Goal: Task Accomplishment & Management: Use online tool/utility

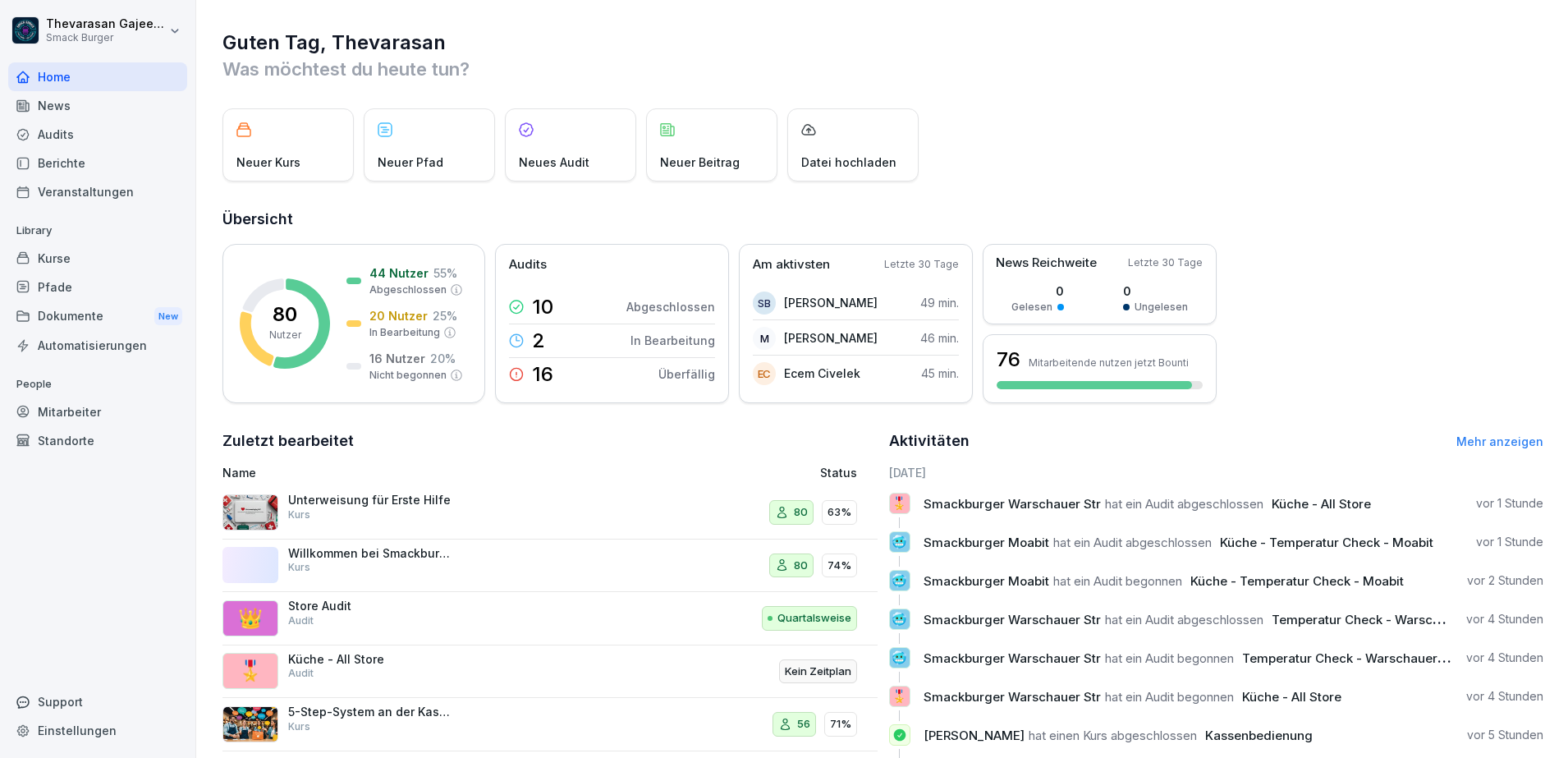
click at [67, 408] on div "Mitarbeiter" at bounding box center [97, 412] width 179 height 29
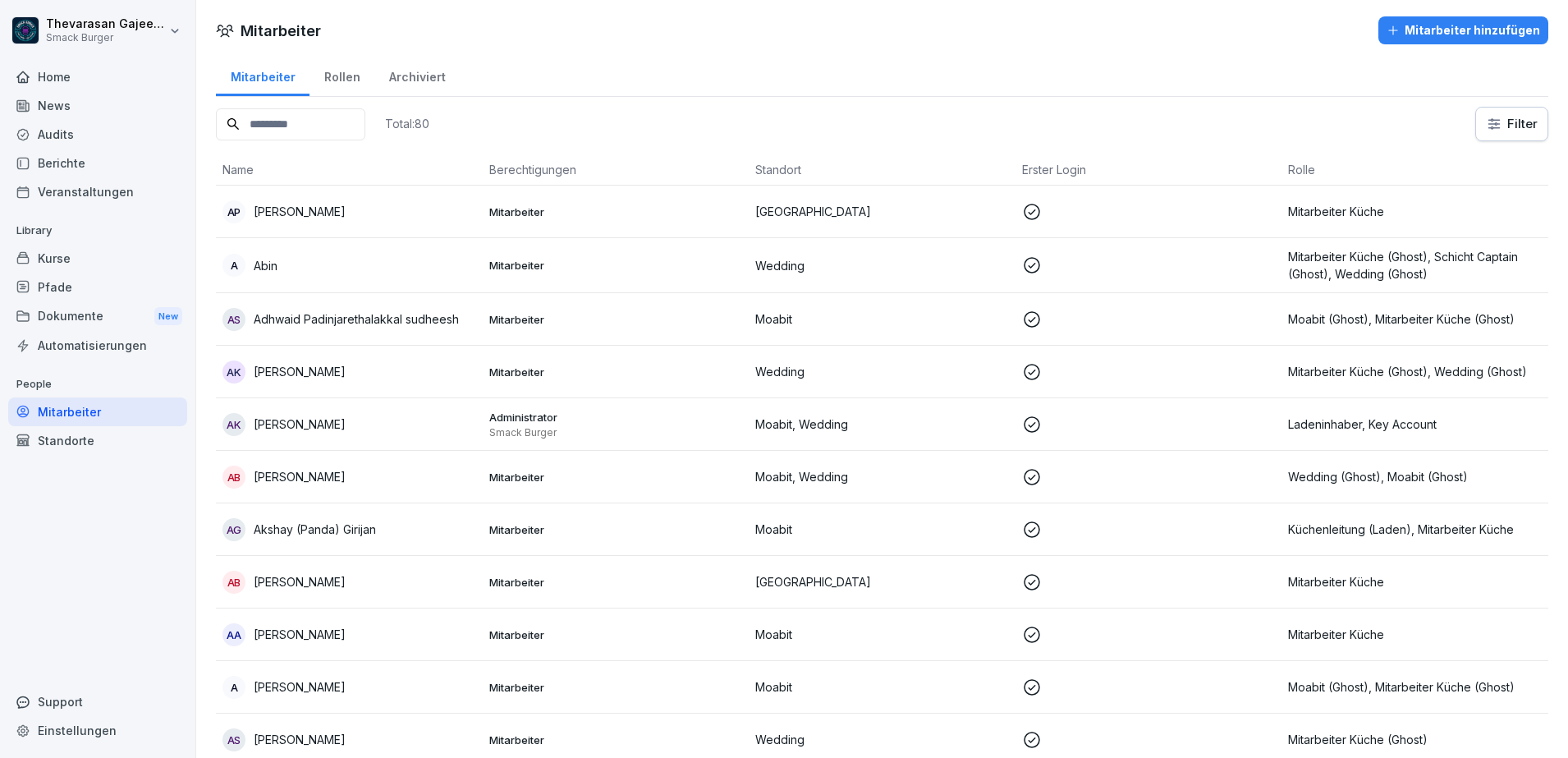
click at [88, 254] on div "Kurse" at bounding box center [97, 258] width 179 height 29
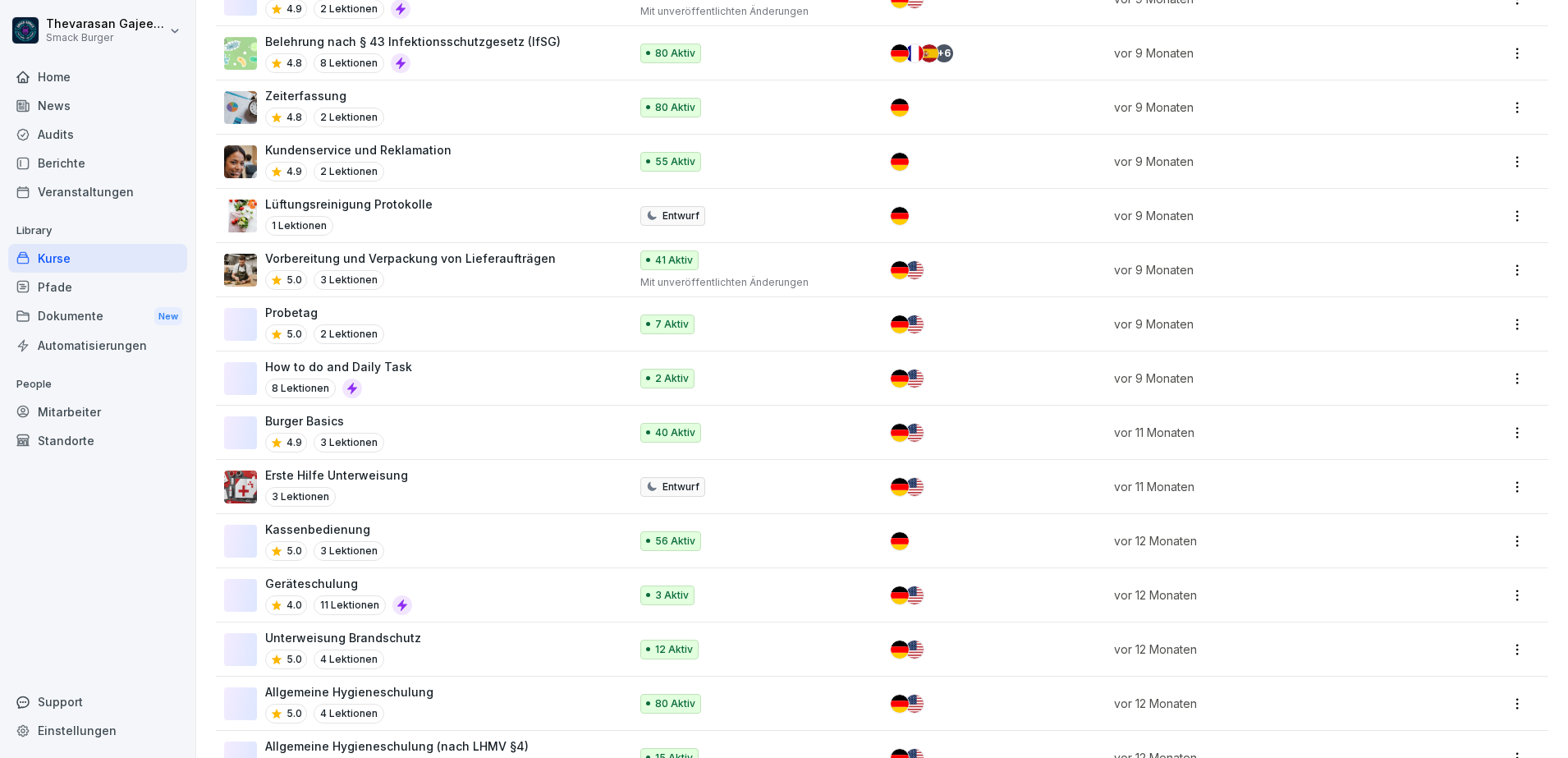
scroll to position [976, 0]
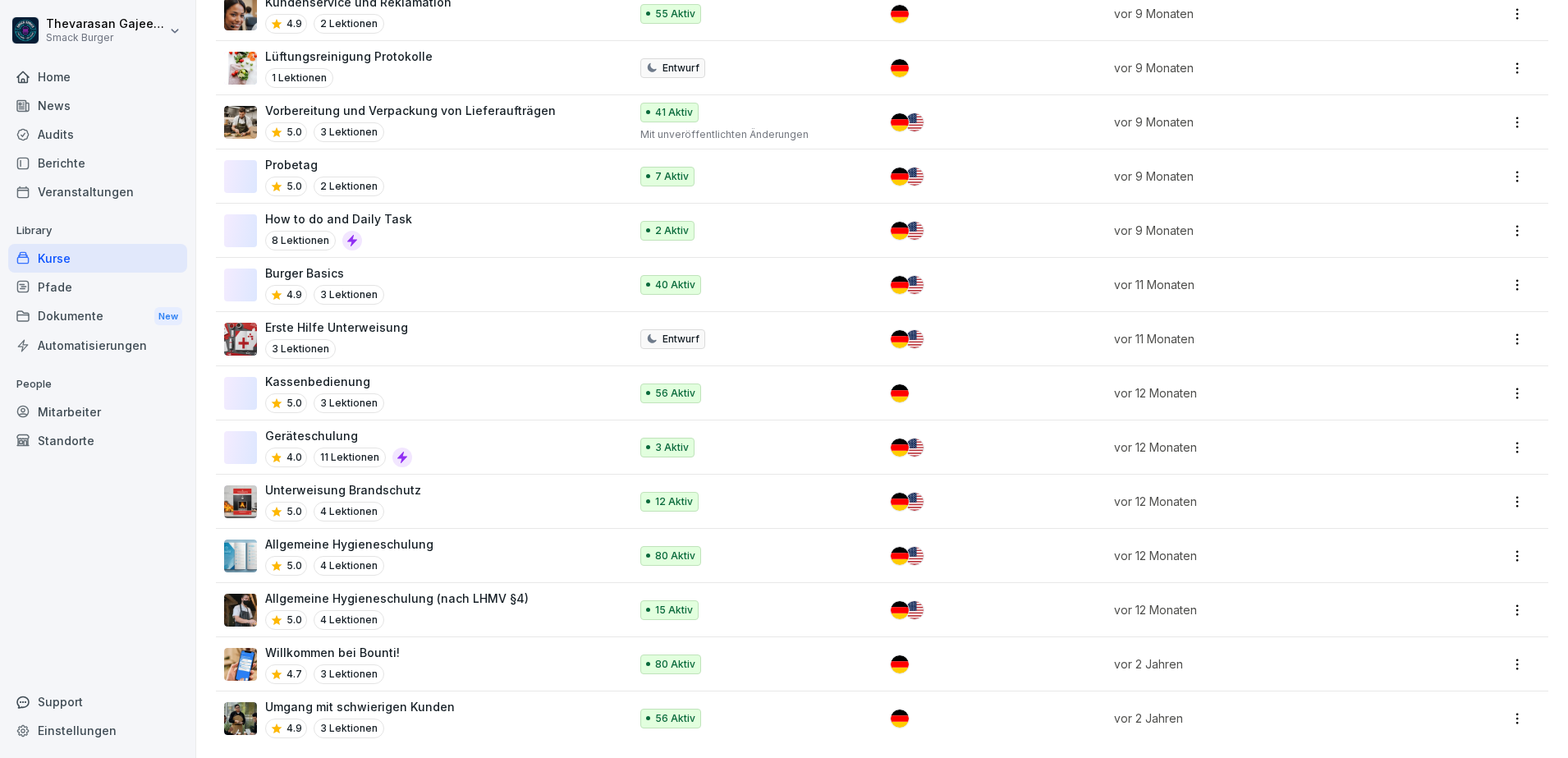
click at [94, 408] on div "Mitarbeiter" at bounding box center [97, 412] width 179 height 29
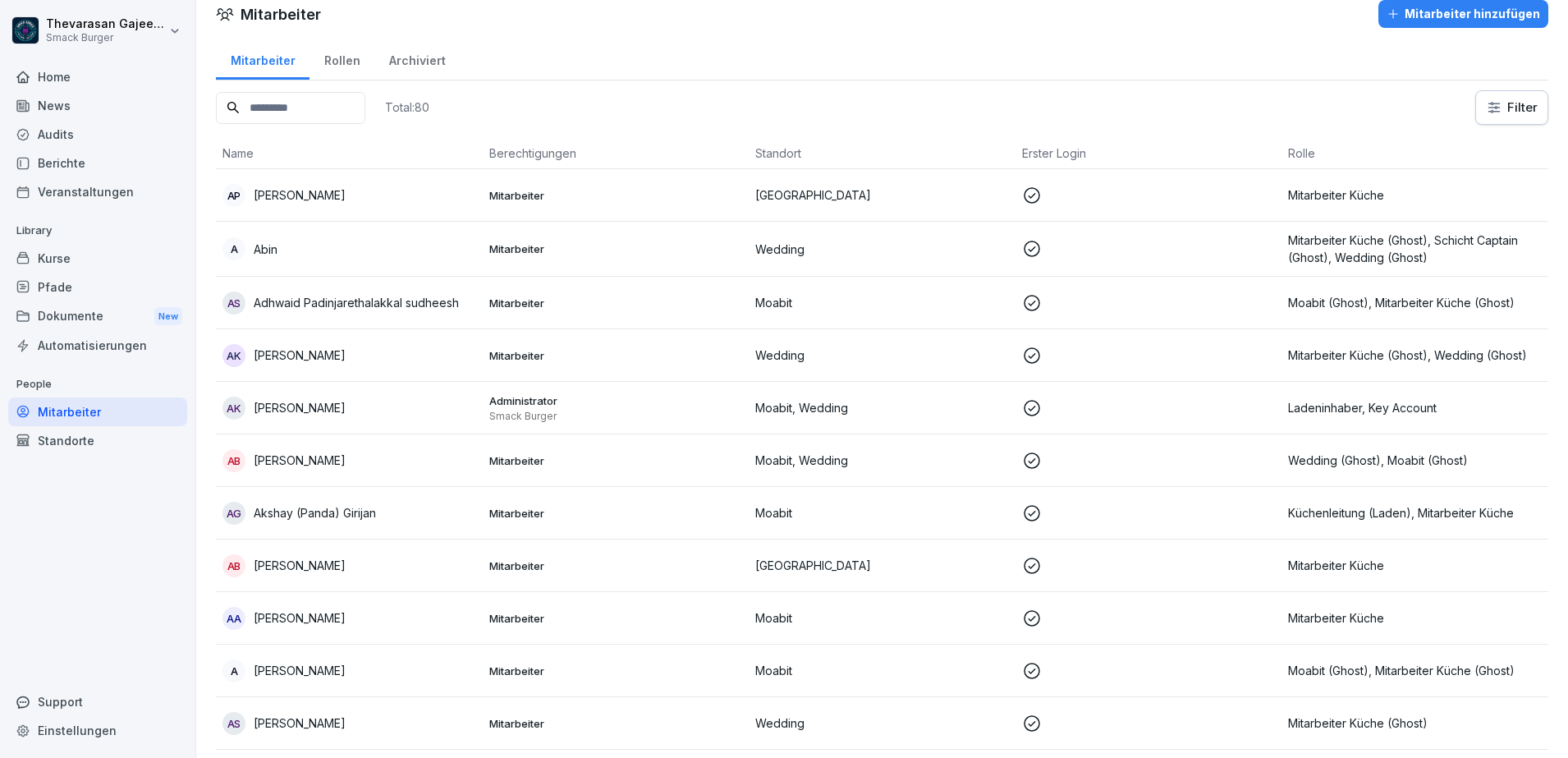
click at [359, 102] on input at bounding box center [290, 108] width 149 height 32
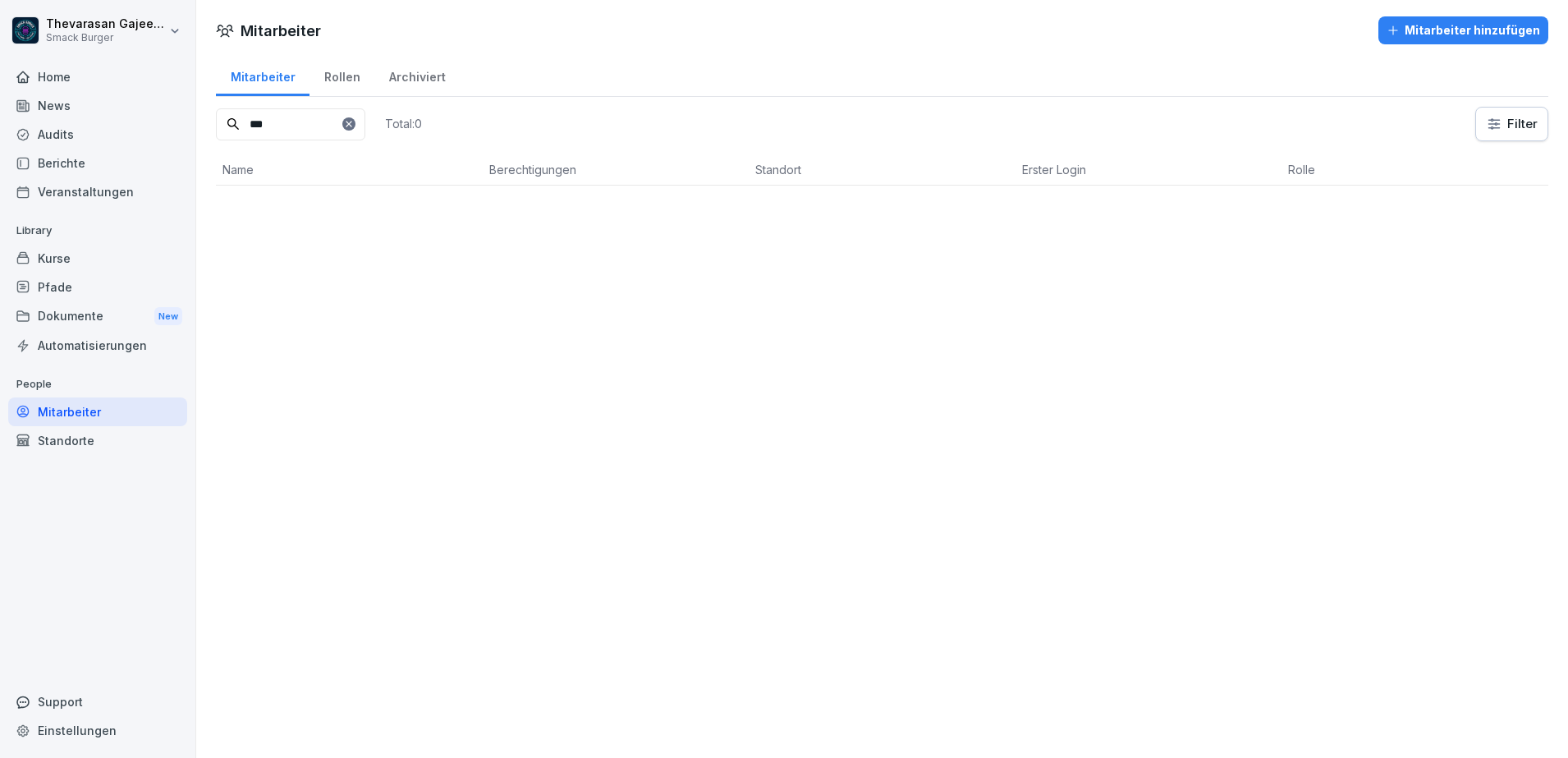
scroll to position [0, 0]
type input "***"
click at [315, 211] on p "Smack Burger Neukölln" at bounding box center [317, 212] width 127 height 17
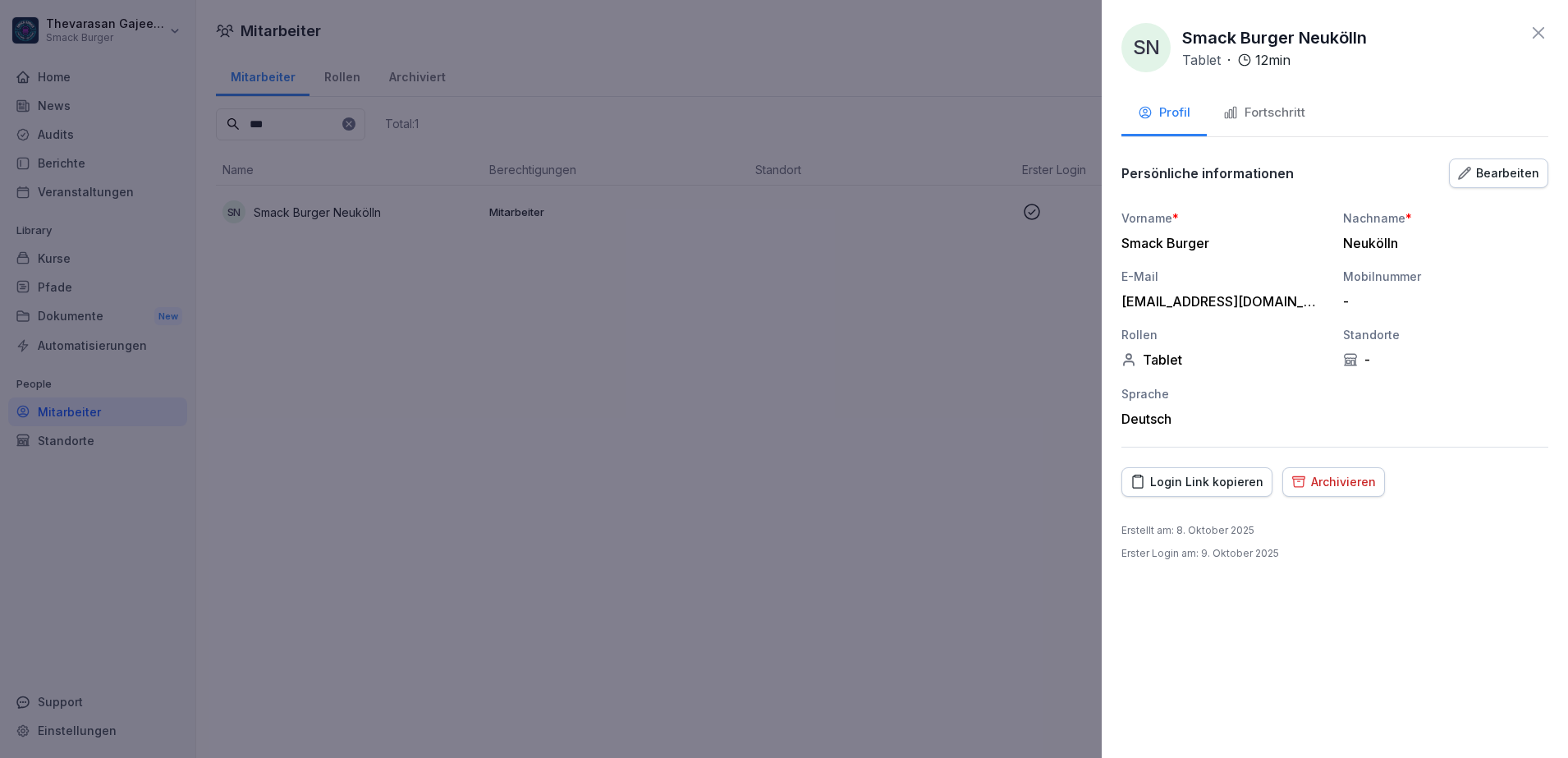
click at [1520, 183] on button "Bearbeiten" at bounding box center [1499, 173] width 99 height 30
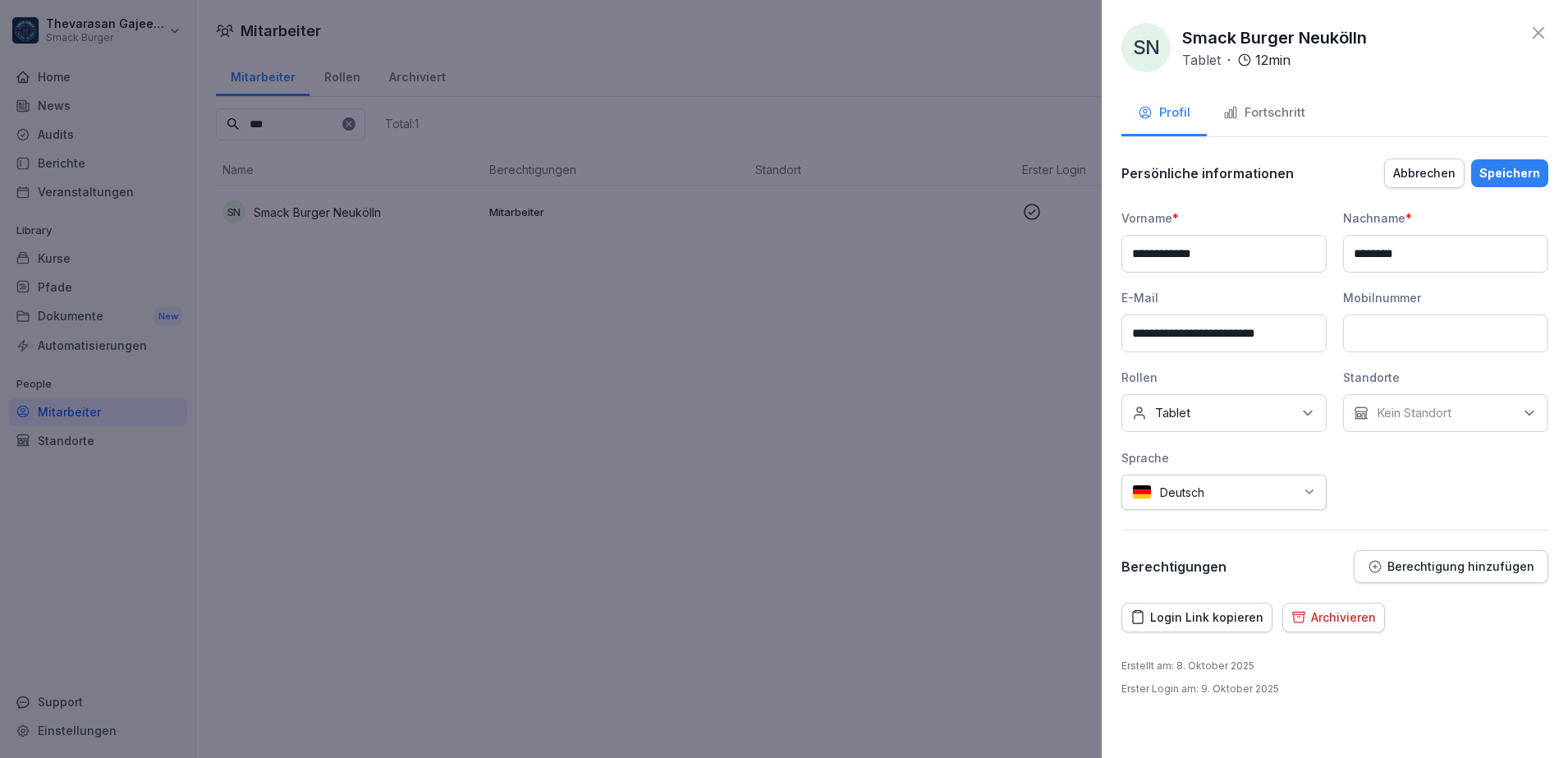
click at [1489, 398] on div "Kein Standort" at bounding box center [1445, 413] width 205 height 38
click at [1430, 492] on div "Moabit" at bounding box center [1449, 489] width 204 height 31
click at [1472, 649] on div "**********" at bounding box center [1335, 379] width 467 height 758
click at [1518, 182] on button "Speichern" at bounding box center [1509, 173] width 77 height 28
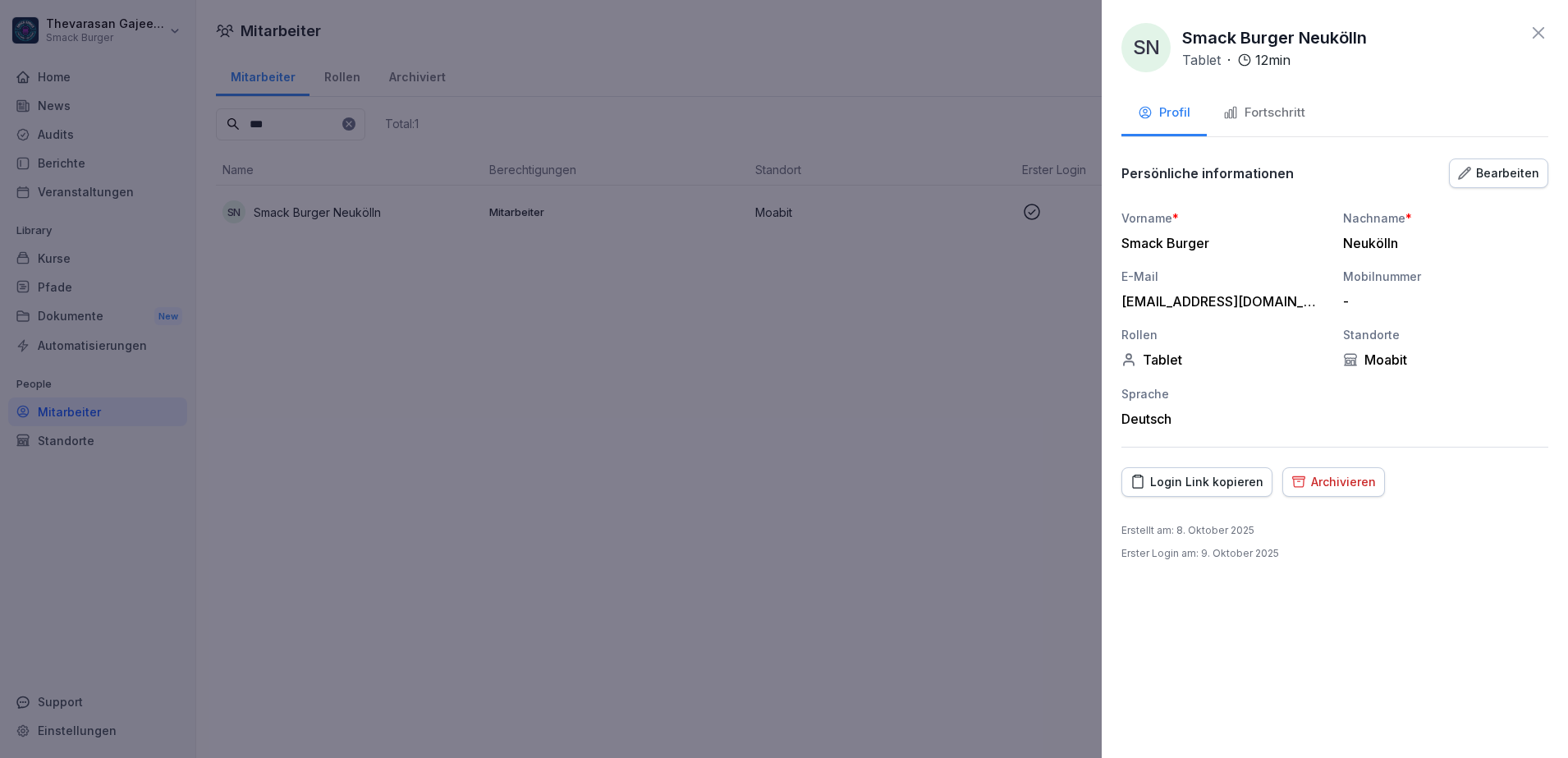
click at [734, 344] on div at bounding box center [784, 379] width 1568 height 758
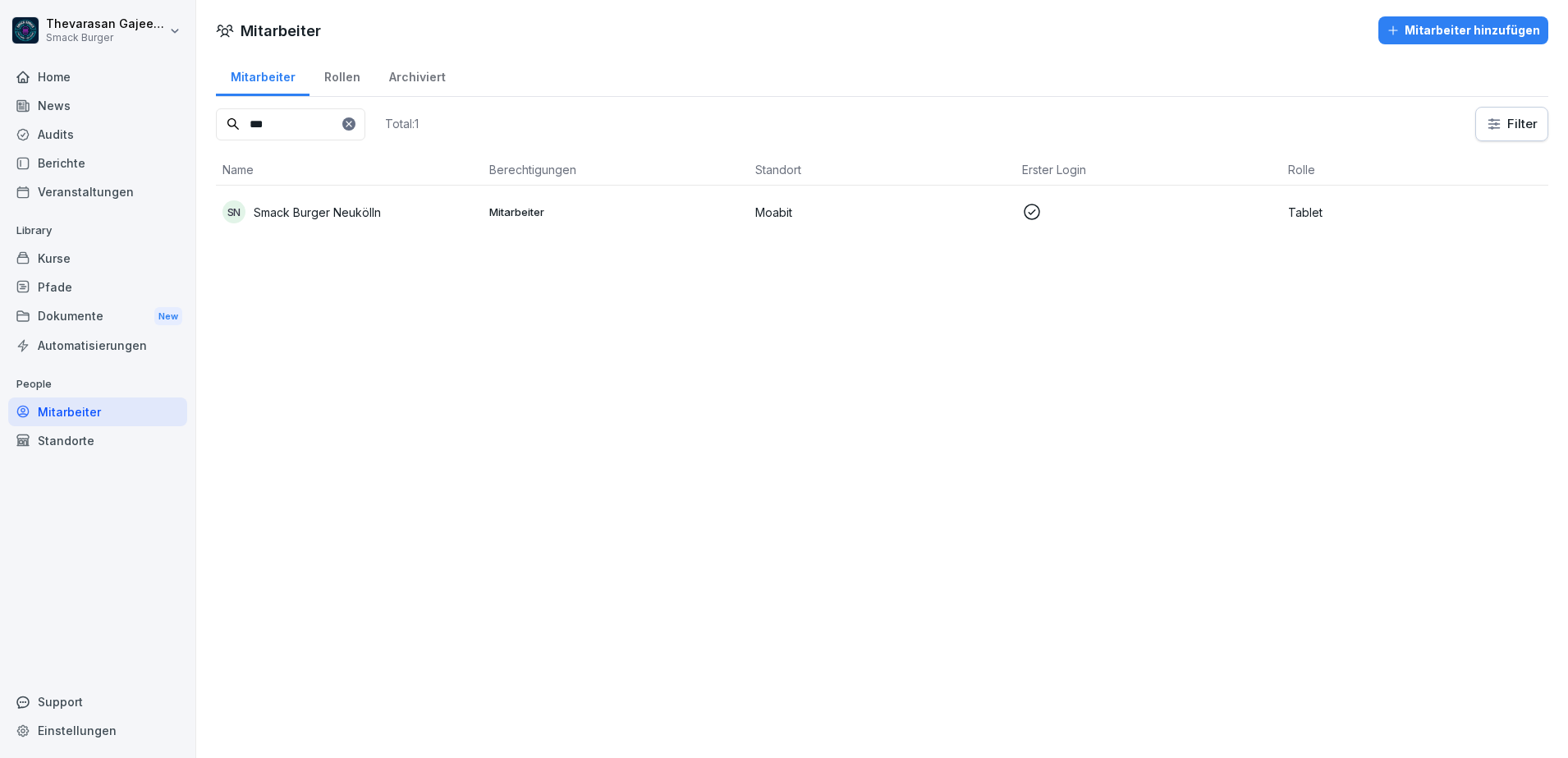
click at [82, 263] on div "Kurse" at bounding box center [97, 258] width 179 height 29
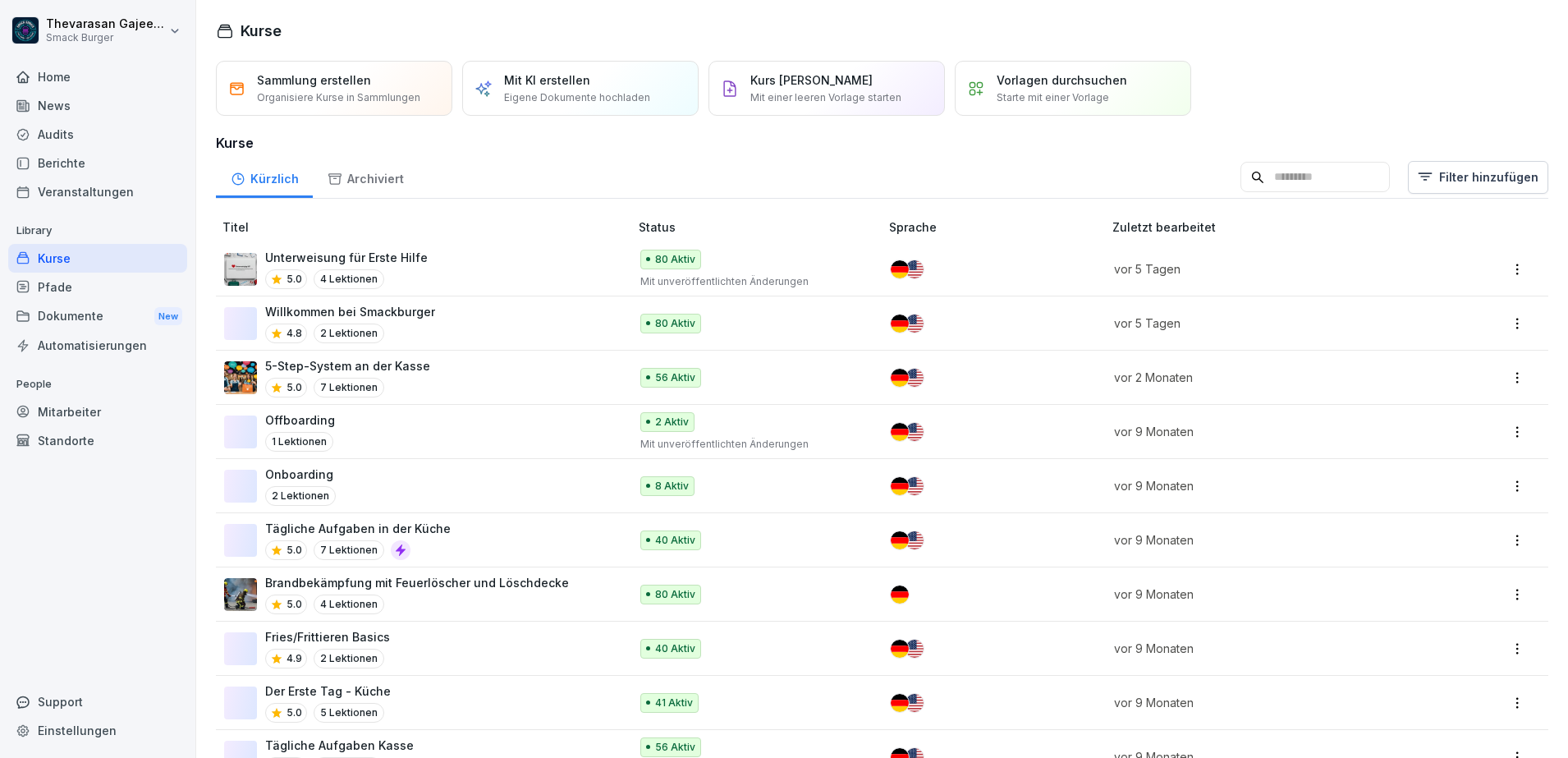
click at [64, 136] on div "Audits" at bounding box center [97, 134] width 179 height 29
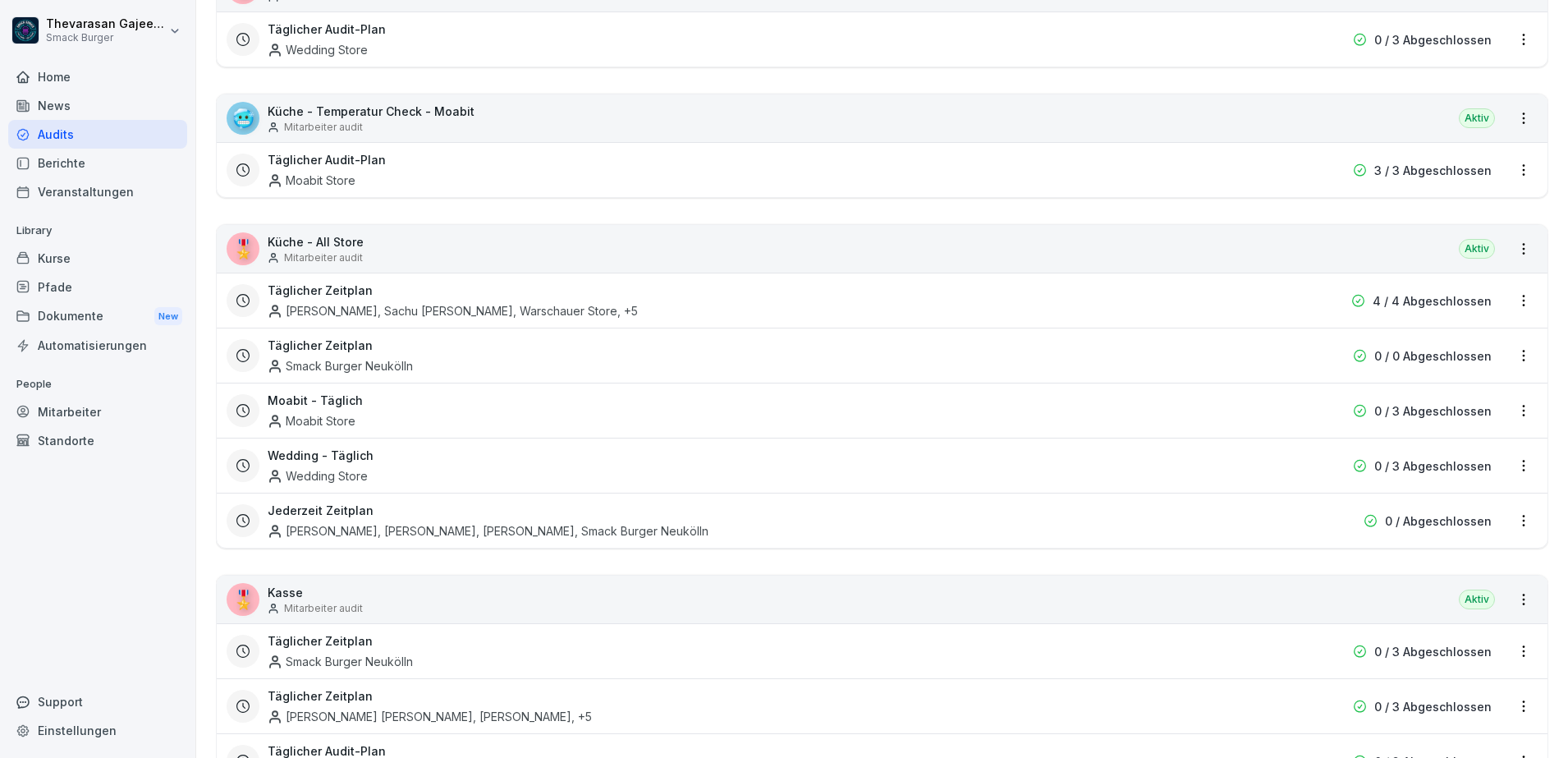
scroll to position [718, 0]
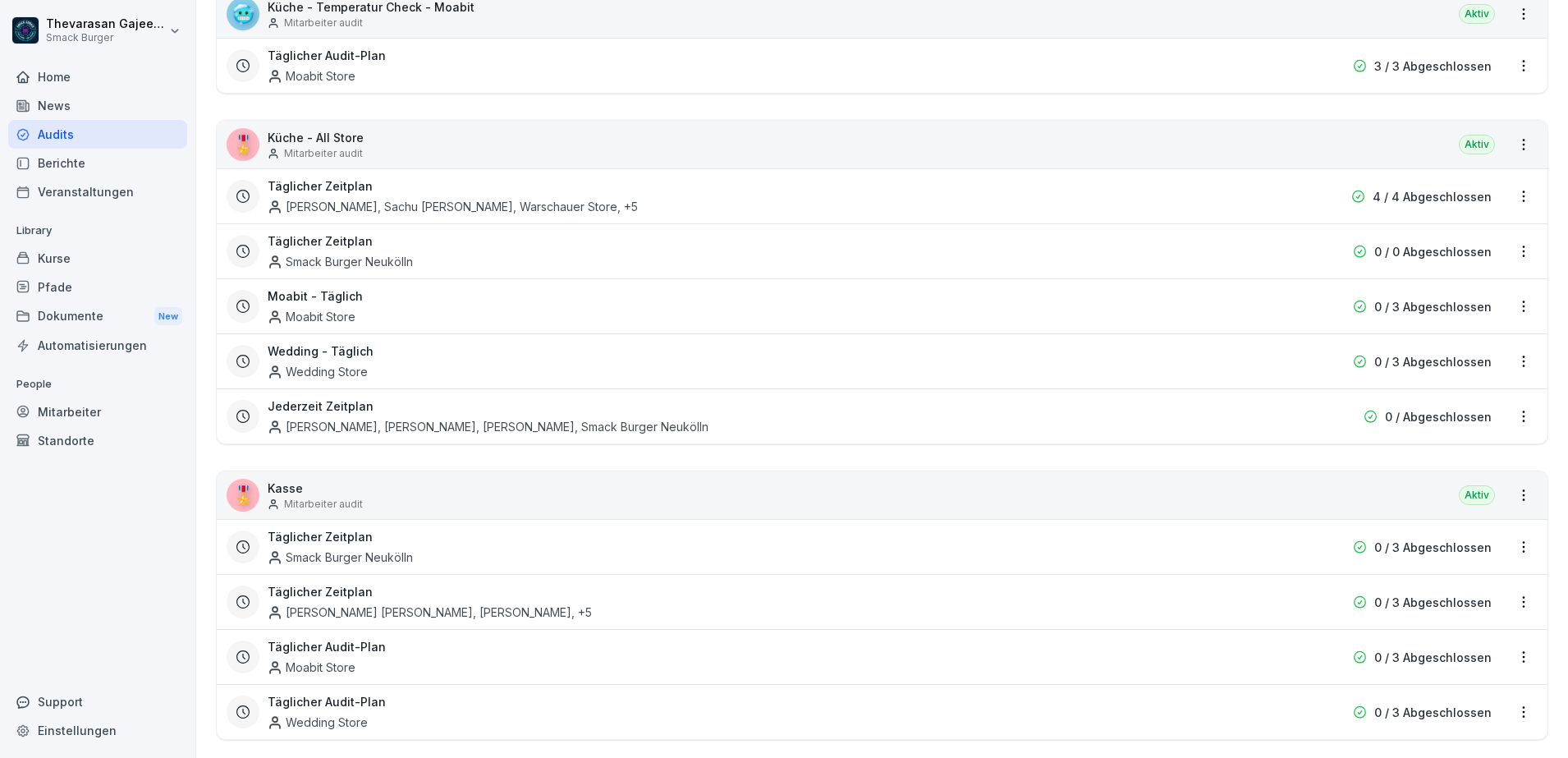
click at [618, 265] on div "Täglicher Zeitplan Smack Burger Neukölln" at bounding box center [777, 252] width 1019 height 38
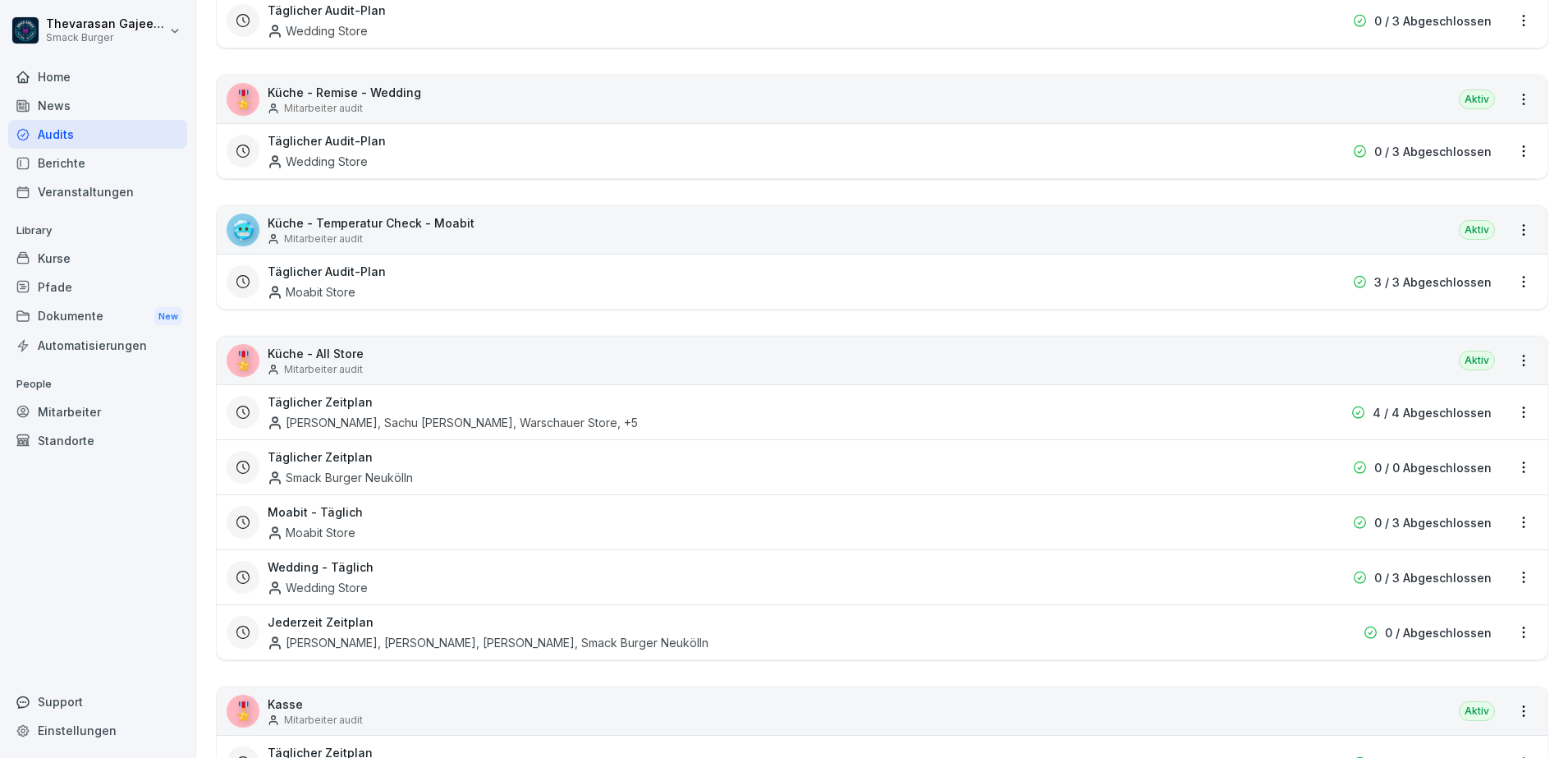
scroll to position [616, 0]
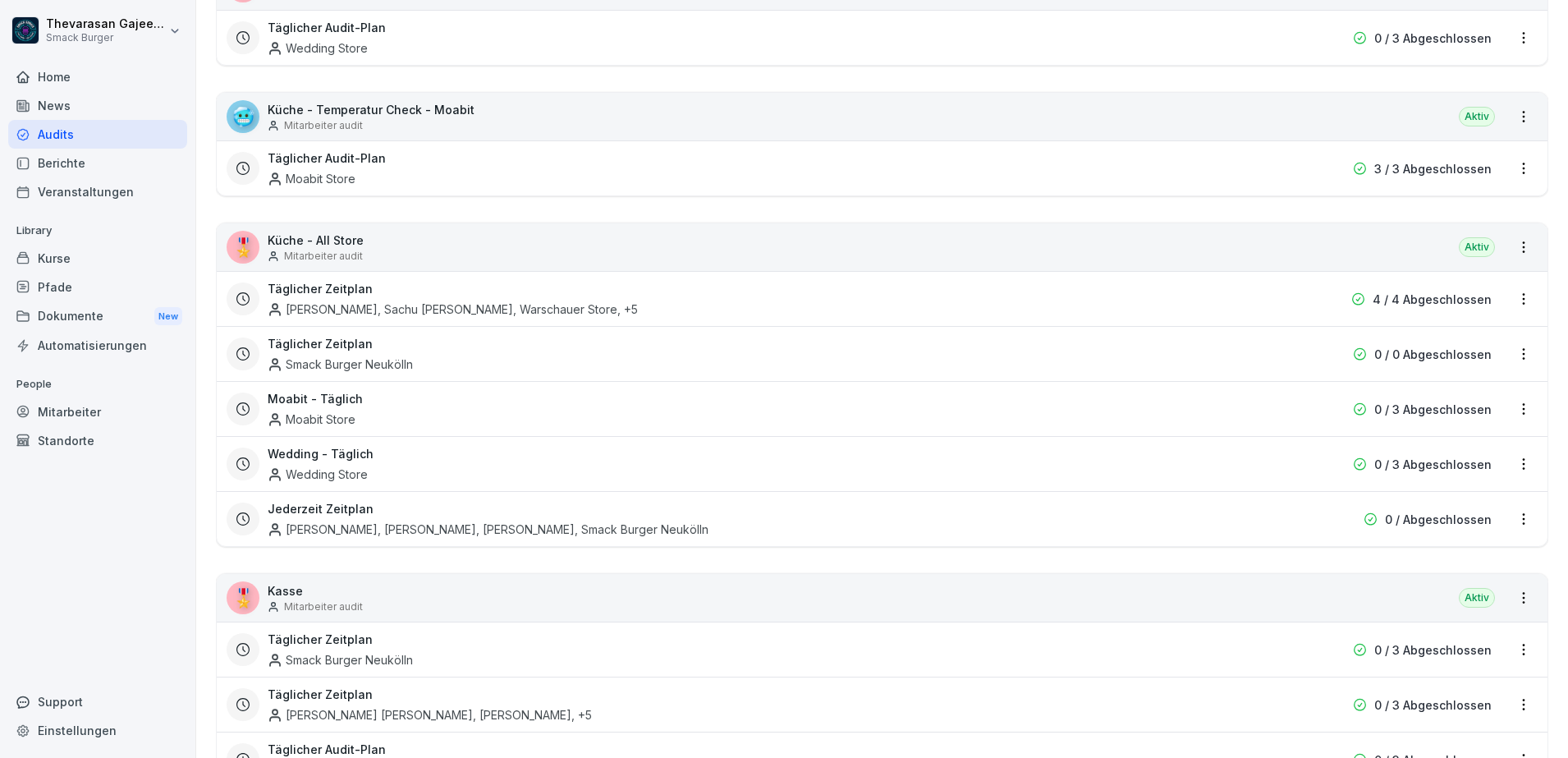
click at [1514, 355] on html "Thevarasan Gajeendran Smack Burger Home News Audits Berichte Veranstaltungen Li…" at bounding box center [784, 379] width 1568 height 758
click at [0, 0] on link "Zeitplan bearbeiten" at bounding box center [0, 0] width 0 height 0
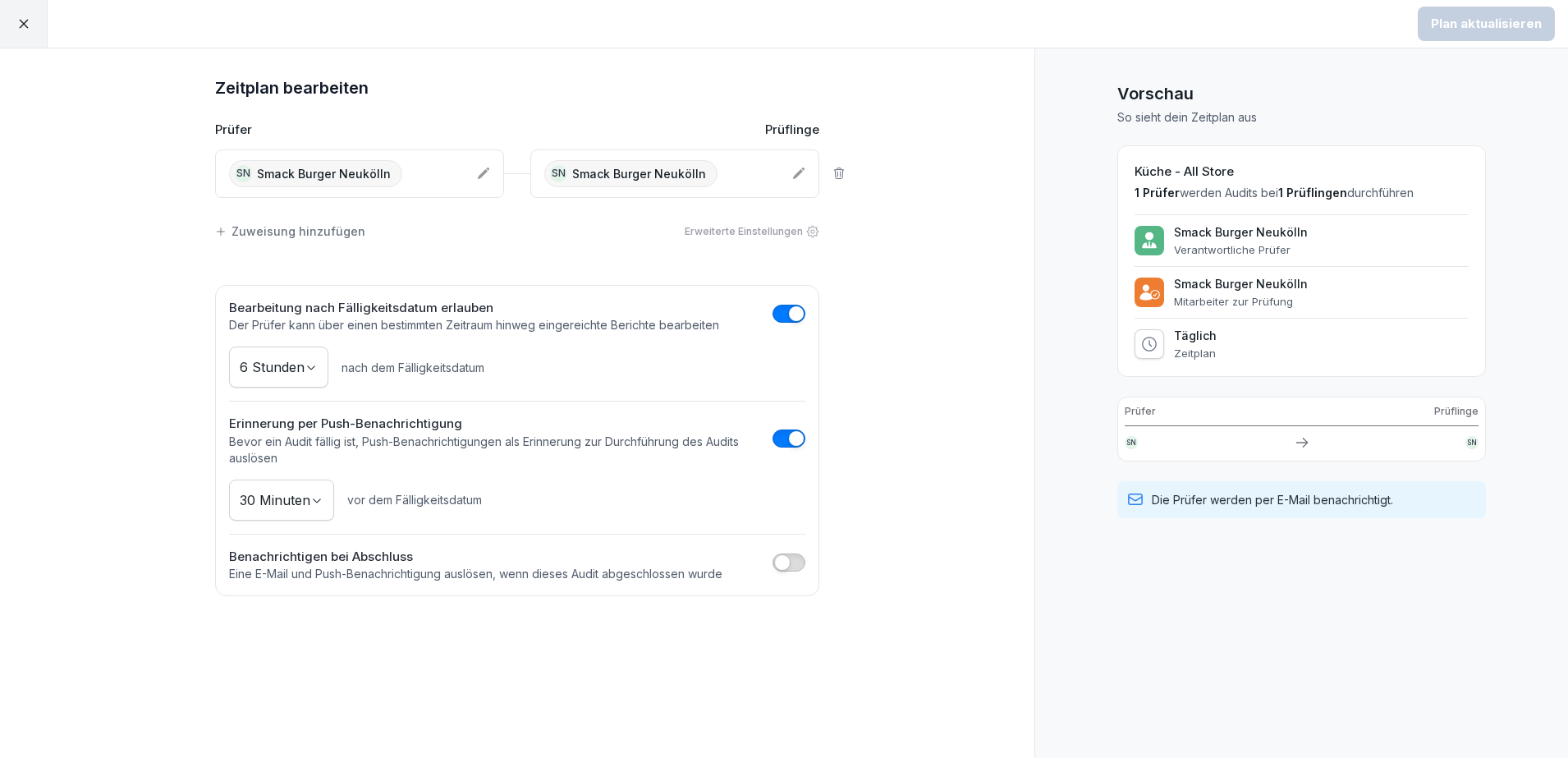
click at [738, 180] on div "SN Smack Burger Neukölln" at bounding box center [661, 173] width 235 height 27
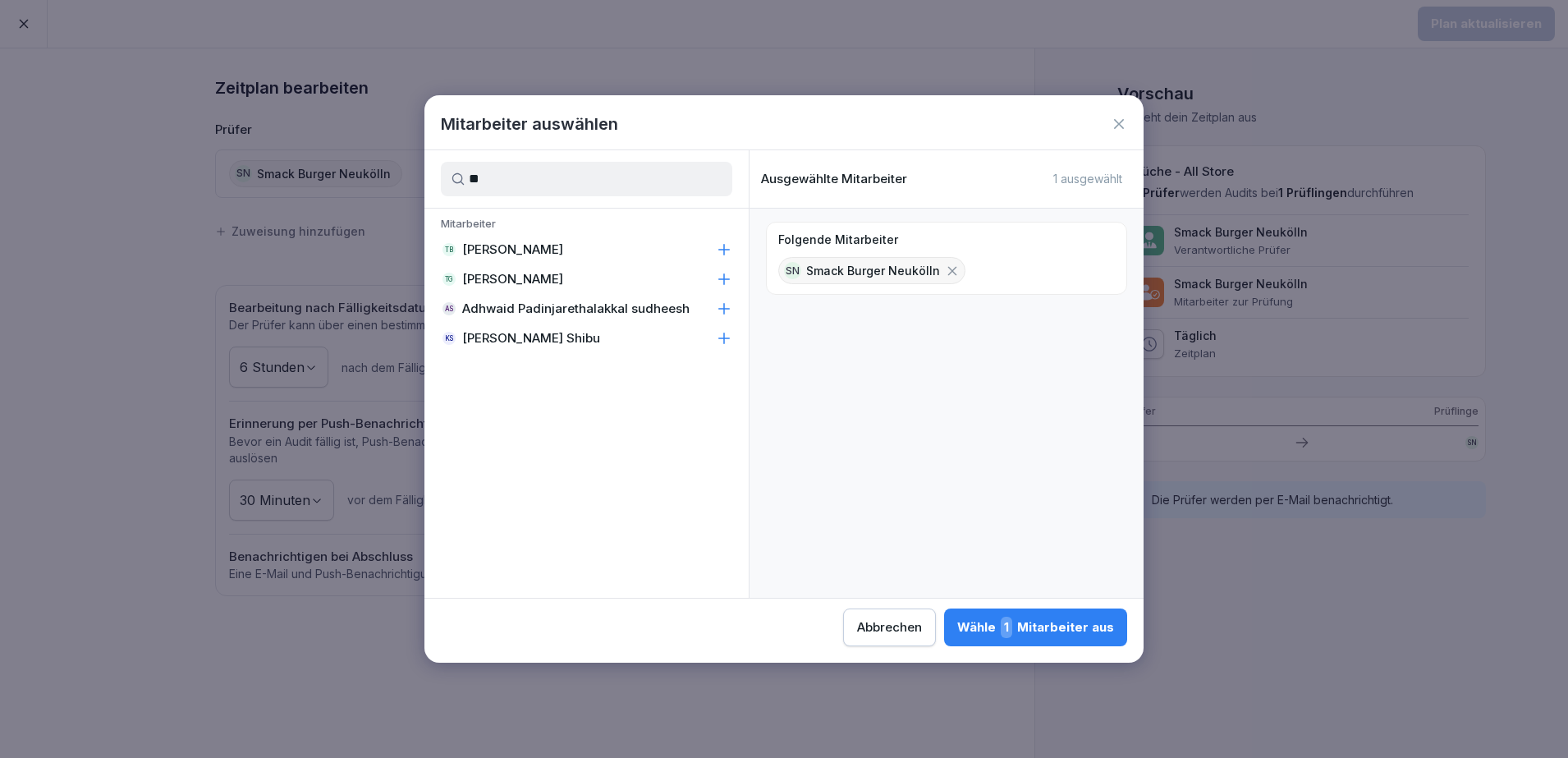
type input "**"
click at [721, 285] on icon at bounding box center [724, 280] width 16 height 16
click at [1049, 635] on div "Wähle 2 Mitarbeiter aus" at bounding box center [1034, 628] width 159 height 21
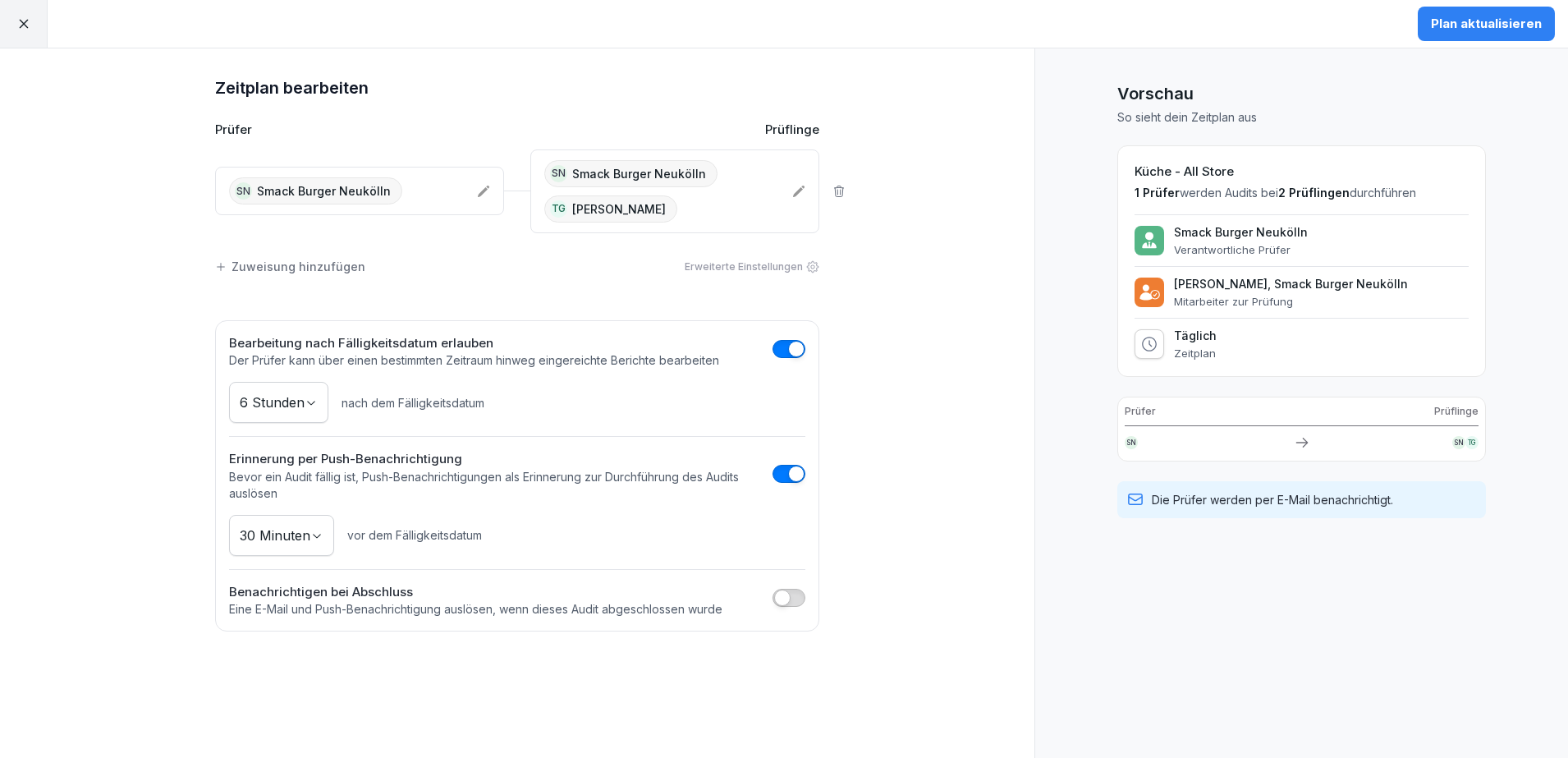
click at [1481, 21] on div "Plan aktualisieren" at bounding box center [1486, 24] width 110 height 18
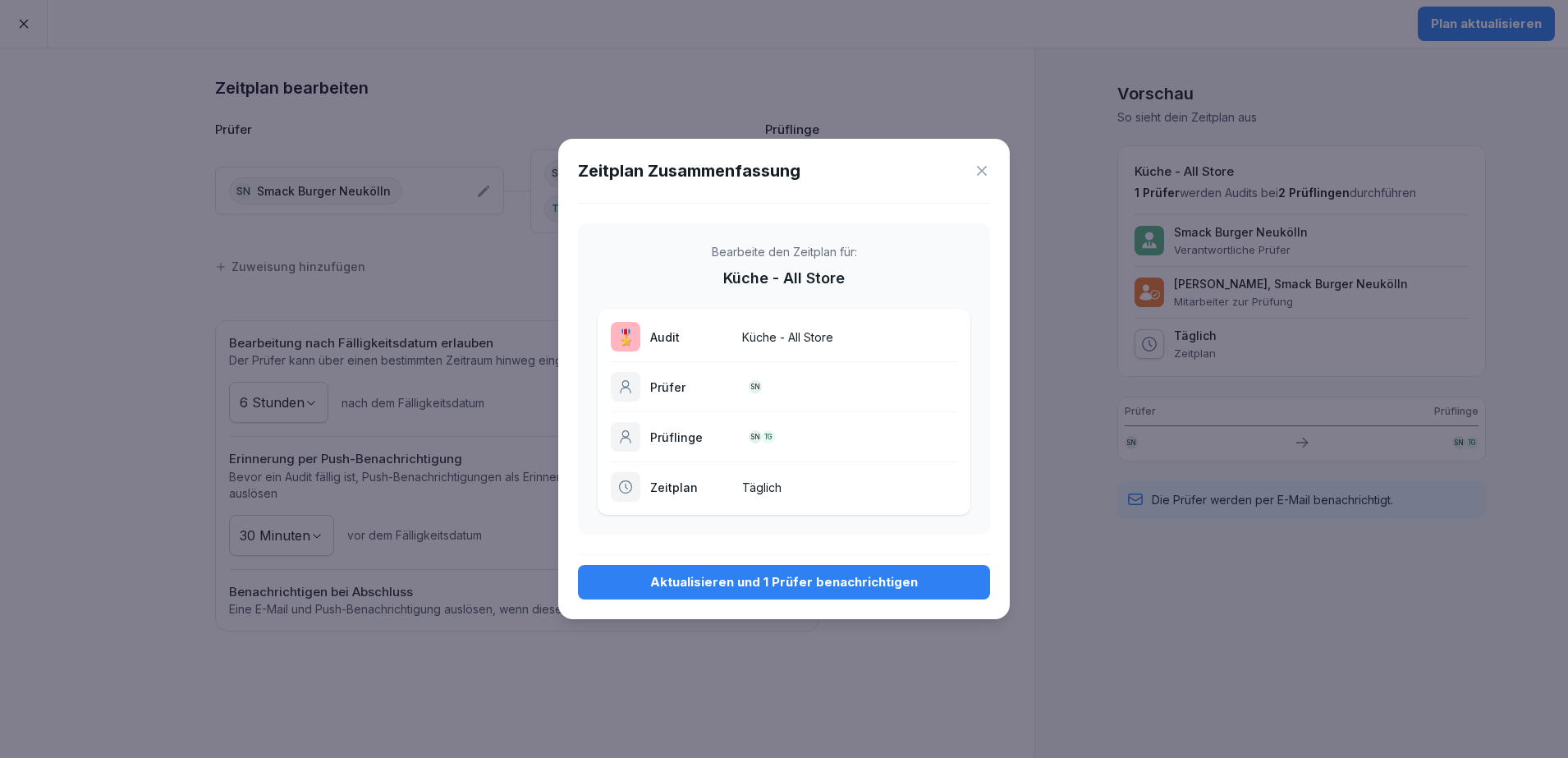
click at [834, 594] on button "Aktualisieren und 1 Prüfer benachrichtigen" at bounding box center [784, 582] width 412 height 35
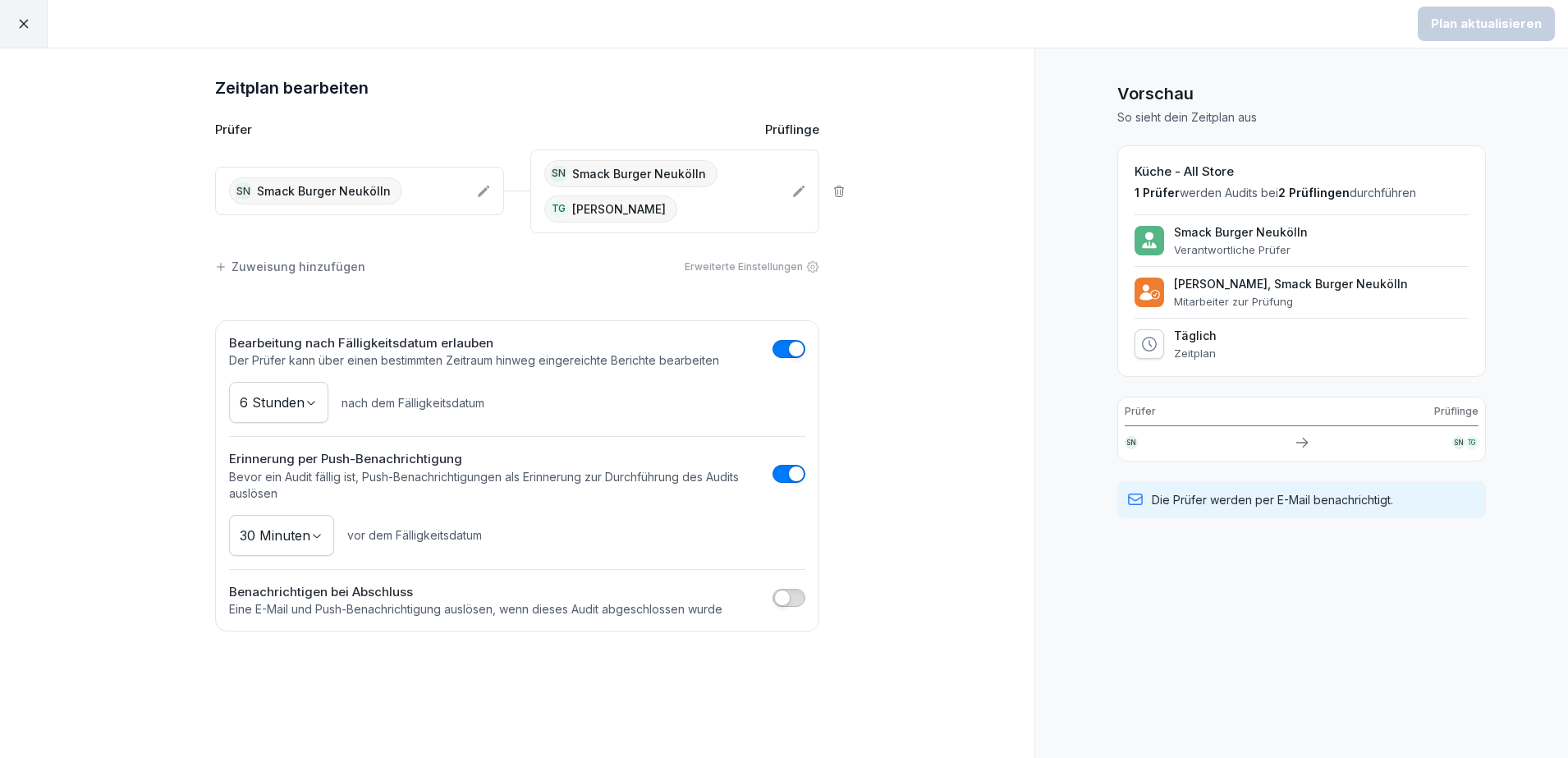
click at [385, 202] on div "SN Smack Burger Neukölln" at bounding box center [316, 191] width 173 height 27
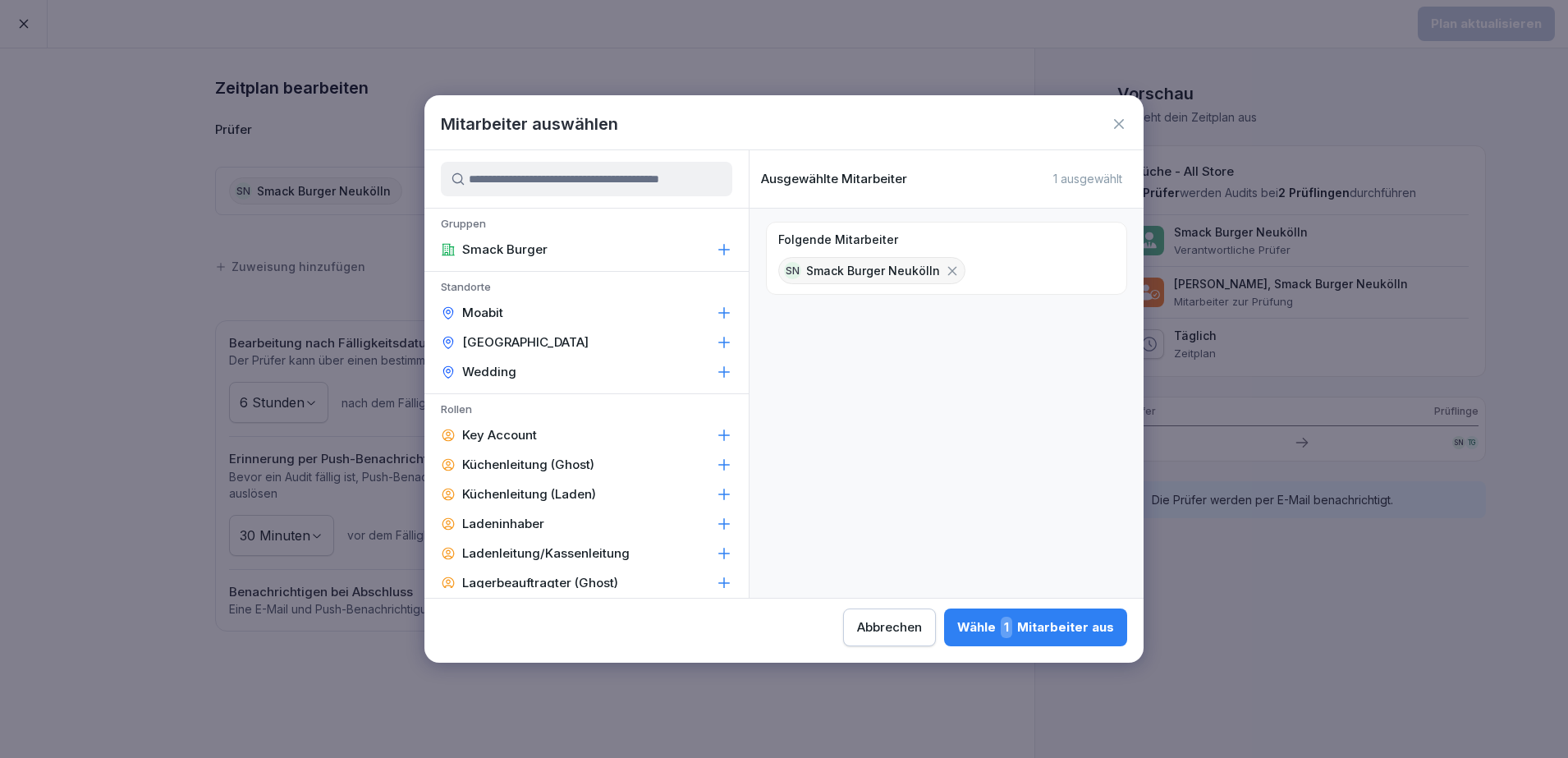
click at [947, 272] on icon at bounding box center [952, 271] width 15 height 15
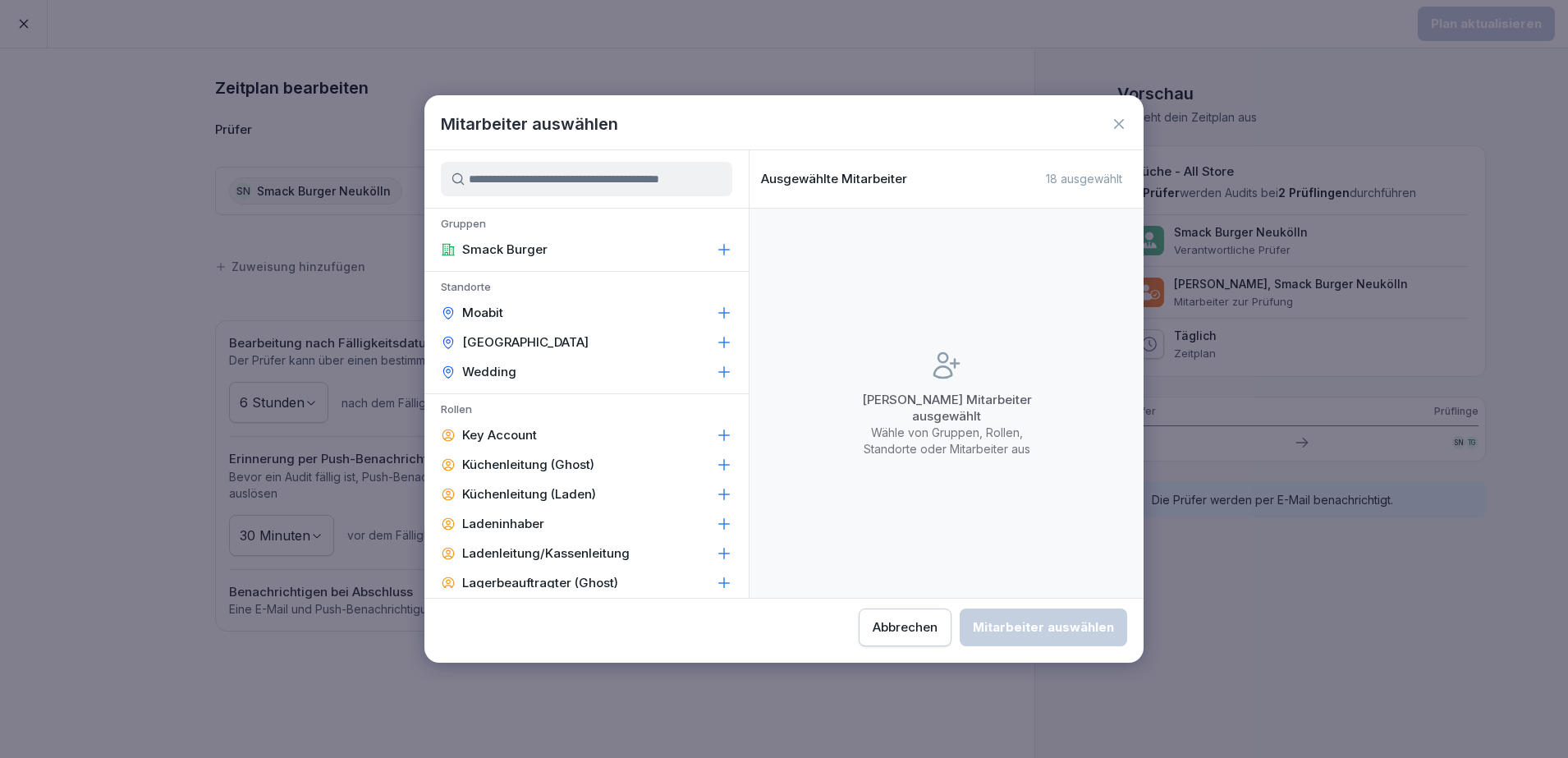
click at [638, 177] on input at bounding box center [586, 179] width 291 height 35
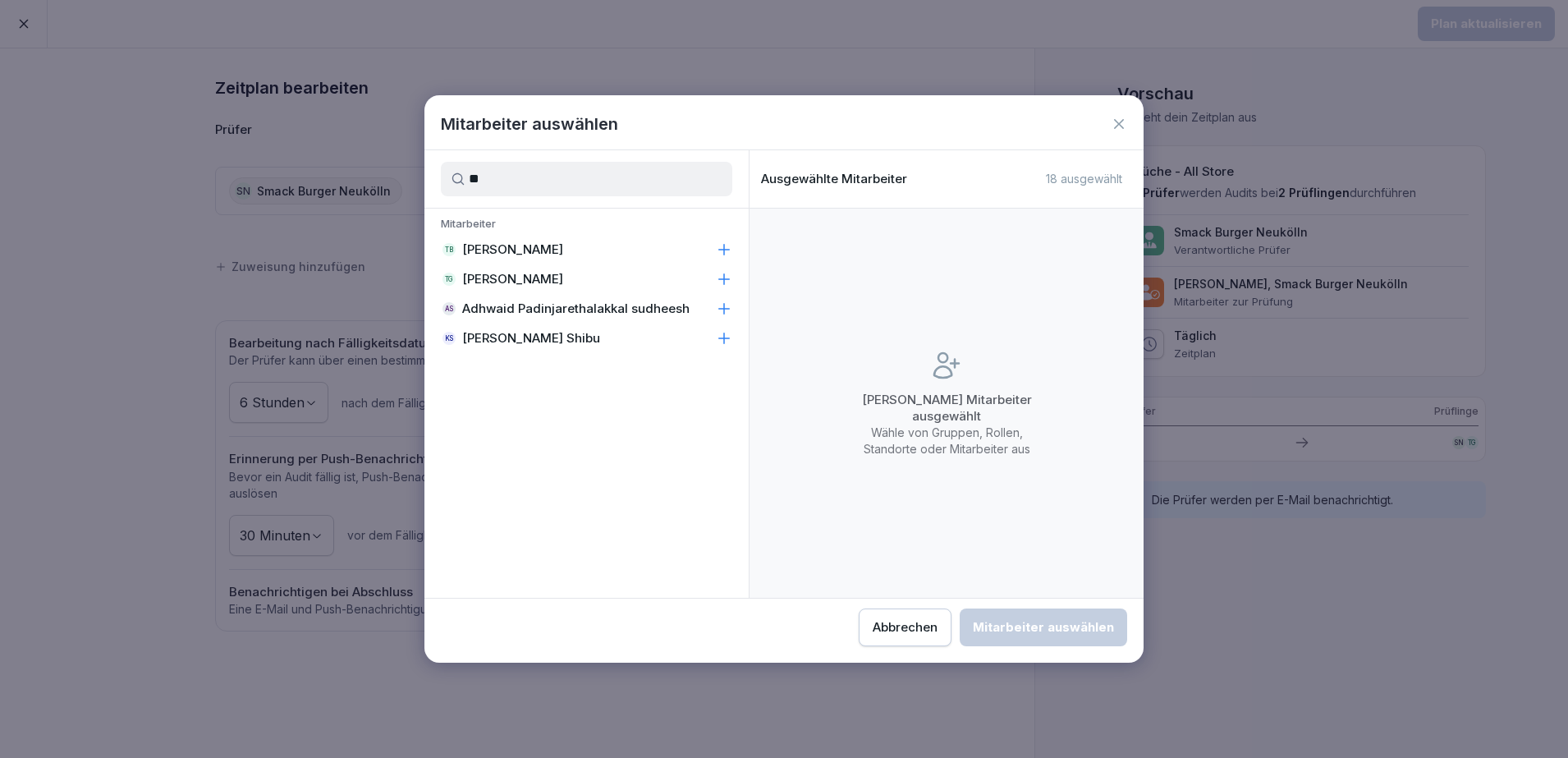
type input "**"
click at [724, 282] on icon at bounding box center [724, 280] width 11 height 11
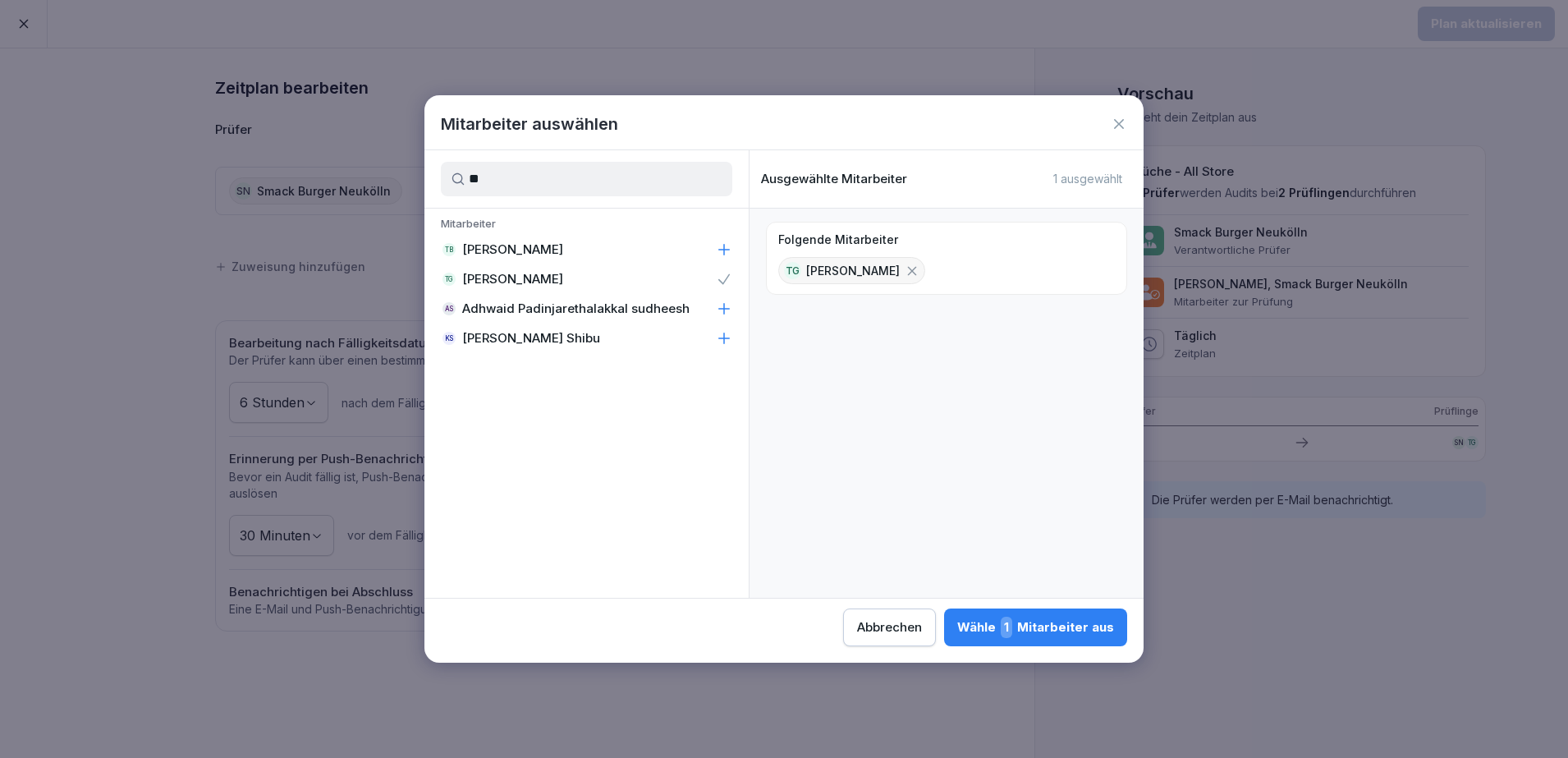
click at [1063, 632] on div "Wähle 1 Mitarbeiter aus" at bounding box center [1035, 628] width 157 height 21
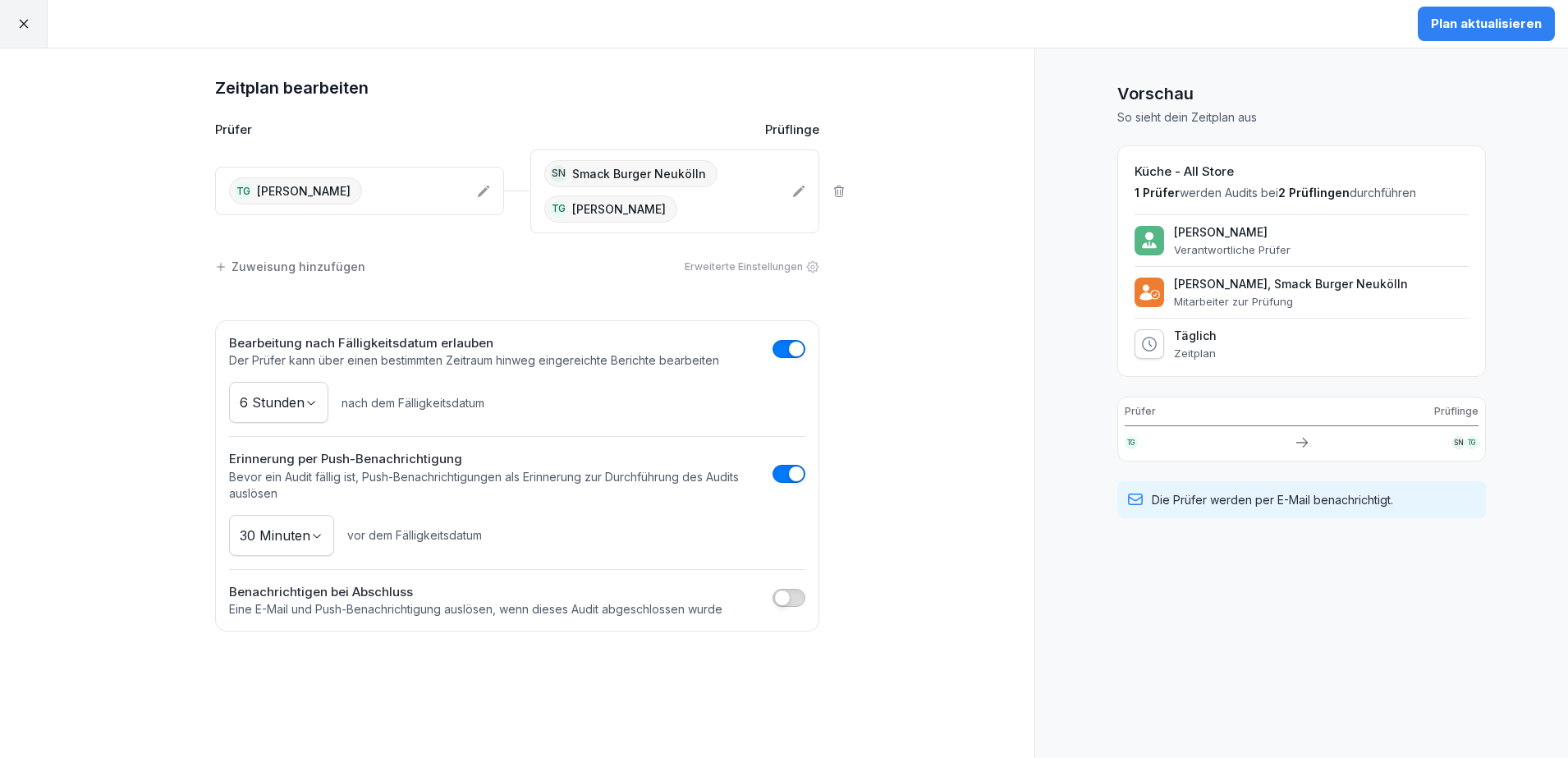
click at [721, 208] on div "SN Smack Burger Neukölln TG [PERSON_NAME]" at bounding box center [661, 191] width 235 height 63
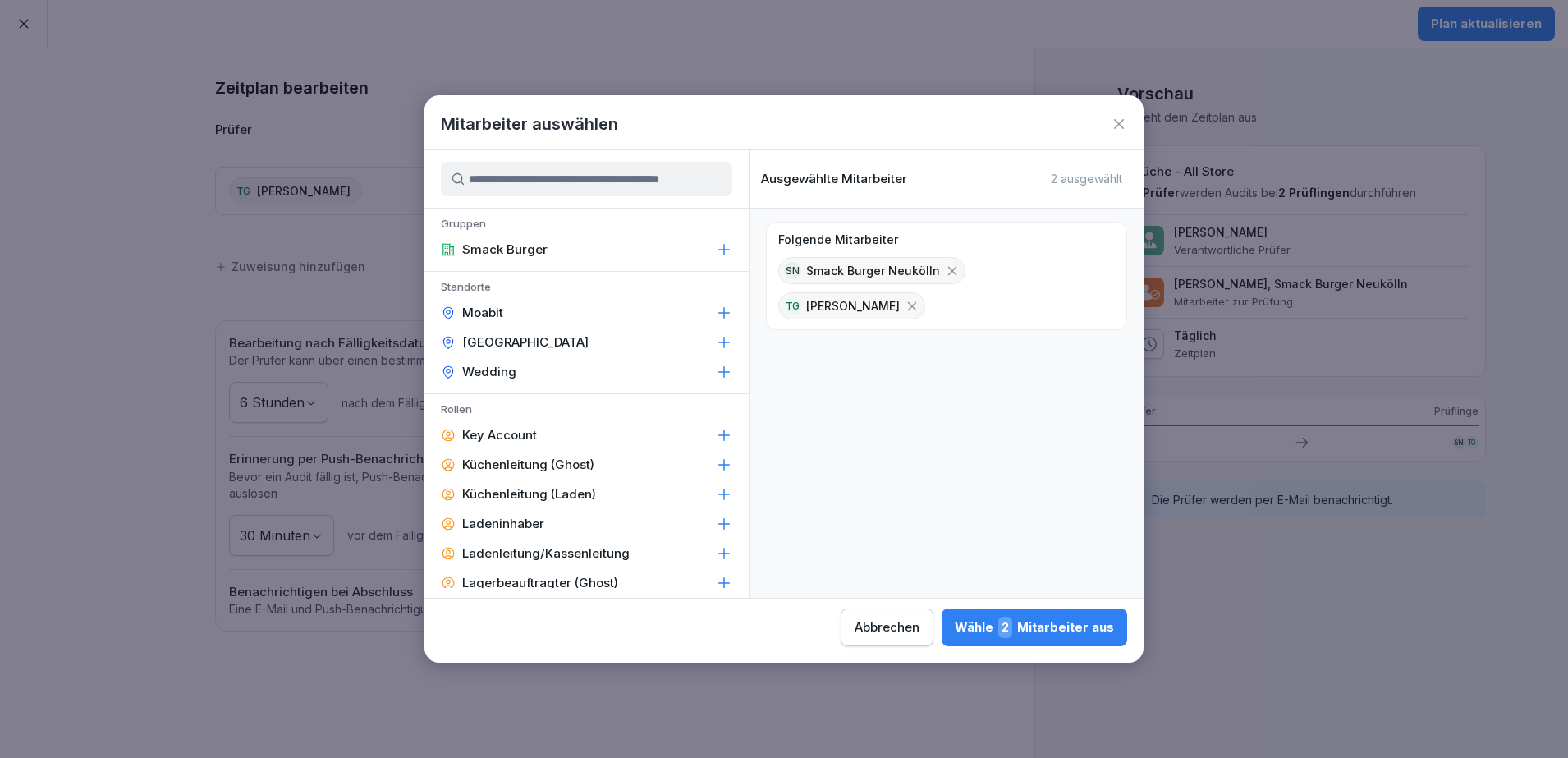
click at [917, 305] on icon at bounding box center [912, 305] width 9 height 9
click at [1032, 626] on div "Wähle 1 Mitarbeiter aus" at bounding box center [1035, 628] width 157 height 21
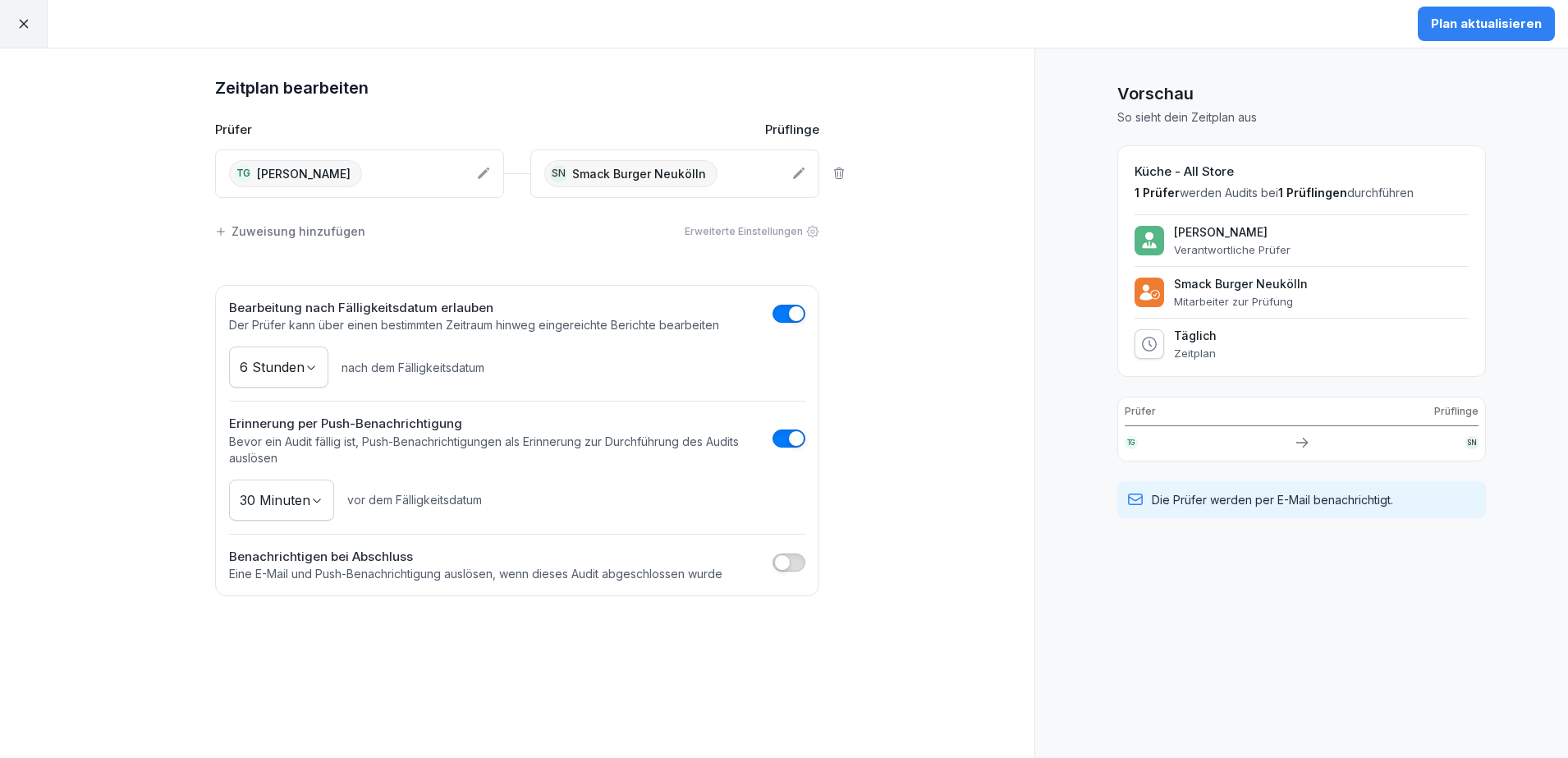
click at [1491, 23] on div "Plan aktualisieren" at bounding box center [1486, 24] width 110 height 18
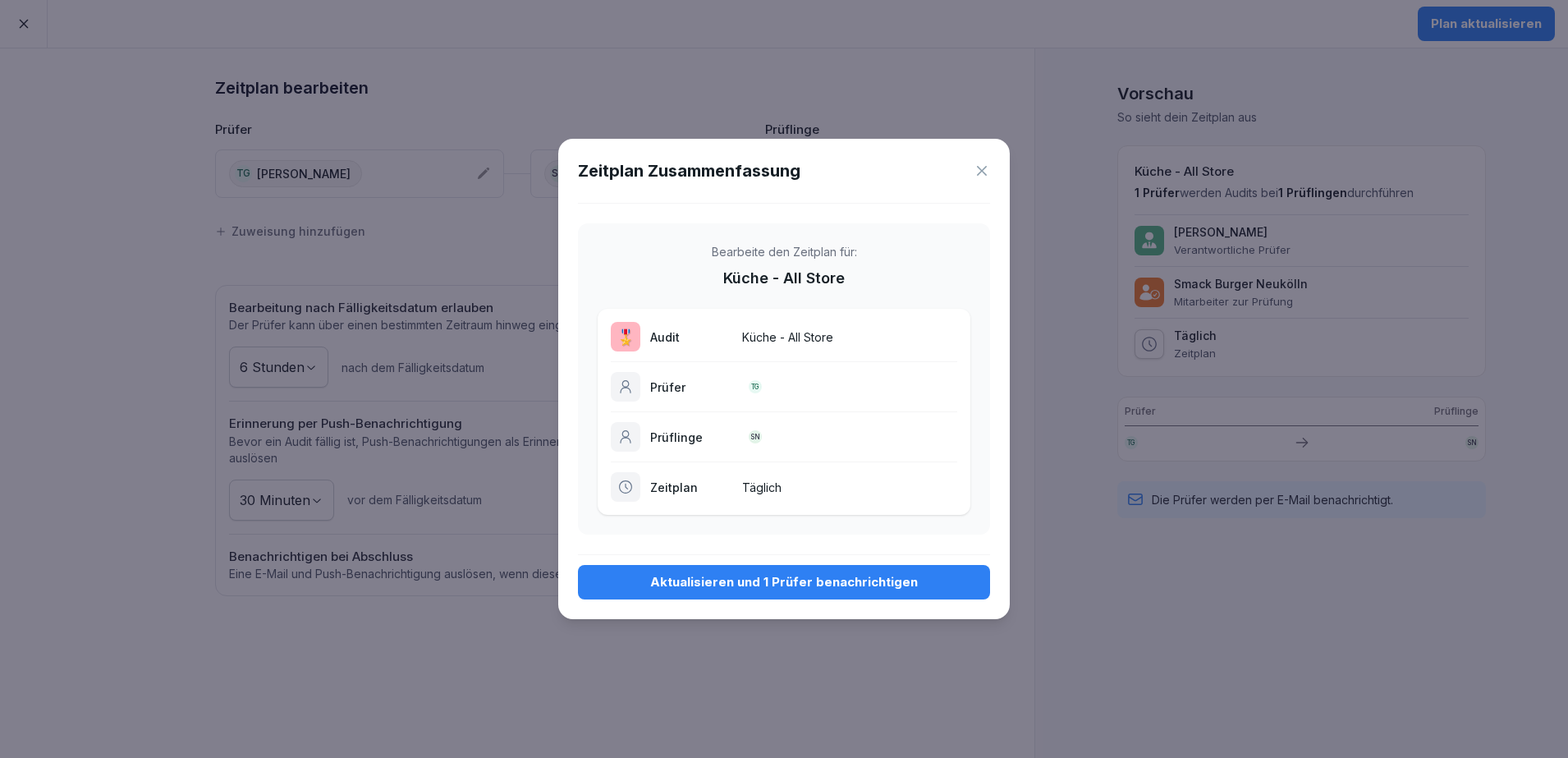
click at [816, 588] on div "Aktualisieren und 1 Prüfer benachrichtigen" at bounding box center [784, 582] width 386 height 18
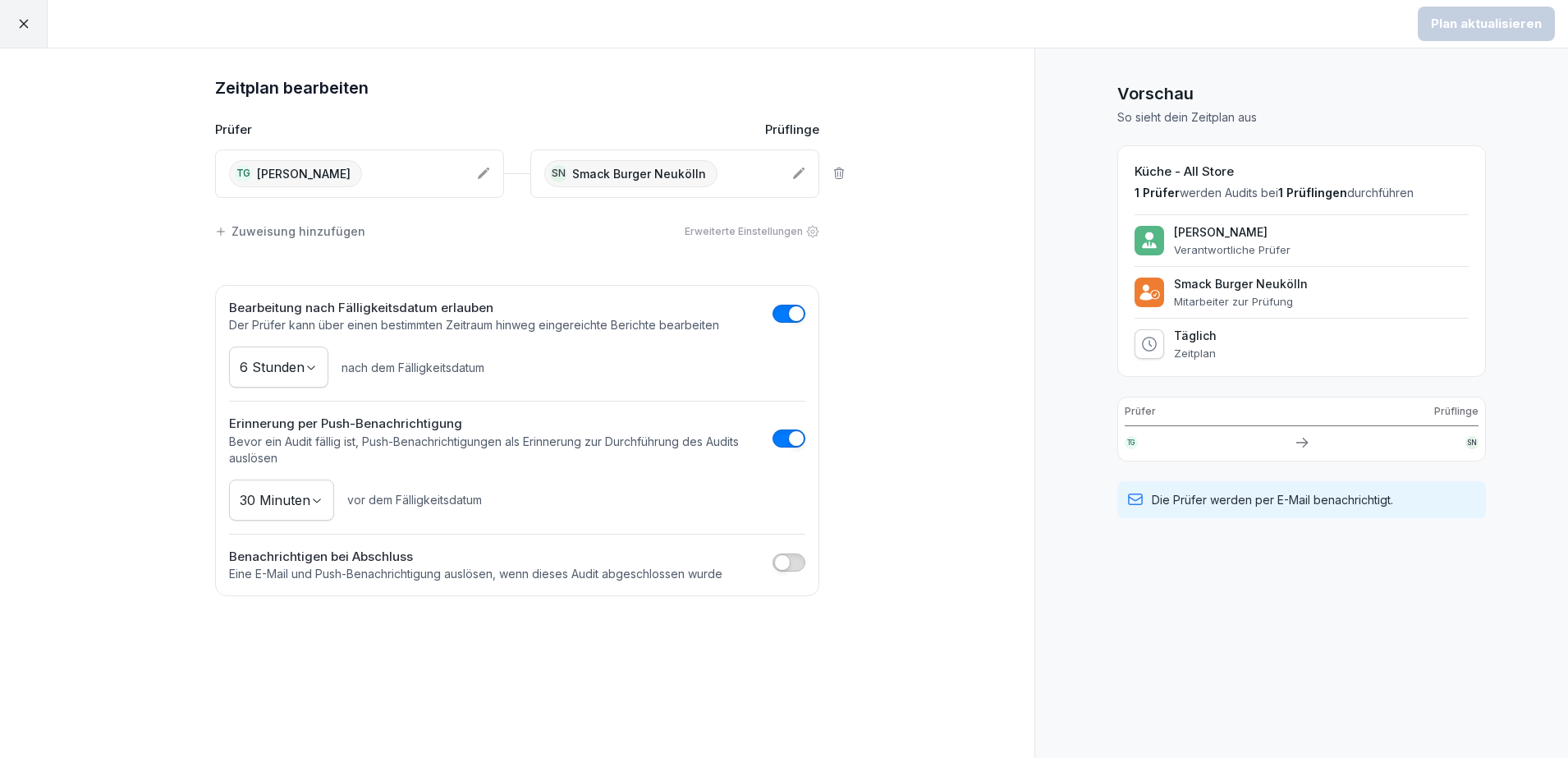
click at [7, 28] on div at bounding box center [24, 24] width 48 height 48
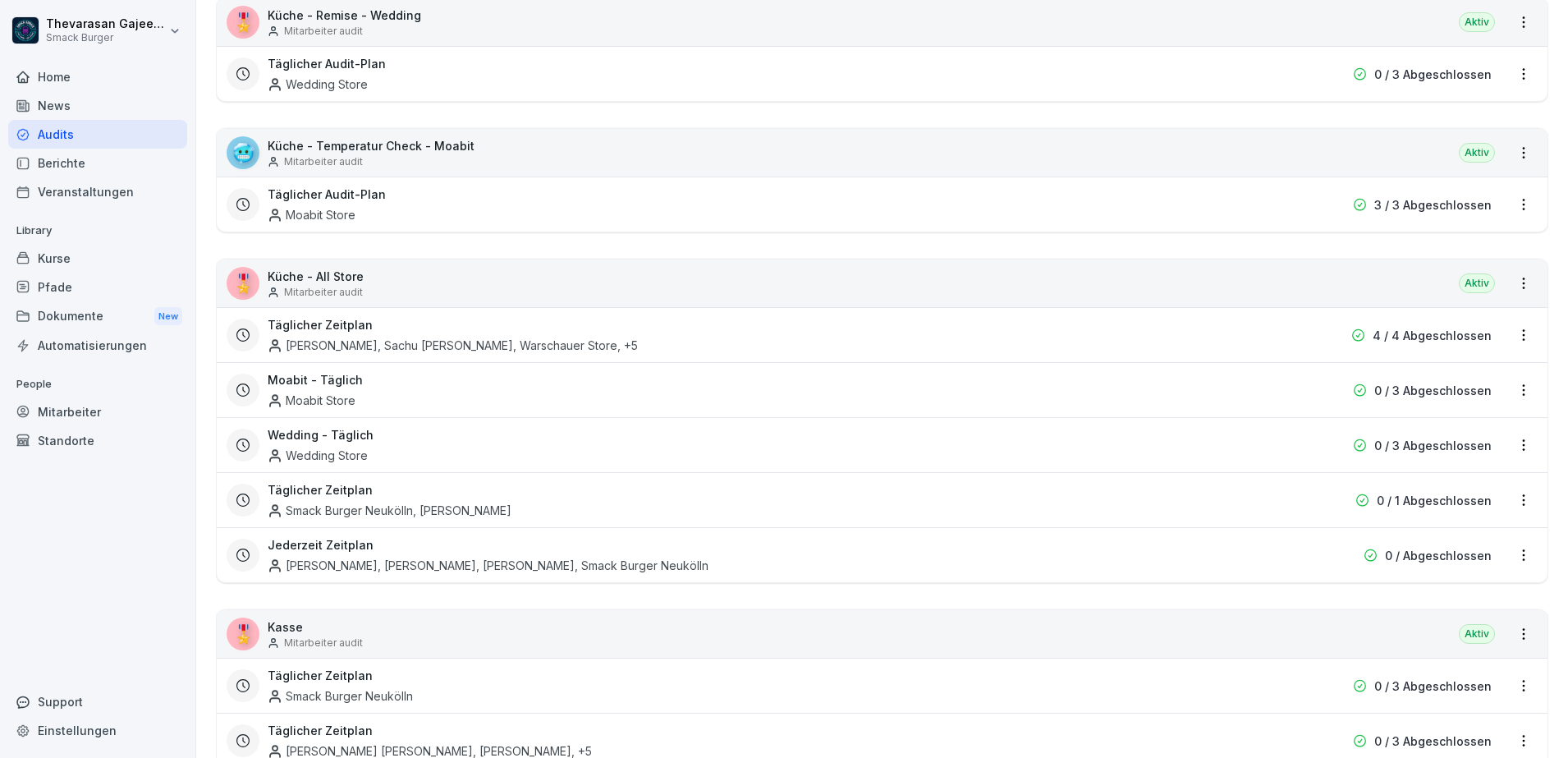
scroll to position [616, 0]
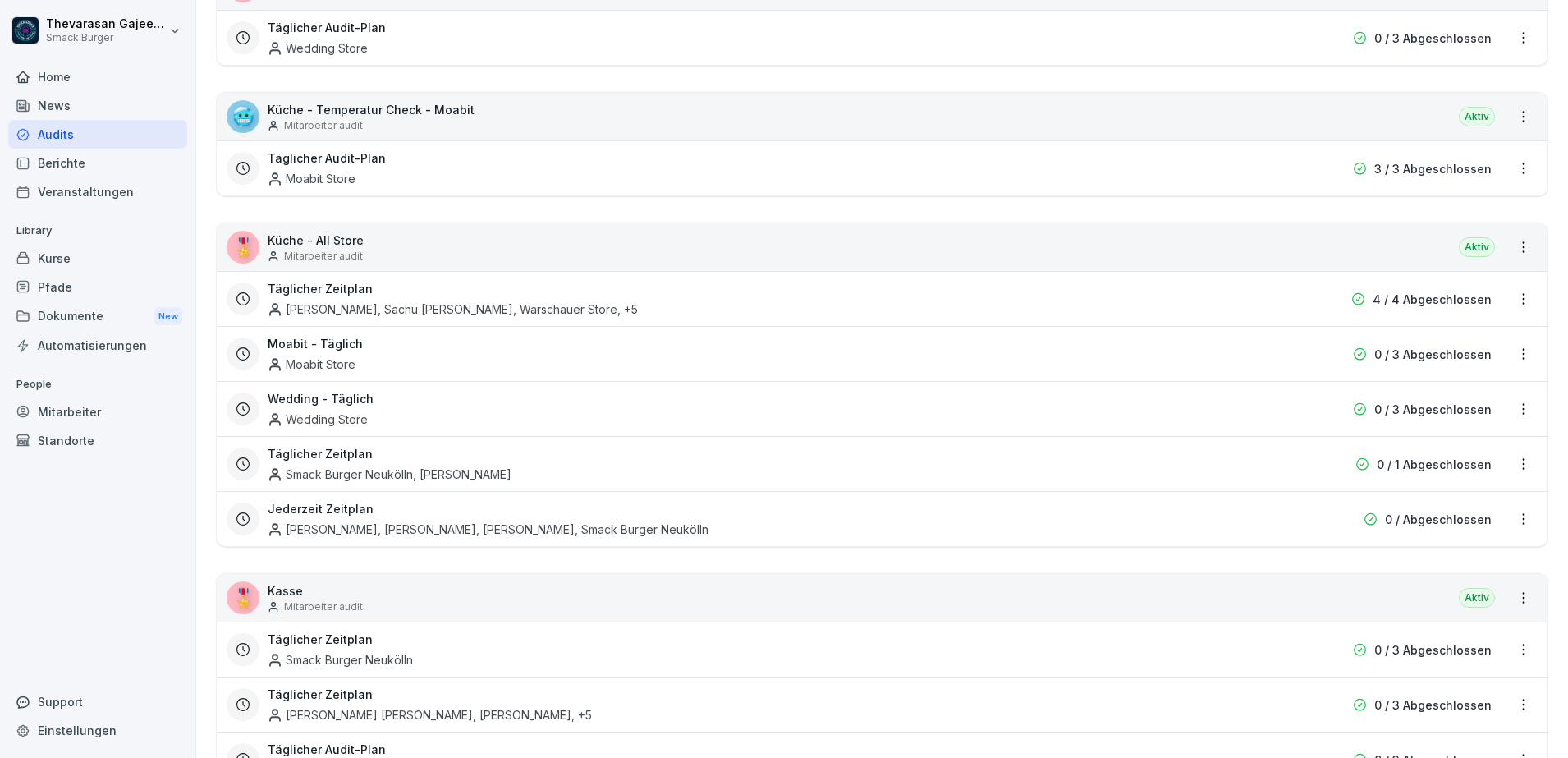
click at [1505, 513] on html "Thevarasan Gajeendran Smack Burger Home News Audits Berichte Veranstaltungen Li…" at bounding box center [784, 379] width 1568 height 758
click at [1411, 630] on div "Zeitplan löschen" at bounding box center [1441, 631] width 156 height 27
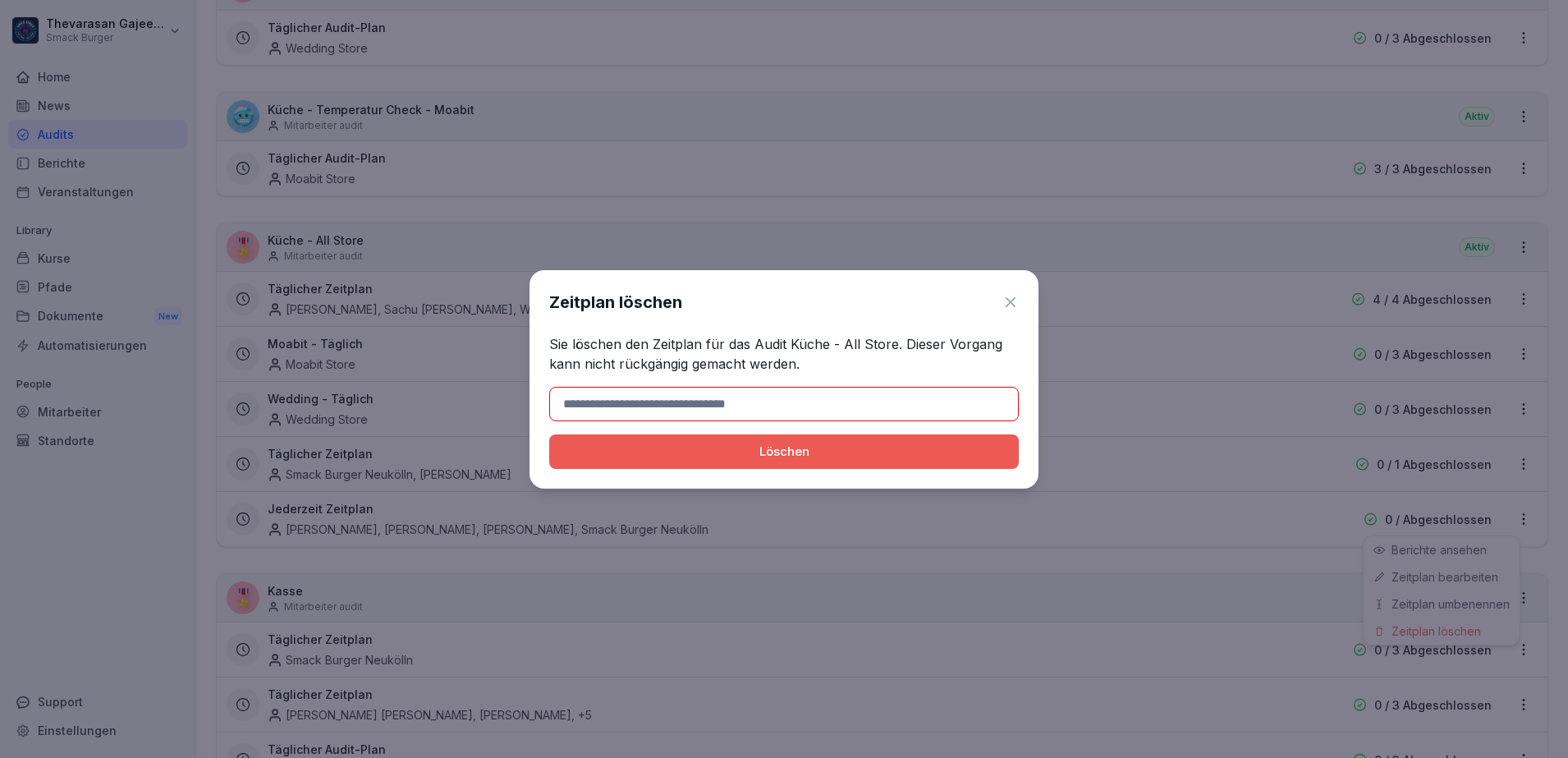
click at [937, 454] on div "Löschen" at bounding box center [784, 452] width 444 height 18
click at [790, 388] on input at bounding box center [784, 404] width 470 height 35
click at [703, 405] on input at bounding box center [784, 404] width 470 height 35
type input "*******"
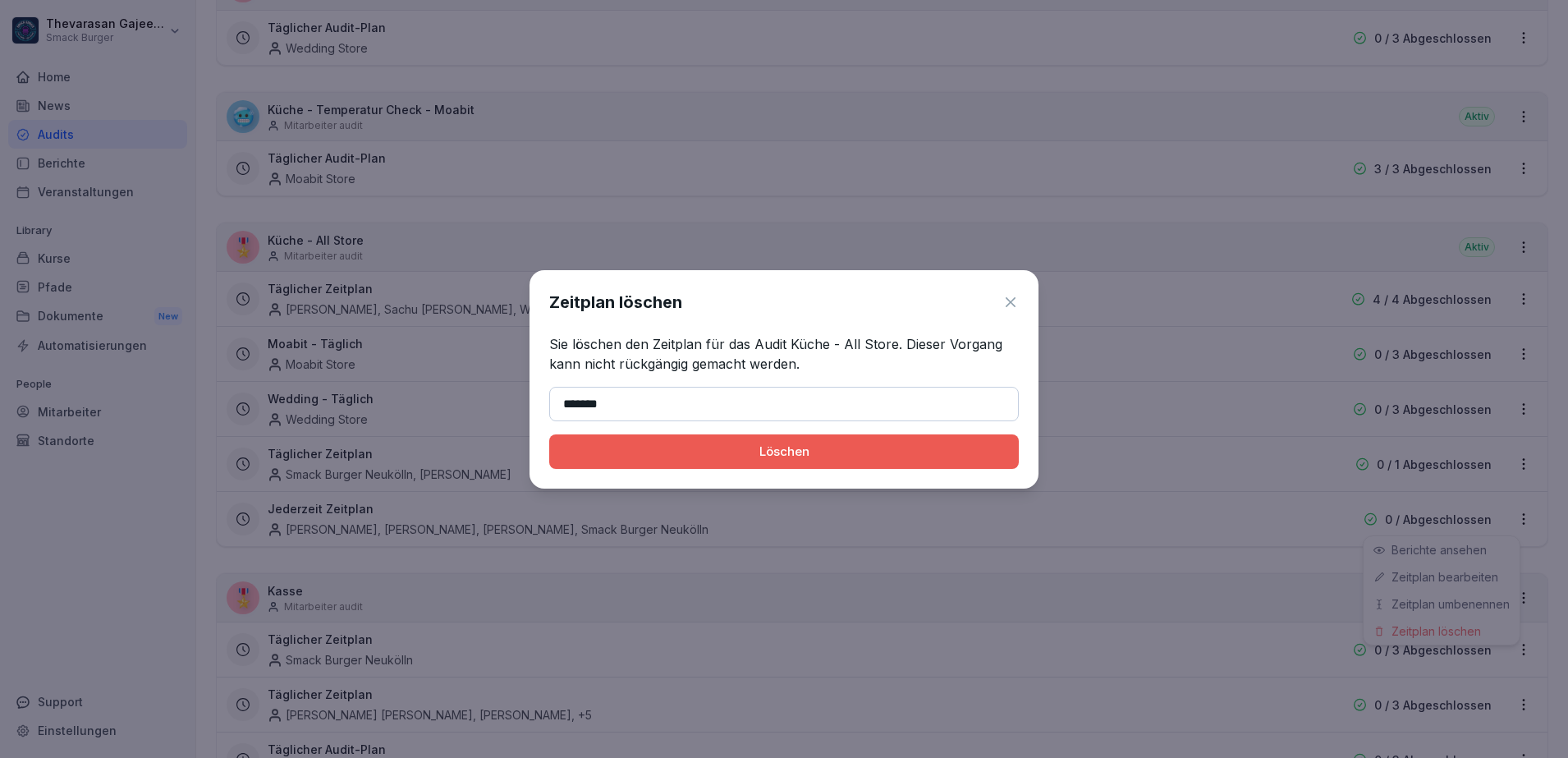
click at [804, 445] on div "Löschen" at bounding box center [784, 452] width 444 height 18
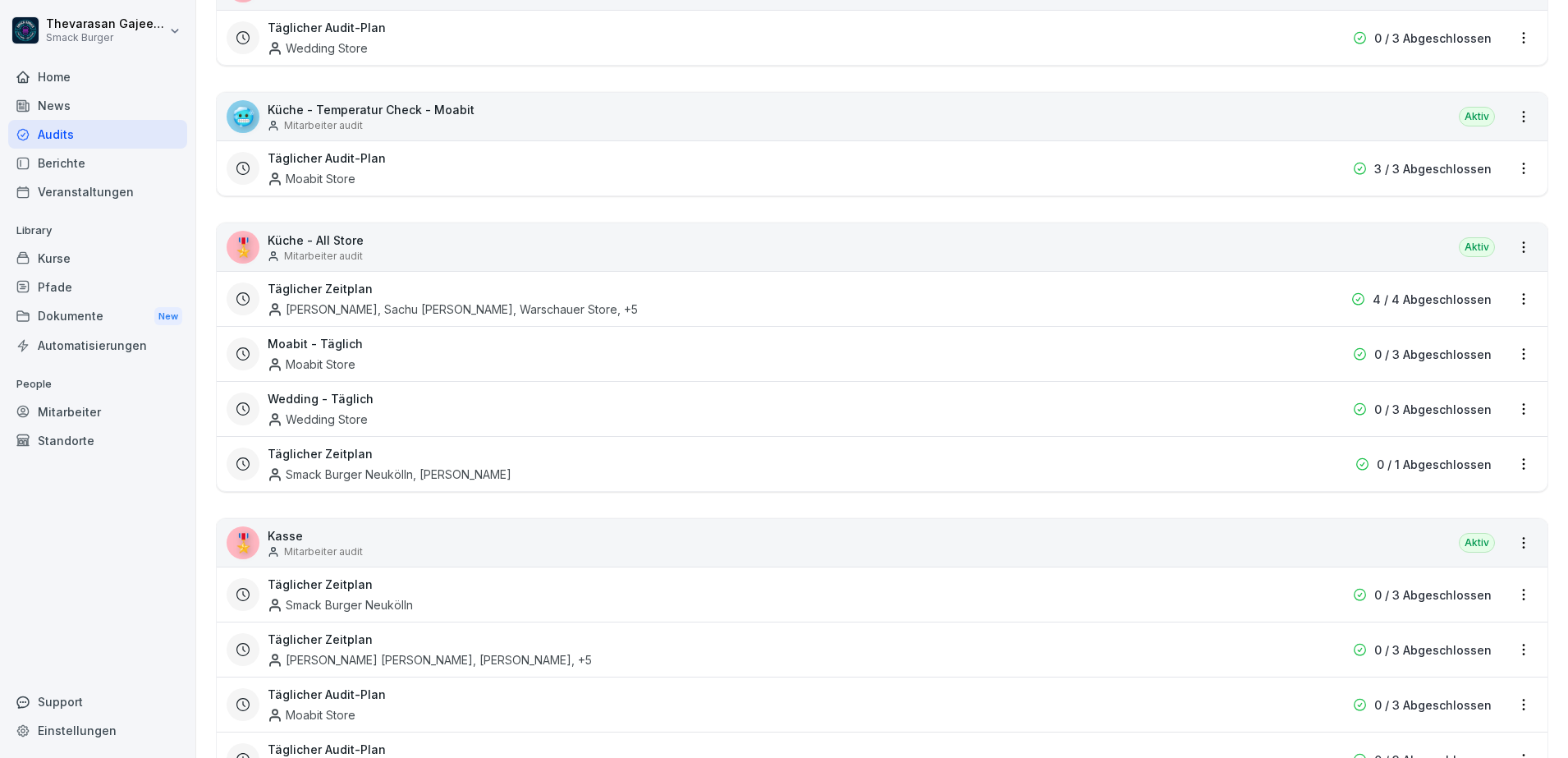
click at [1060, 467] on div "Täglicher Zeitplan Smack Burger Neukölln, [PERSON_NAME]" at bounding box center [777, 464] width 1019 height 38
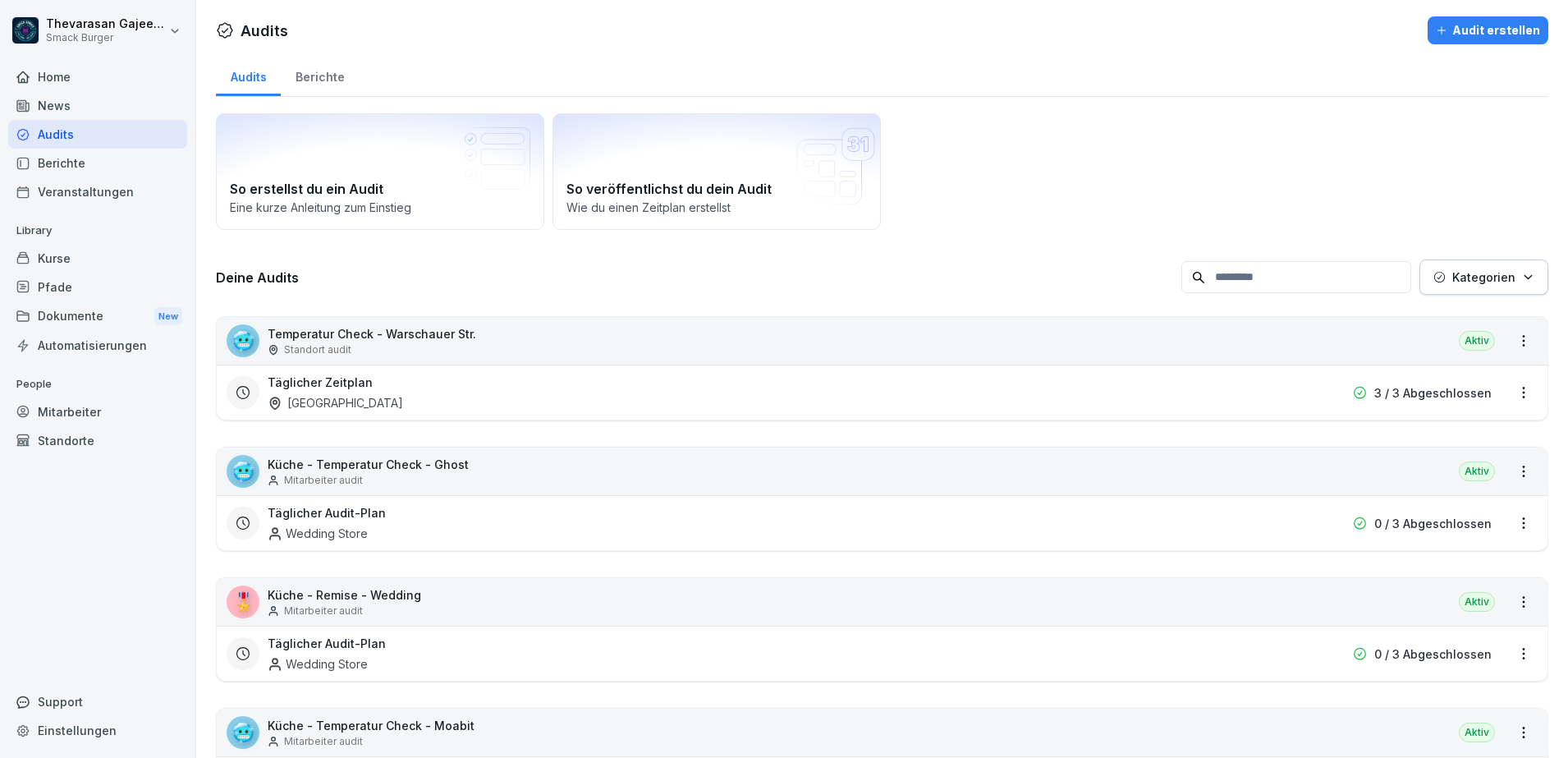
scroll to position [616, 0]
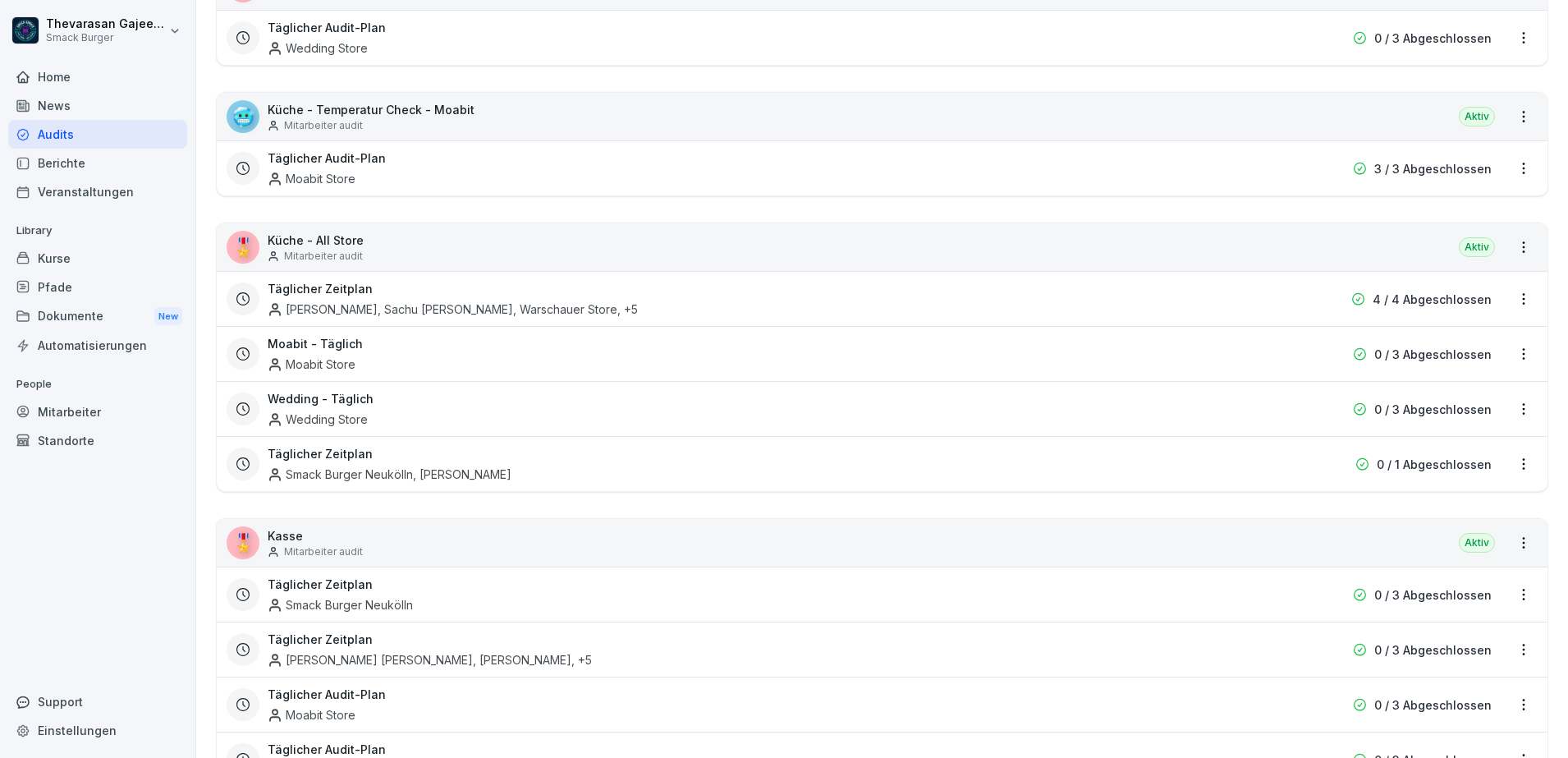
click at [1512, 468] on html "Thevarasan Gajeendran Smack Burger Home News Audits Berichte Veranstaltungen Li…" at bounding box center [784, 379] width 1568 height 758
click at [1503, 468] on html "Thevarasan Gajeendran Smack Burger Home News Audits Berichte Veranstaltungen Li…" at bounding box center [784, 379] width 1568 height 758
click at [385, 481] on div "Smack Burger Neukölln, [PERSON_NAME]" at bounding box center [390, 474] width 244 height 17
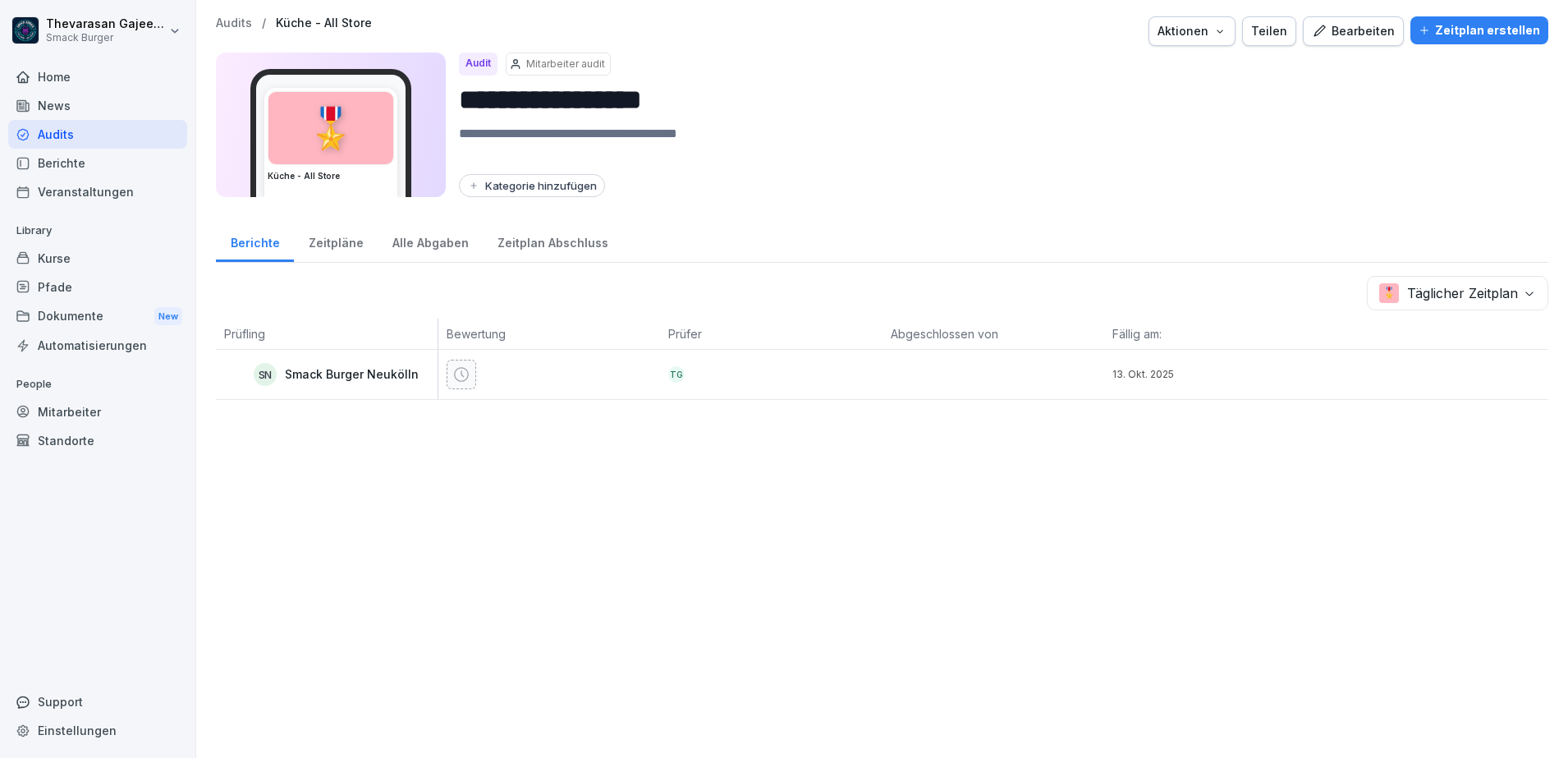
click at [320, 360] on div "SN Smack Burger Neukölln" at bounding box center [326, 374] width 222 height 49
click at [323, 378] on p "Smack Burger Neukölln" at bounding box center [352, 374] width 134 height 14
click at [324, 378] on p "Smack Burger Neukölln" at bounding box center [352, 374] width 134 height 14
copy tr "Smack Burger Neukölln TG"
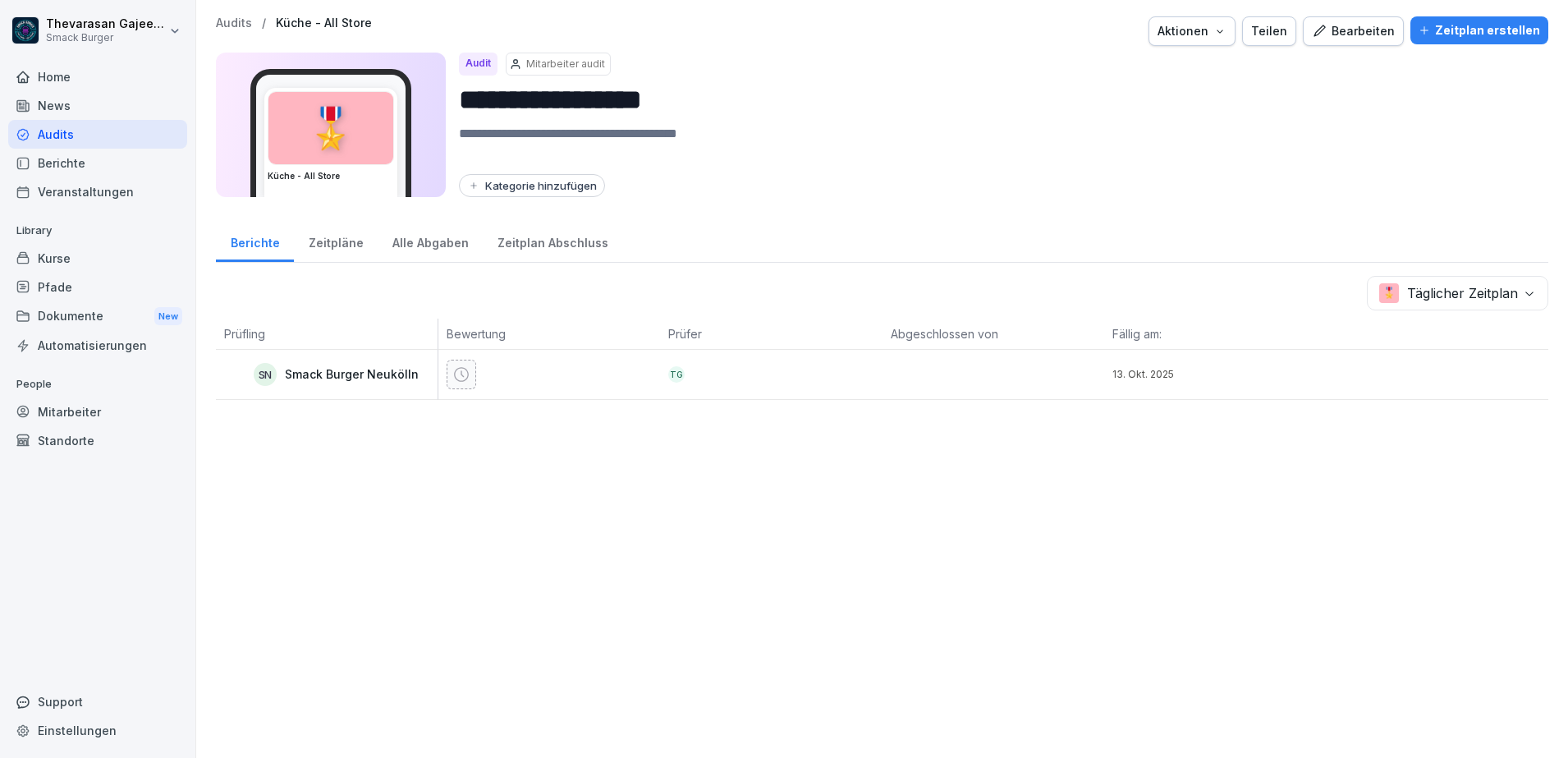
drag, startPoint x: 548, startPoint y: 543, endPoint x: 558, endPoint y: 548, distance: 11.2
click at [549, 543] on div "**********" at bounding box center [882, 379] width 1372 height 758
click at [90, 411] on div "Mitarbeiter" at bounding box center [97, 412] width 179 height 29
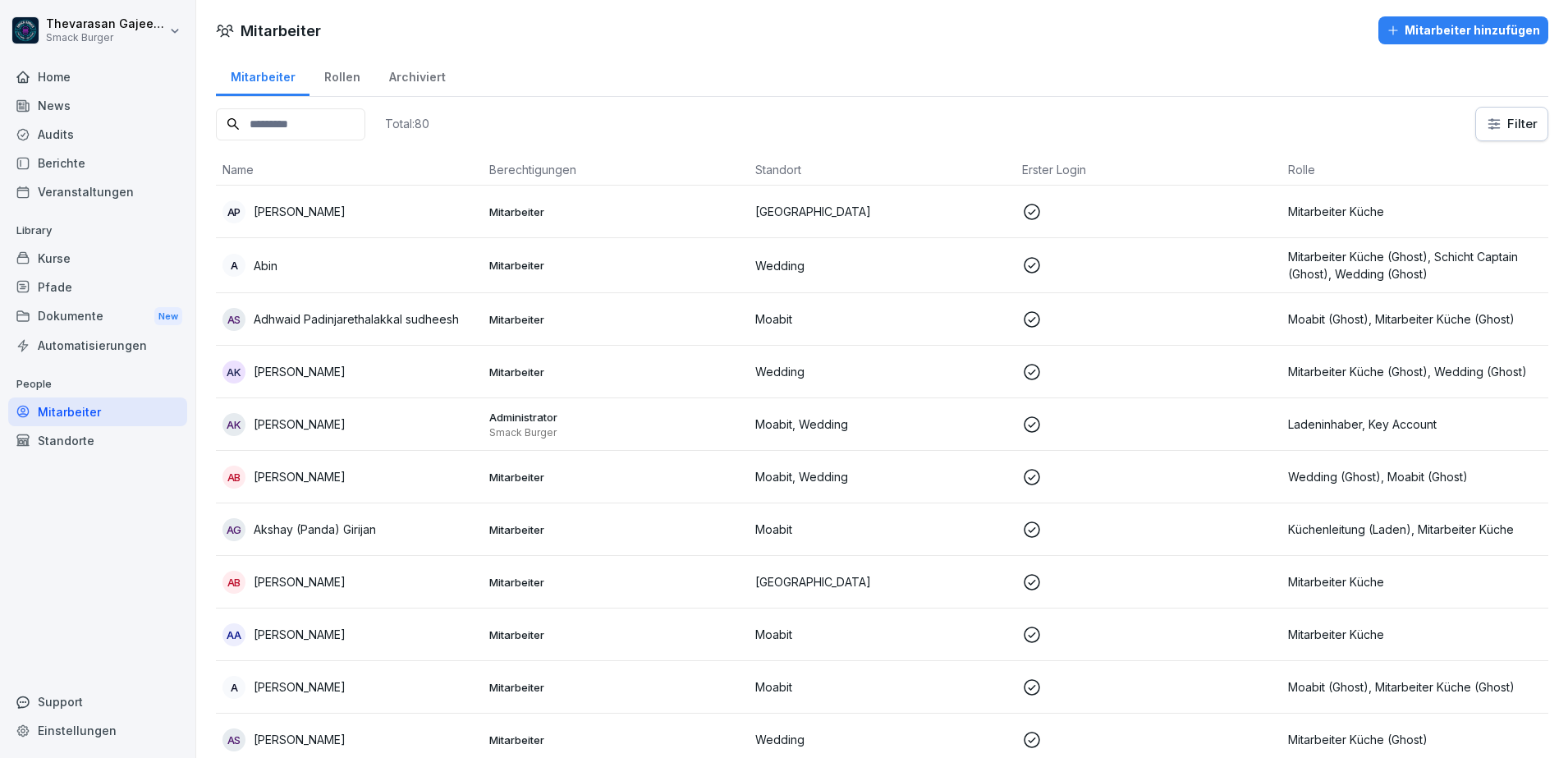
click at [1387, 29] on icon "button" at bounding box center [1393, 31] width 13 height 13
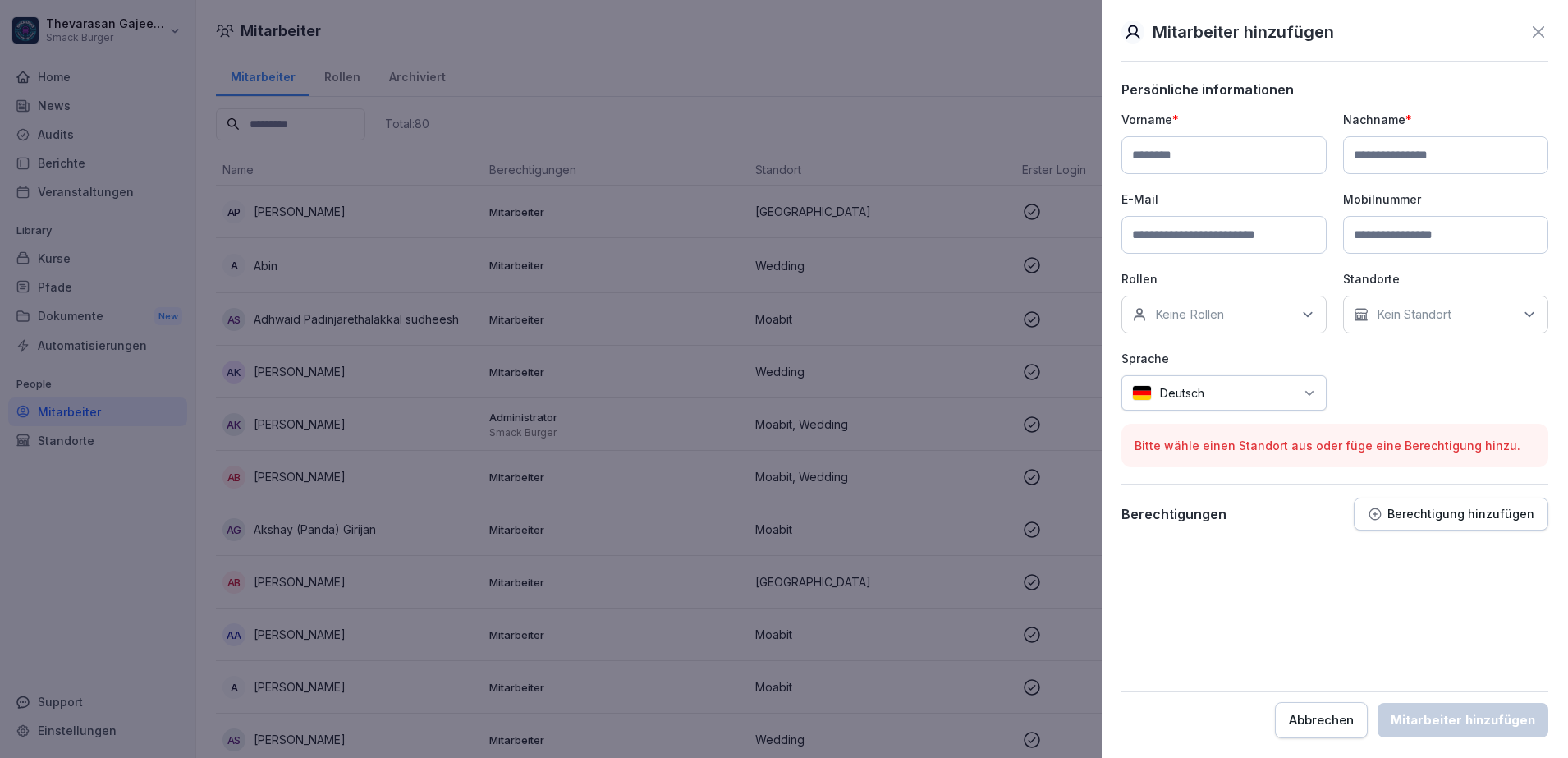
click at [1229, 152] on input at bounding box center [1223, 155] width 205 height 38
click at [1222, 154] on input "**********" at bounding box center [1223, 155] width 205 height 38
type input "**********"
click at [1387, 152] on input at bounding box center [1445, 155] width 205 height 38
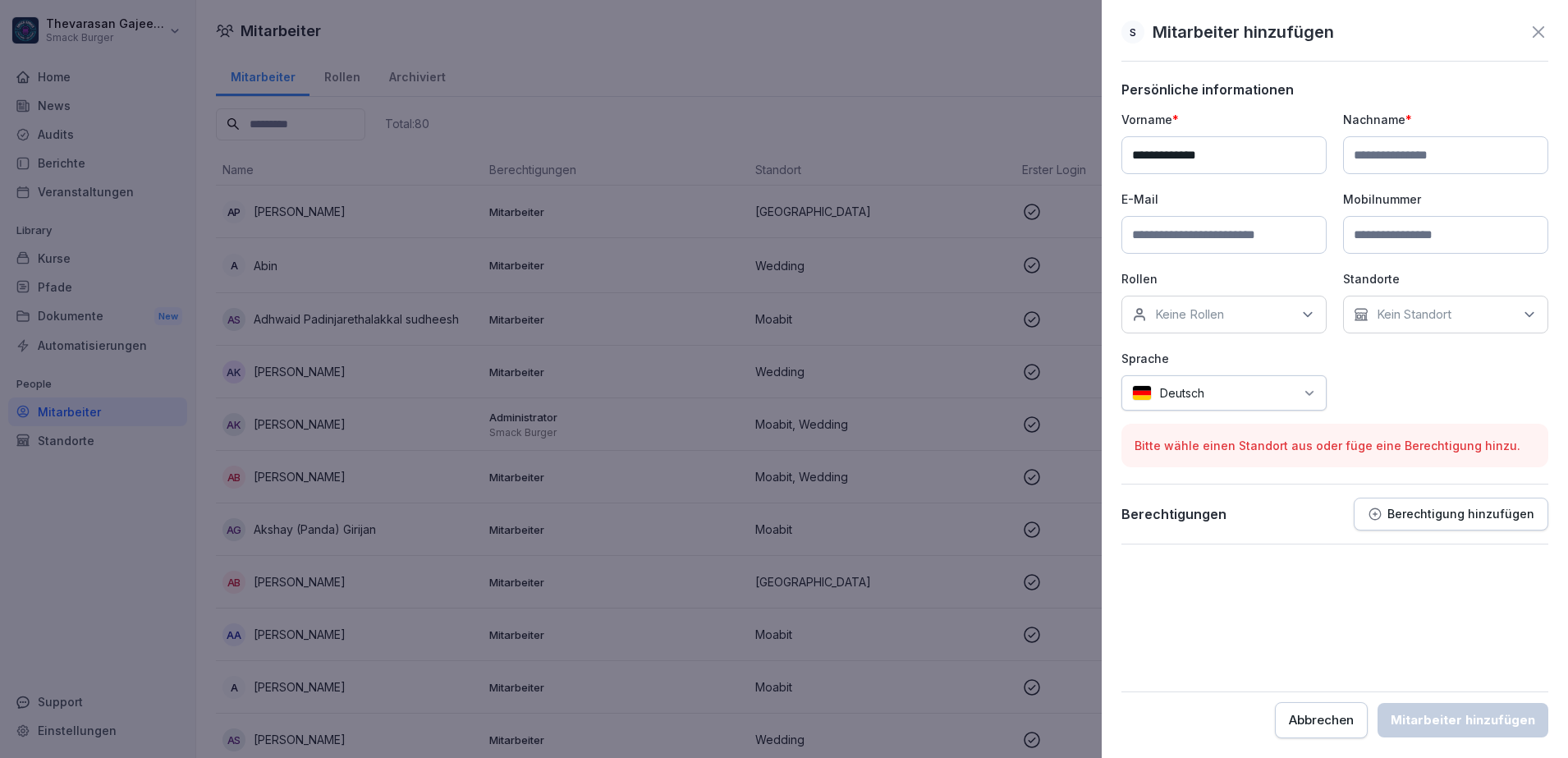
paste input "********"
type input "********"
click at [1219, 225] on input at bounding box center [1223, 235] width 205 height 38
click at [1330, 175] on div "**********" at bounding box center [1335, 260] width 427 height 299
click at [1232, 315] on div "Keine Rollen" at bounding box center [1223, 314] width 205 height 38
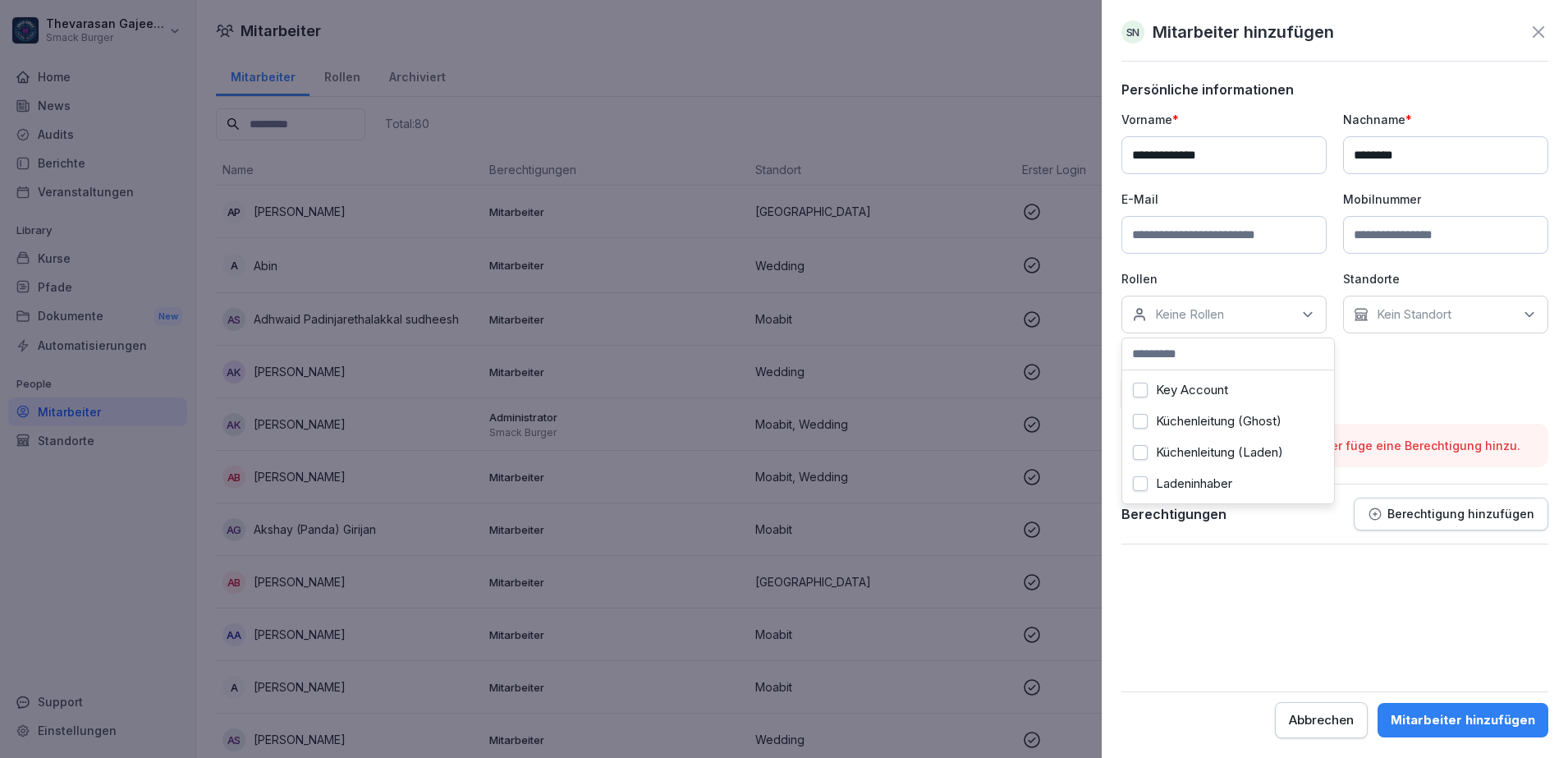
click at [1238, 268] on div "**********" at bounding box center [1335, 260] width 427 height 299
click at [1455, 318] on div "Kein Standort" at bounding box center [1445, 314] width 205 height 38
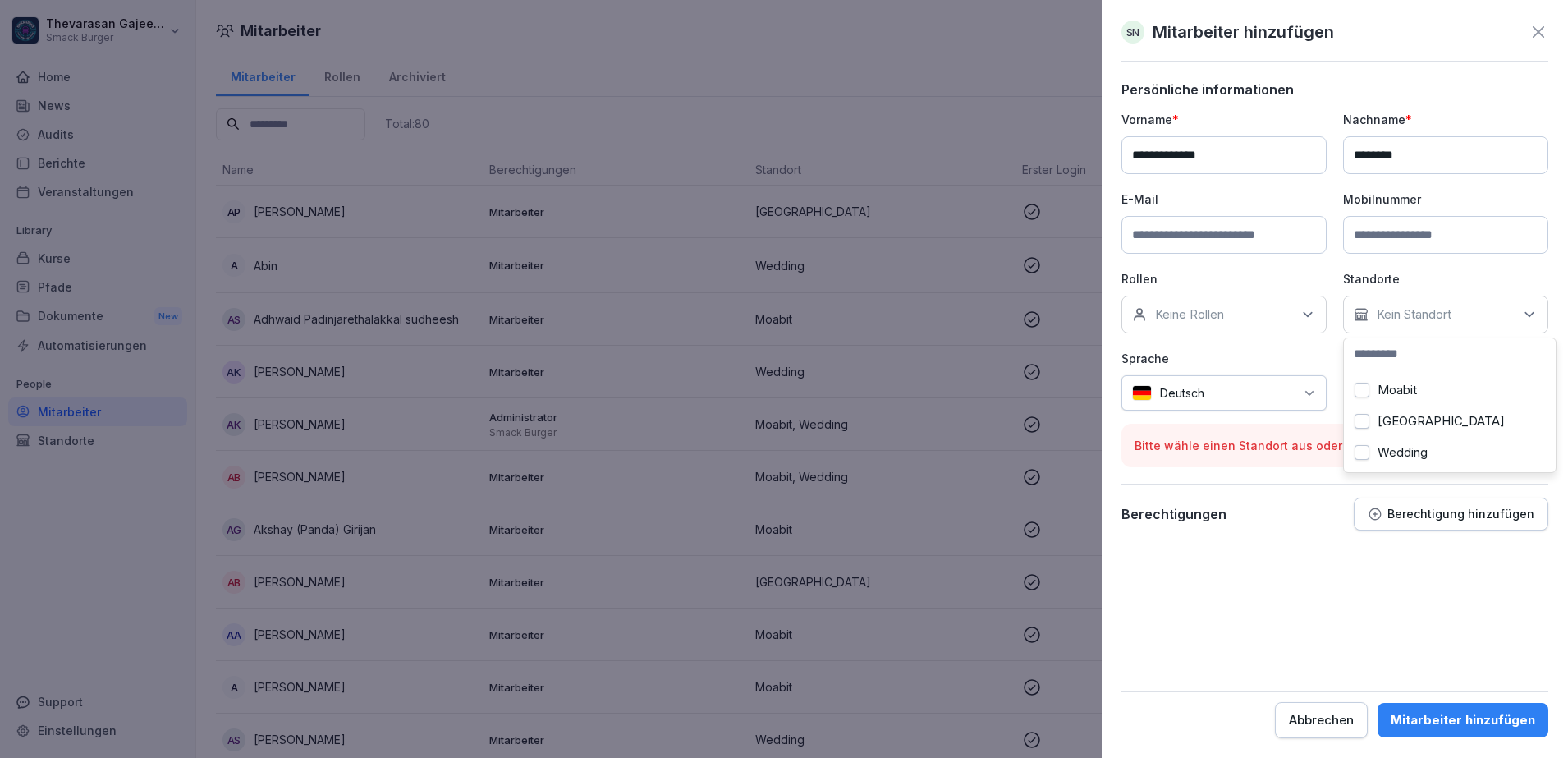
click at [1409, 392] on label "Moabit" at bounding box center [1397, 390] width 40 height 15
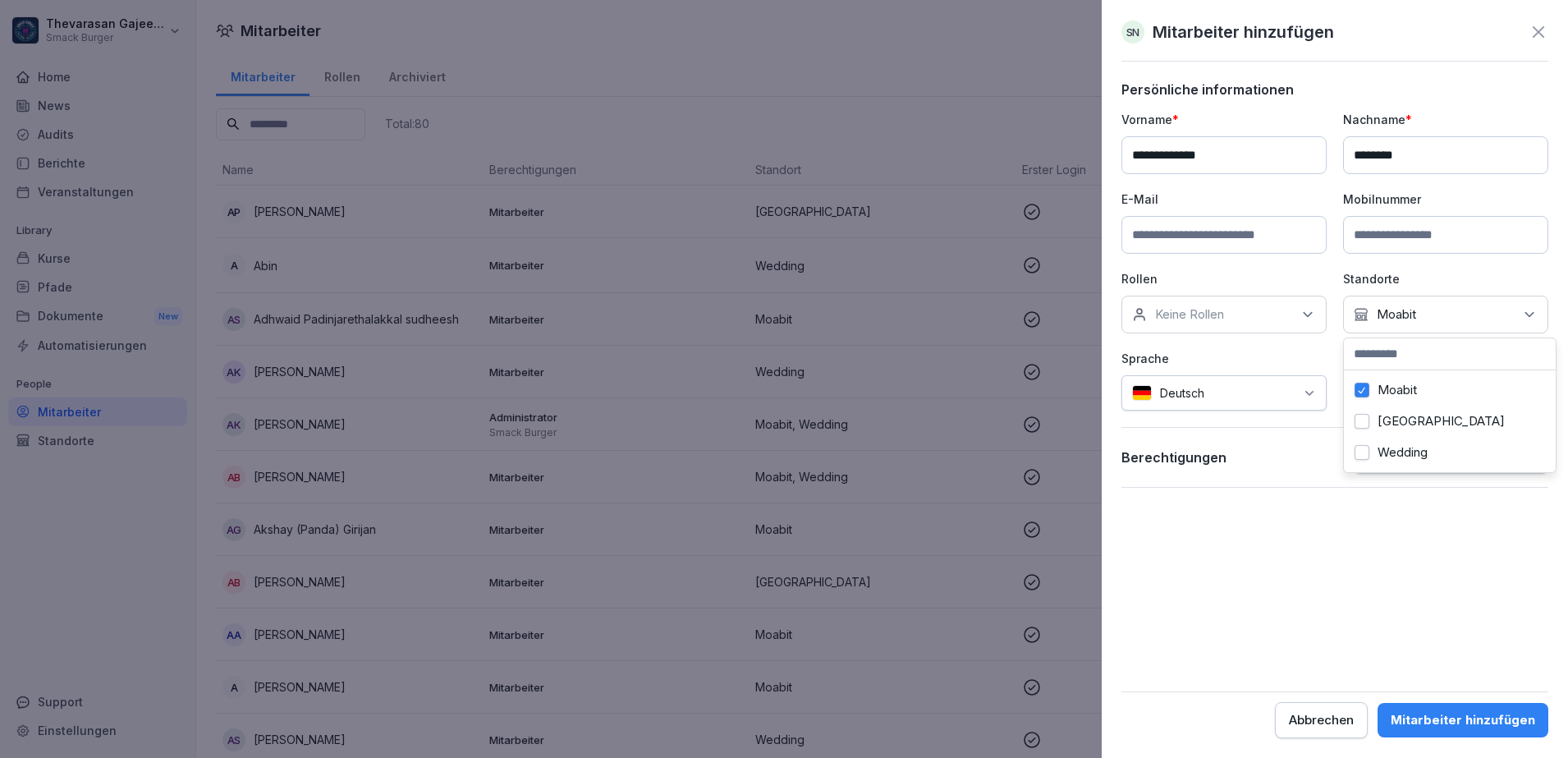
click at [1317, 360] on p "Sprache" at bounding box center [1223, 358] width 205 height 17
click at [1255, 315] on div "Keine Rollen" at bounding box center [1223, 314] width 205 height 38
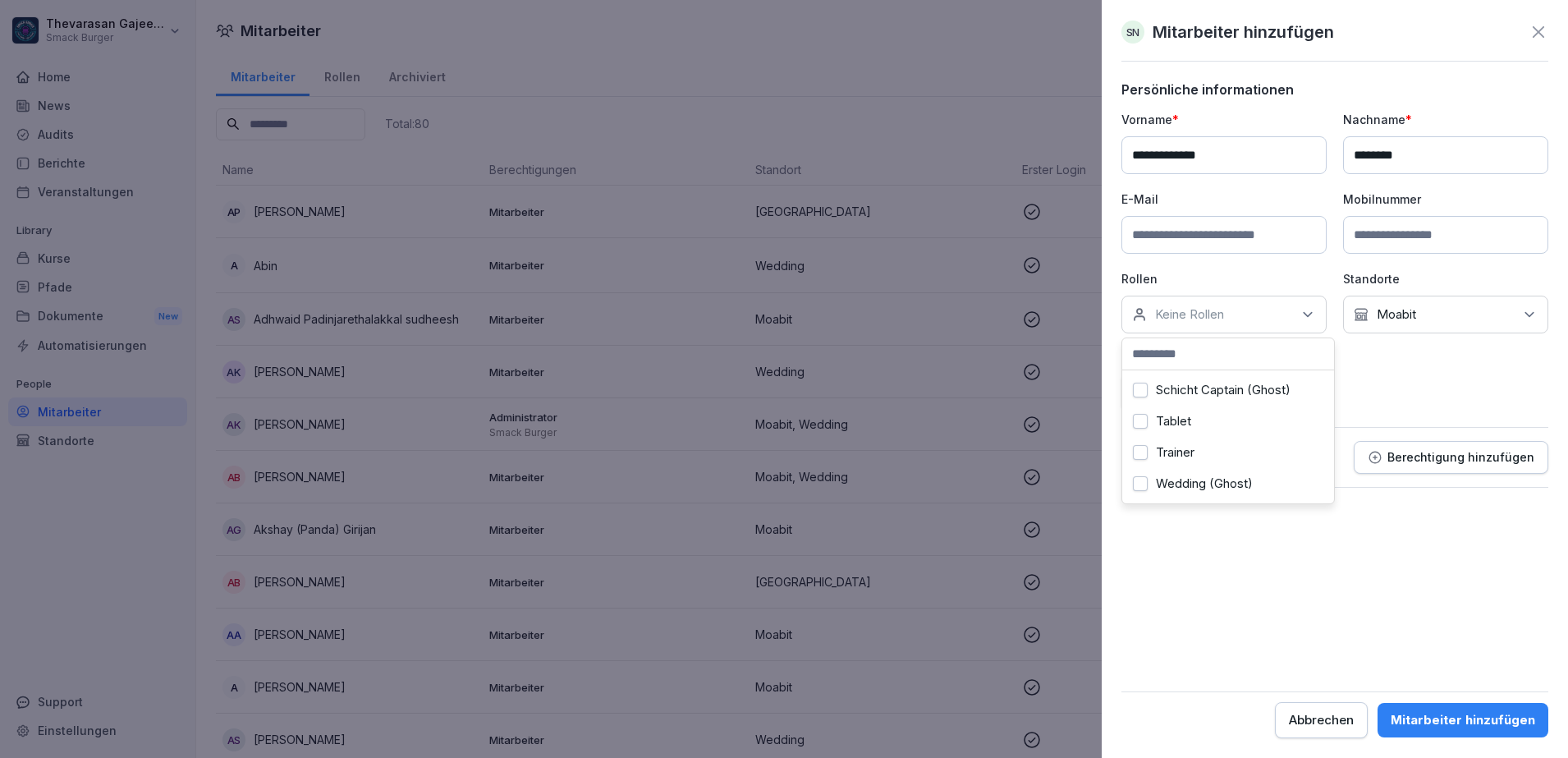
scroll to position [348, 0]
click at [1144, 424] on button "Schicht Captain" at bounding box center [1140, 417] width 15 height 15
click at [1392, 567] on form "**********" at bounding box center [1335, 410] width 427 height 657
click at [1461, 714] on div "Mitarbeiter hinzufügen" at bounding box center [1462, 720] width 144 height 18
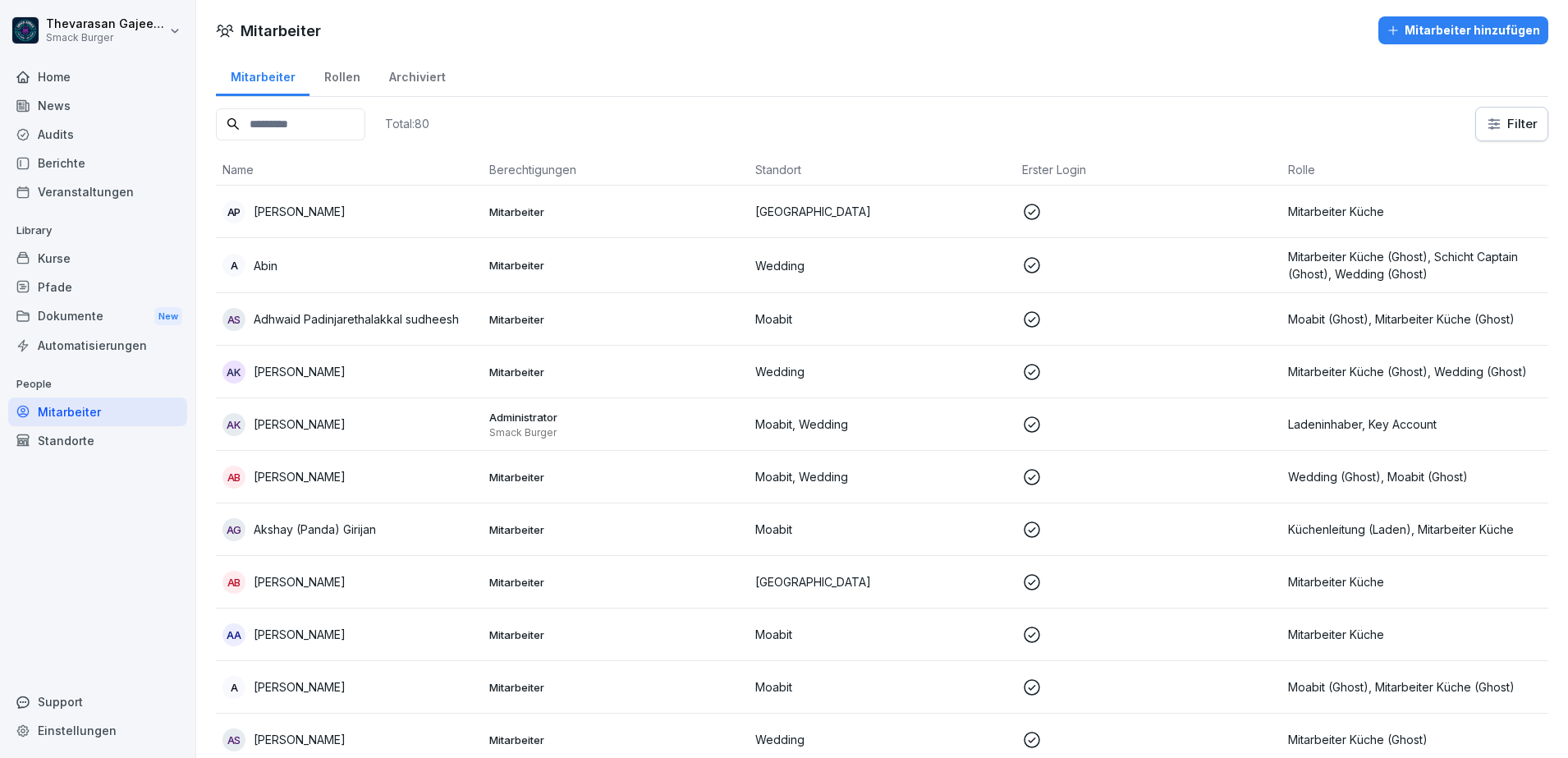
click at [61, 134] on div "Audits" at bounding box center [97, 134] width 179 height 29
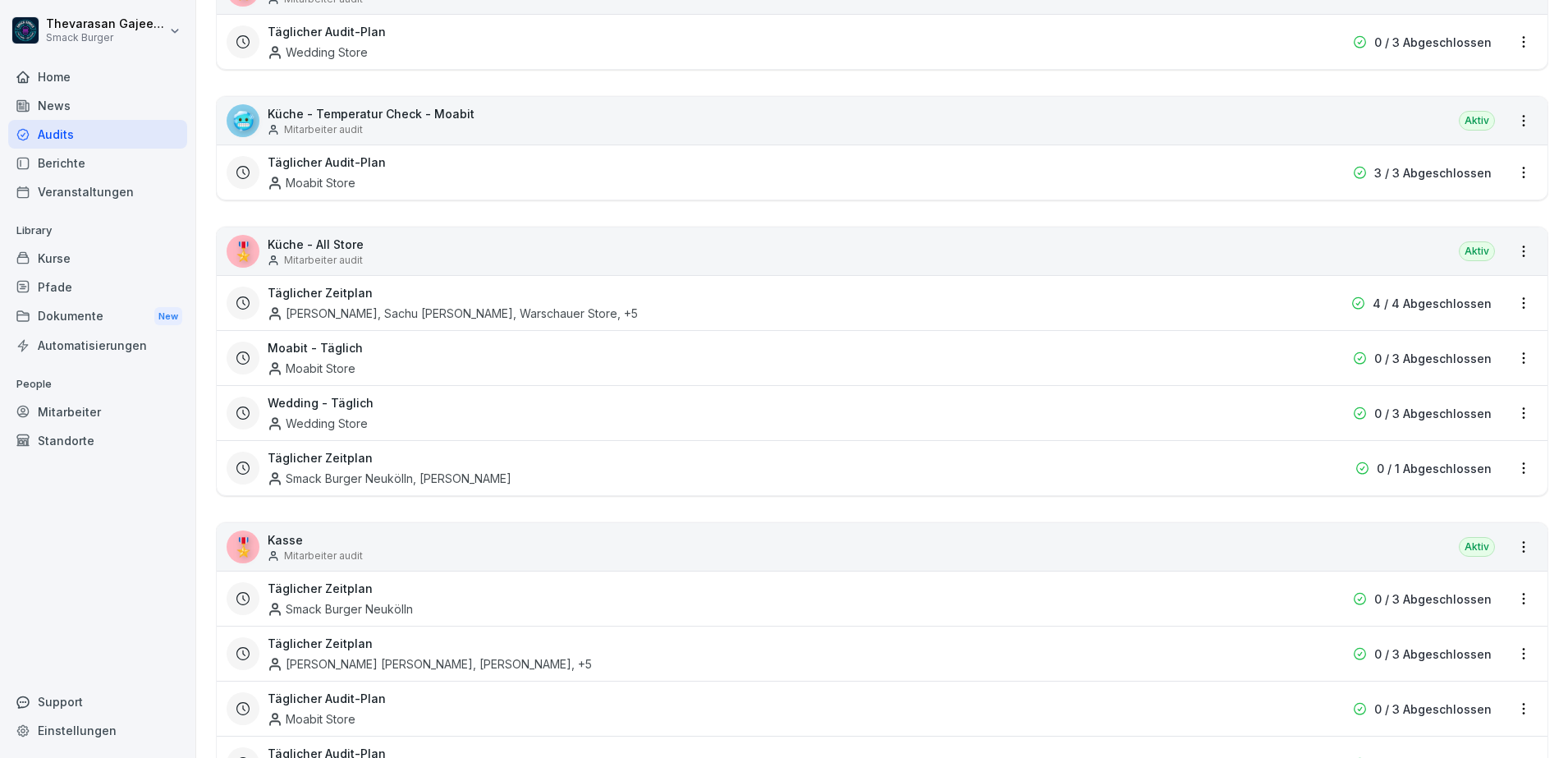
scroll to position [616, 0]
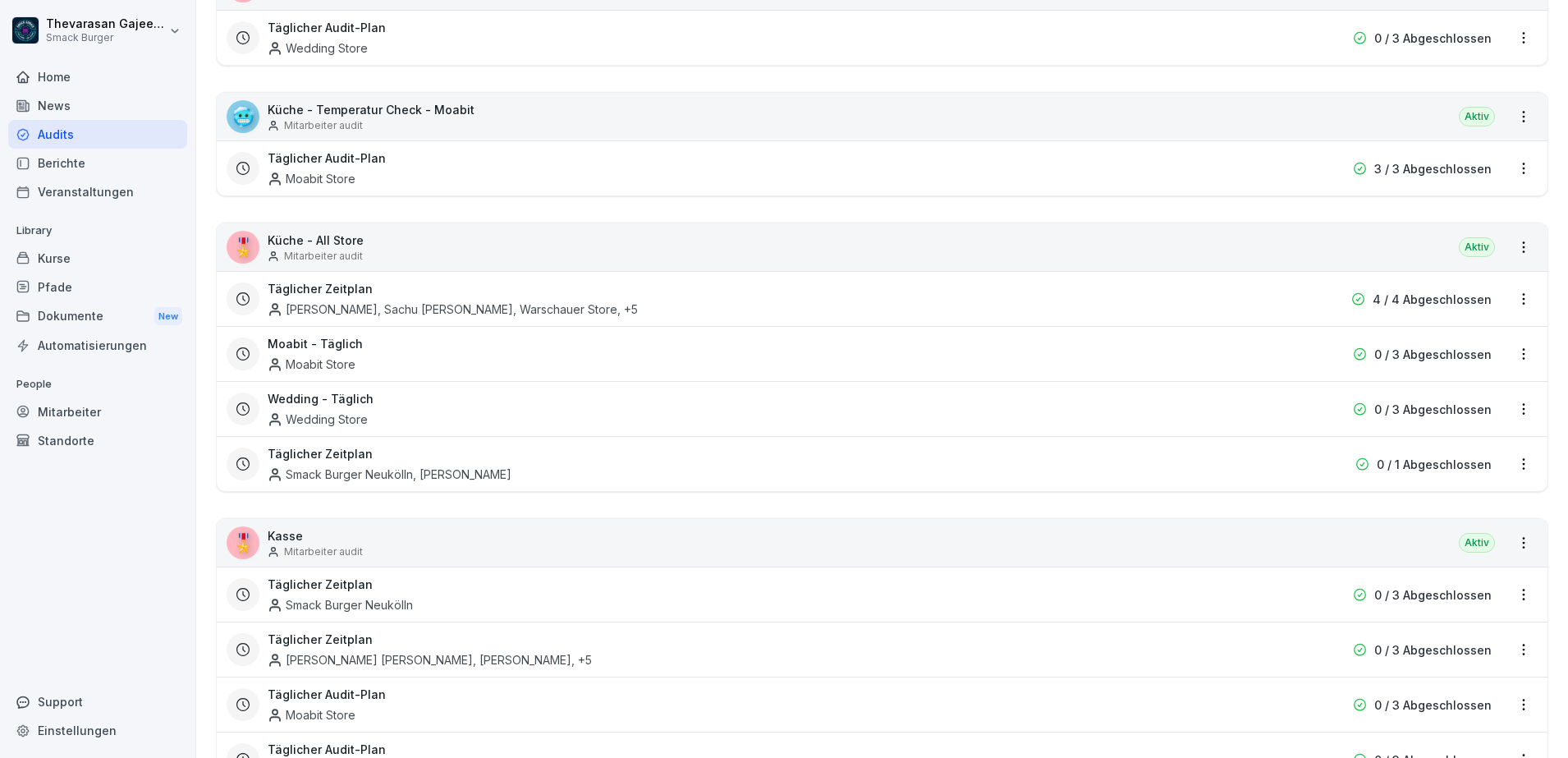
click at [1509, 468] on html "Thevarasan Gajeendran Smack Burger Home News Audits Berichte Veranstaltungen Li…" at bounding box center [784, 379] width 1568 height 758
click at [0, 0] on link "Zeitplan bearbeiten" at bounding box center [0, 0] width 0 height 0
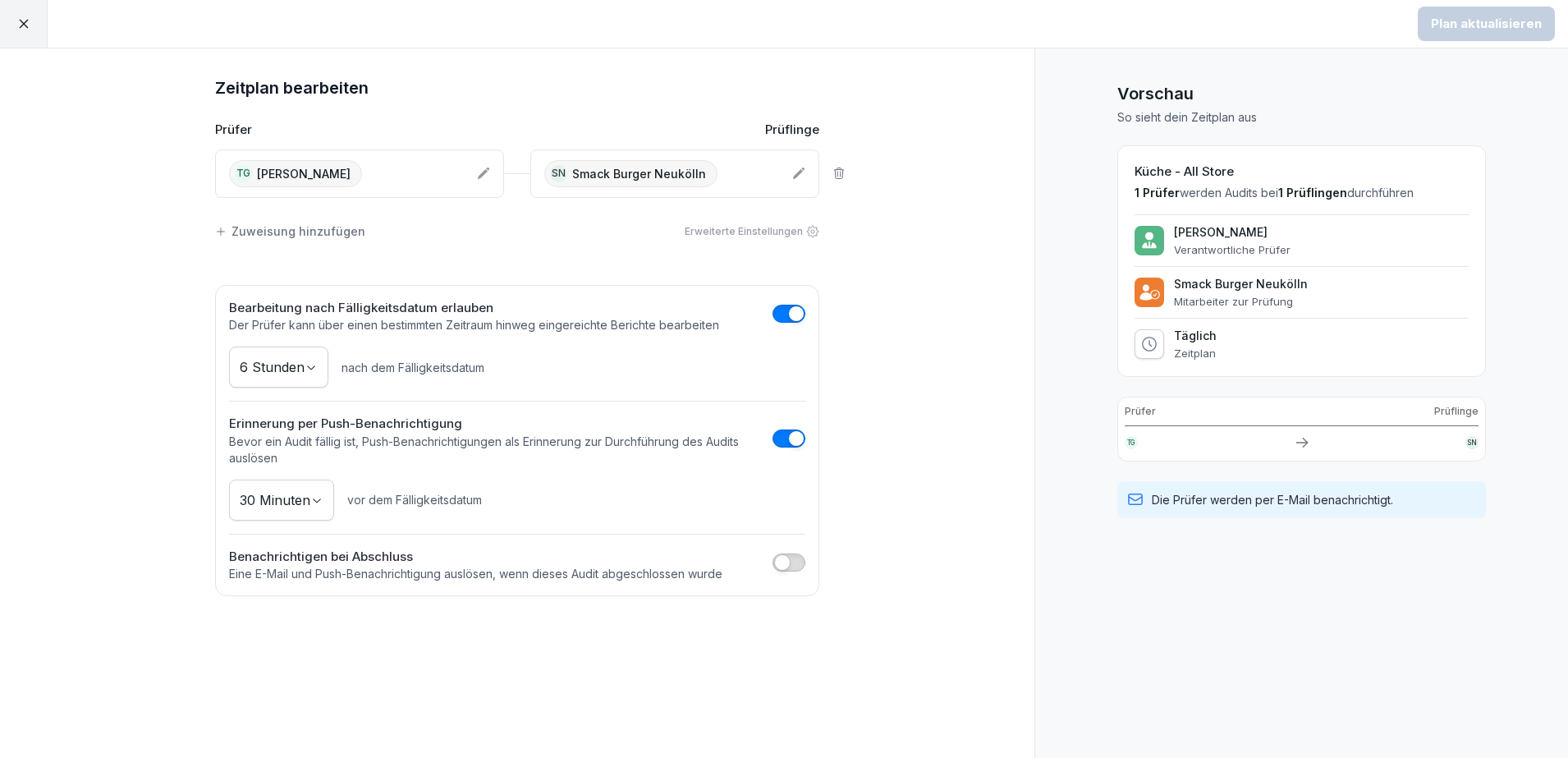
click at [738, 177] on div "SN Smack Burger Neukölln" at bounding box center [661, 173] width 235 height 27
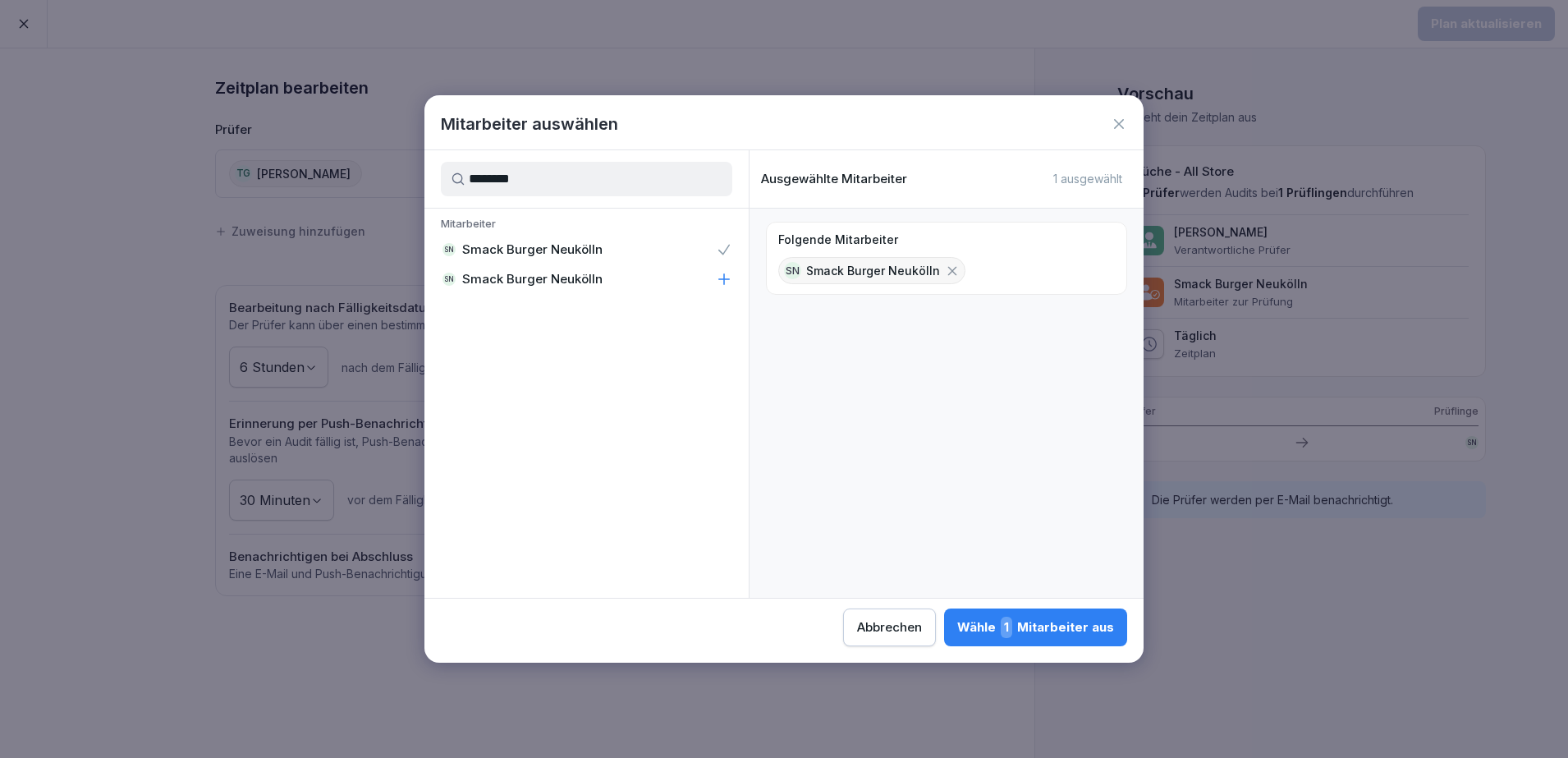
type input "********"
click at [728, 279] on icon at bounding box center [724, 280] width 11 height 11
click at [1069, 632] on div "Wähle 2 Mitarbeiter aus" at bounding box center [1034, 628] width 159 height 21
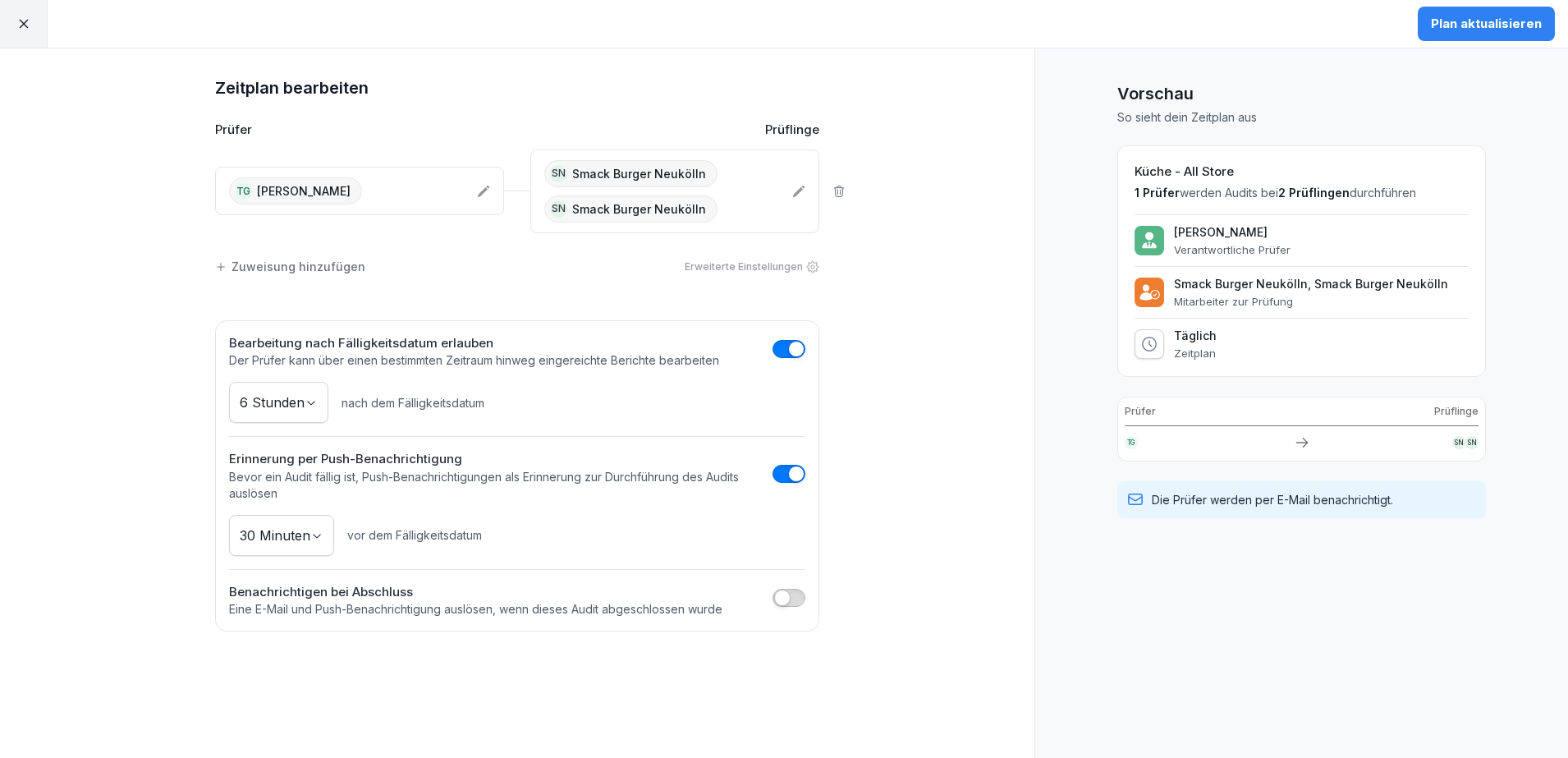
click at [1502, 22] on div "Plan aktualisieren" at bounding box center [1486, 24] width 110 height 18
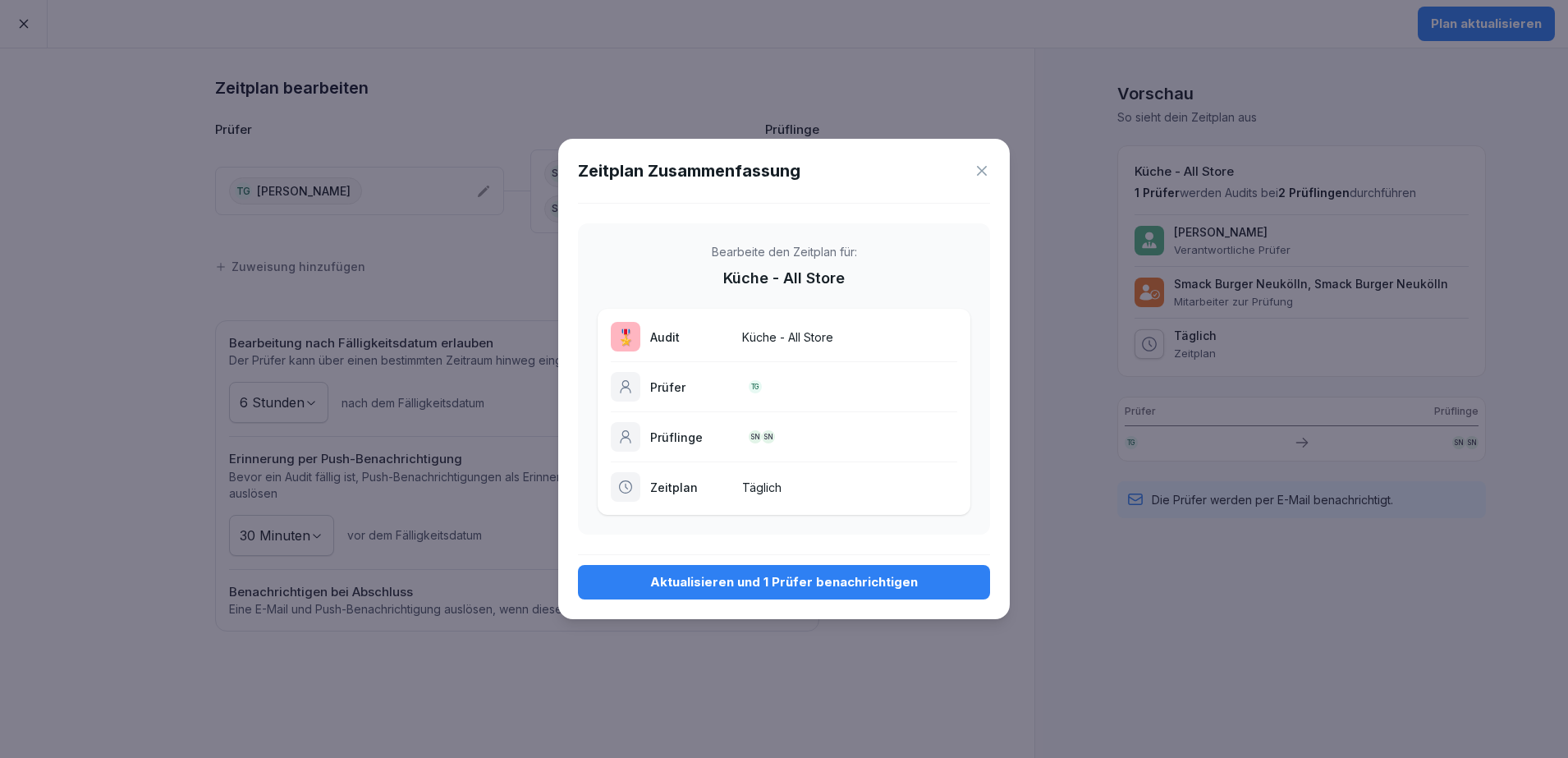
click at [780, 570] on button "Aktualisieren und 1 Prüfer benachrichtigen" at bounding box center [784, 582] width 412 height 35
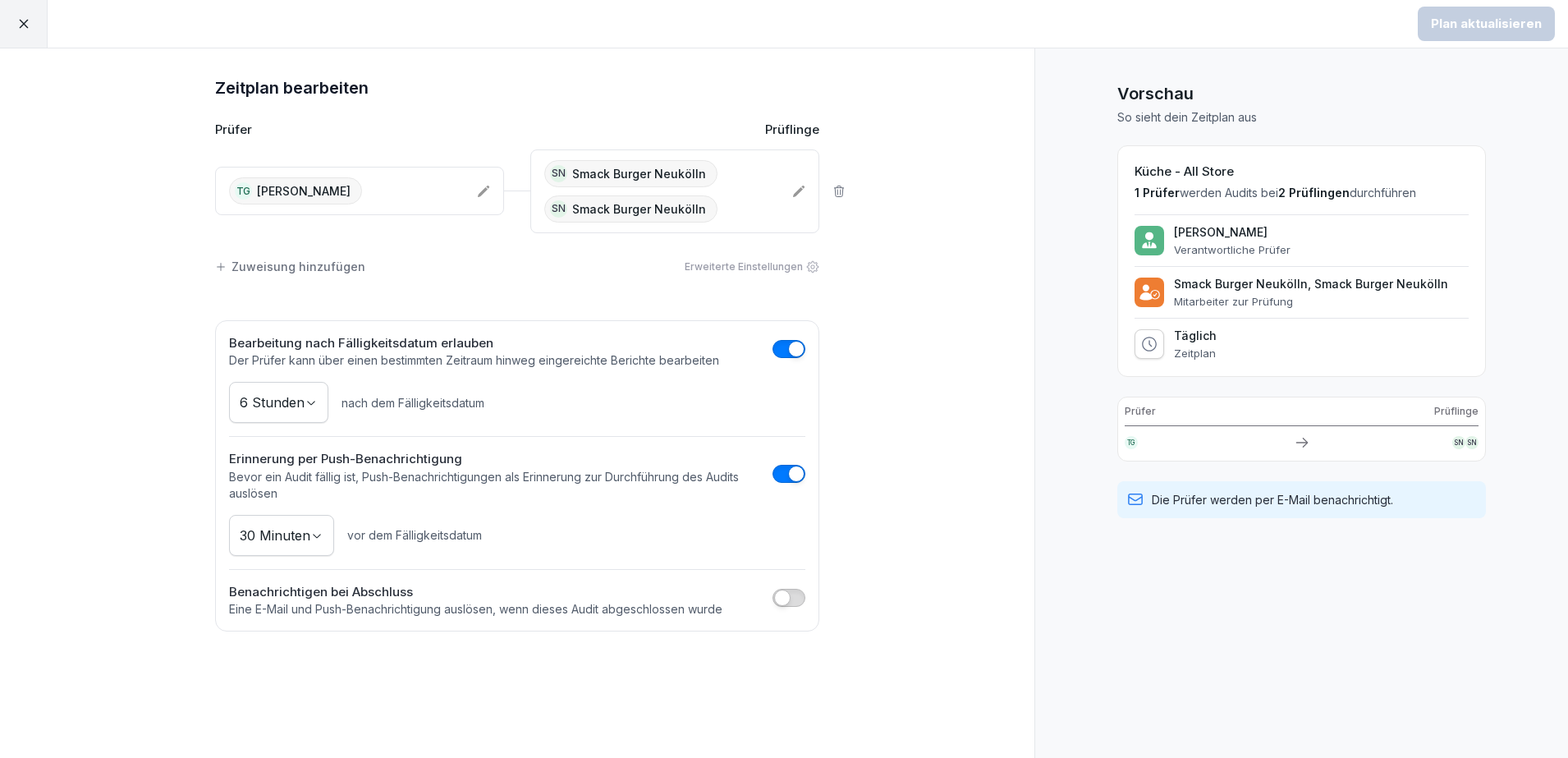
click at [34, 36] on div at bounding box center [24, 24] width 48 height 48
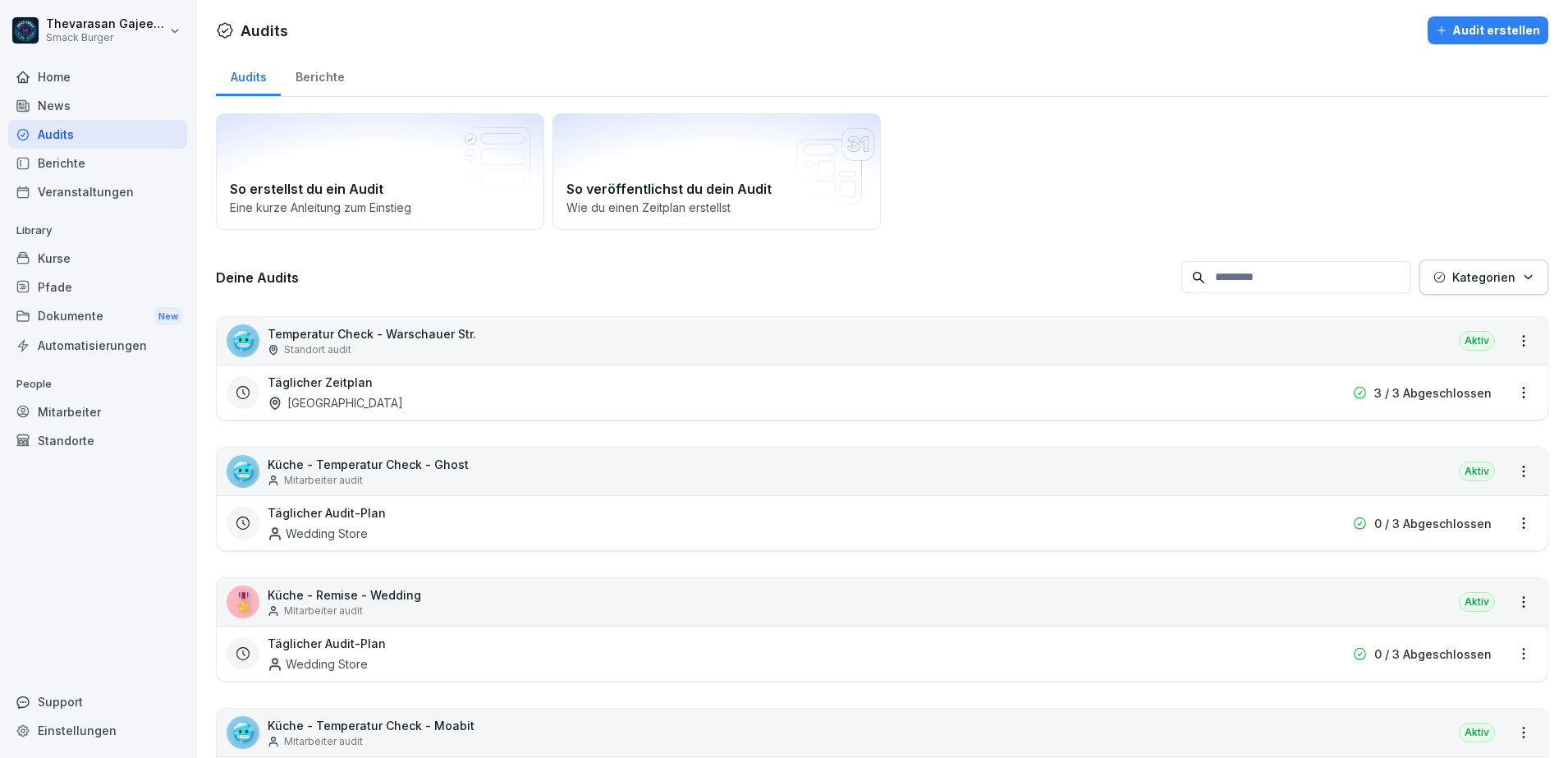
click at [101, 413] on div "Mitarbeiter" at bounding box center [97, 412] width 179 height 29
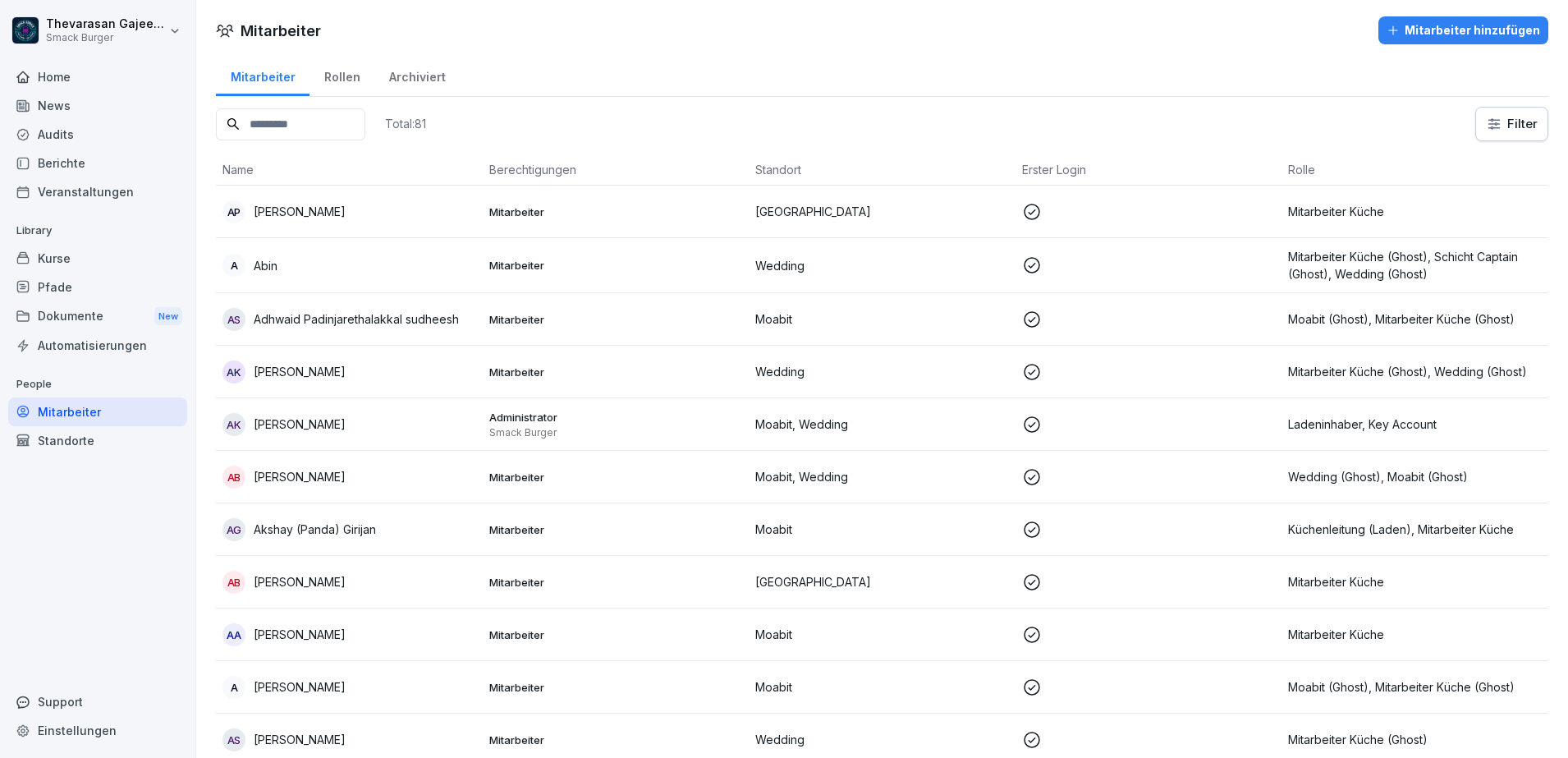
click at [351, 113] on input at bounding box center [290, 124] width 149 height 32
paste input "********"
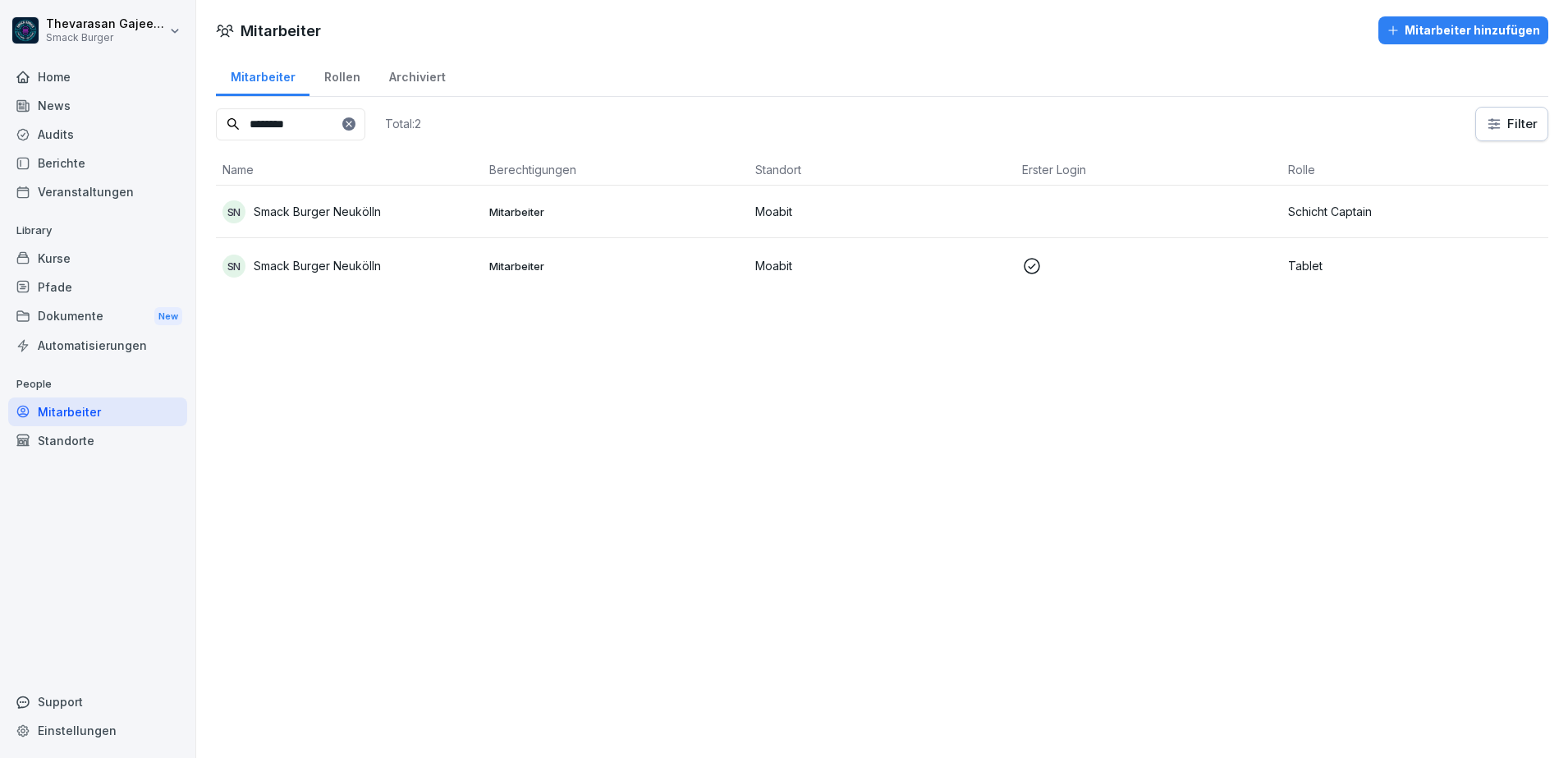
type input "********"
click at [282, 214] on p "Smack Burger Neukölln" at bounding box center [317, 211] width 127 height 17
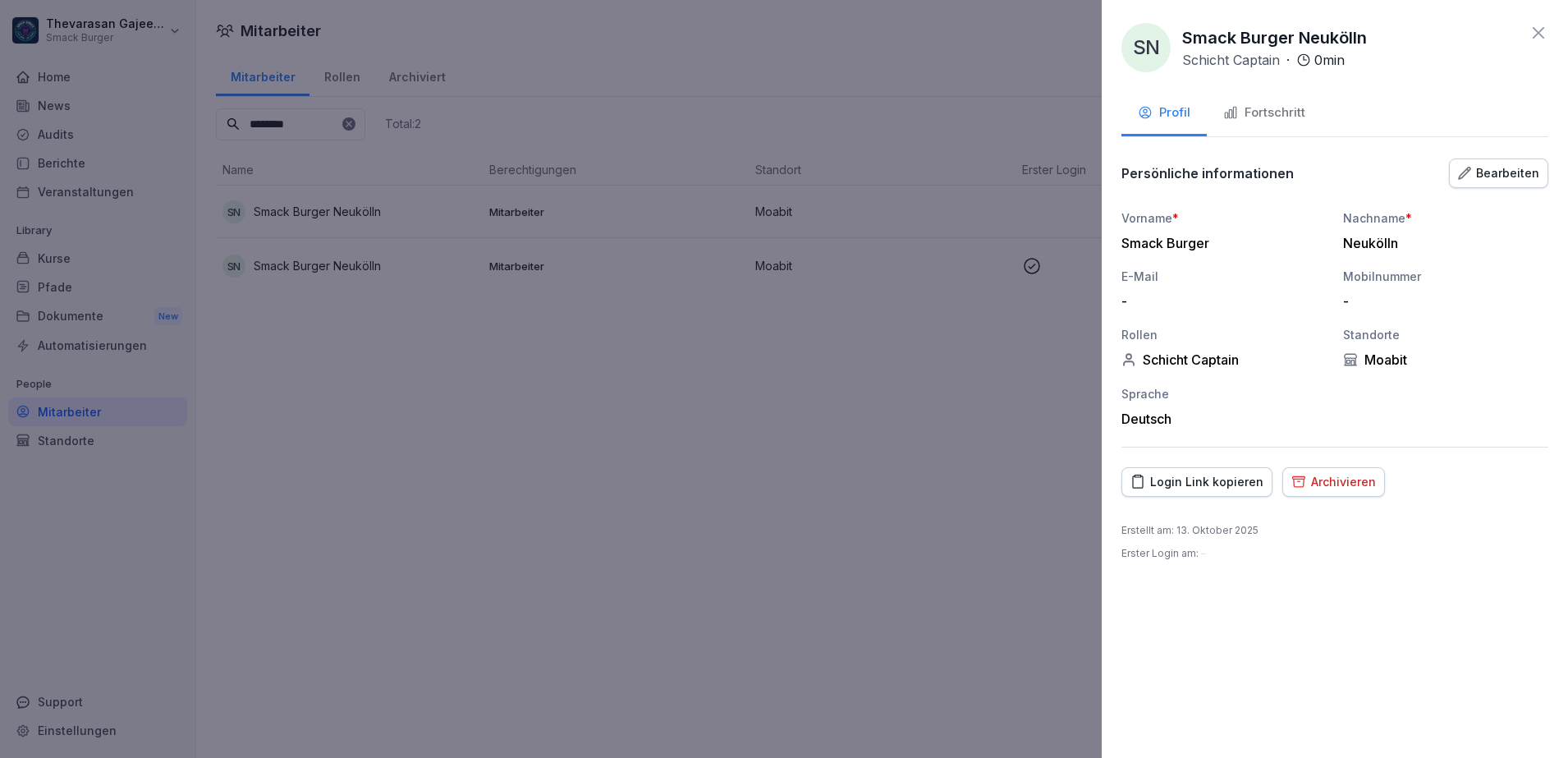
drag, startPoint x: 726, startPoint y: 608, endPoint x: 740, endPoint y: 603, distance: 14.9
click at [730, 609] on div at bounding box center [784, 379] width 1568 height 758
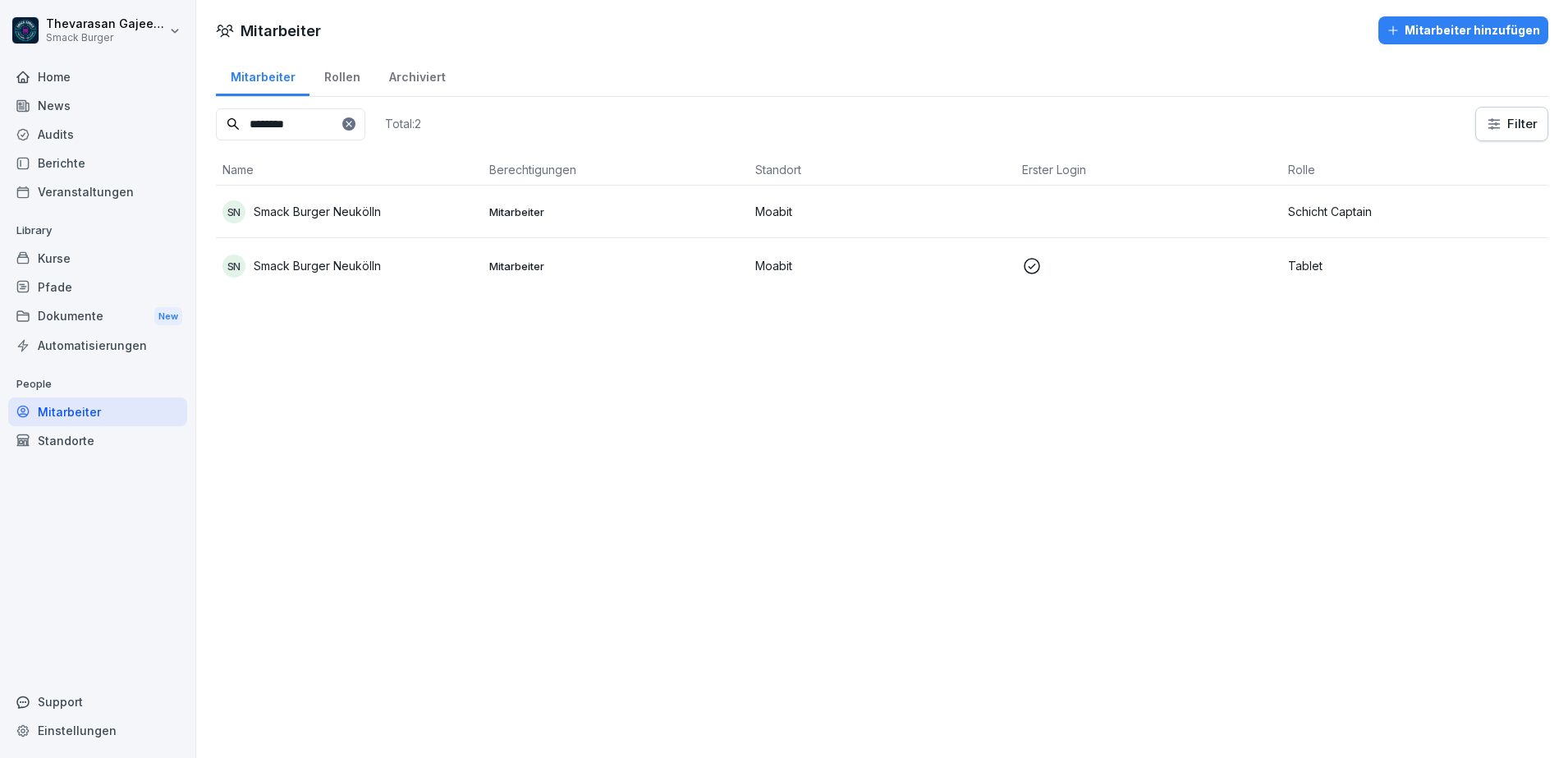
click at [279, 214] on p "Smack Burger Neukölln" at bounding box center [317, 211] width 127 height 17
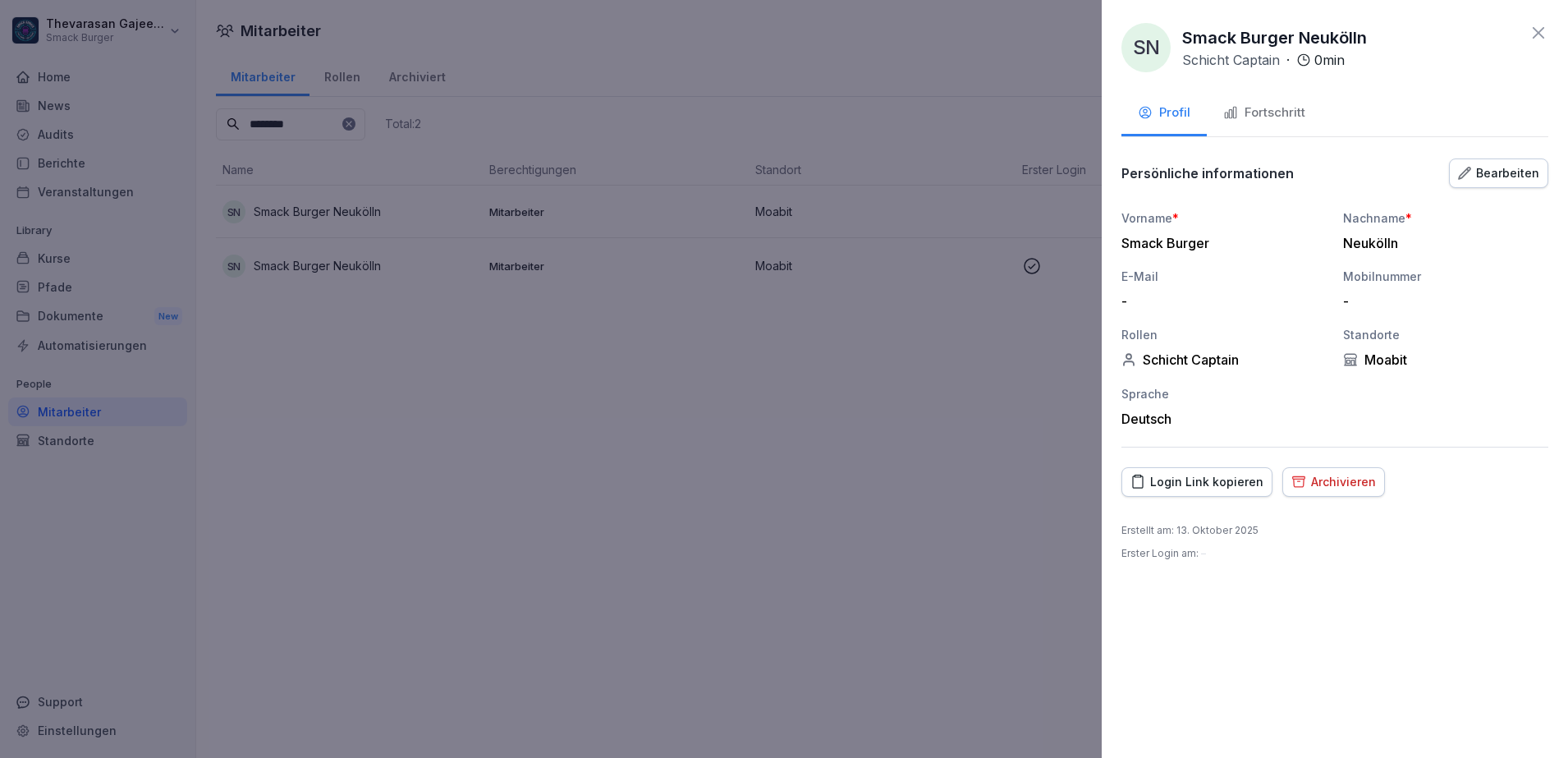
click at [1485, 171] on div "Bearbeiten" at bounding box center [1498, 173] width 82 height 18
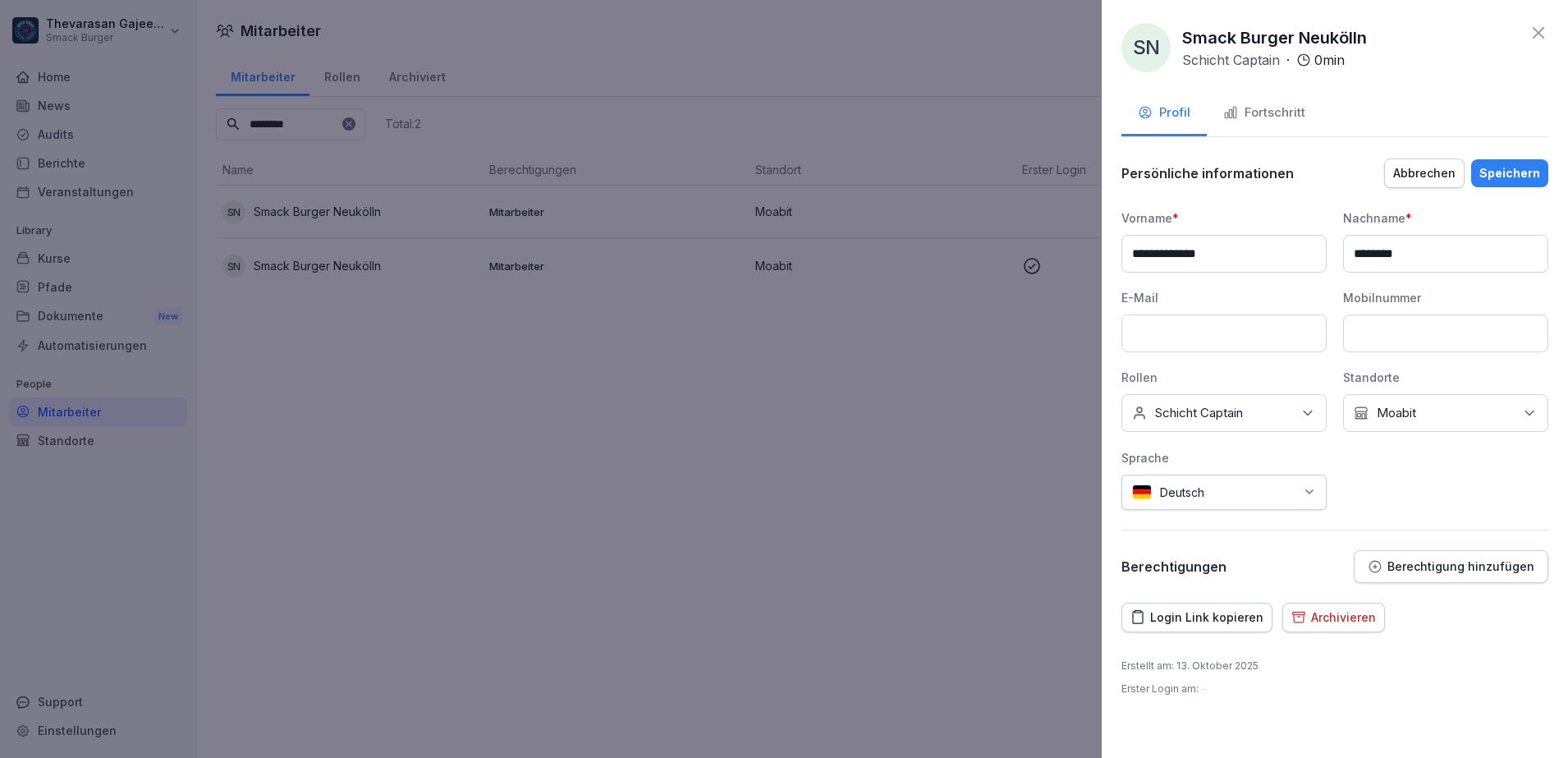
click at [1280, 419] on div "Keine Rollen Schicht Captain" at bounding box center [1223, 413] width 205 height 38
click at [1146, 465] on button "Schicht Captain" at bounding box center [1140, 458] width 15 height 15
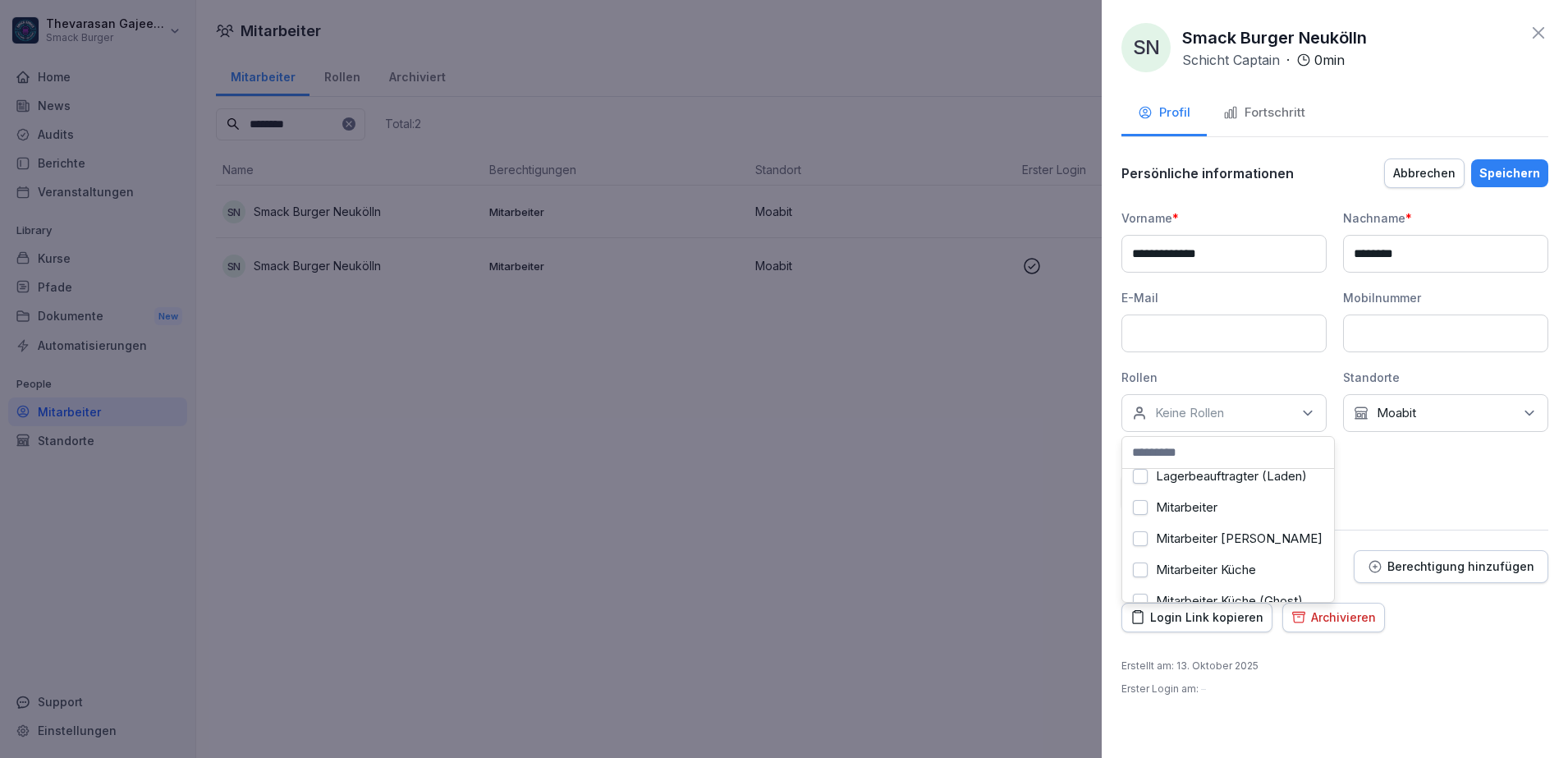
scroll to position [246, 0]
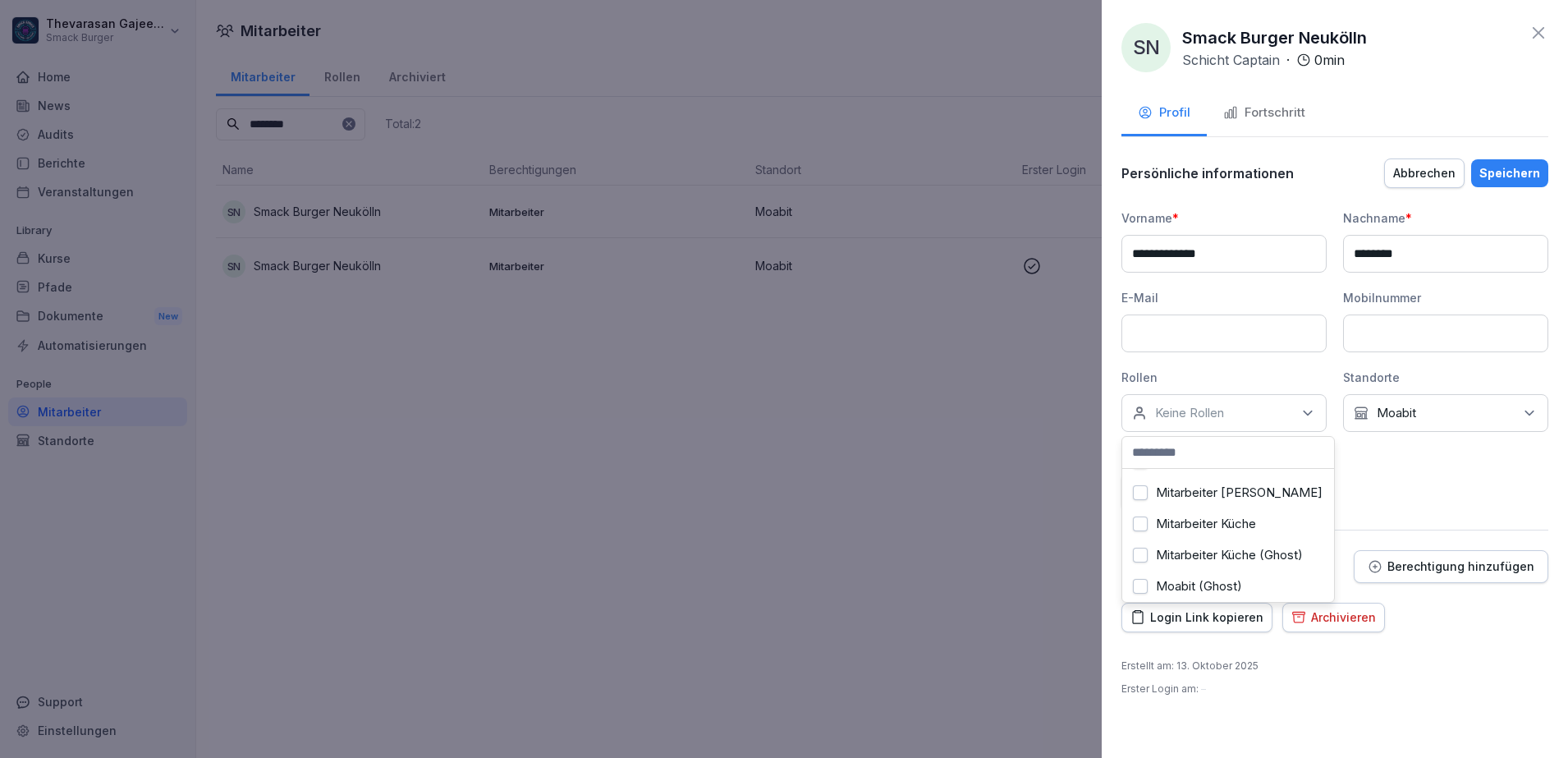
click at [1221, 531] on label "Mitarbeiter Küche" at bounding box center [1205, 524] width 100 height 15
click at [1467, 622] on div "Login Link kopieren Archivieren" at bounding box center [1335, 618] width 427 height 30
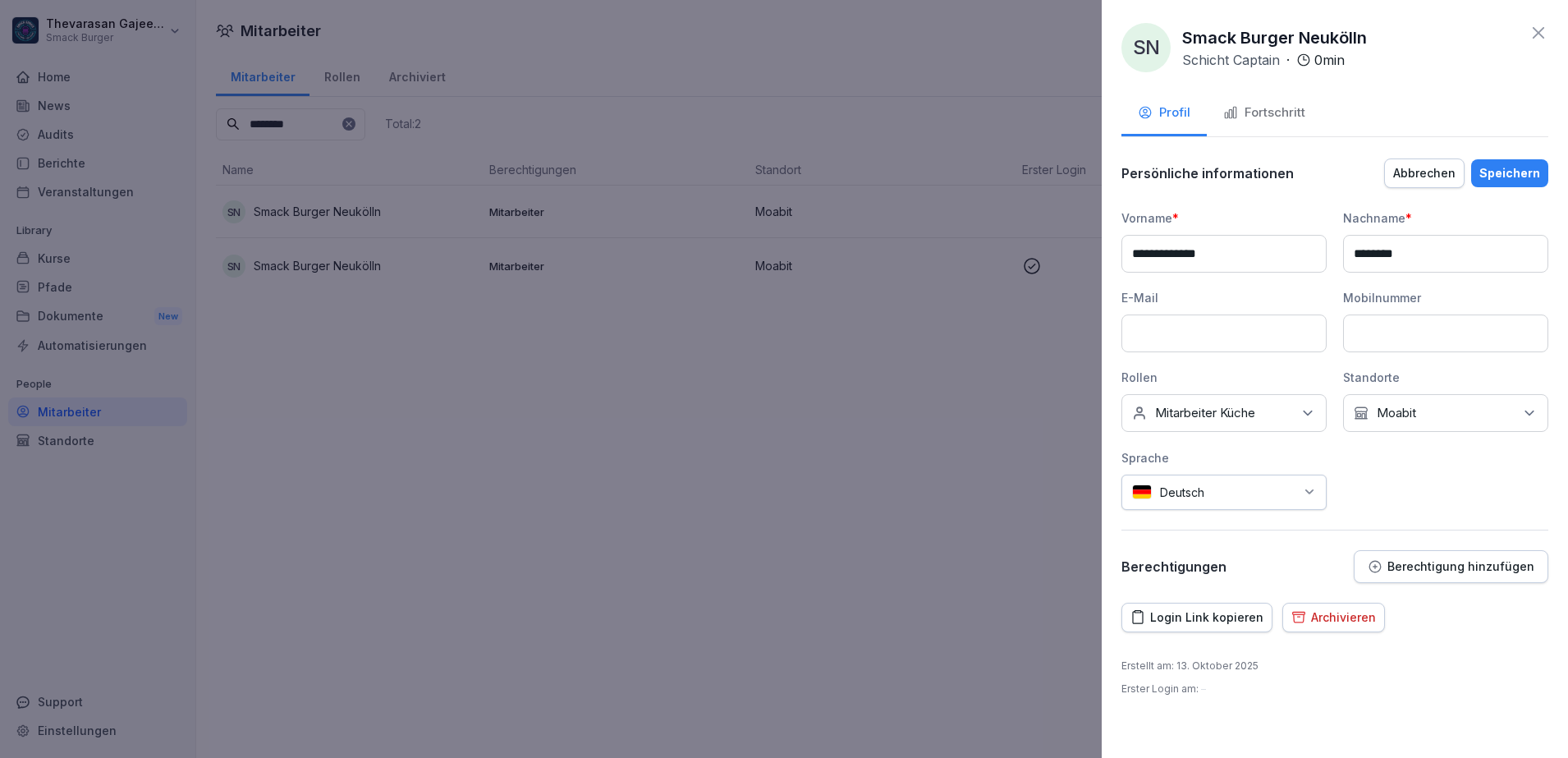
click at [1516, 179] on div "Speichern" at bounding box center [1509, 173] width 61 height 18
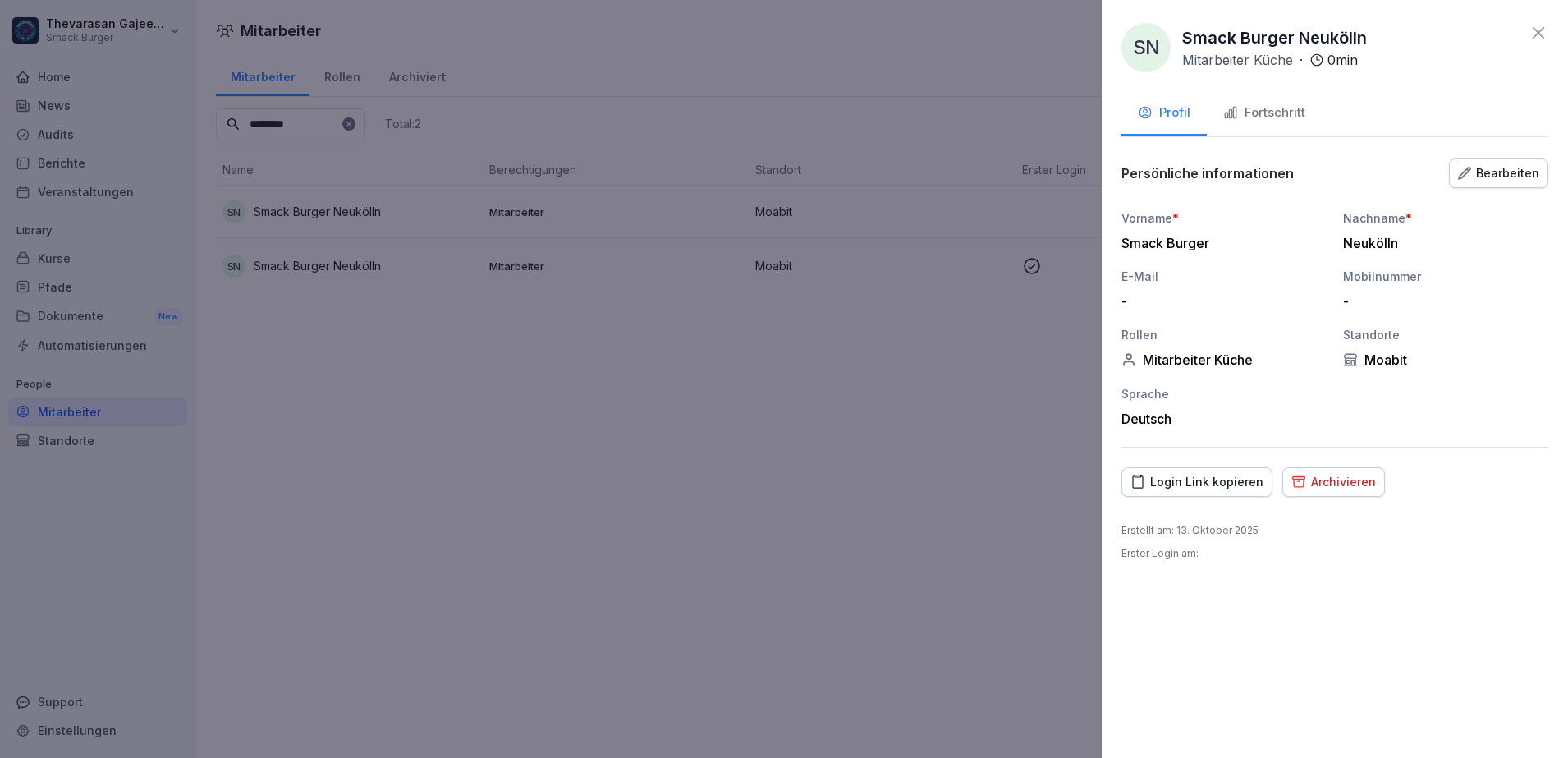
click at [350, 445] on div at bounding box center [784, 379] width 1568 height 758
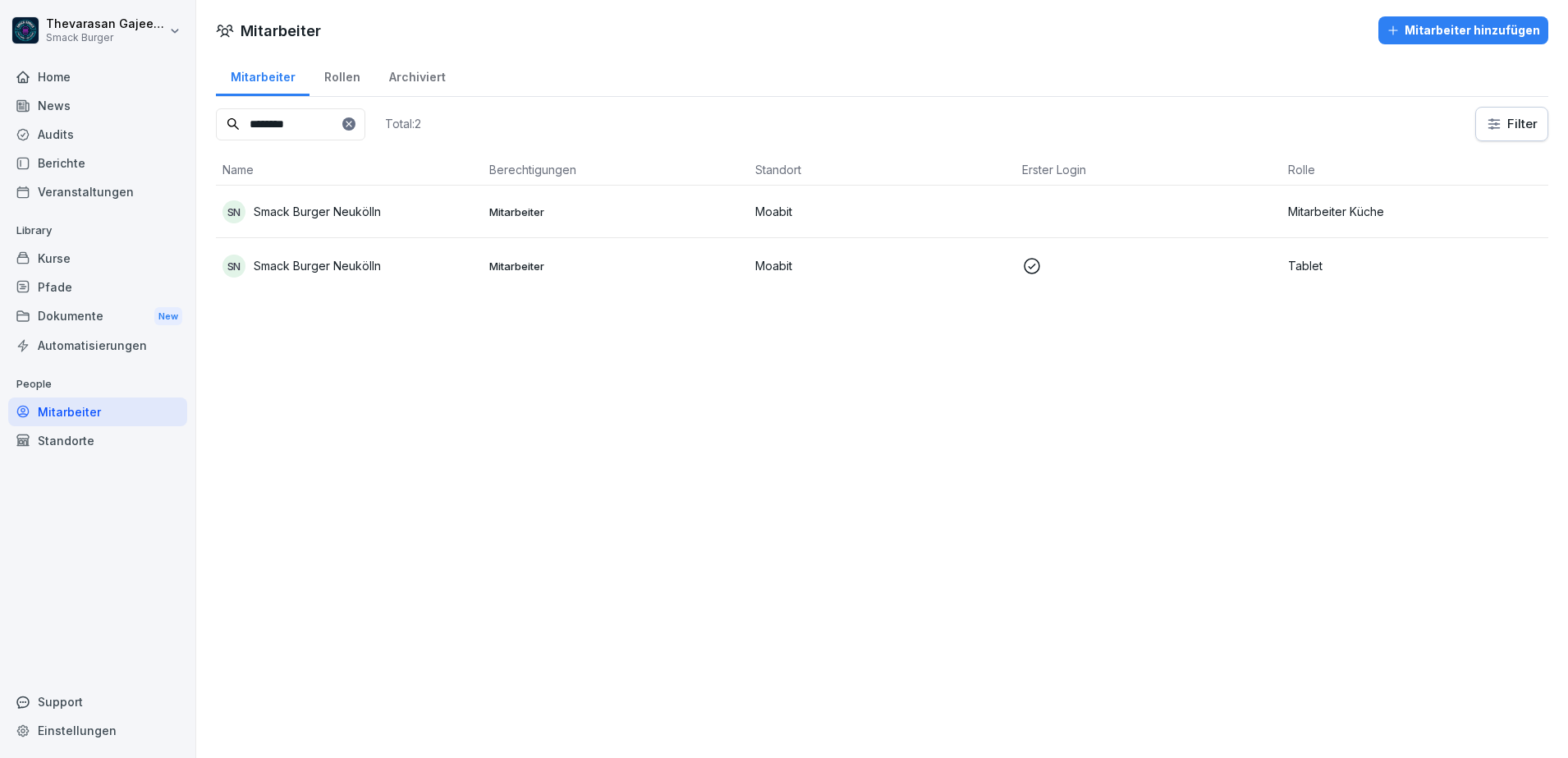
click at [92, 144] on div "Audits" at bounding box center [97, 134] width 179 height 29
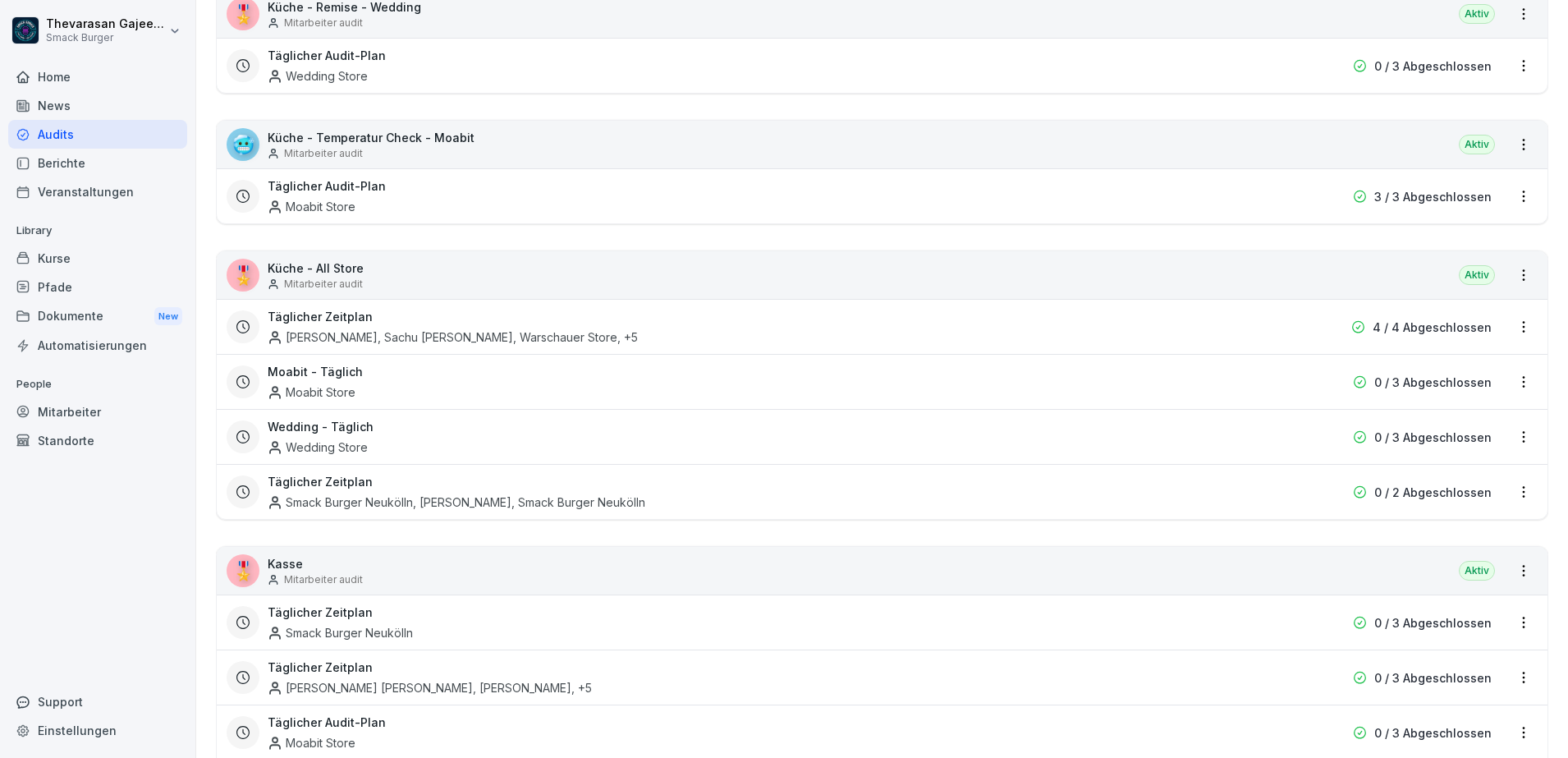
scroll to position [616, 0]
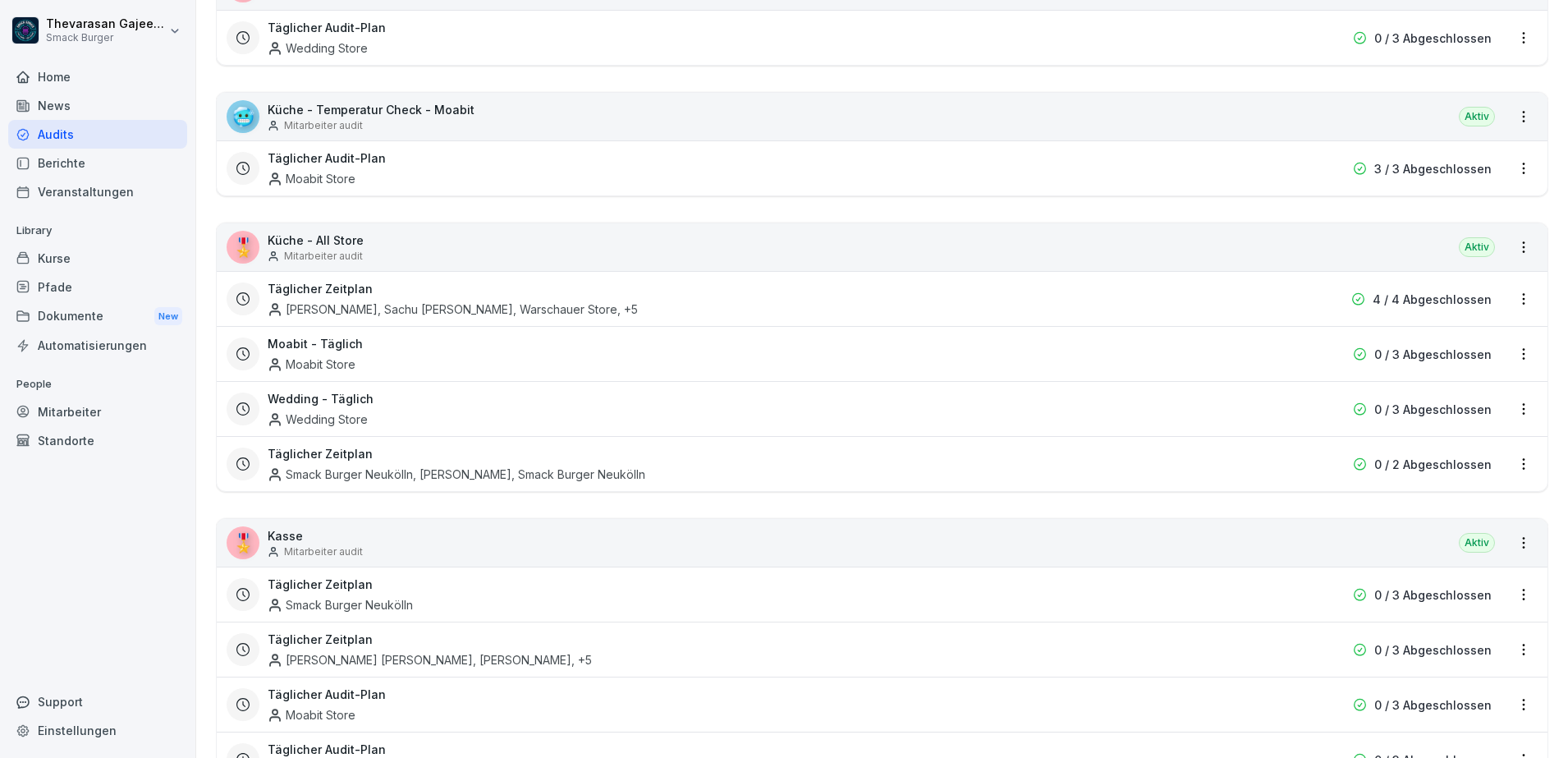
click at [1514, 461] on html "Thevarasan Gajeendran Smack Burger Home News Audits Berichte Veranstaltungen Li…" at bounding box center [784, 379] width 1568 height 758
click at [0, 0] on link "Zeitplan bearbeiten" at bounding box center [0, 0] width 0 height 0
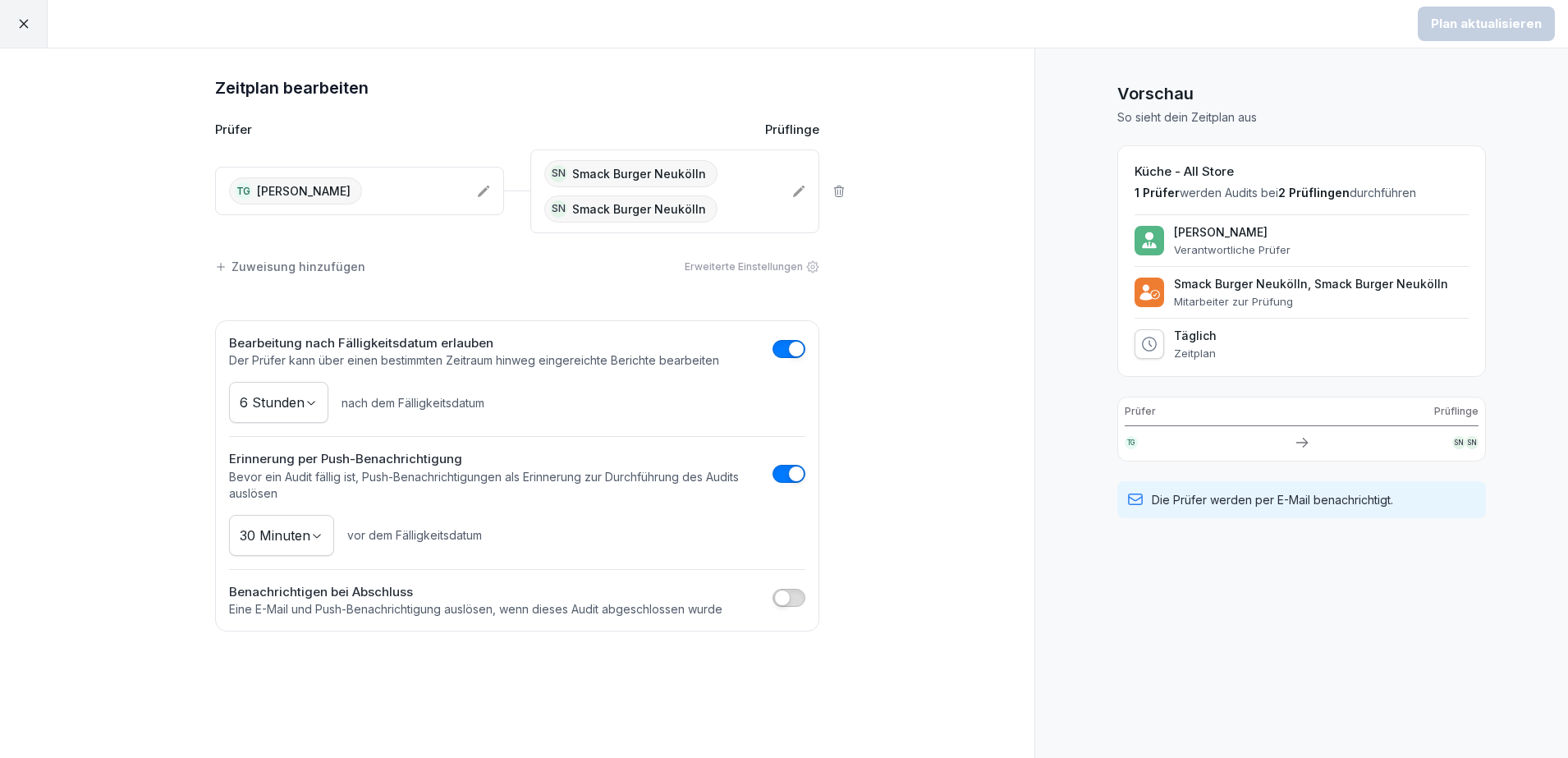
click at [738, 198] on div "SN Smack Burger Neukölln SN Smack Burger Neukölln" at bounding box center [661, 191] width 235 height 63
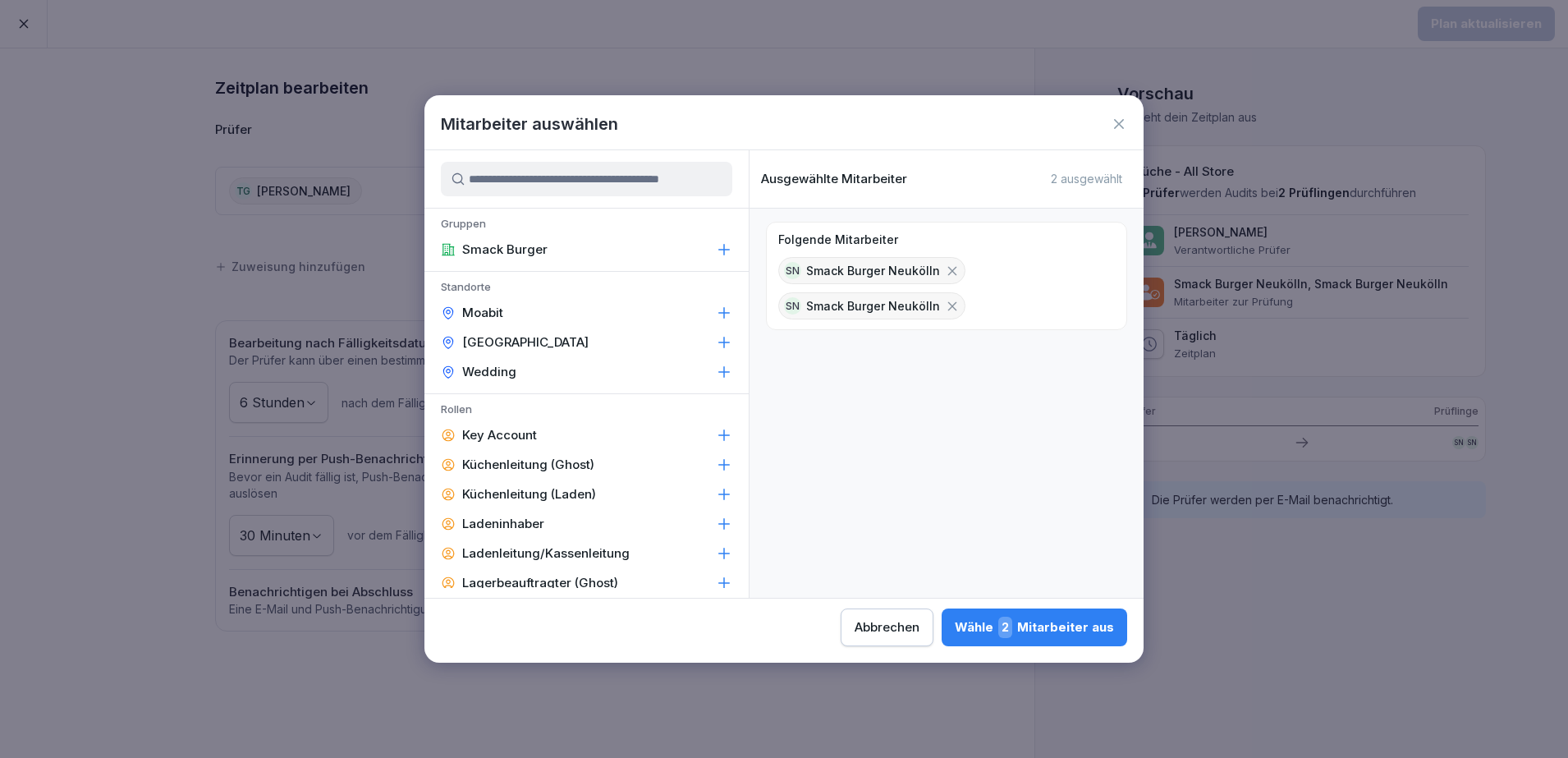
click at [876, 309] on p "Smack Burger Neukölln" at bounding box center [873, 305] width 134 height 17
click at [952, 304] on icon at bounding box center [952, 306] width 15 height 15
click at [591, 176] on input at bounding box center [586, 179] width 291 height 35
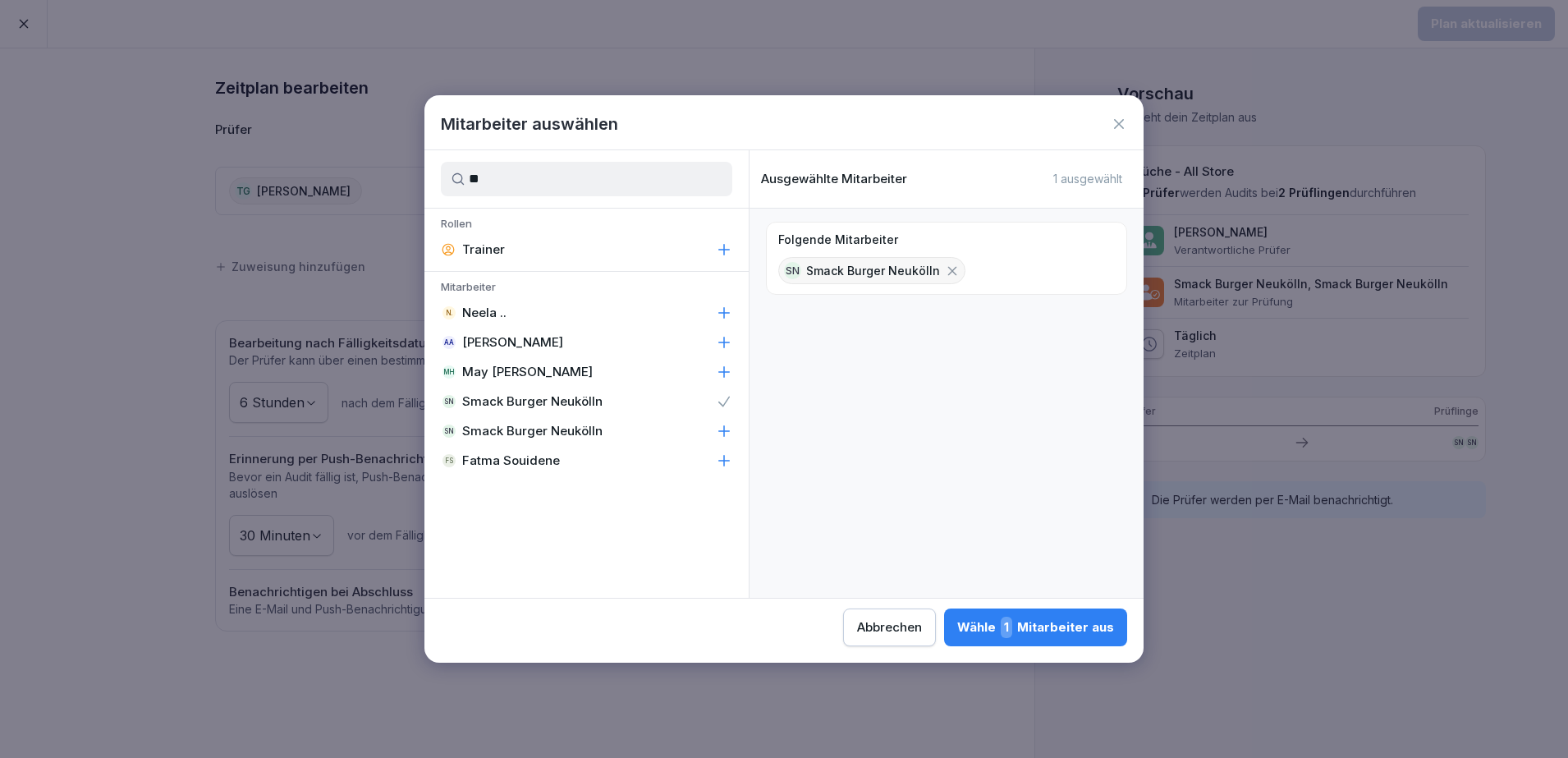
type input "**"
click at [725, 433] on icon at bounding box center [724, 431] width 16 height 16
click at [1061, 629] on div "Wähle 2 Mitarbeiter aus" at bounding box center [1034, 628] width 159 height 21
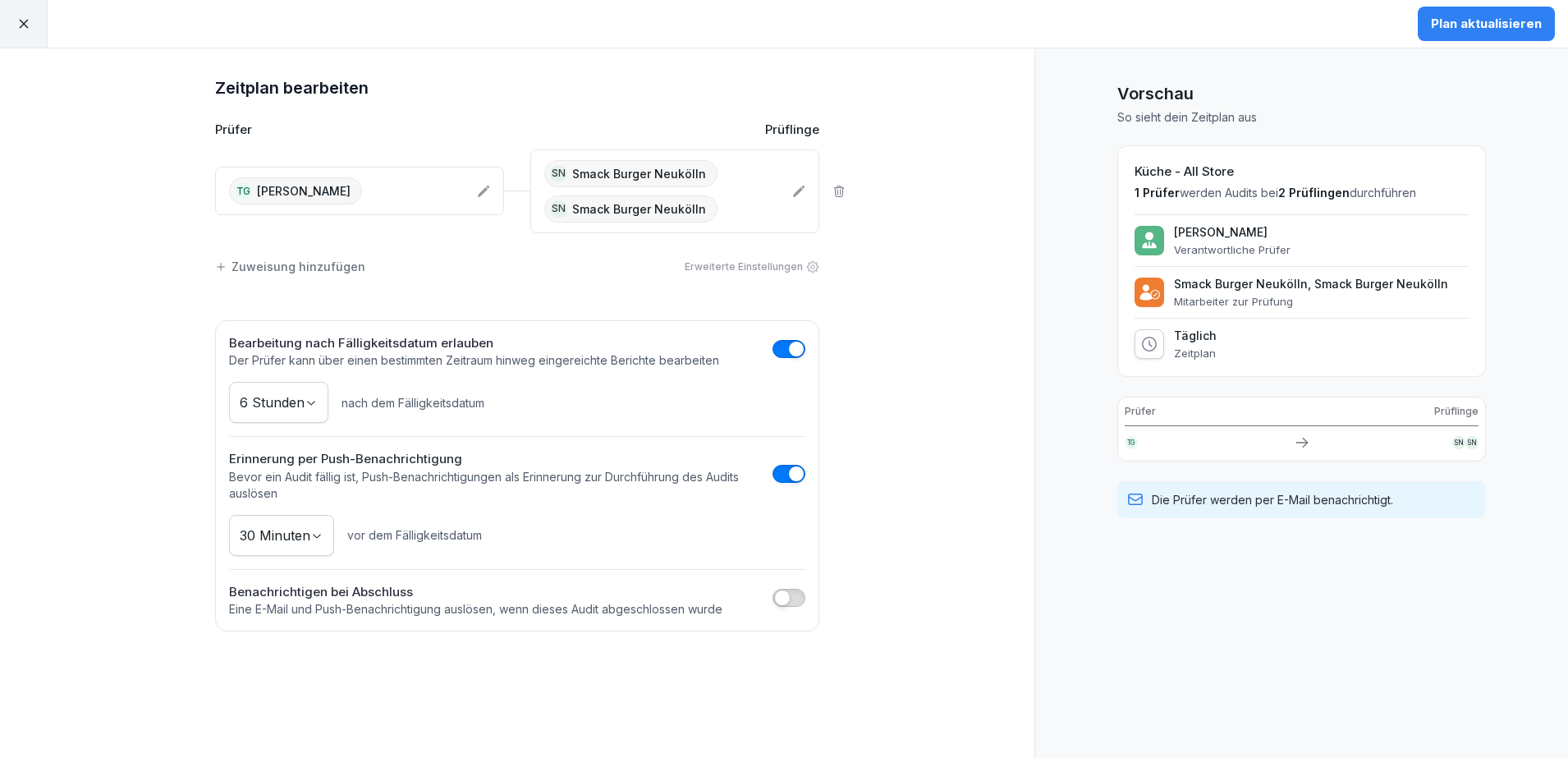
click at [1509, 1] on div "Plan aktualisieren" at bounding box center [1486, 24] width 163 height 48
click at [1508, 16] on div "Plan aktualisieren" at bounding box center [1486, 24] width 110 height 18
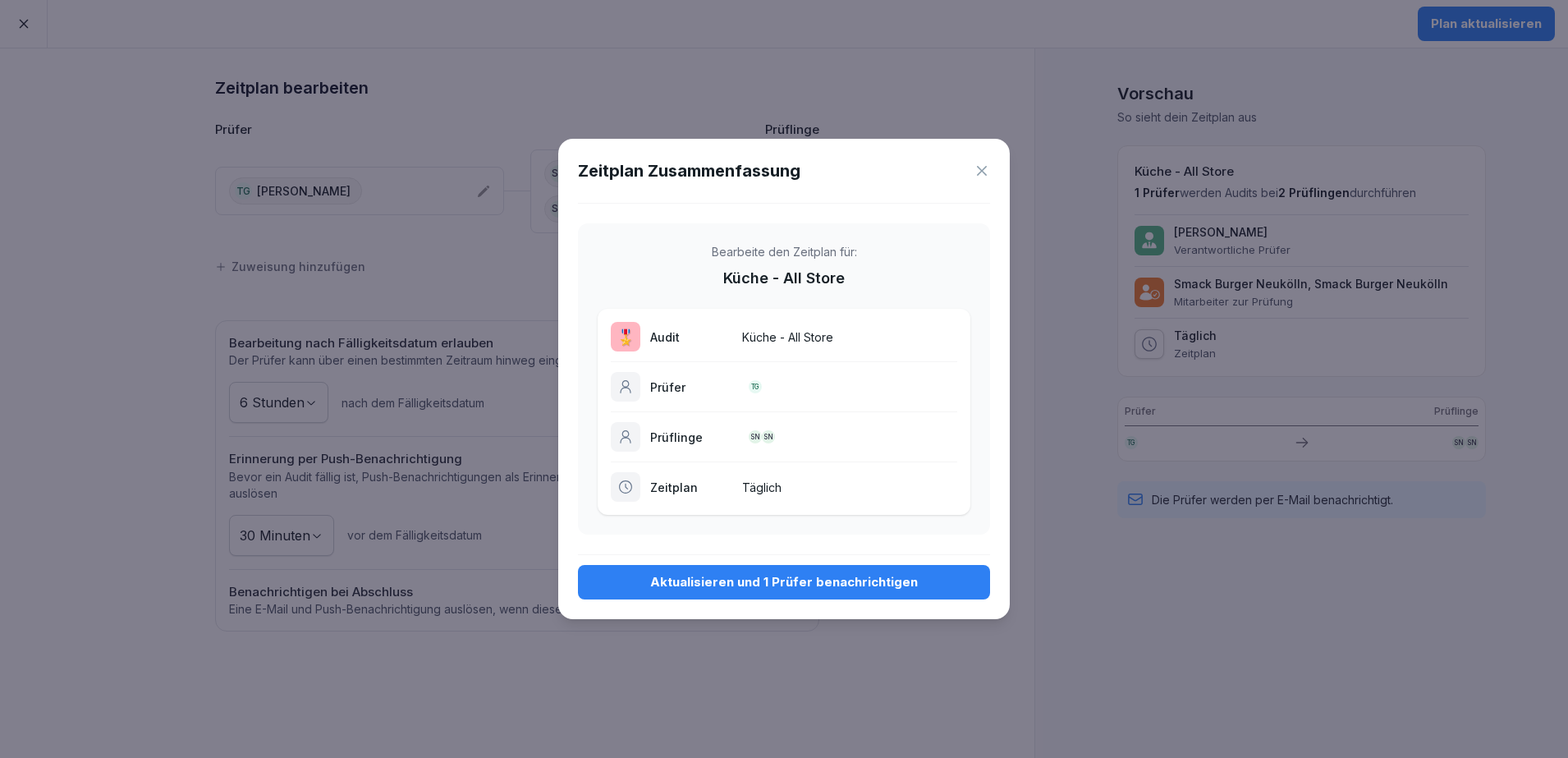
click at [732, 575] on div "Aktualisieren und 1 Prüfer benachrichtigen" at bounding box center [784, 582] width 386 height 18
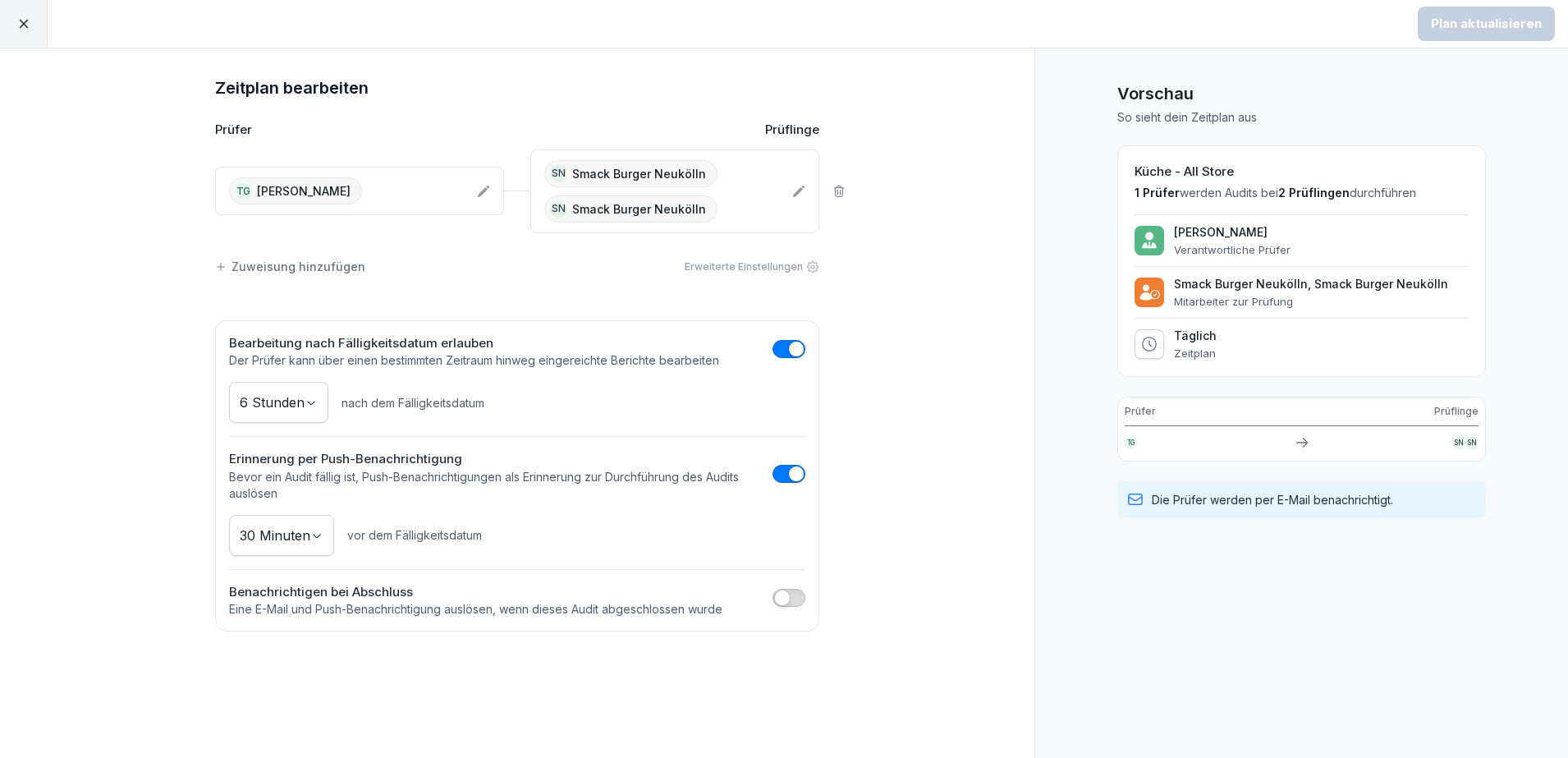
click at [16, 21] on icon at bounding box center [24, 24] width 15 height 15
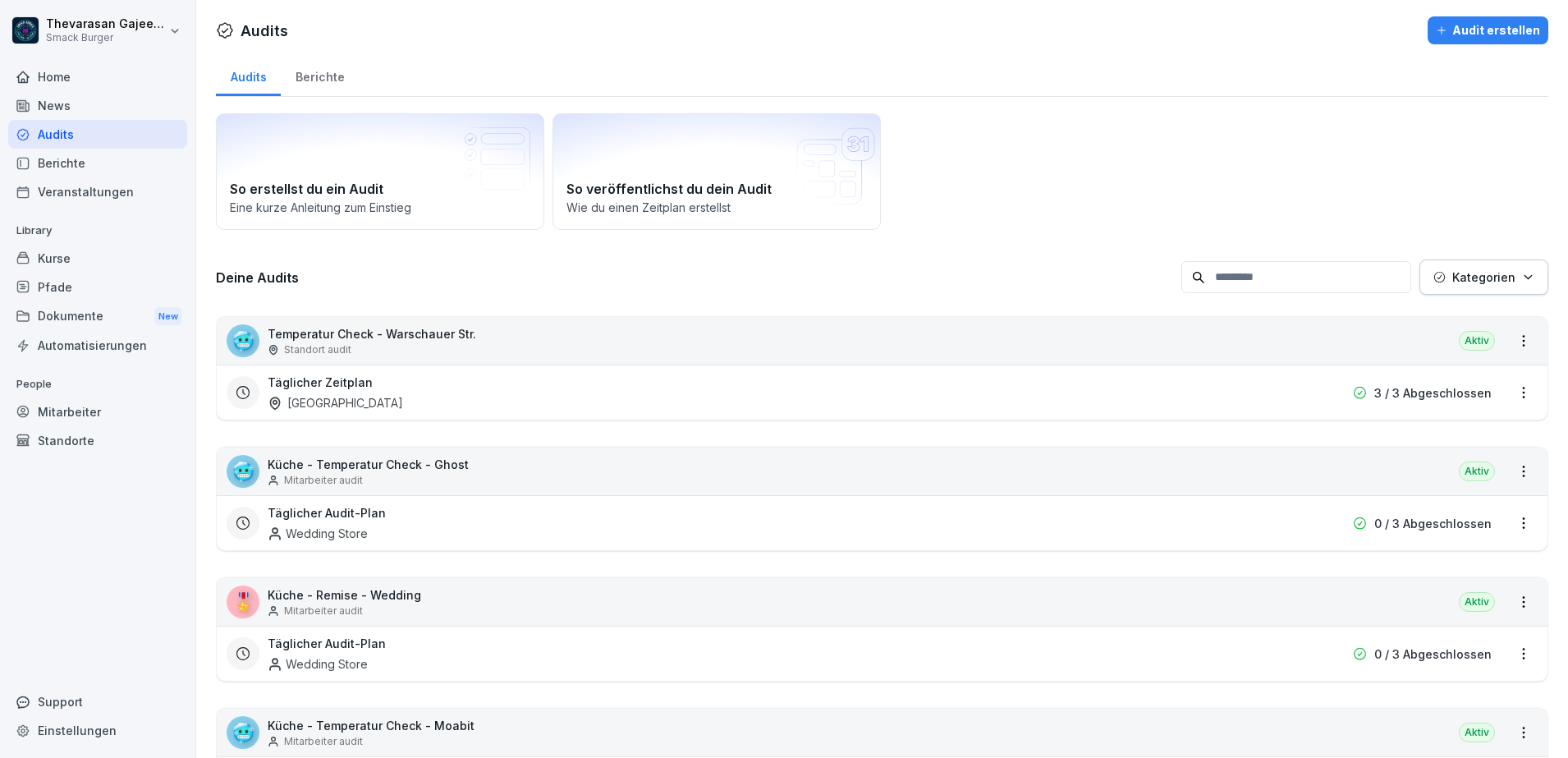
click at [54, 414] on div "Mitarbeiter" at bounding box center [97, 412] width 179 height 29
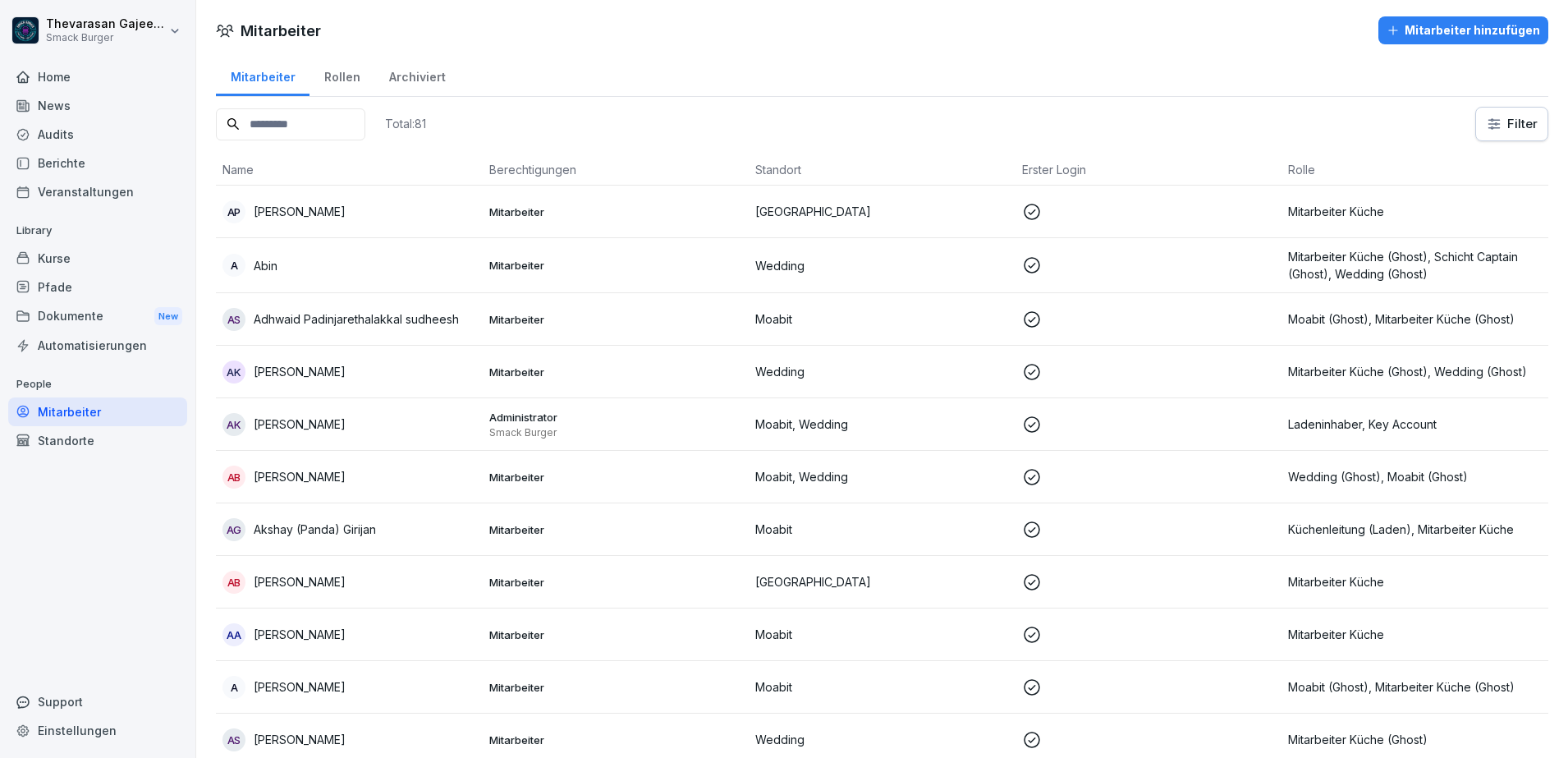
click at [302, 119] on input at bounding box center [290, 124] width 149 height 32
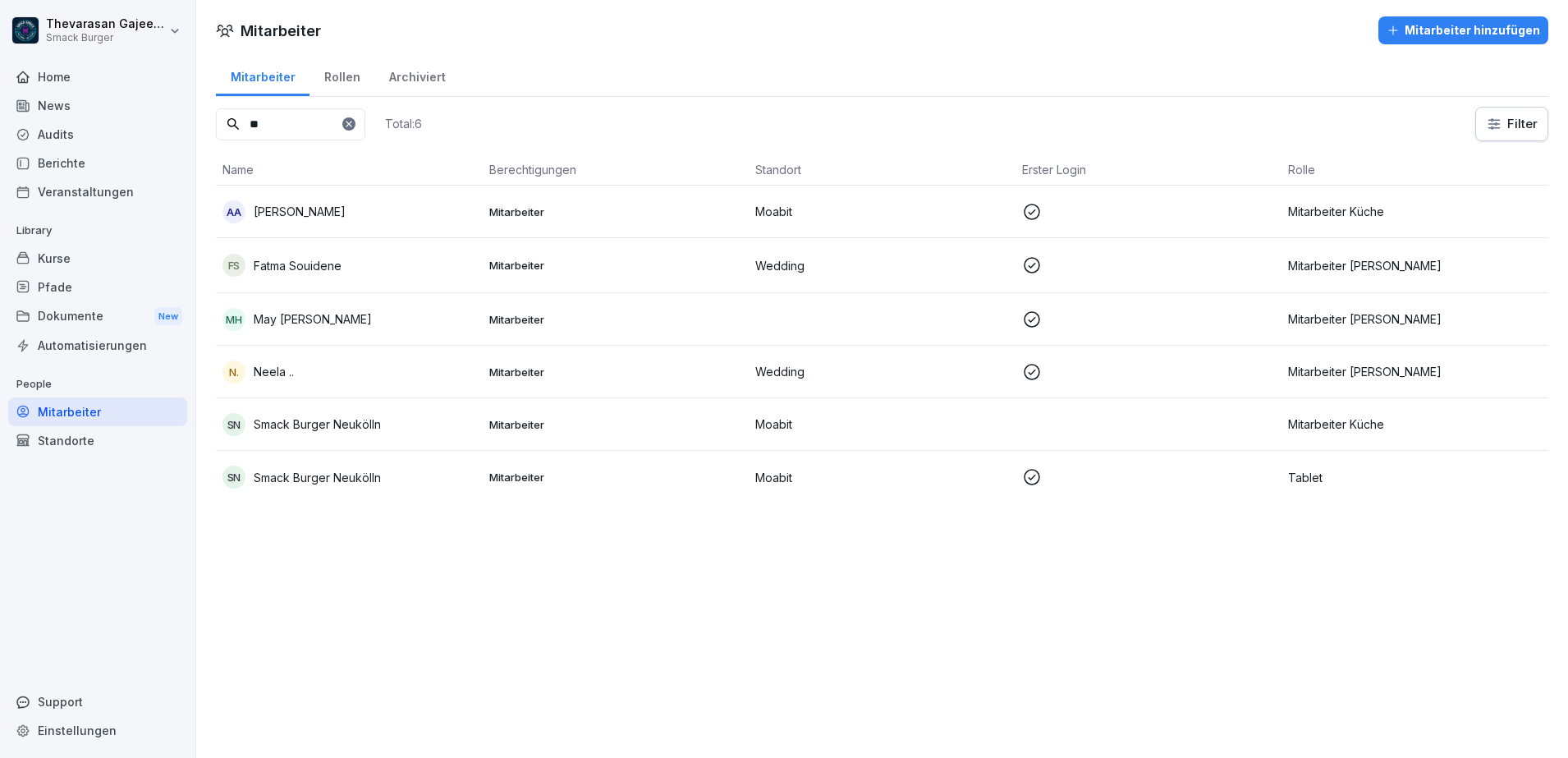
type input "**"
click at [1400, 428] on p "Mitarbeiter Küche" at bounding box center [1415, 424] width 254 height 17
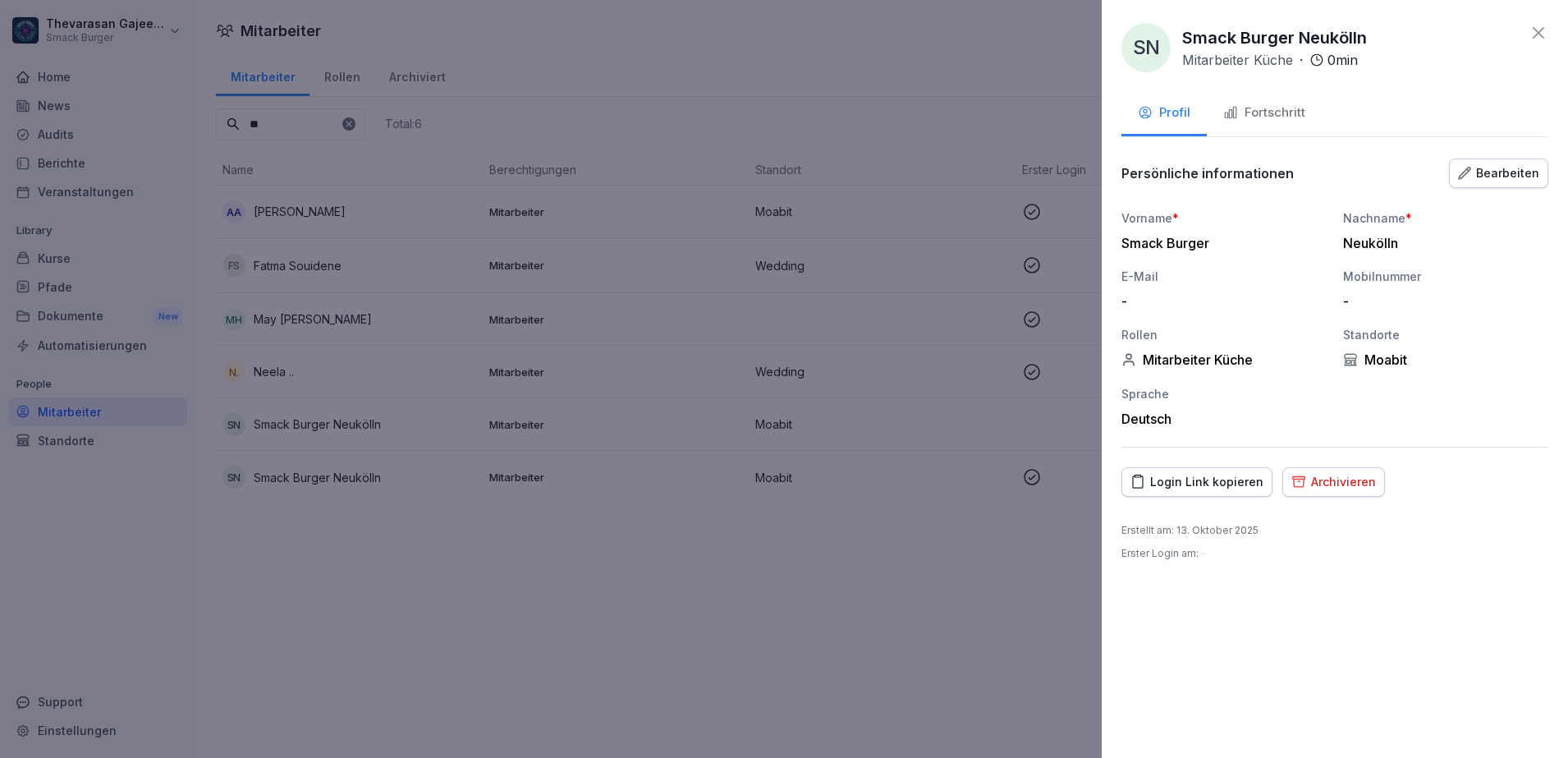
click at [1513, 167] on div "Bearbeiten" at bounding box center [1498, 173] width 82 height 18
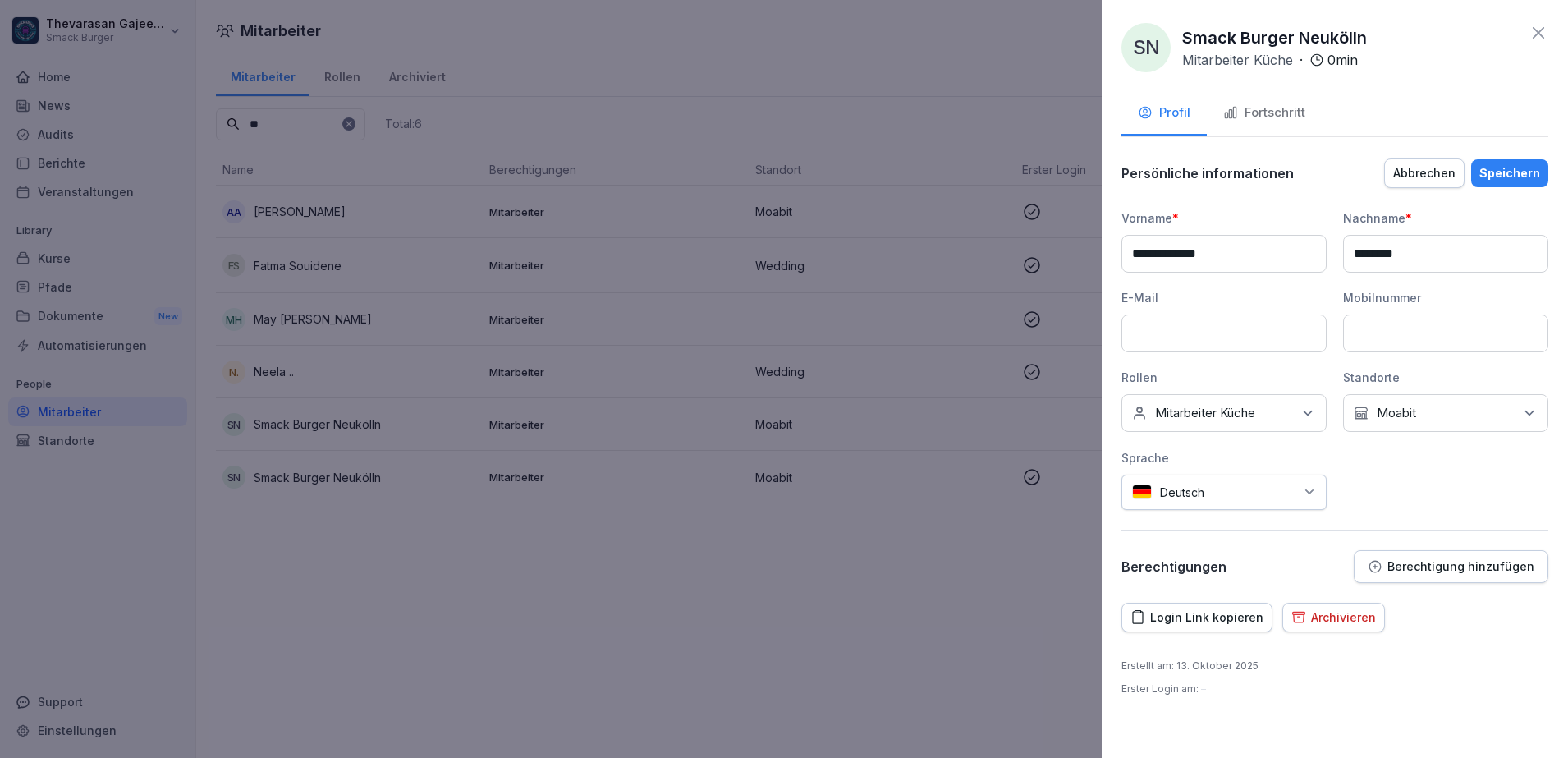
click at [1270, 411] on div "Keine Rollen Mitarbeiter Küche" at bounding box center [1223, 413] width 205 height 38
click at [1226, 454] on label "Mitarbeiter Küche" at bounding box center [1205, 447] width 100 height 15
click at [1179, 512] on label "Tablet" at bounding box center [1173, 520] width 35 height 15
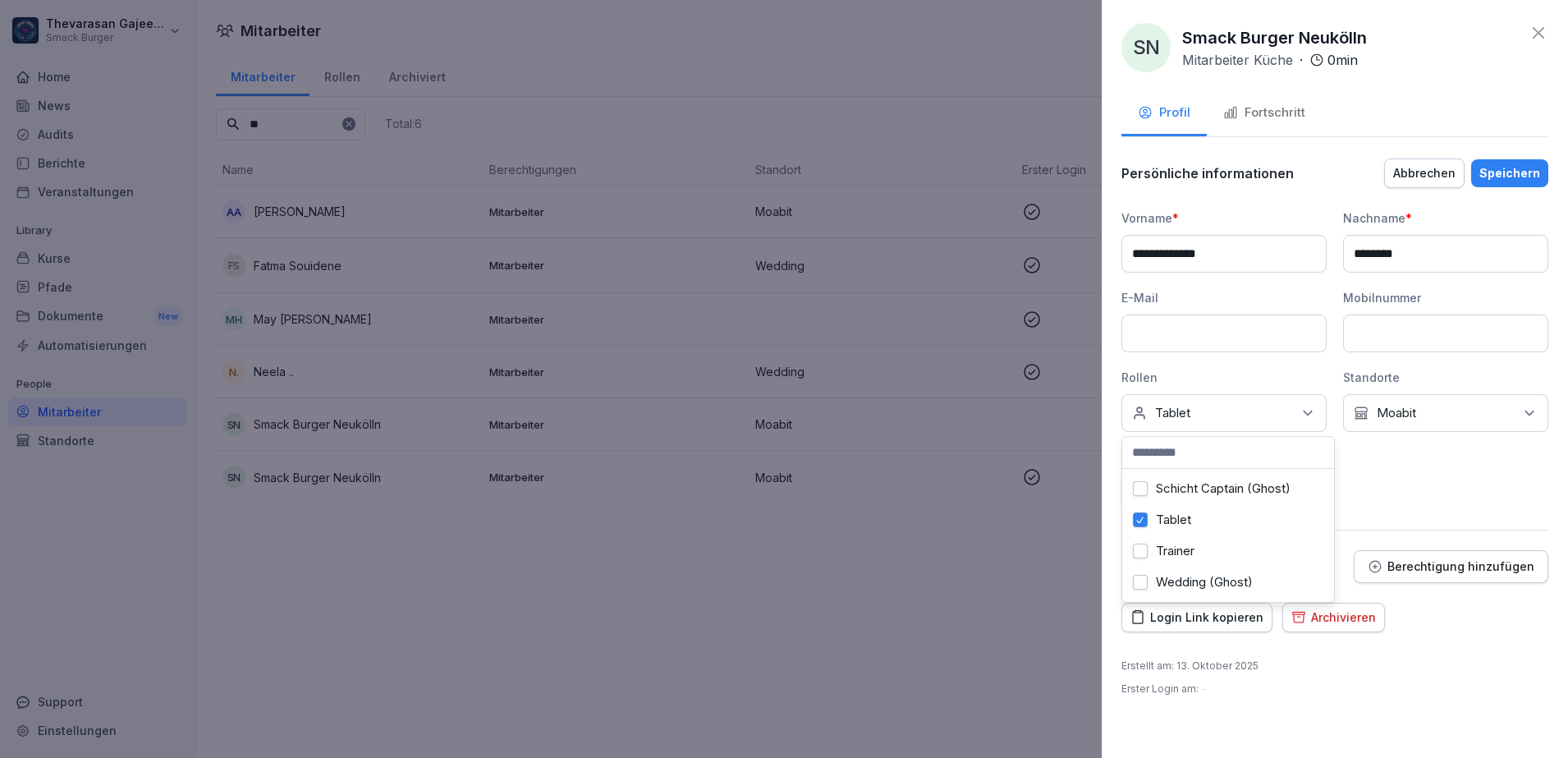
click at [1382, 108] on div "Profil Fortschritt" at bounding box center [1335, 115] width 427 height 45
click at [1508, 168] on div "Speichern" at bounding box center [1509, 173] width 61 height 18
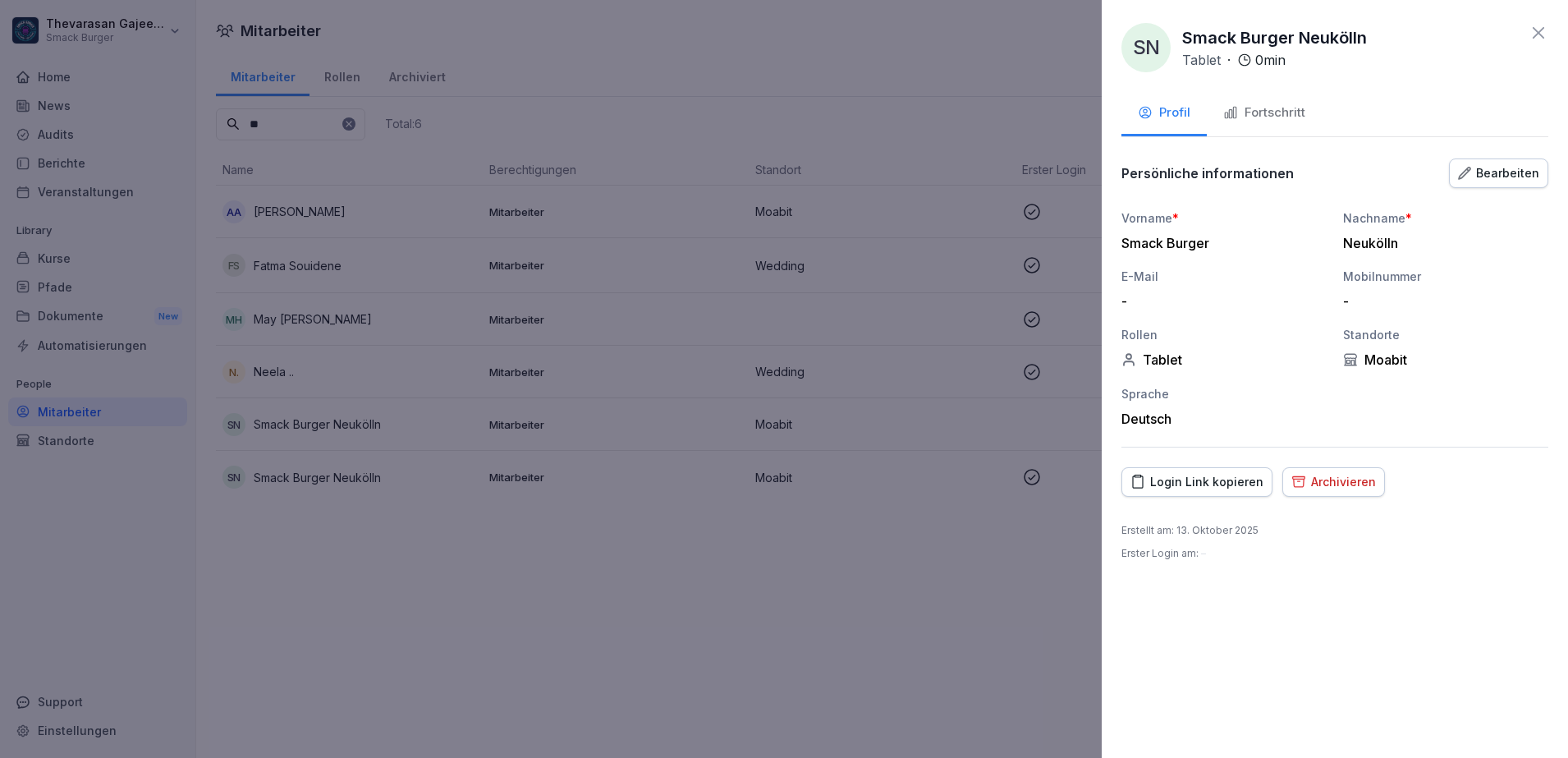
click at [824, 500] on div at bounding box center [784, 379] width 1568 height 758
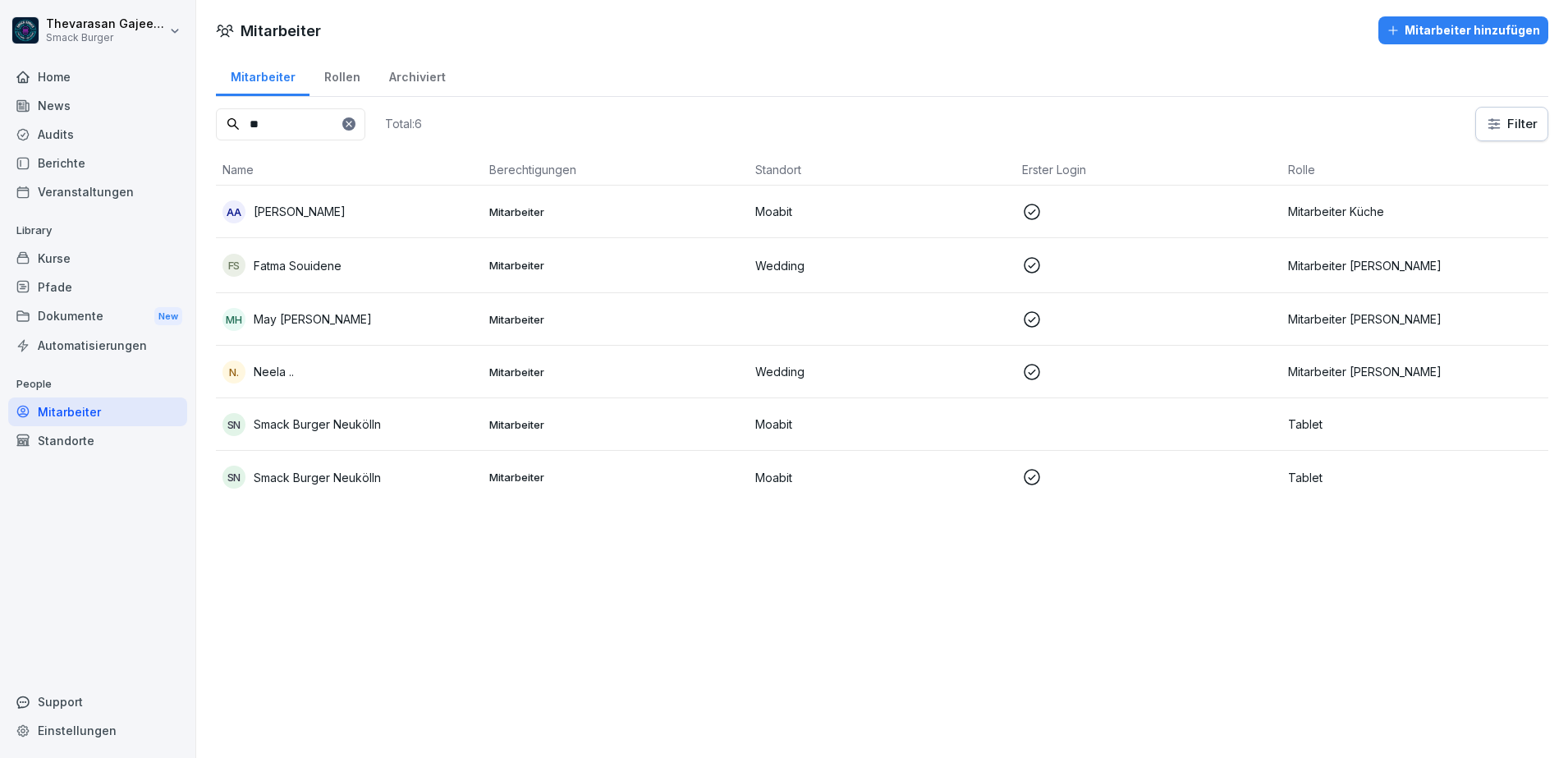
click at [1308, 478] on p "Tablet" at bounding box center [1415, 478] width 254 height 17
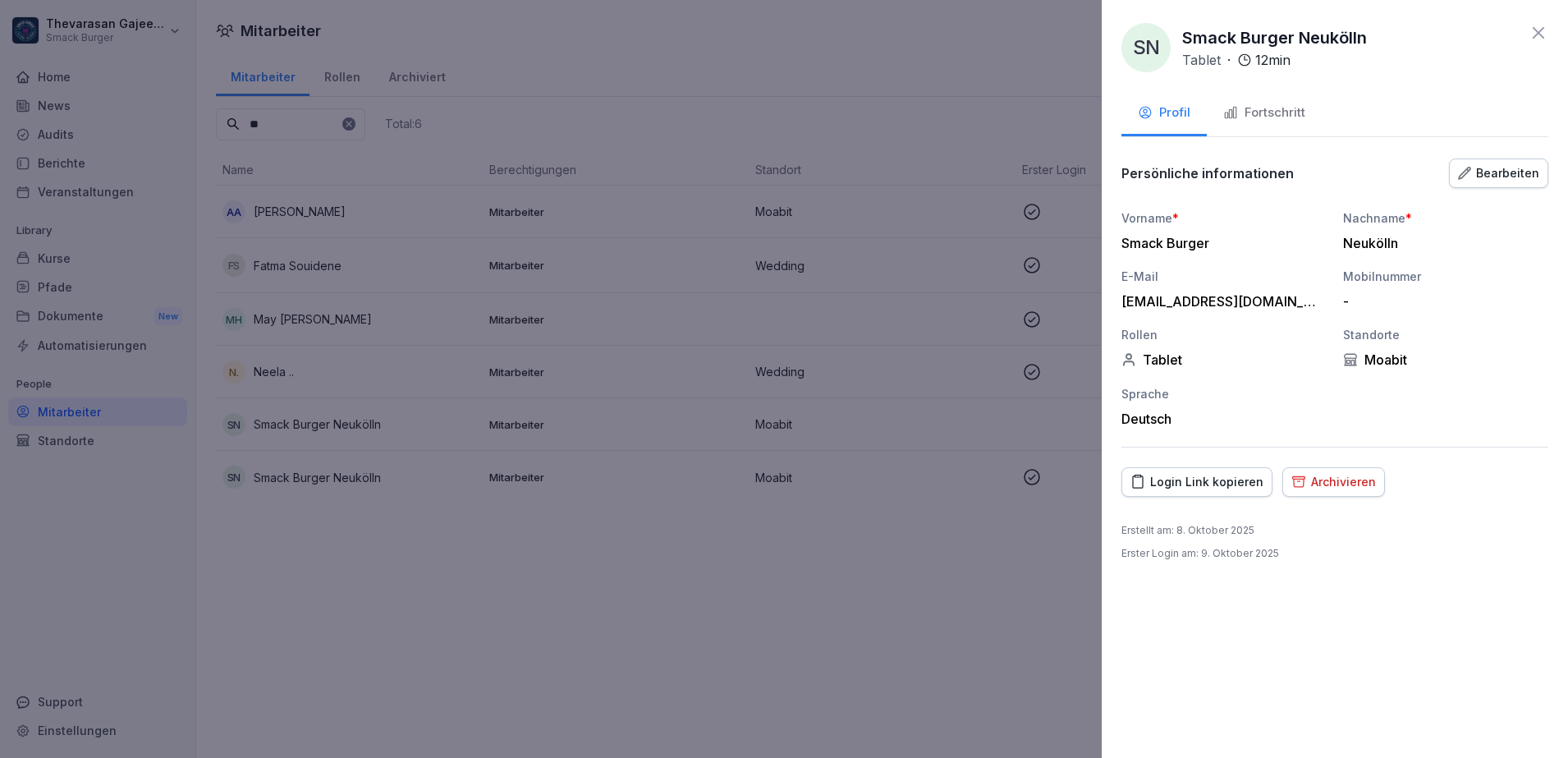
click at [1193, 478] on div "Login Link kopieren" at bounding box center [1196, 483] width 133 height 18
click at [1518, 165] on div "Bearbeiten" at bounding box center [1498, 173] width 82 height 18
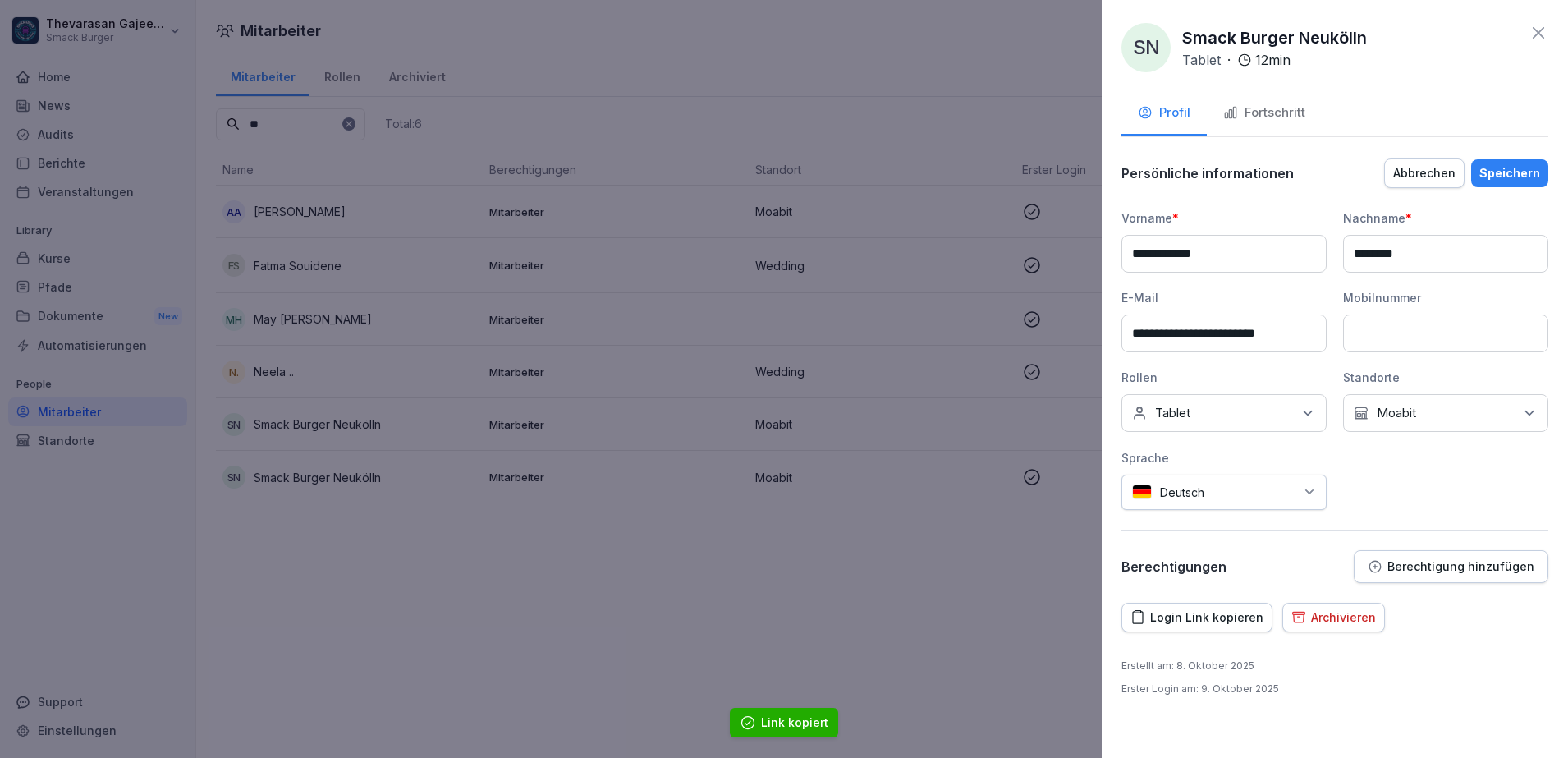
click at [1284, 418] on div "Keine Rollen Tablet" at bounding box center [1223, 413] width 205 height 38
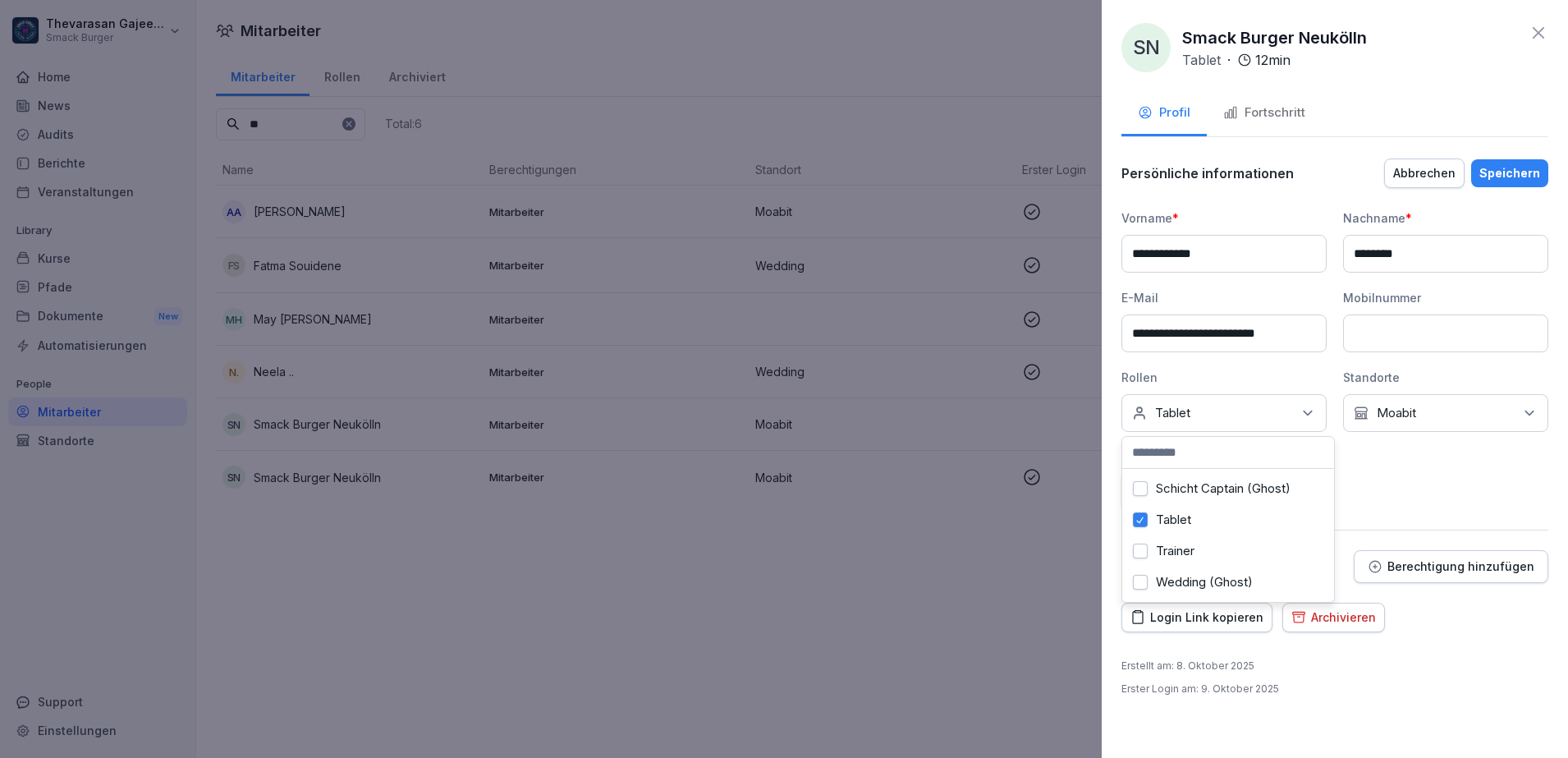
click at [1176, 512] on label "Tablet" at bounding box center [1173, 520] width 35 height 15
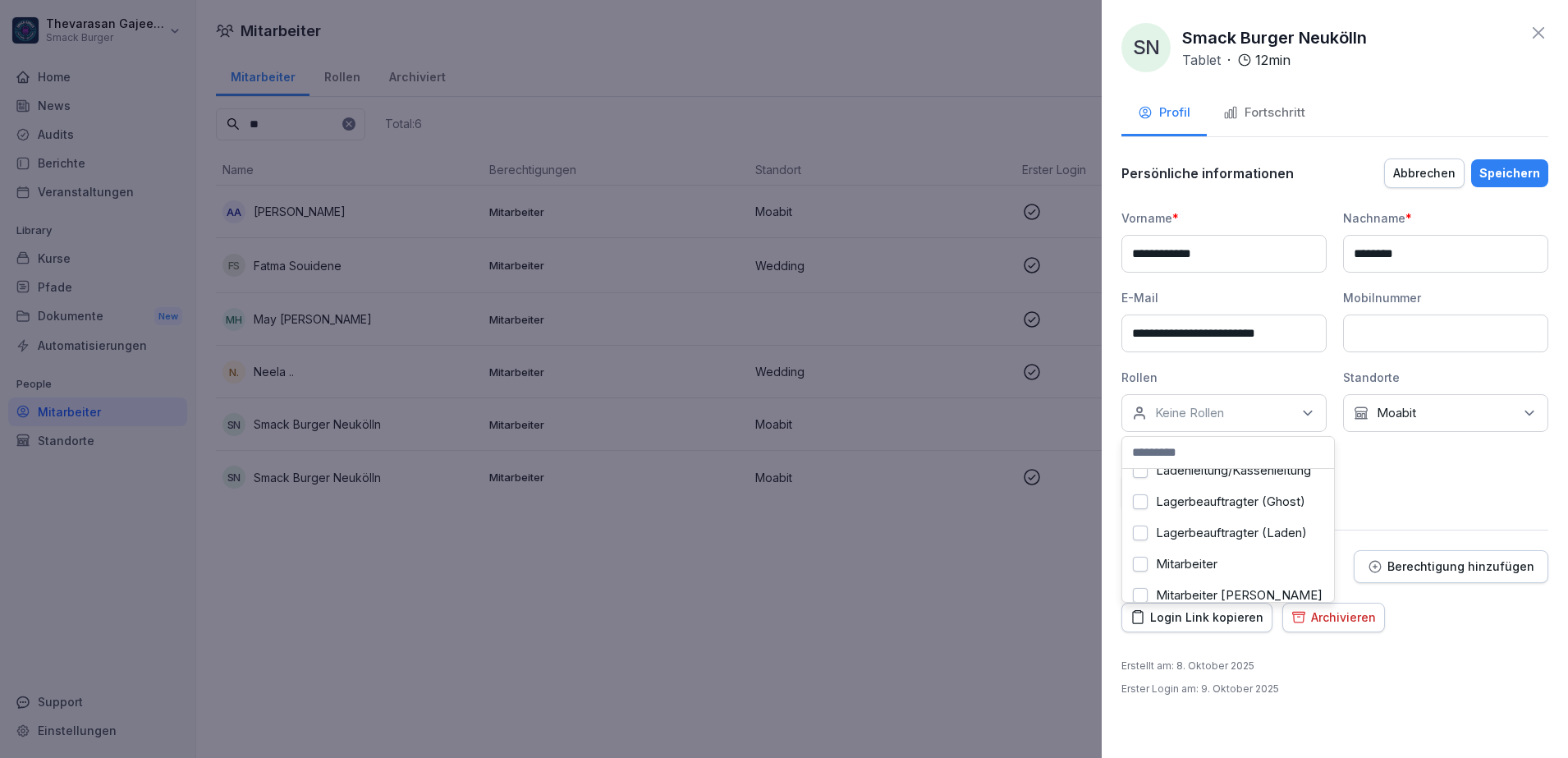
scroll to position [246, 0]
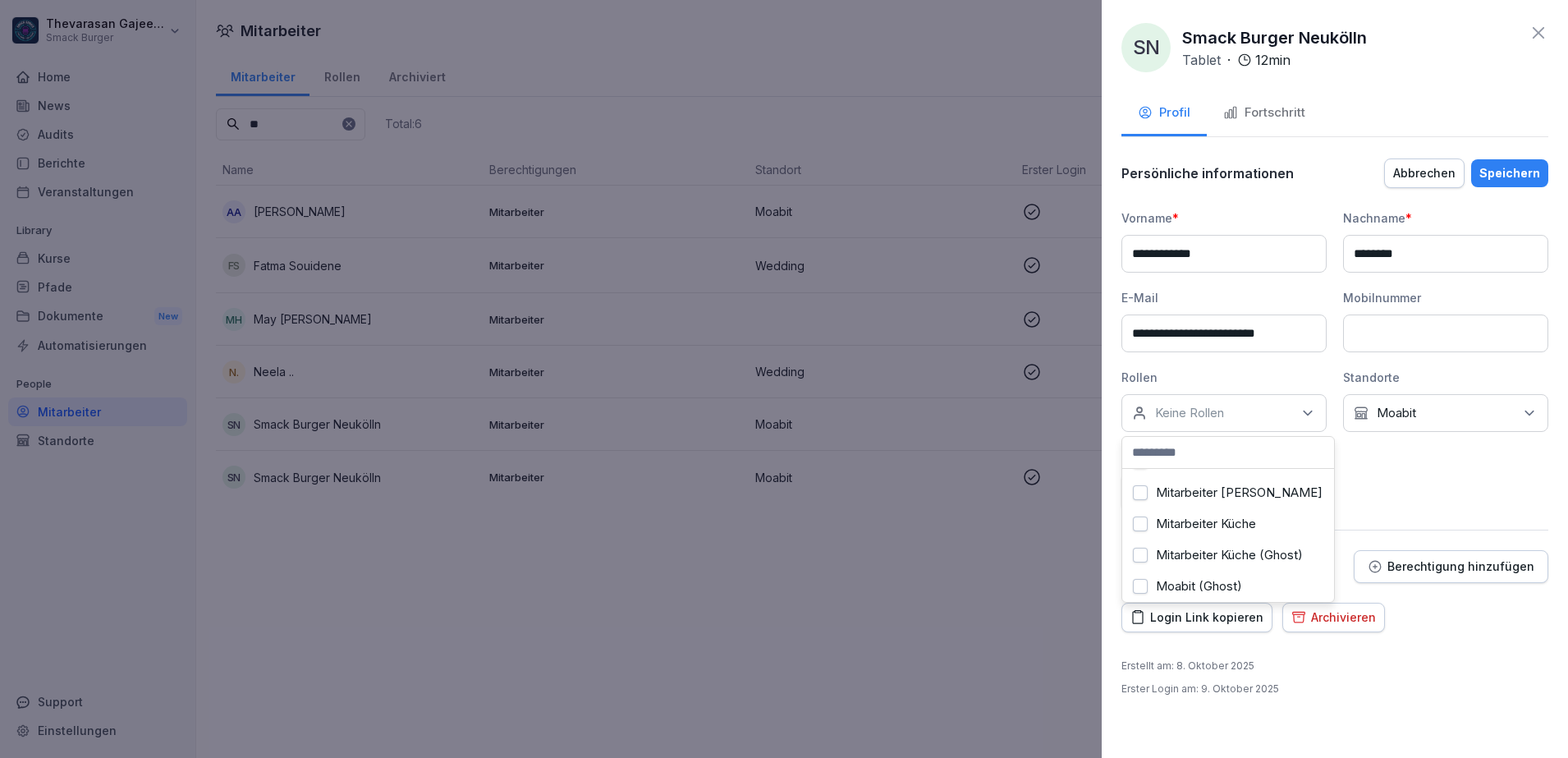
click at [1249, 531] on label "Mitarbeiter Küche" at bounding box center [1205, 524] width 100 height 15
click at [1428, 639] on div "**********" at bounding box center [1335, 379] width 467 height 758
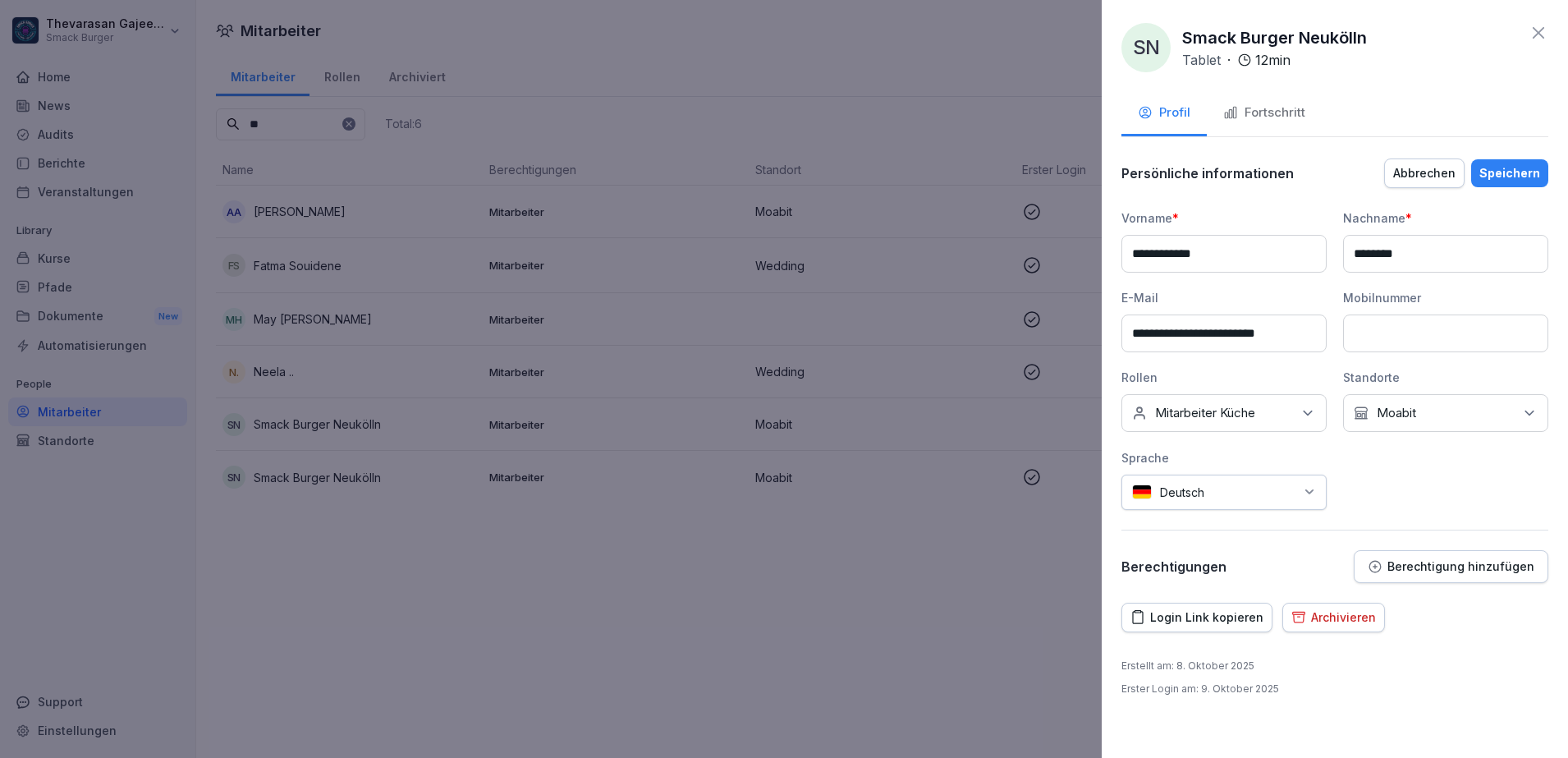
click at [1517, 176] on div "Speichern" at bounding box center [1509, 173] width 61 height 18
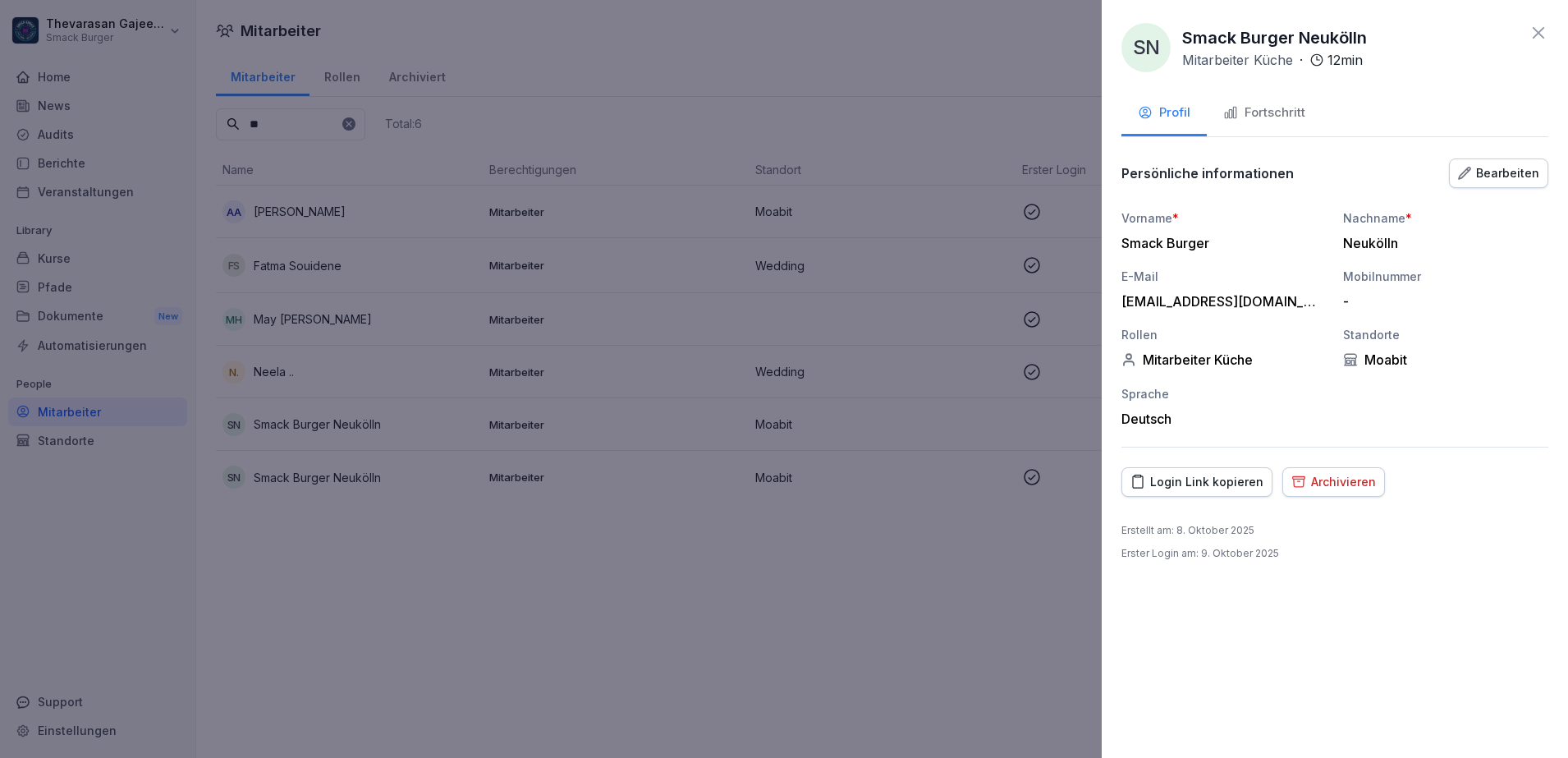
click at [876, 545] on div at bounding box center [784, 379] width 1568 height 758
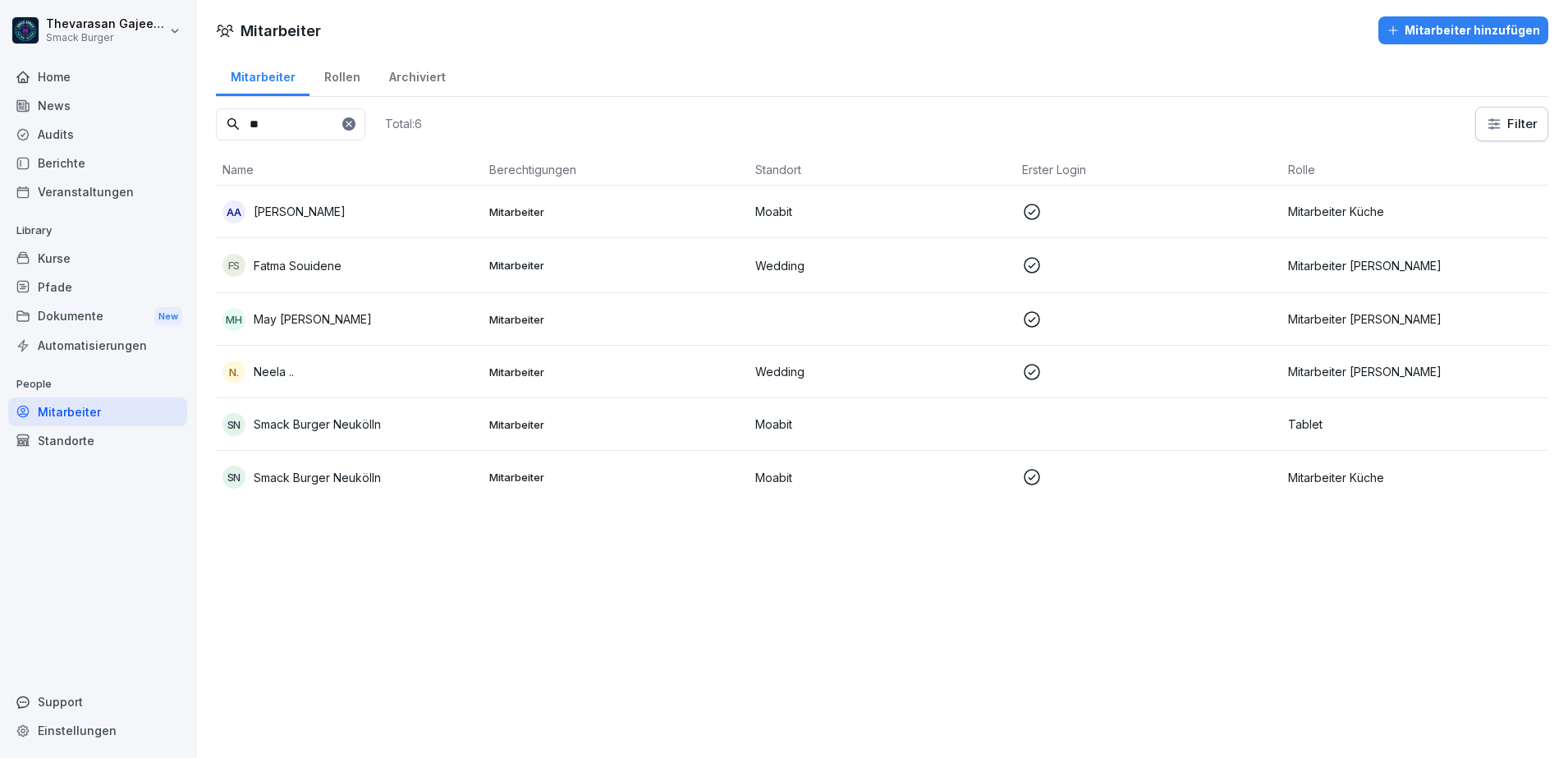
click at [477, 543] on div "Mitarbeiter Mitarbeiter hinzufügen Mitarbeiter Rollen Archiviert ** Total: 6 Fi…" at bounding box center [882, 379] width 1372 height 758
click at [94, 131] on div "Audits" at bounding box center [97, 134] width 179 height 29
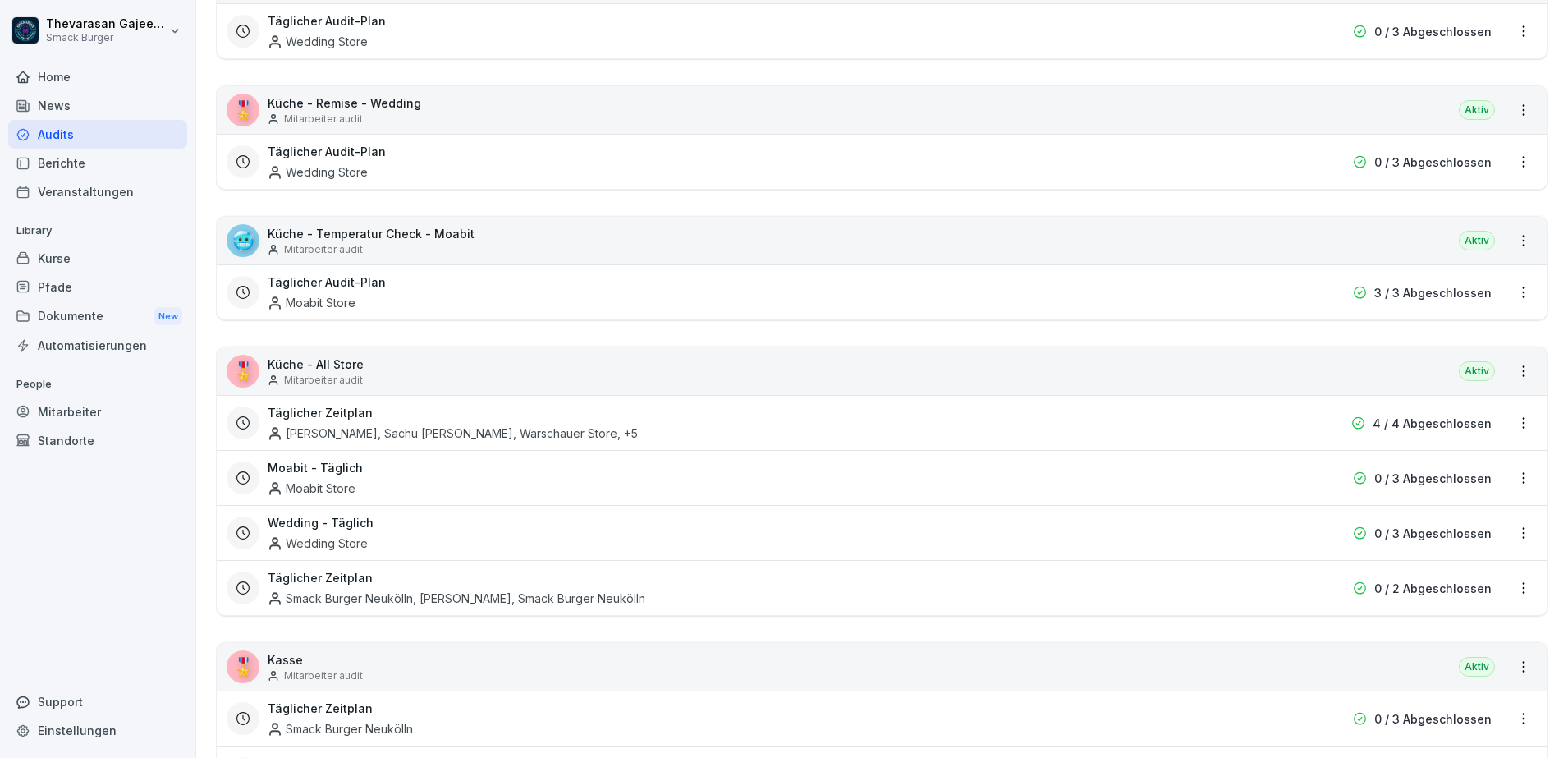
scroll to position [513, 0]
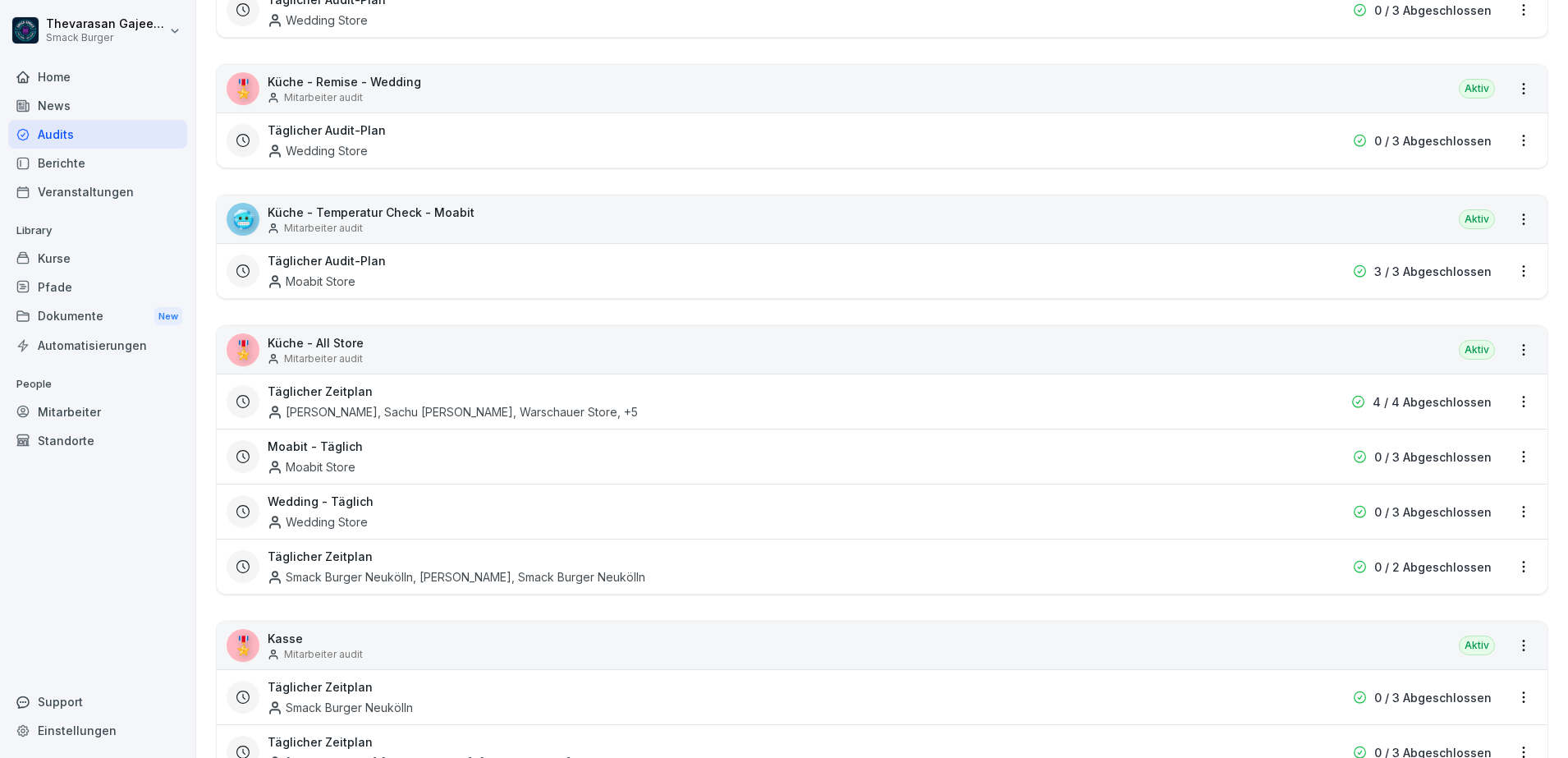
click at [1509, 564] on html "Thevarasan Gajeendran Smack Burger Home News Audits Berichte Veranstaltungen Li…" at bounding box center [784, 379] width 1568 height 758
click at [0, 0] on link "Zeitplan bearbeiten" at bounding box center [0, 0] width 0 height 0
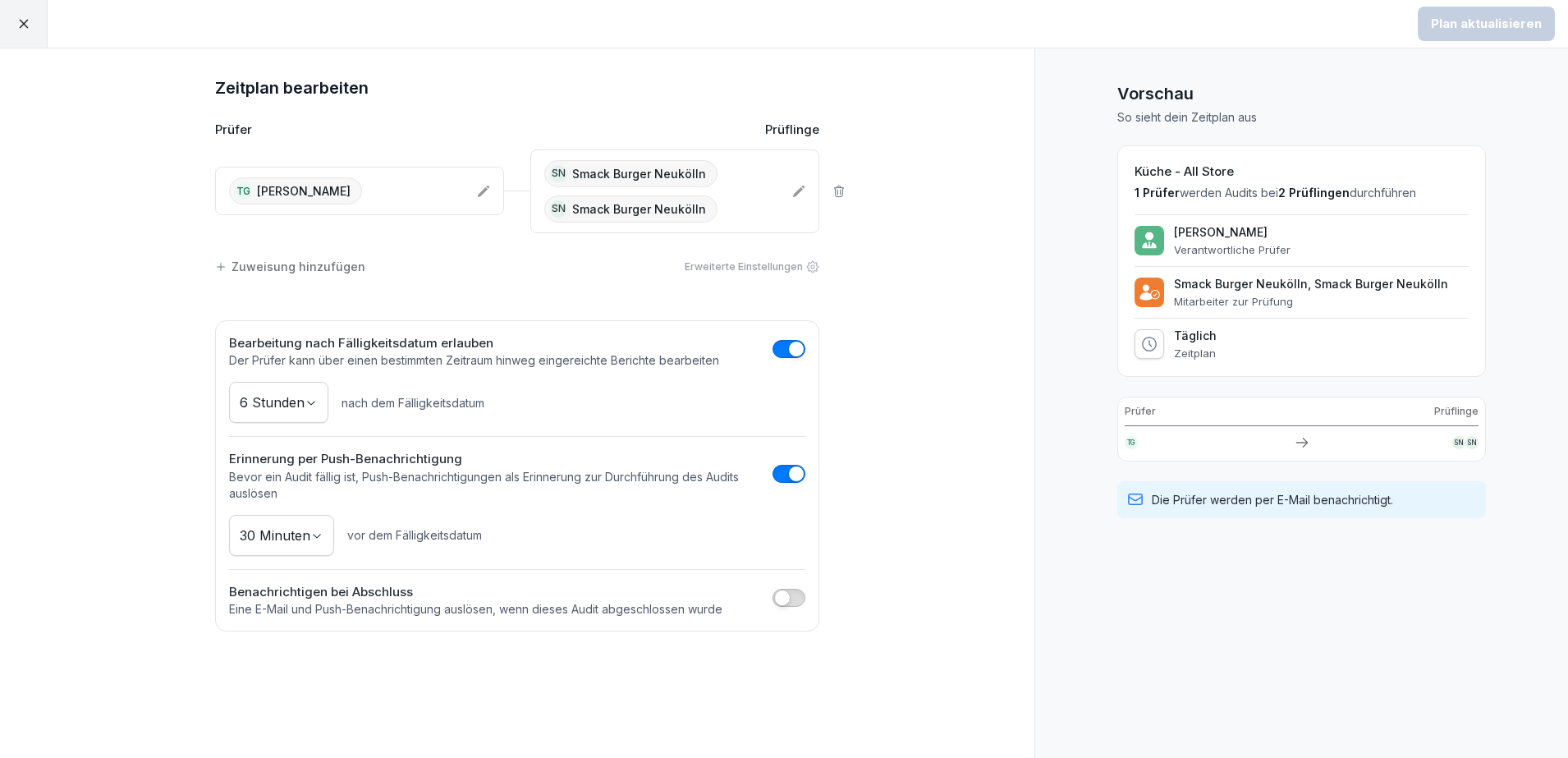
click at [447, 188] on div "TG [PERSON_NAME]" at bounding box center [346, 191] width 235 height 27
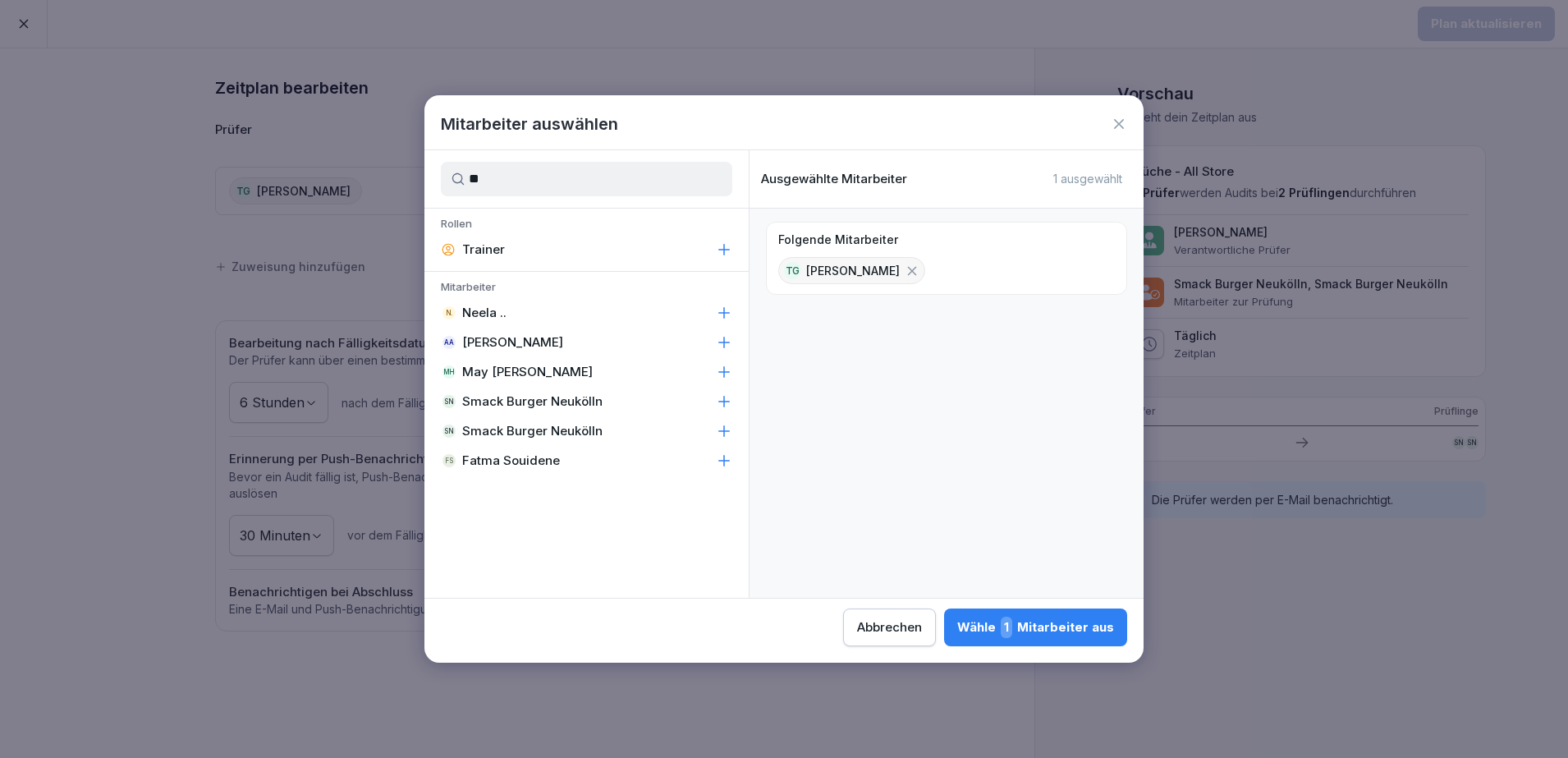
type input "**"
click at [723, 431] on icon at bounding box center [724, 431] width 11 height 11
click at [728, 400] on icon at bounding box center [724, 402] width 16 height 16
drag, startPoint x: 1068, startPoint y: 610, endPoint x: 1073, endPoint y: 616, distance: 7.8
click at [1068, 610] on button "Wähle 3 Mitarbeiter aus" at bounding box center [1034, 628] width 185 height 38
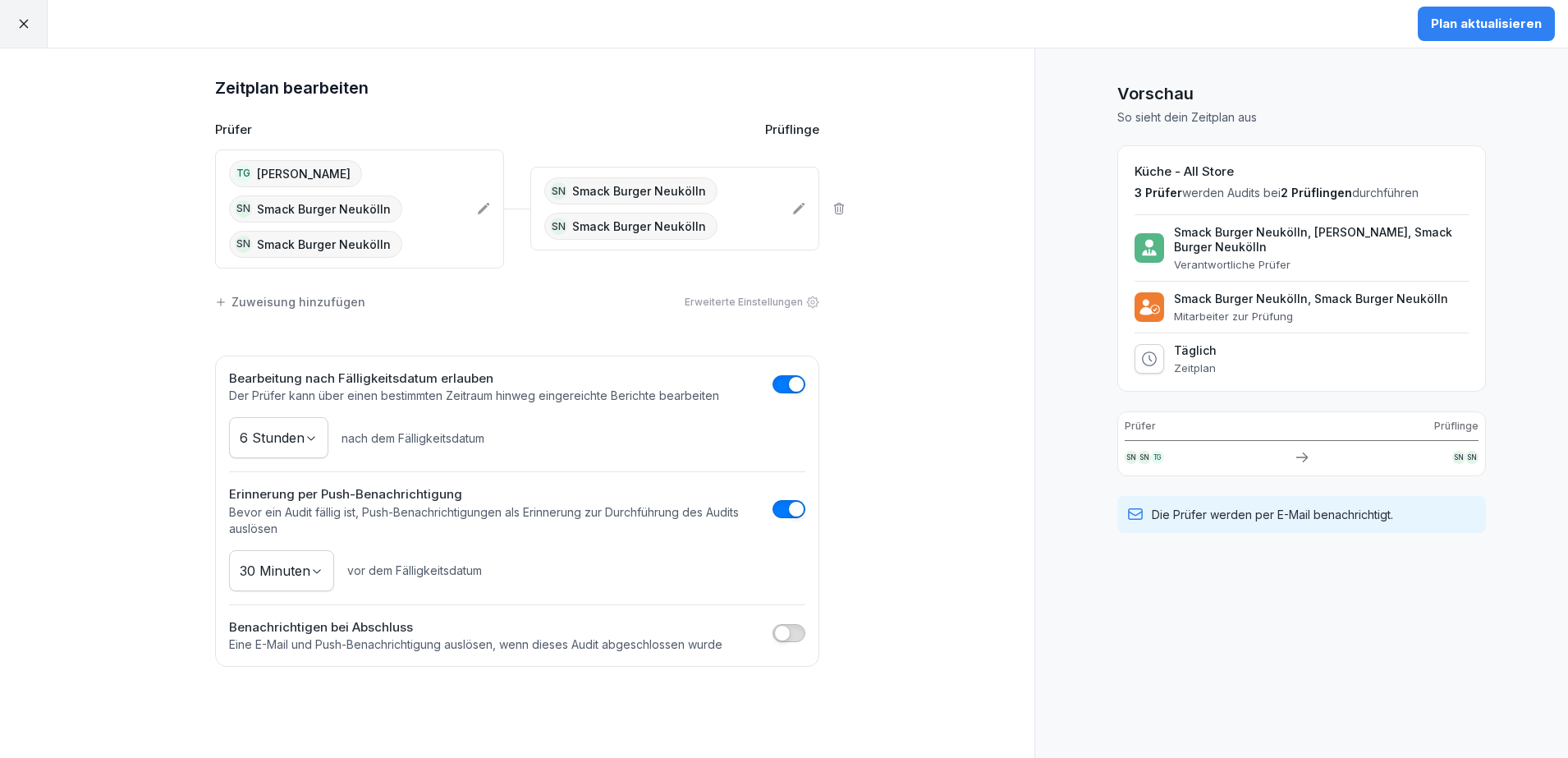
click at [1502, 23] on div "Plan aktualisieren" at bounding box center [1486, 24] width 110 height 18
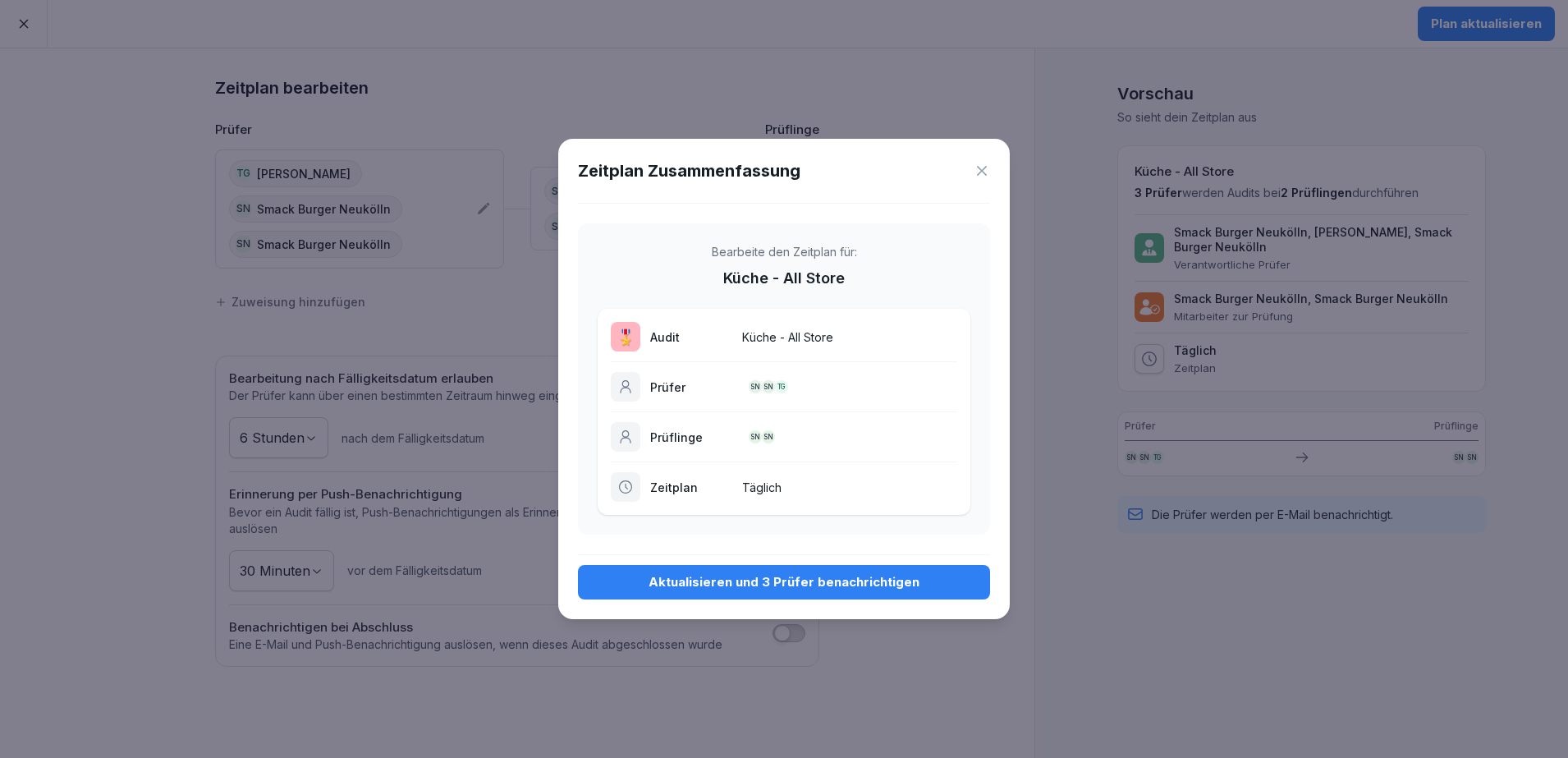
click at [833, 578] on div "Aktualisieren und 3 Prüfer benachrichtigen" at bounding box center [784, 582] width 386 height 18
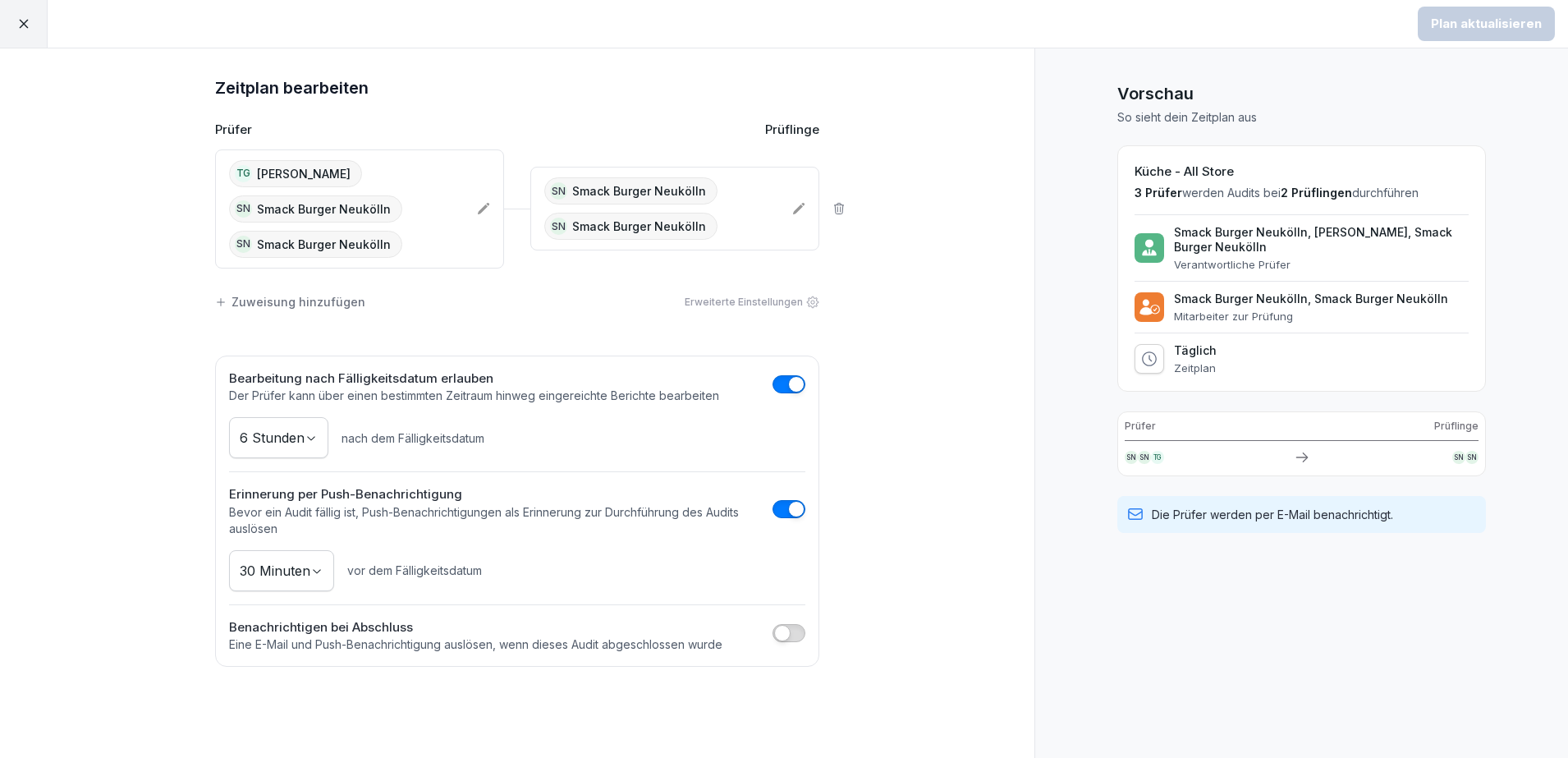
click at [12, 20] on div at bounding box center [24, 24] width 48 height 48
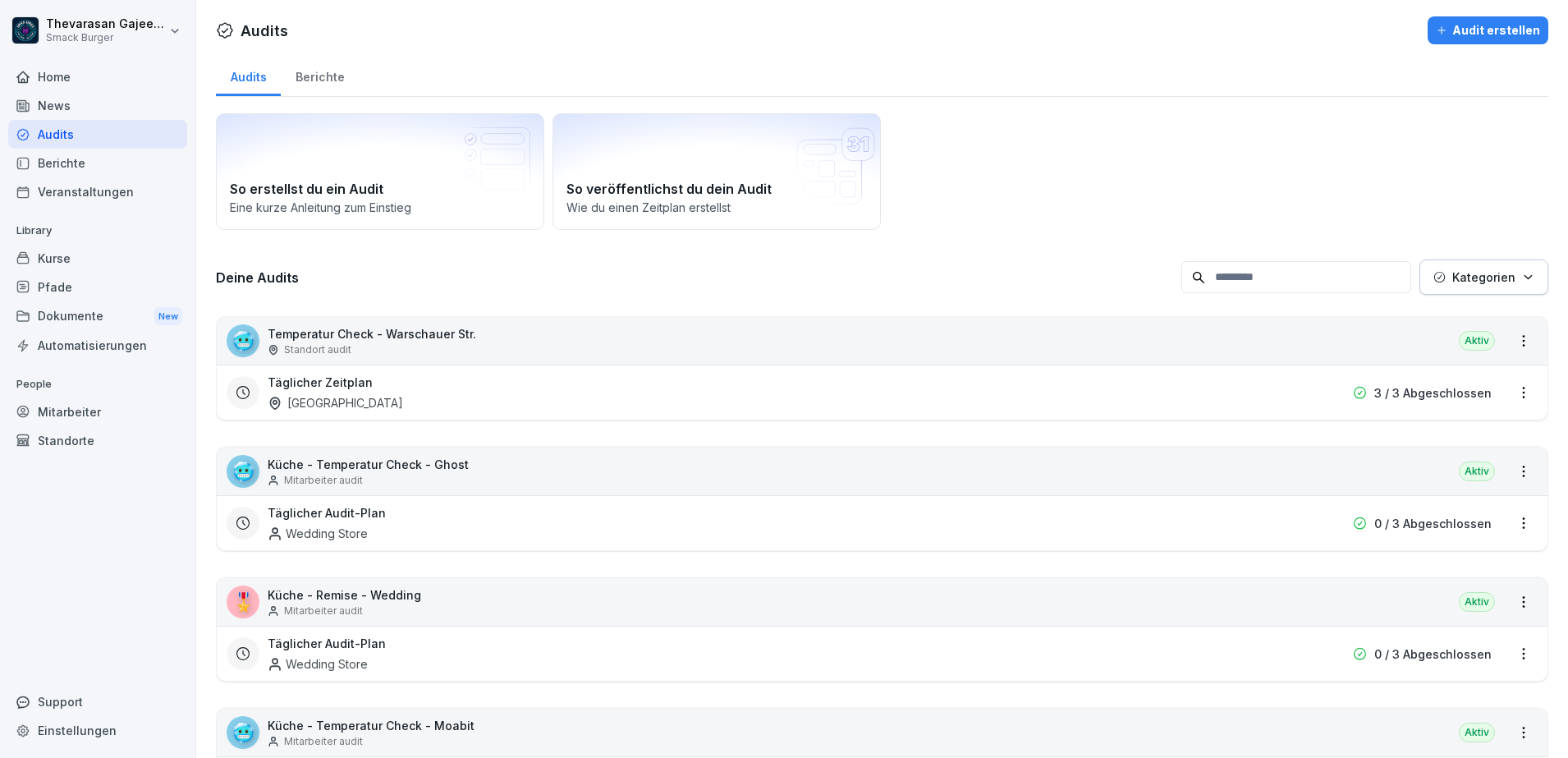
click at [308, 79] on div "Berichte" at bounding box center [320, 75] width 78 height 42
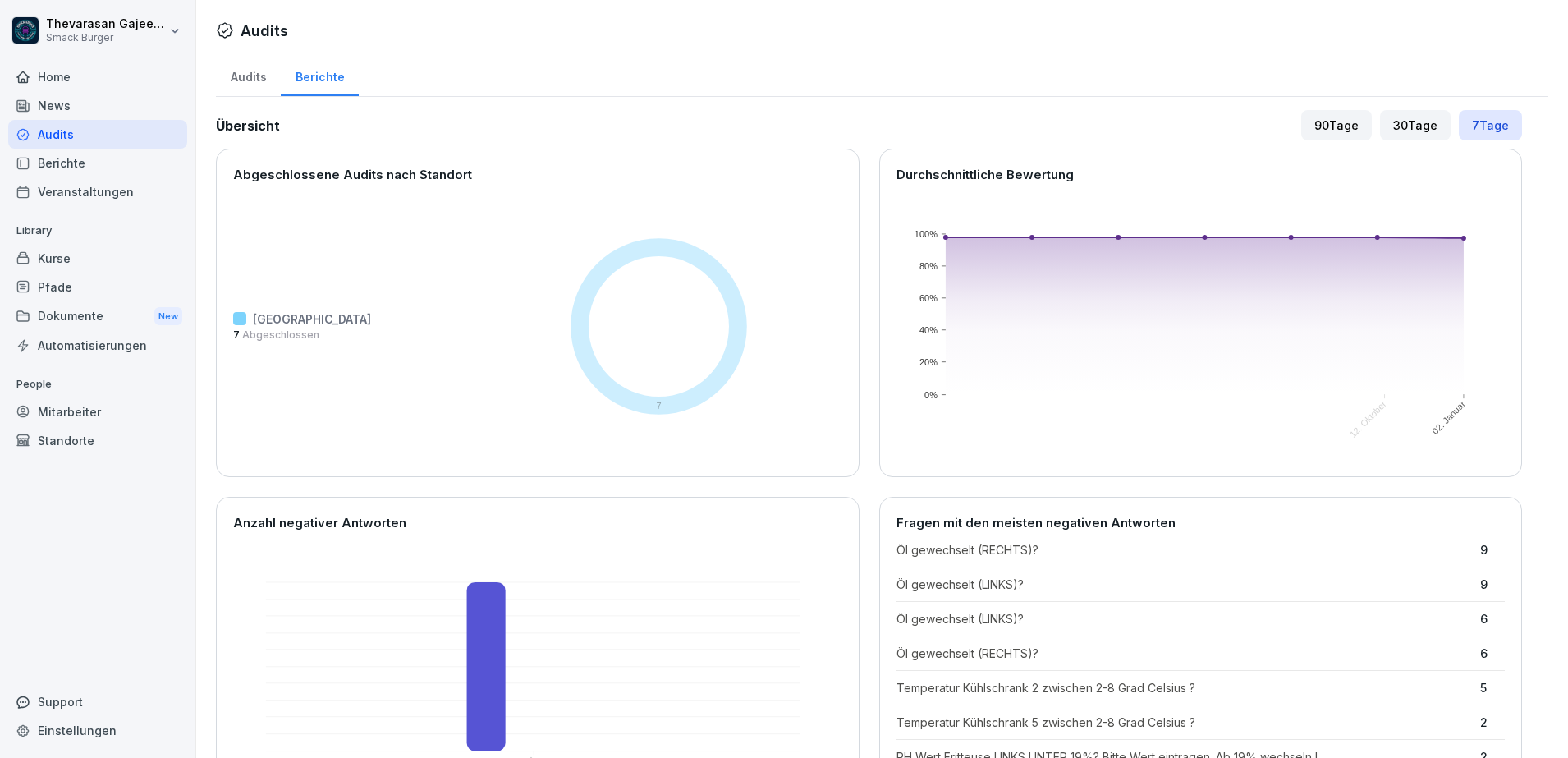
click at [262, 82] on div "Audits" at bounding box center [248, 75] width 65 height 42
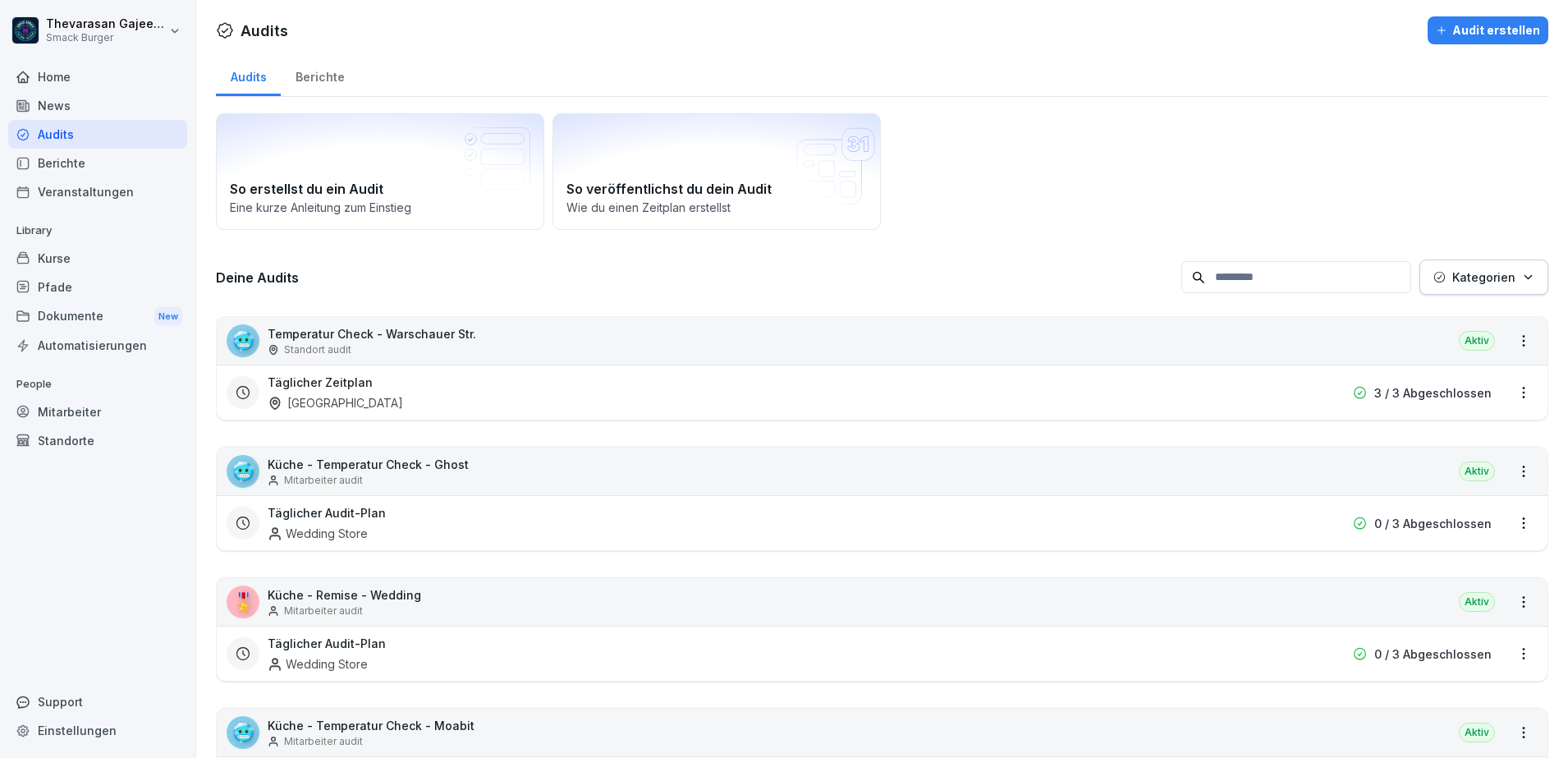
click at [79, 78] on div "Home" at bounding box center [97, 77] width 179 height 29
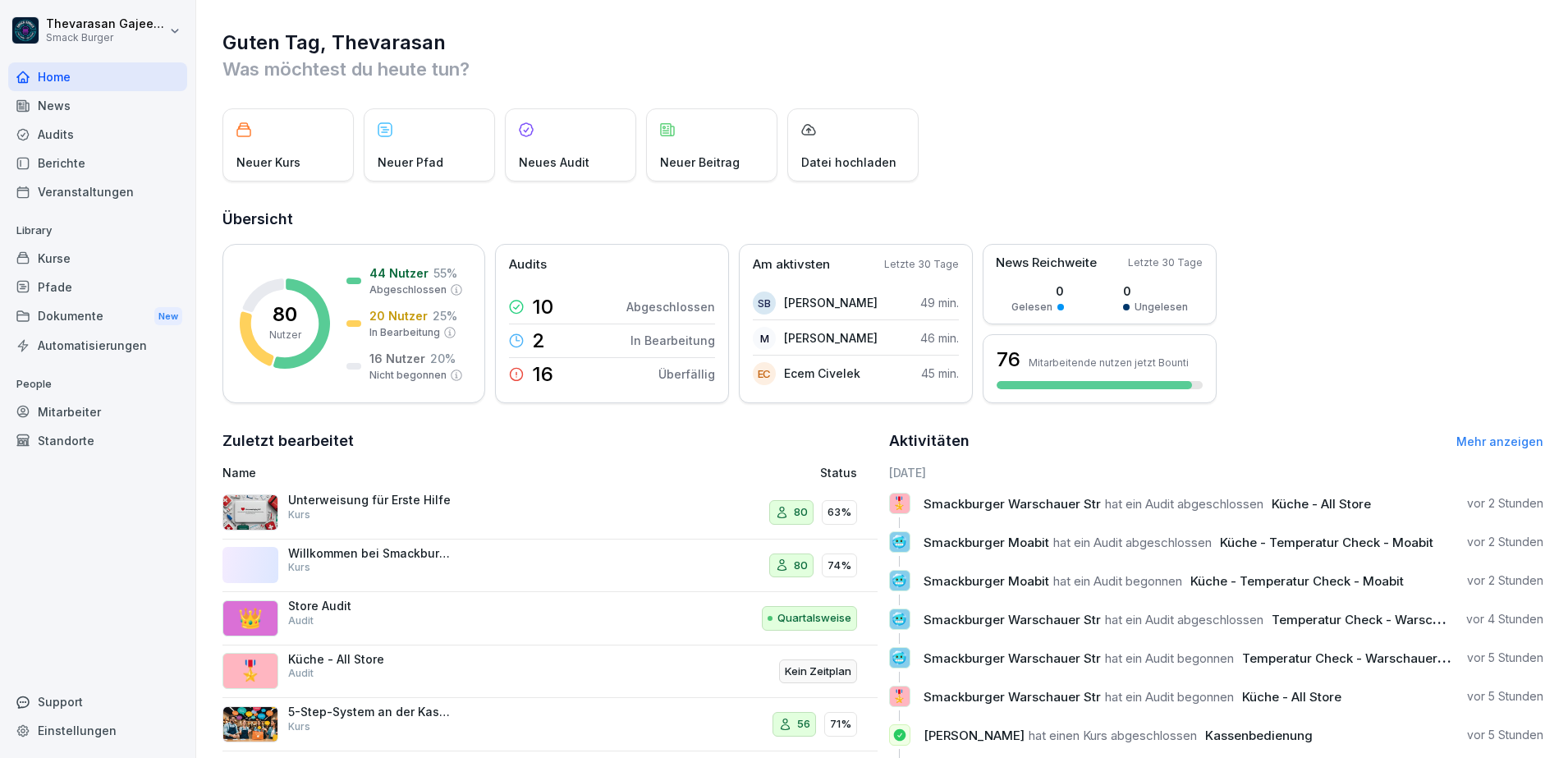
click at [127, 31] on html "[PERSON_NAME] Burger Home News Audits Berichte Veranstaltungen Library Kurse Pf…" at bounding box center [784, 379] width 1568 height 758
click at [552, 13] on html "[PERSON_NAME] Burger Home News Audits Berichte Veranstaltungen Library Kurse Pf…" at bounding box center [784, 379] width 1568 height 758
click at [76, 433] on div "Standorte" at bounding box center [97, 440] width 179 height 29
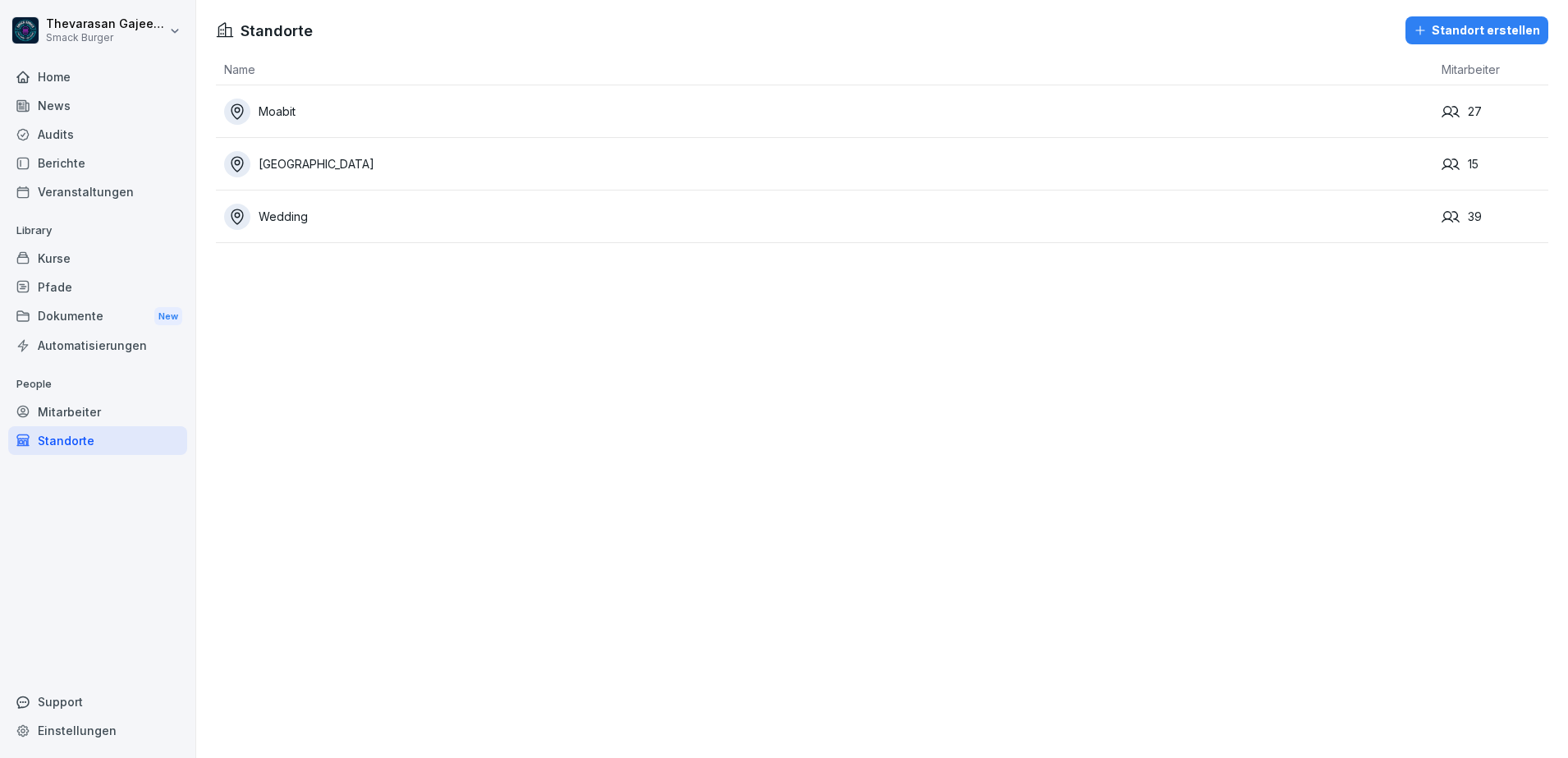
click at [122, 413] on div "Mitarbeiter" at bounding box center [97, 412] width 179 height 29
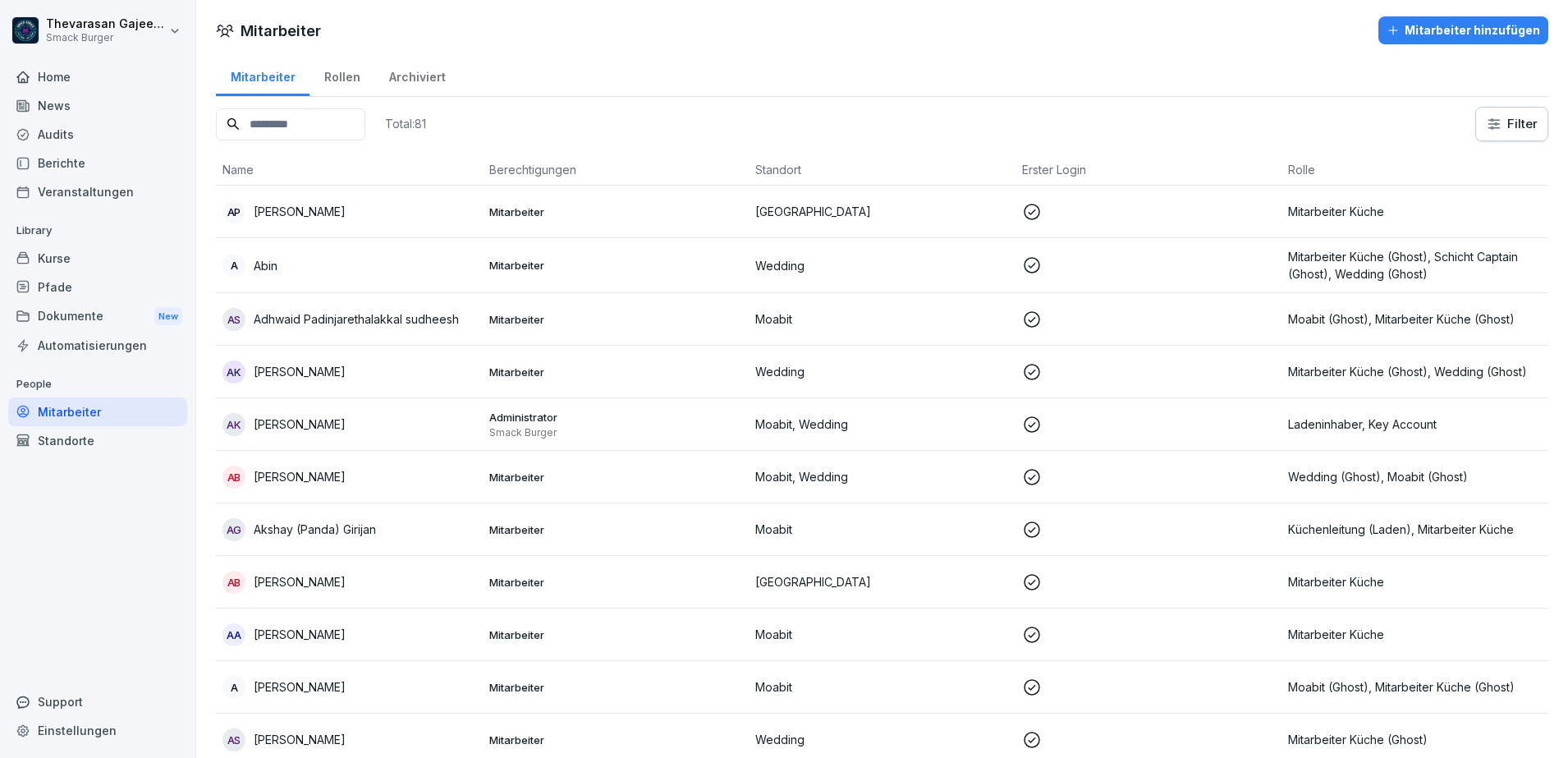
click at [336, 117] on input at bounding box center [290, 124] width 149 height 32
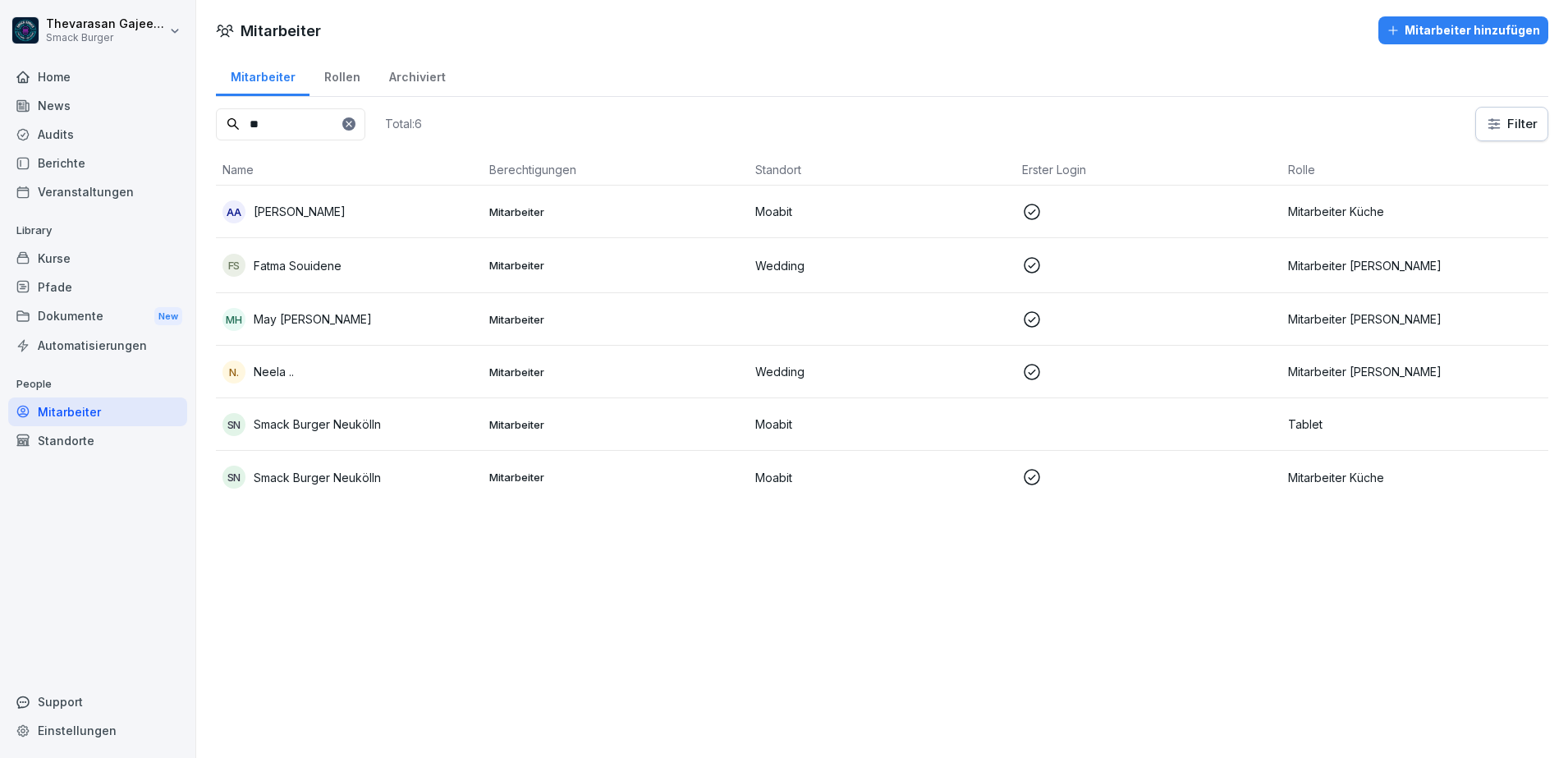
type input "**"
click at [350, 425] on p "Smack Burger Neukölln" at bounding box center [317, 424] width 127 height 17
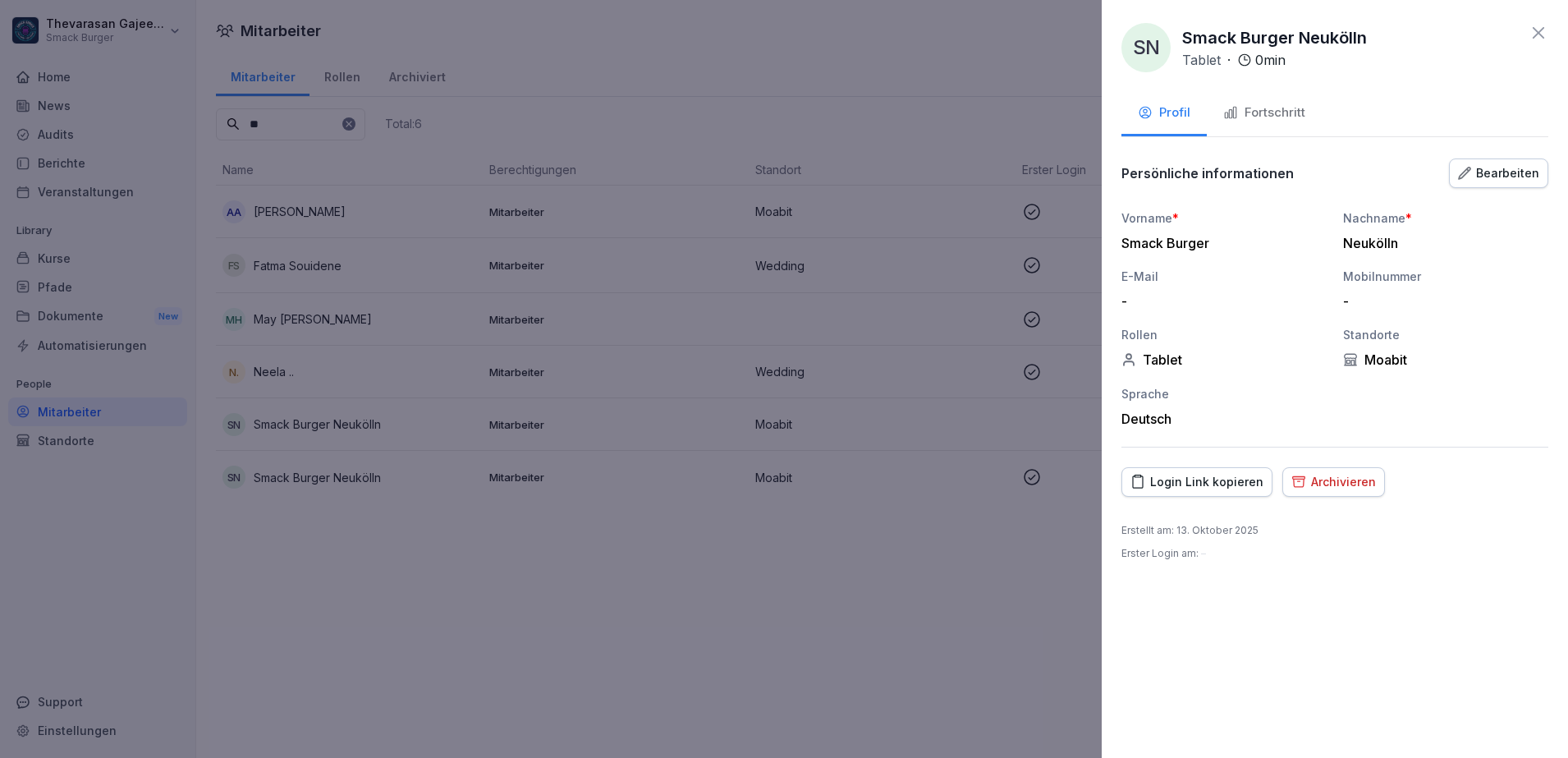
click at [1504, 177] on div "Bearbeiten" at bounding box center [1498, 173] width 82 height 18
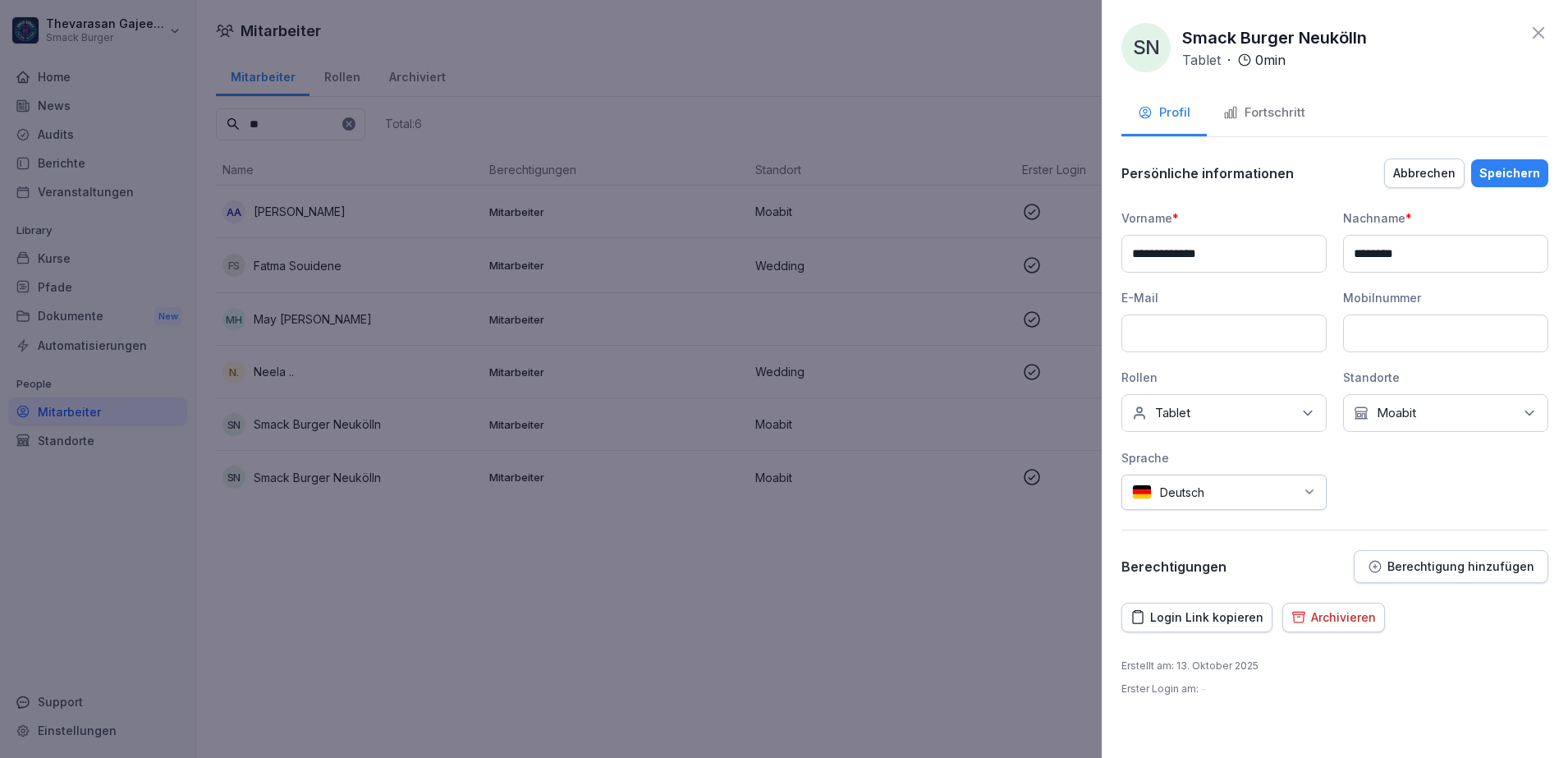
click at [1446, 252] on input "********" at bounding box center [1445, 254] width 205 height 38
click at [1249, 260] on input "**********" at bounding box center [1223, 254] width 205 height 38
drag, startPoint x: 1444, startPoint y: 249, endPoint x: 1454, endPoint y: 252, distance: 10.4
click at [1444, 249] on input "********" at bounding box center [1445, 254] width 205 height 38
type input "**********"
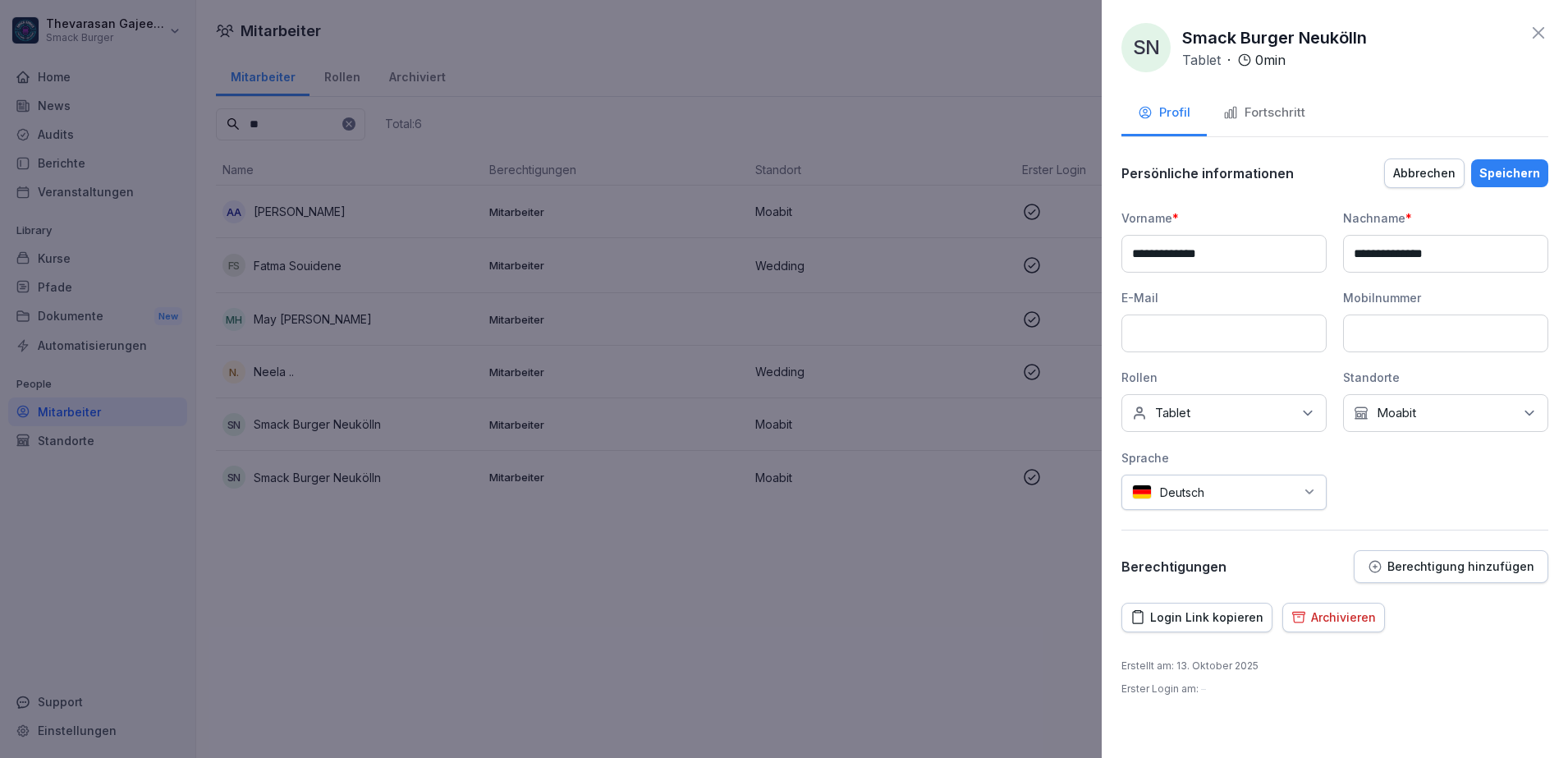
click at [1491, 180] on div "Speichern" at bounding box center [1509, 173] width 61 height 18
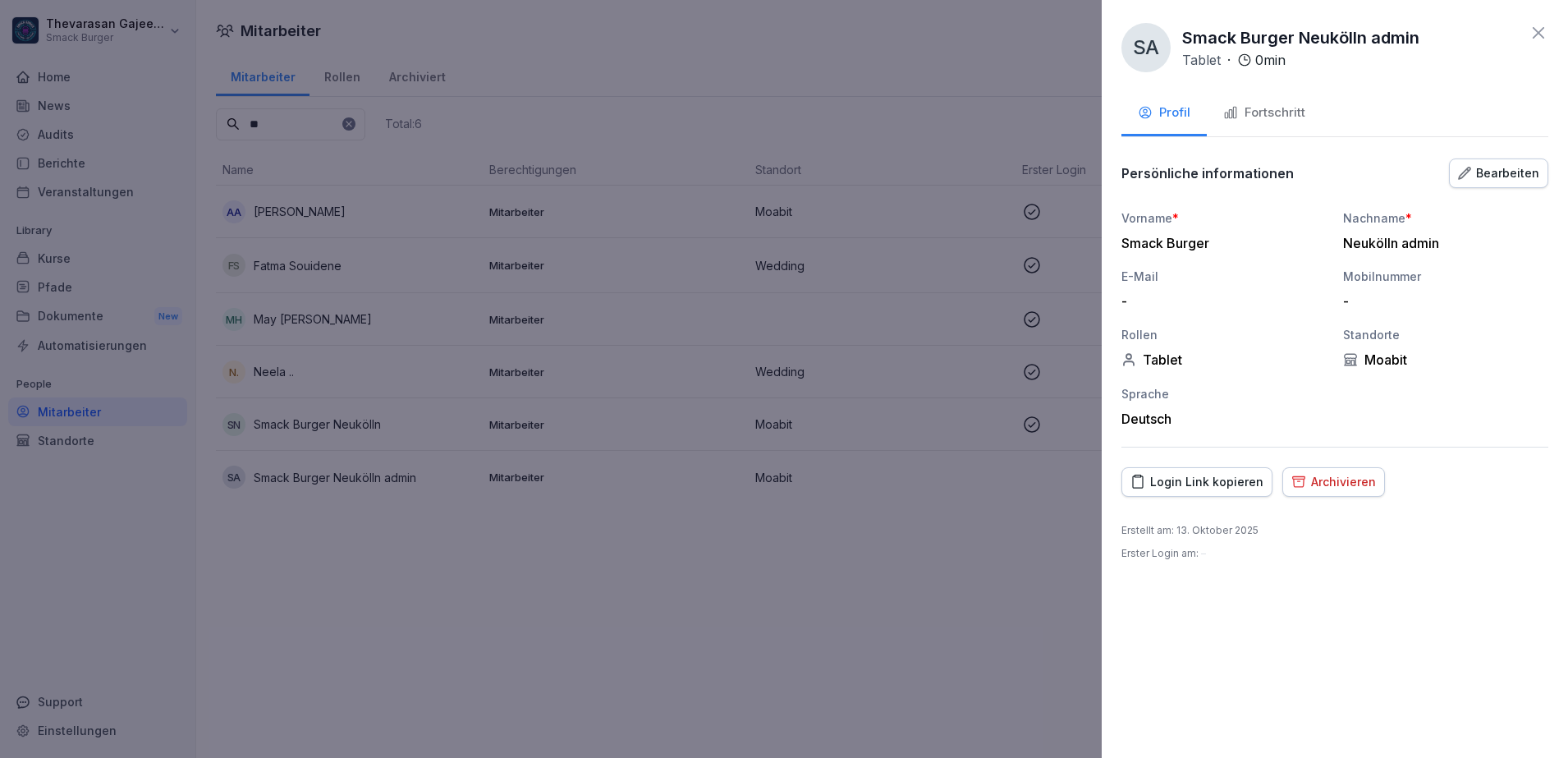
click at [534, 597] on div at bounding box center [784, 379] width 1568 height 758
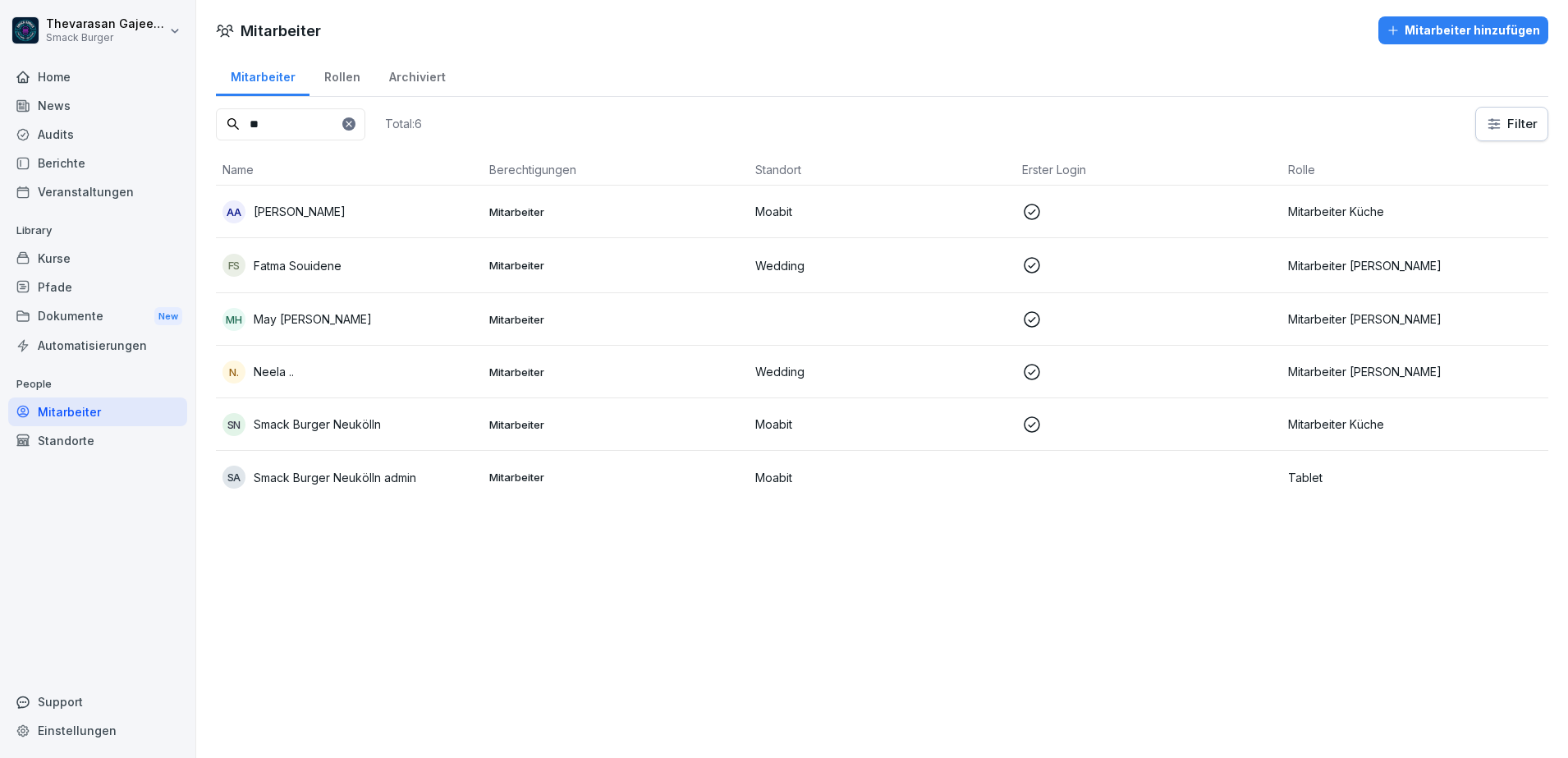
click at [70, 131] on div "Audits" at bounding box center [97, 134] width 179 height 29
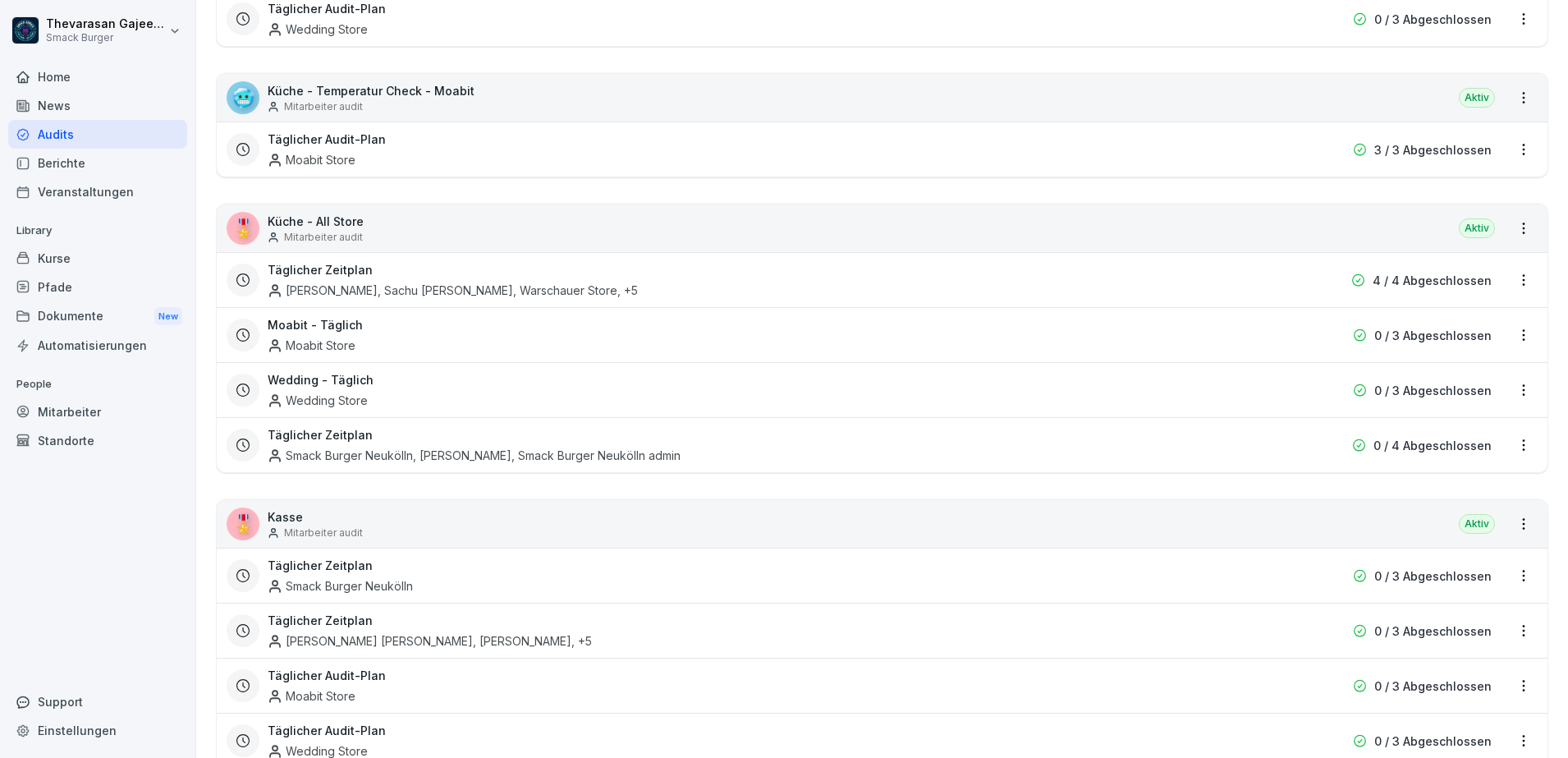
scroll to position [718, 0]
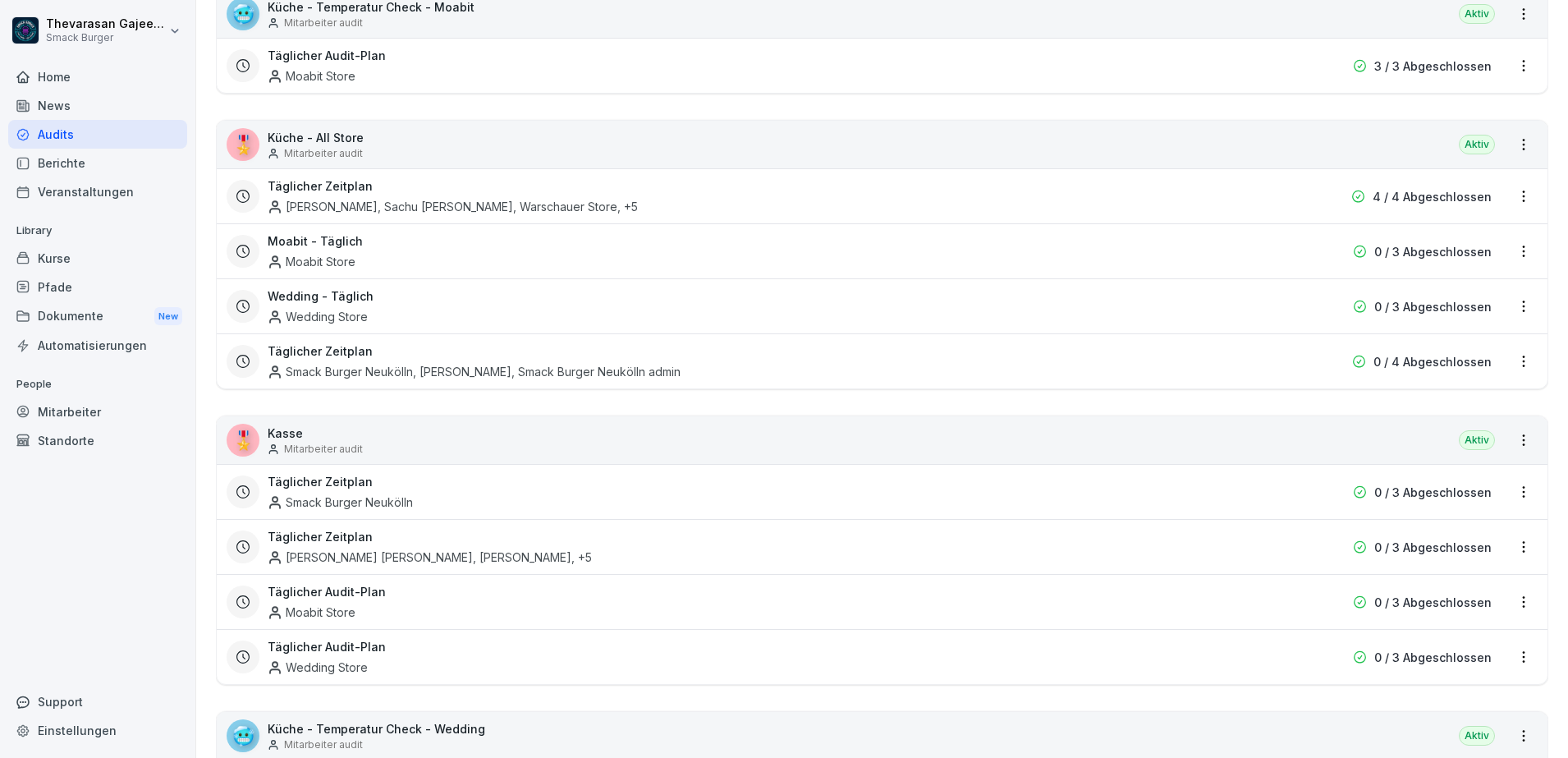
click at [1513, 367] on html "Thevarasan Gajeendran Smack Burger Home News Audits Berichte Veranstaltungen Li…" at bounding box center [784, 379] width 1568 height 758
click at [0, 0] on link "Zeitplan bearbeiten" at bounding box center [0, 0] width 0 height 0
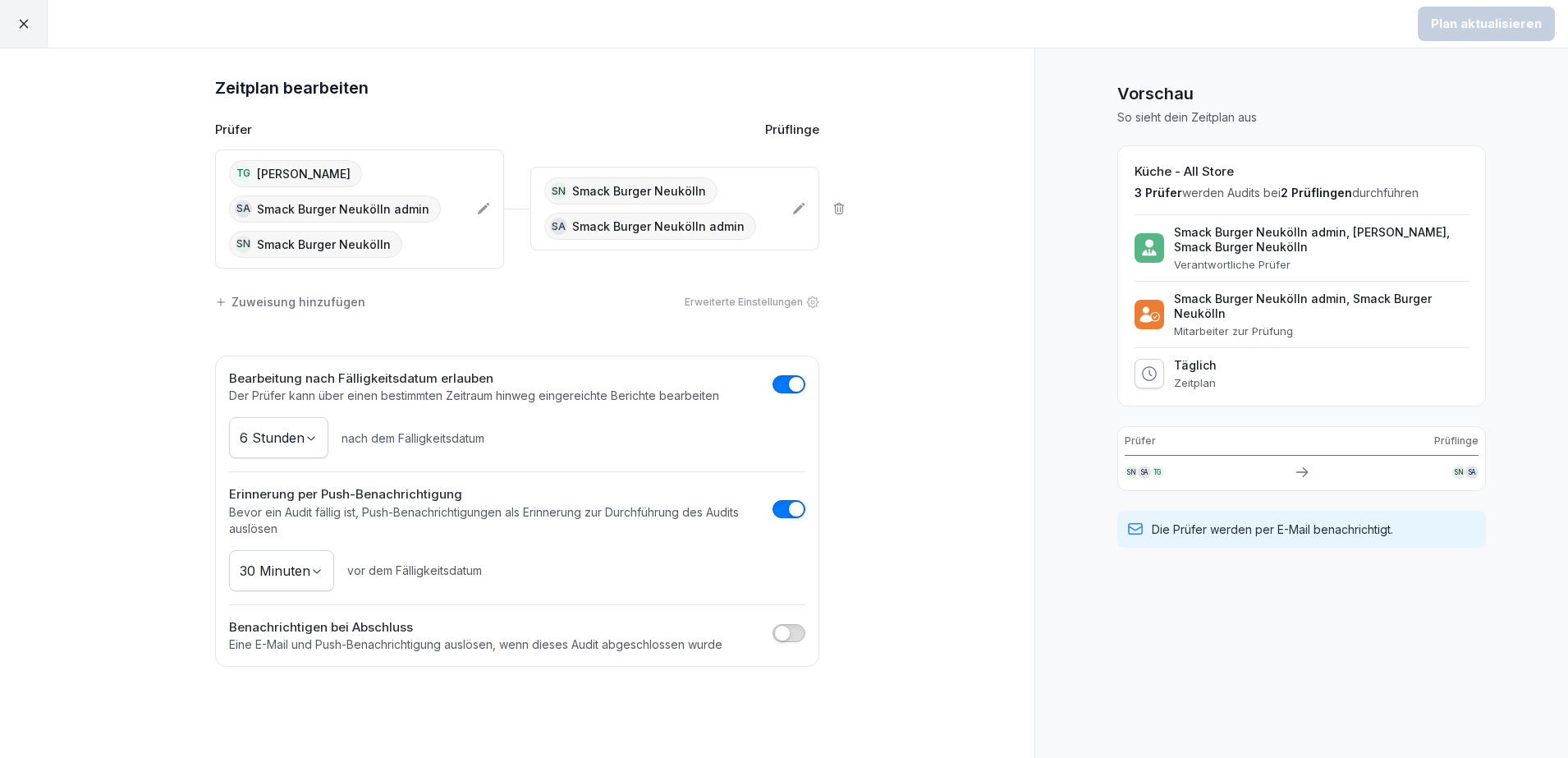
click at [752, 223] on div "SN Smack Burger Neukölln Sa Smack Burger Neukölln admin" at bounding box center [661, 209] width 235 height 63
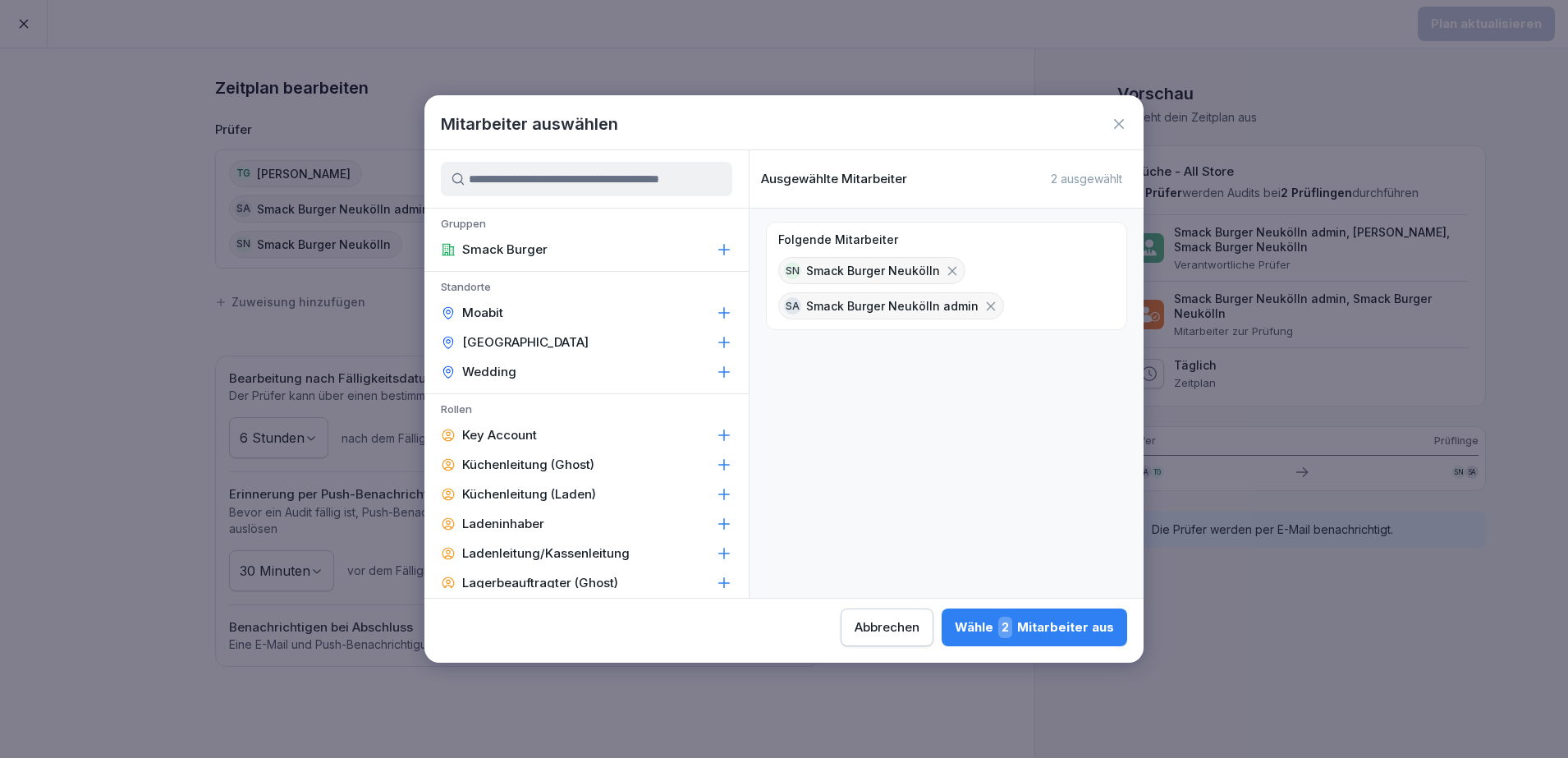
click at [987, 307] on icon at bounding box center [991, 305] width 9 height 9
click at [1045, 625] on div "Wähle 1 Mitarbeiter aus" at bounding box center [1035, 628] width 157 height 21
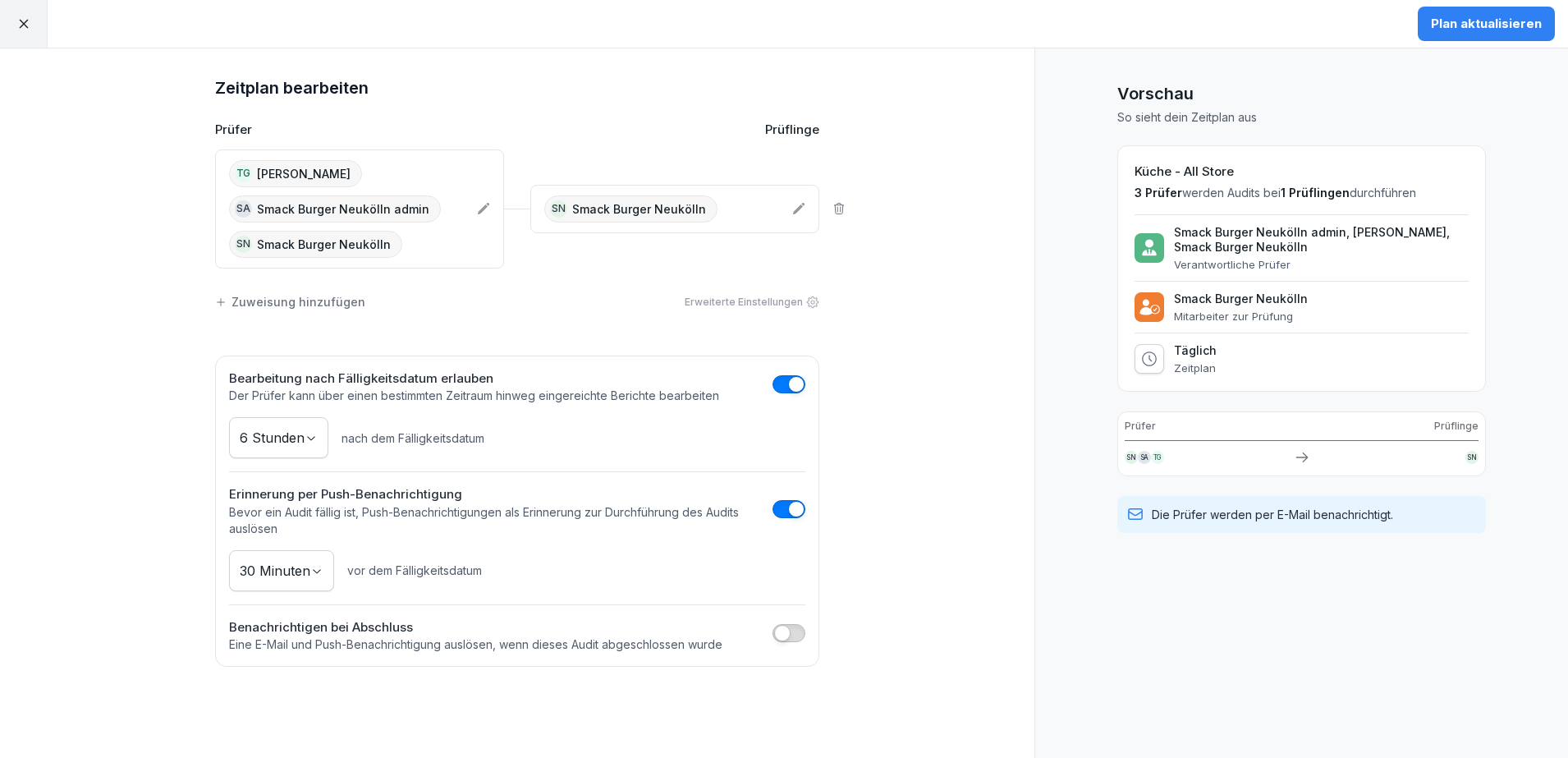
click at [447, 247] on div "TG Thevarasan Gajeendran Sa Smack Burger Neukölln admin SN Smack Burger Neukölln" at bounding box center [346, 209] width 235 height 97
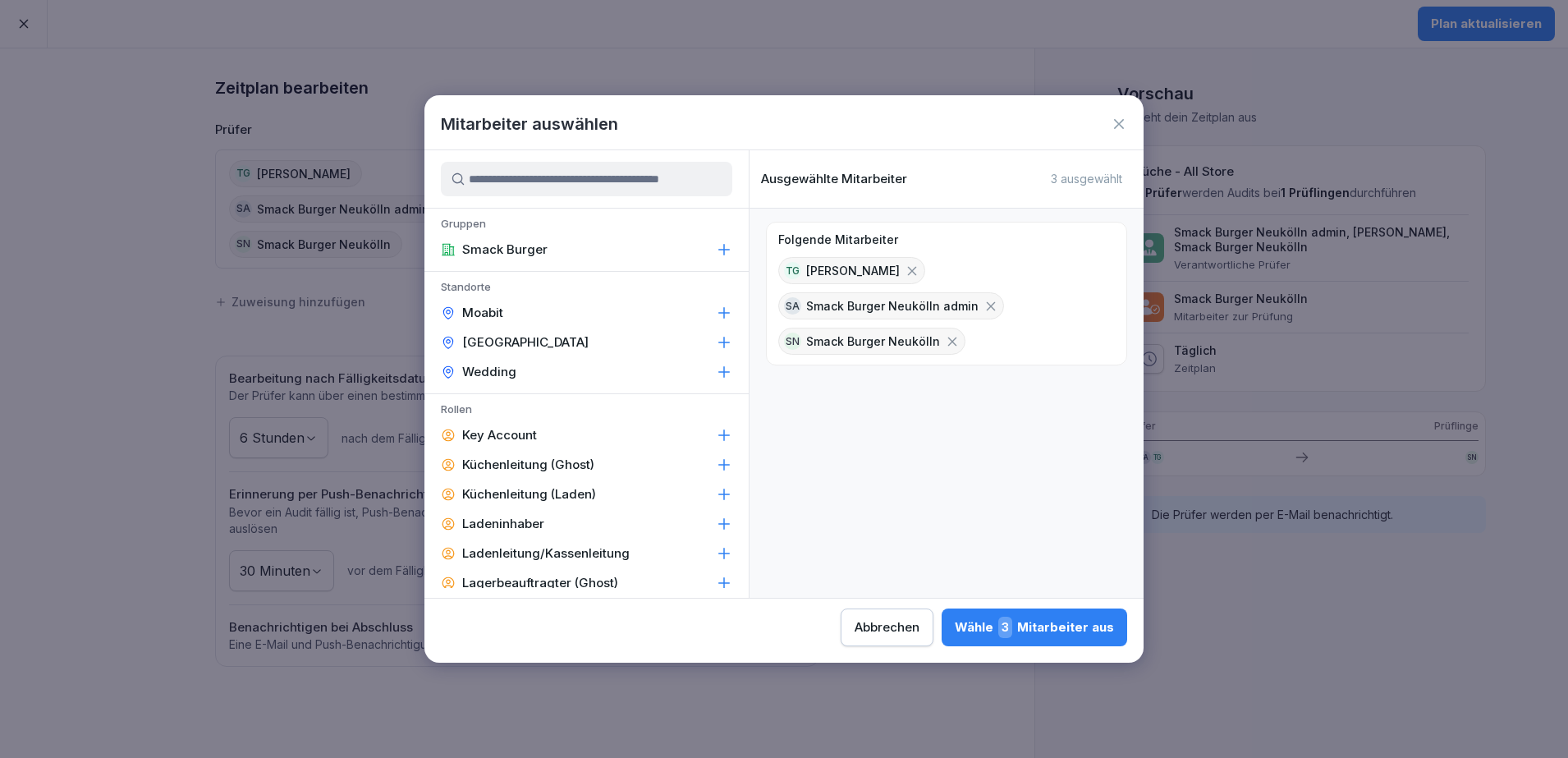
click at [987, 308] on icon at bounding box center [991, 305] width 9 height 9
click at [989, 627] on div "Wähle 2 Mitarbeiter aus" at bounding box center [1034, 628] width 159 height 21
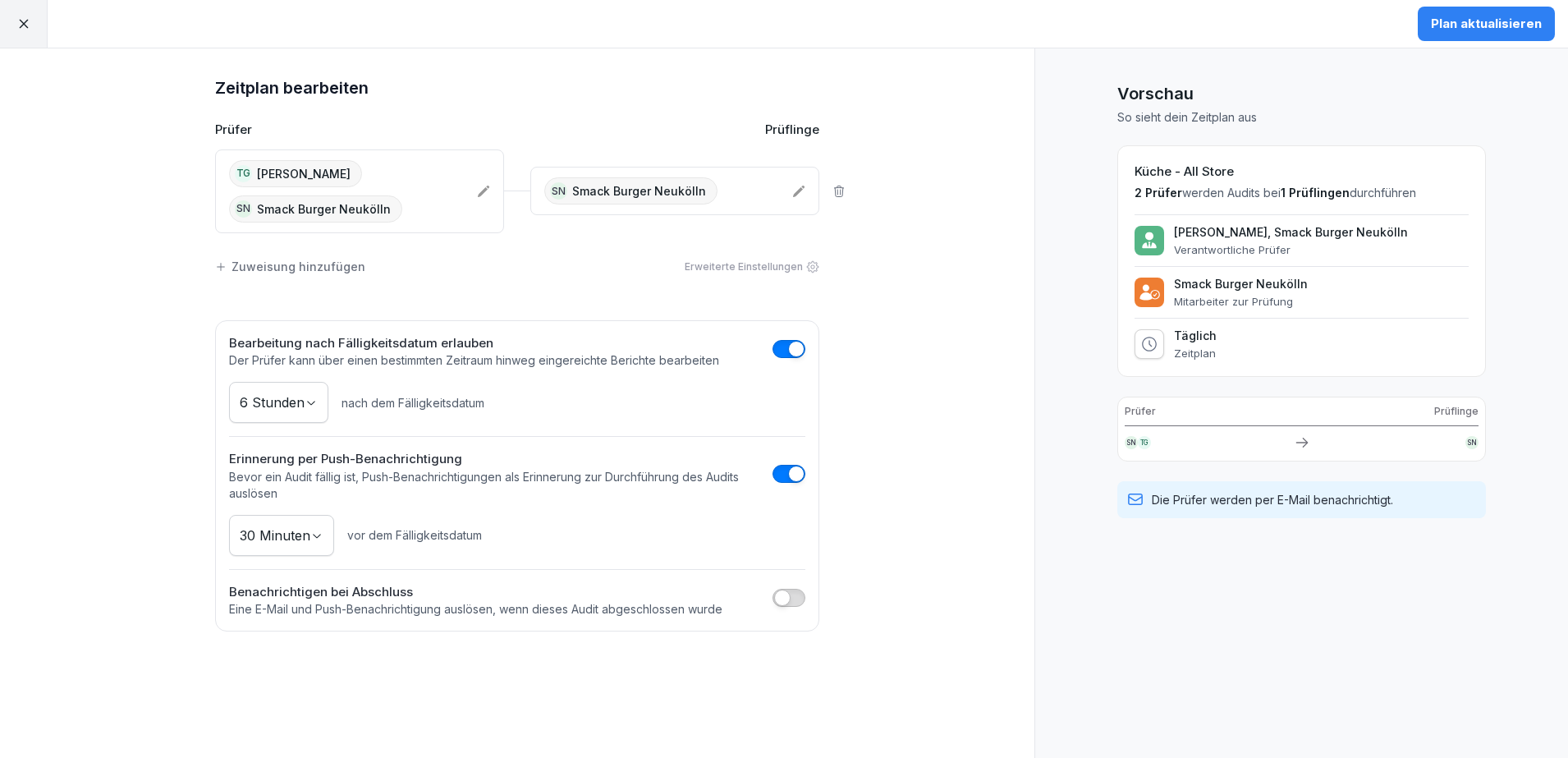
click at [1486, 25] on div "Plan aktualisieren" at bounding box center [1486, 24] width 110 height 18
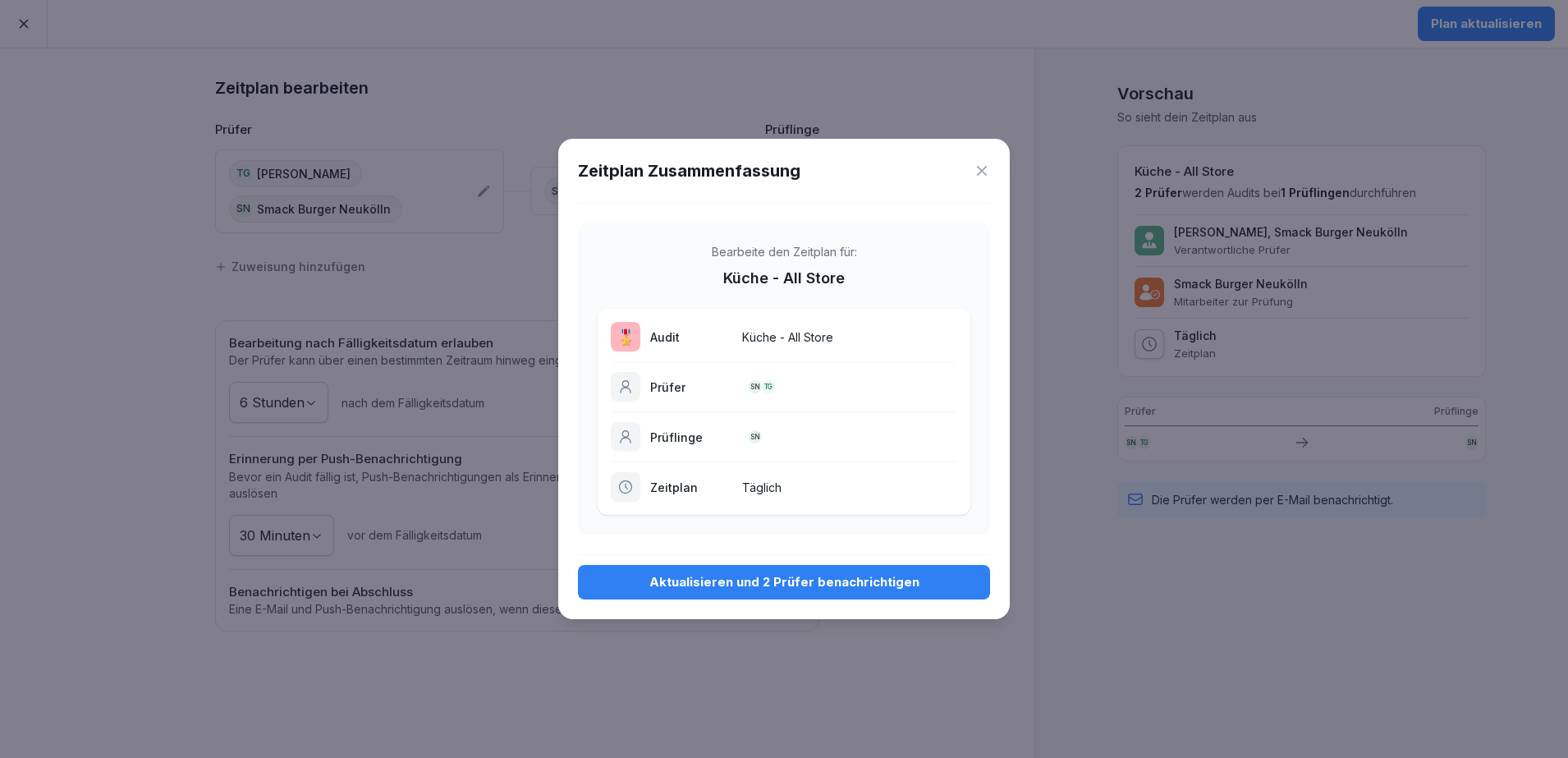
click at [861, 586] on div "Aktualisieren und 2 Prüfer benachrichtigen" at bounding box center [784, 582] width 386 height 18
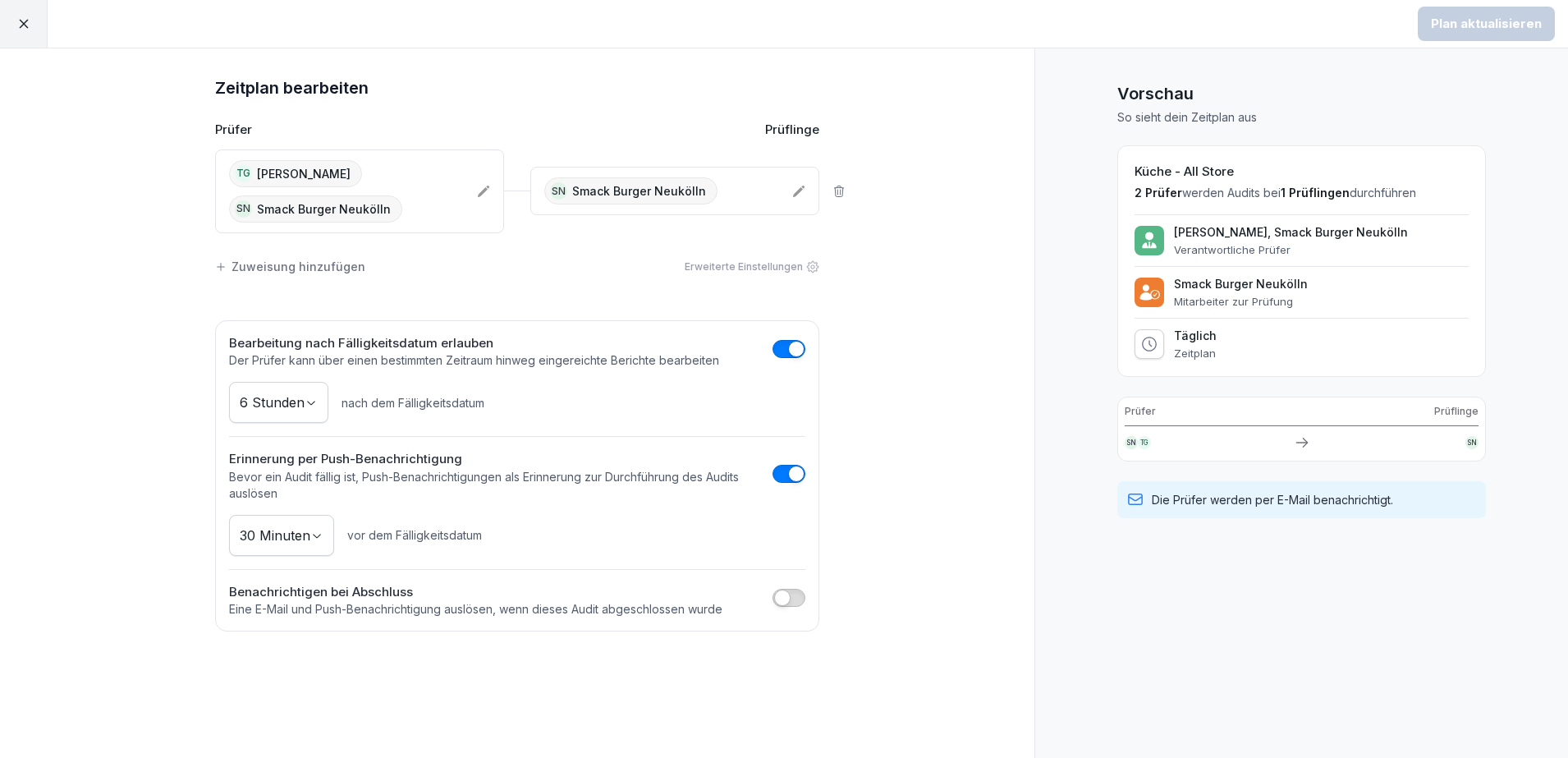
click at [18, 26] on icon at bounding box center [24, 24] width 15 height 15
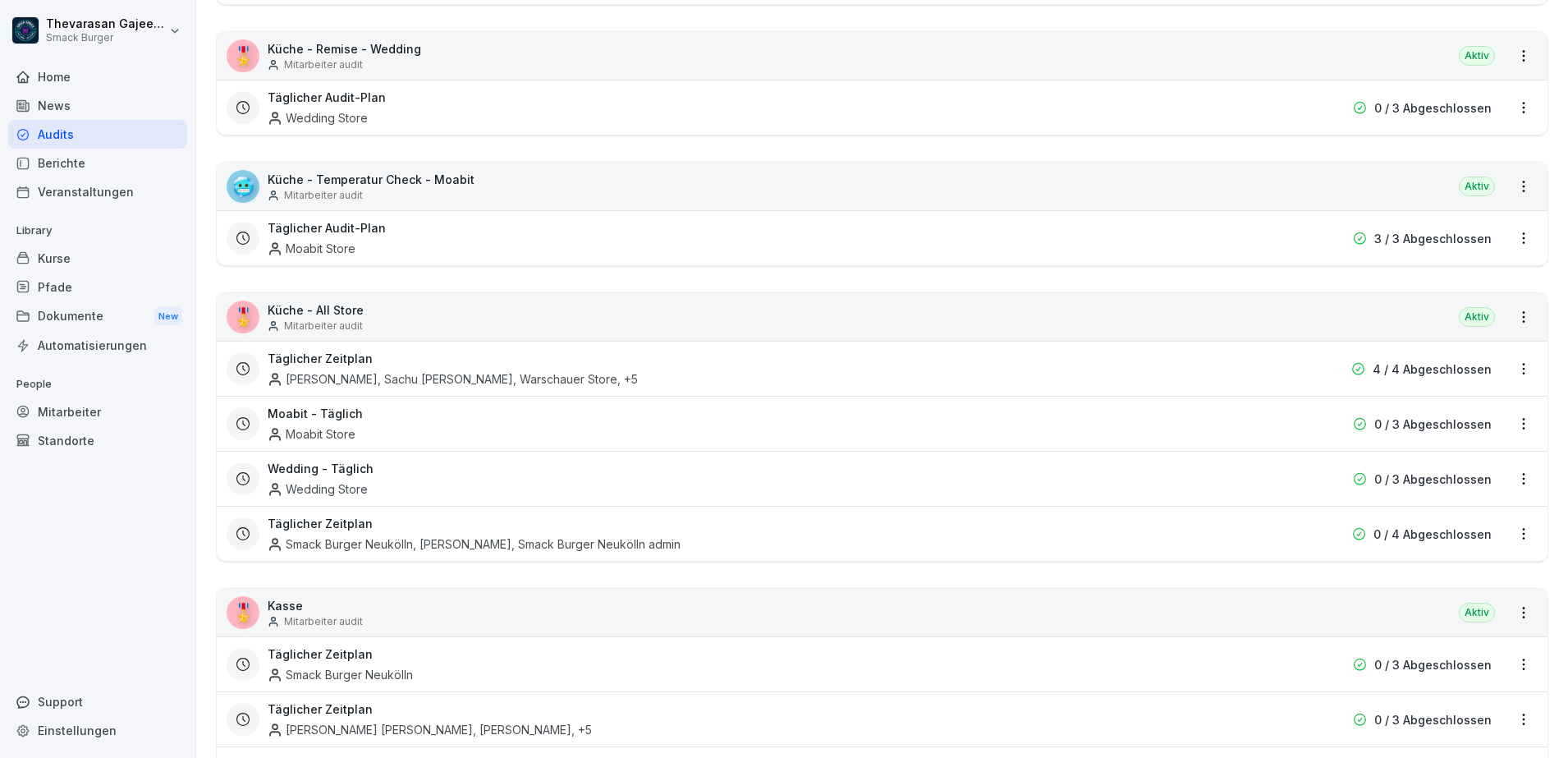
scroll to position [616, 0]
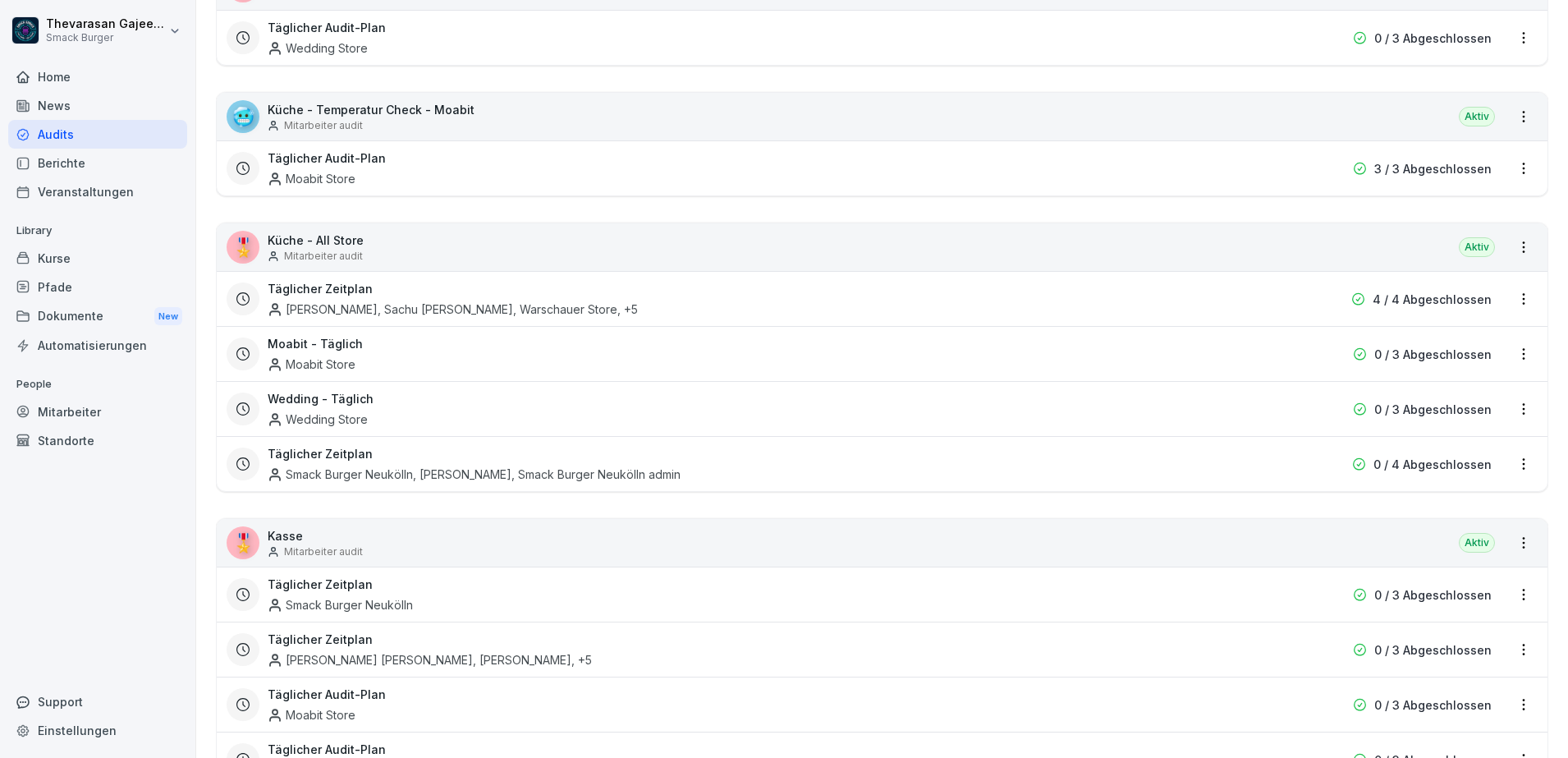
click at [951, 464] on div "Täglicher Zeitplan Smack Burger Neukölln, [PERSON_NAME], Smack Burger Neukölln …" at bounding box center [777, 464] width 1019 height 38
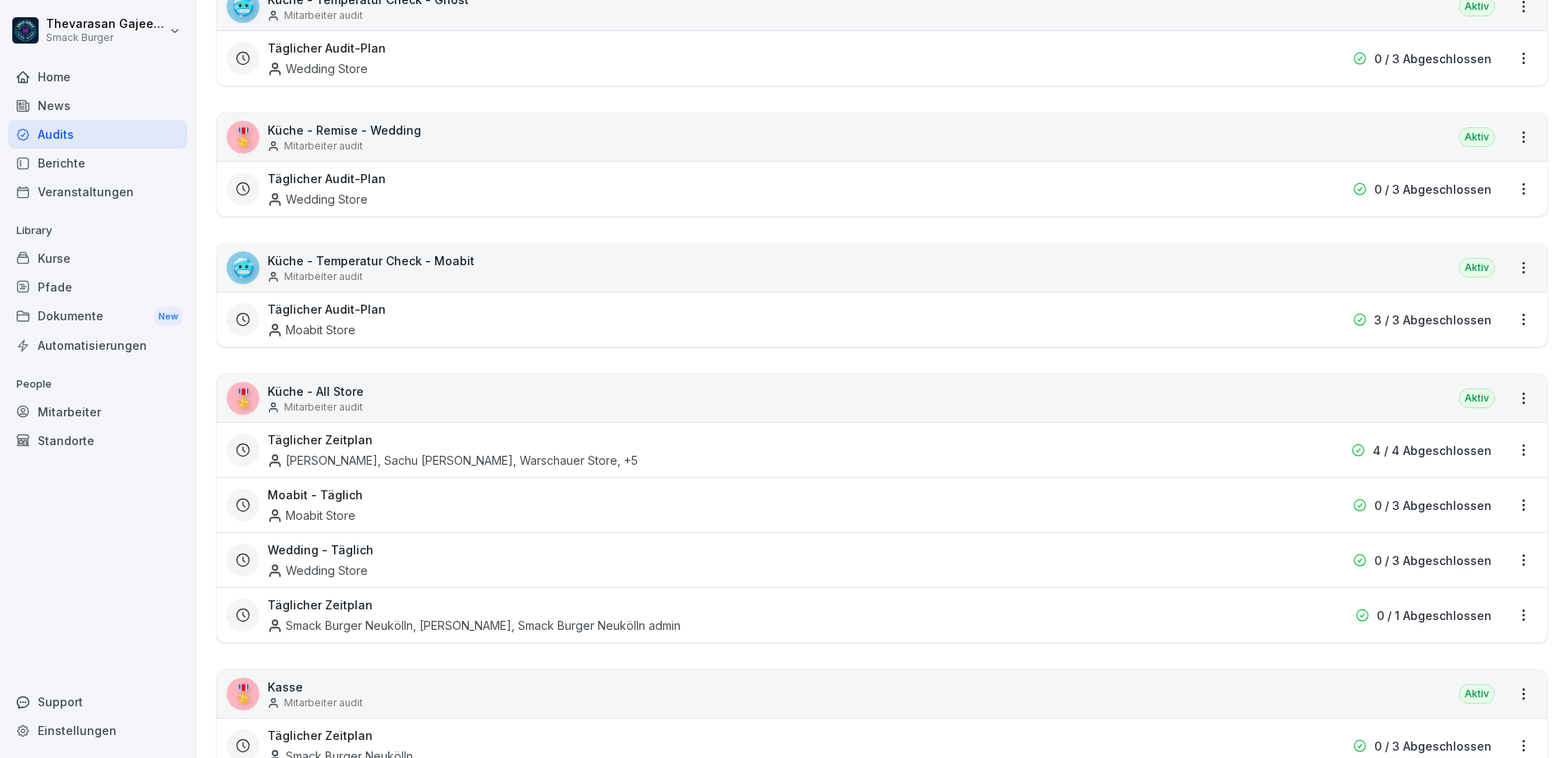
scroll to position [616, 0]
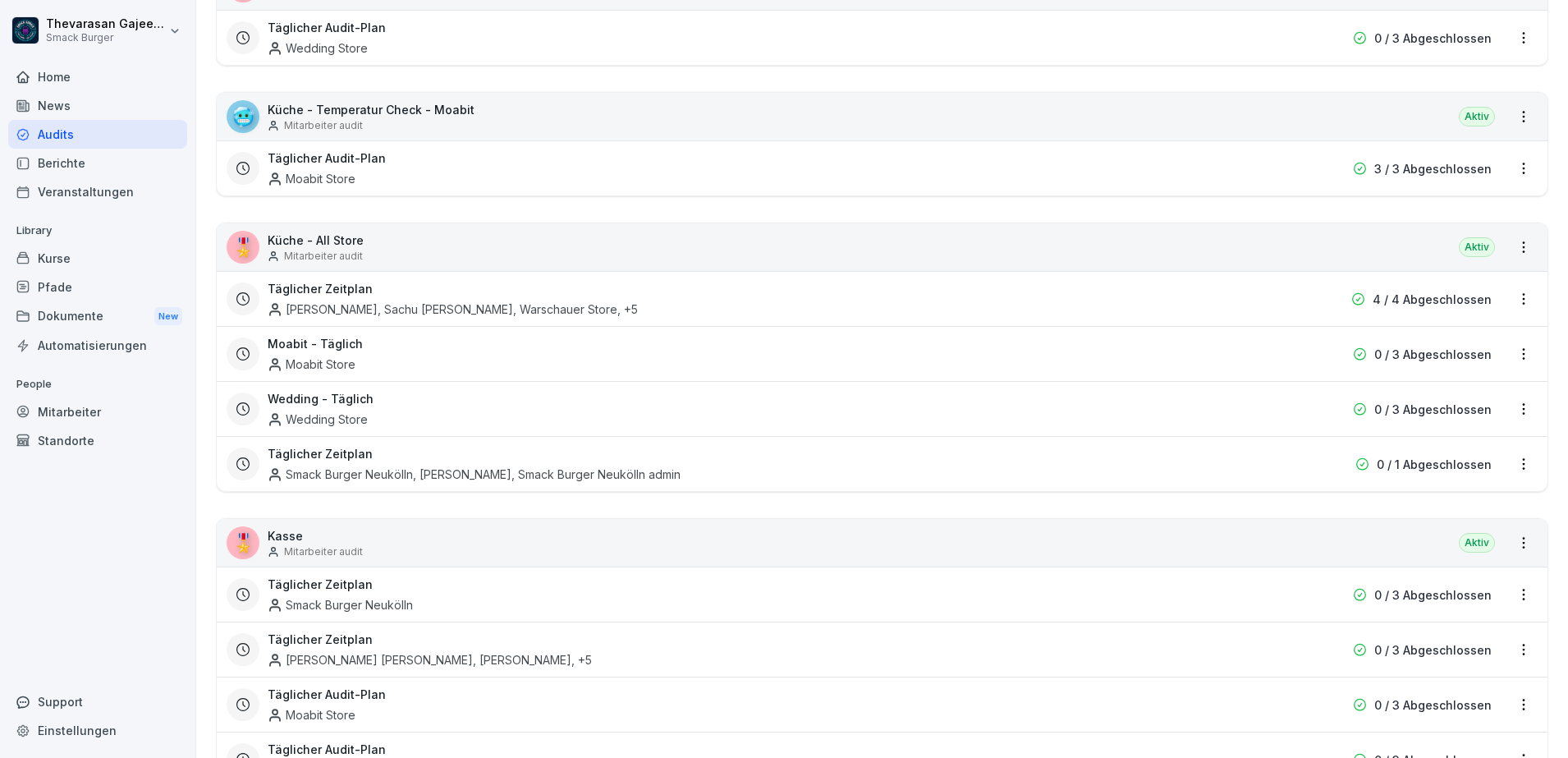
click at [1508, 463] on html "Thevarasan Gajeendran Smack Burger Home News Audits Berichte Veranstaltungen Li…" at bounding box center [784, 379] width 1568 height 758
click at [0, 0] on link "Zeitplan bearbeiten" at bounding box center [0, 0] width 0 height 0
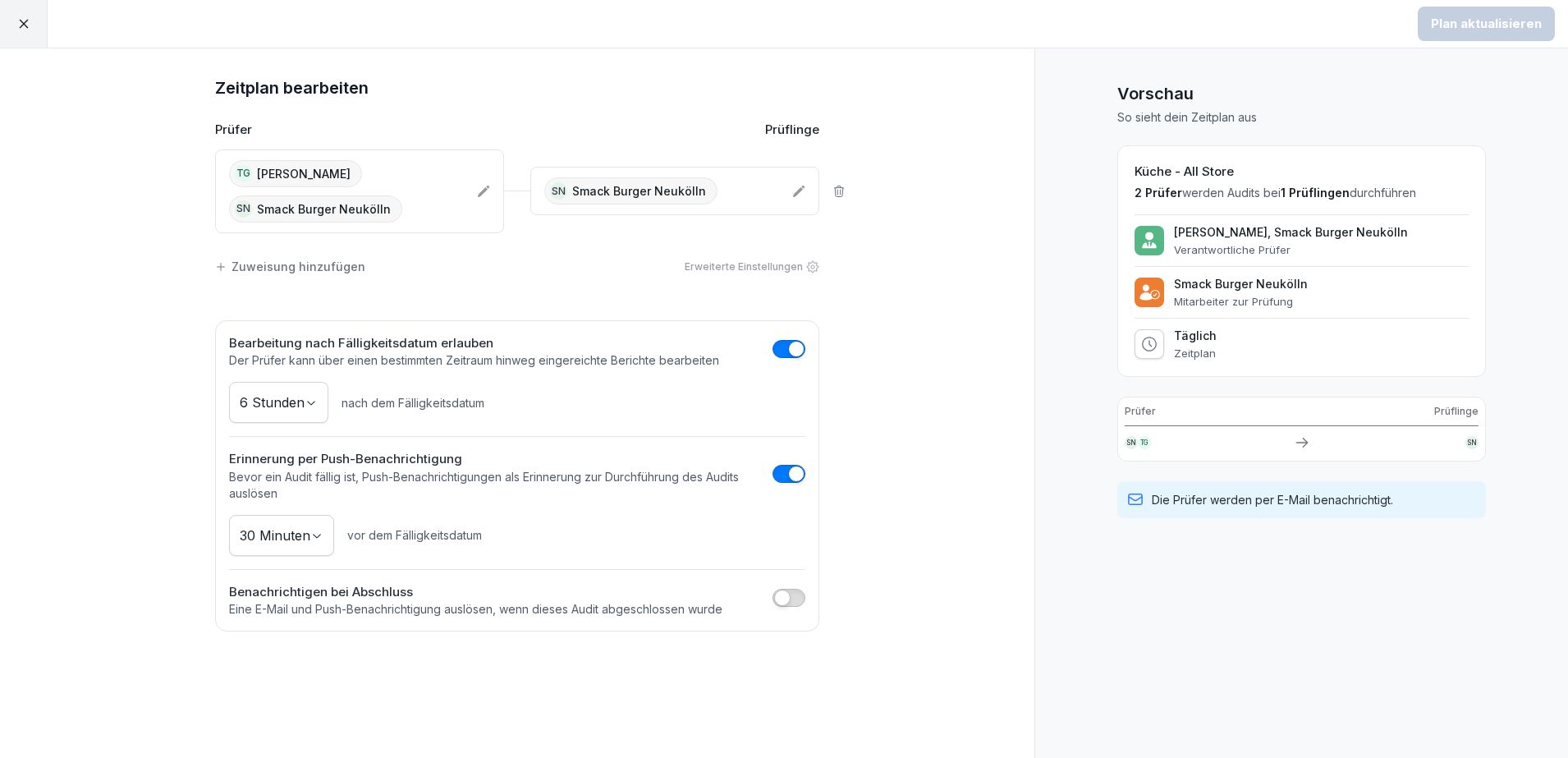
click at [444, 204] on div "TG [PERSON_NAME] SN Smack Burger Neukölln" at bounding box center [346, 191] width 235 height 63
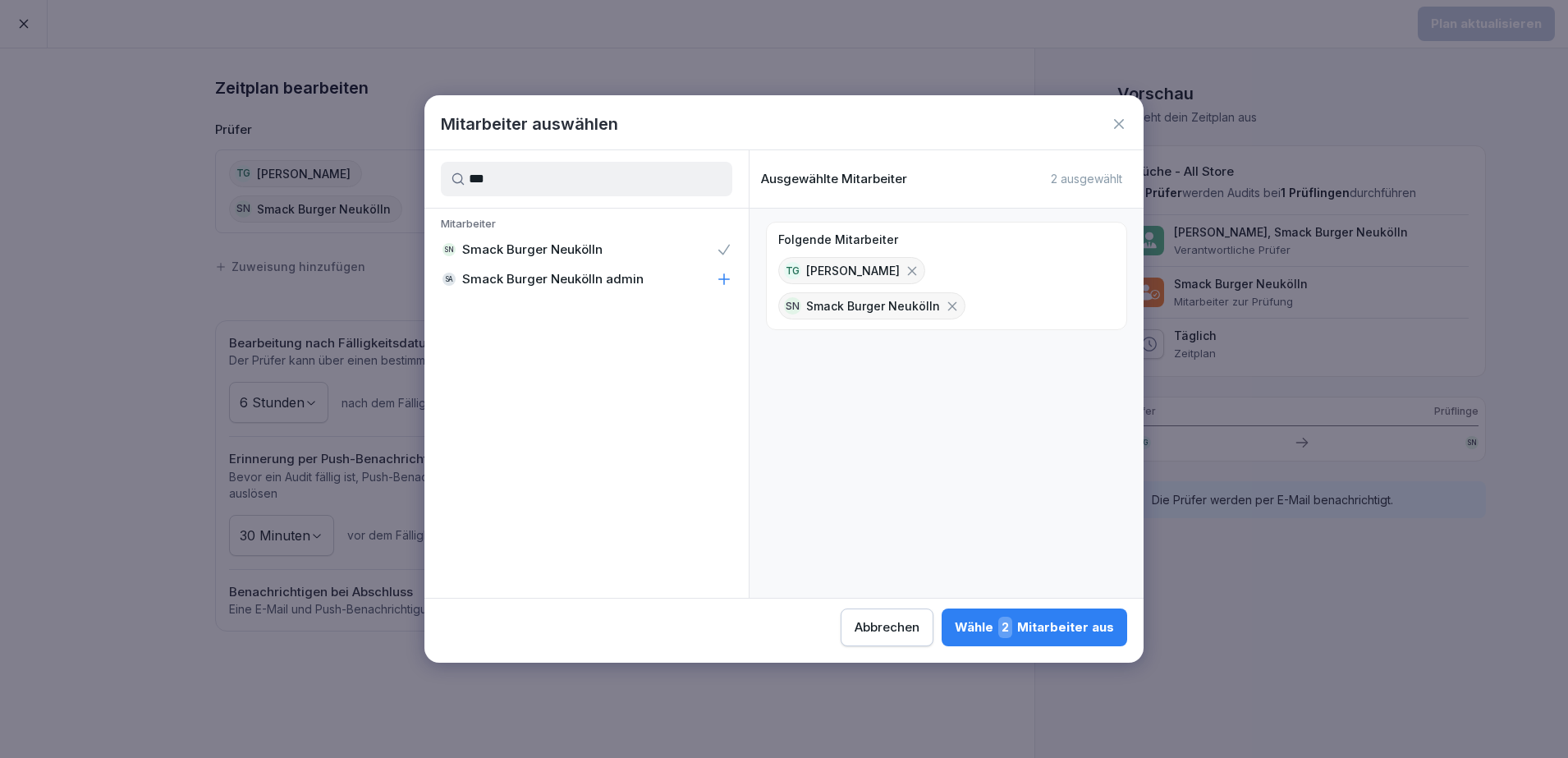
type input "***"
click at [724, 283] on icon at bounding box center [724, 280] width 11 height 11
click at [1043, 610] on button "Wähle 3 Mitarbeiter aus" at bounding box center [1034, 628] width 185 height 38
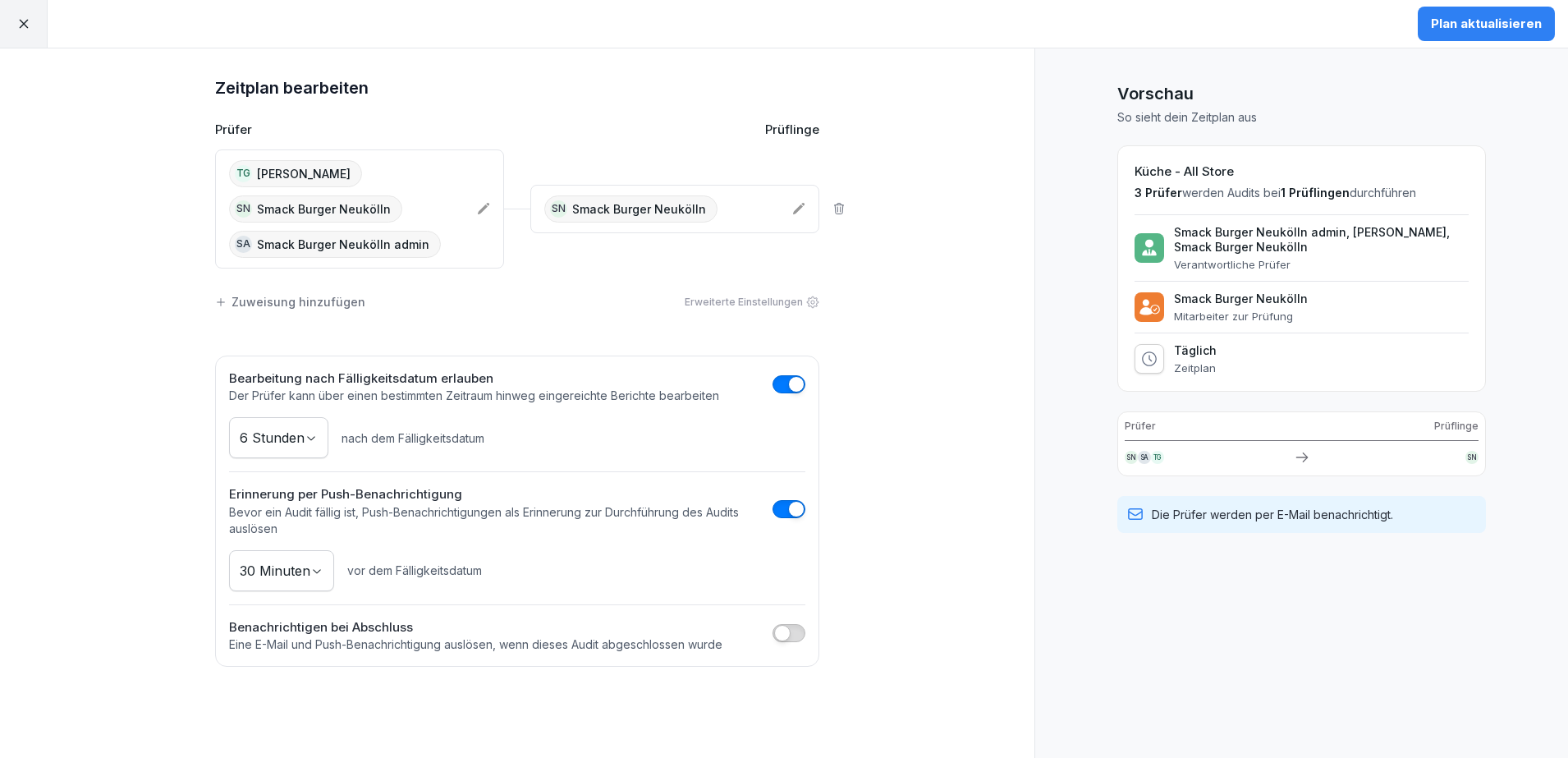
click at [755, 208] on div "SN Smack Burger Neukölln" at bounding box center [661, 209] width 235 height 27
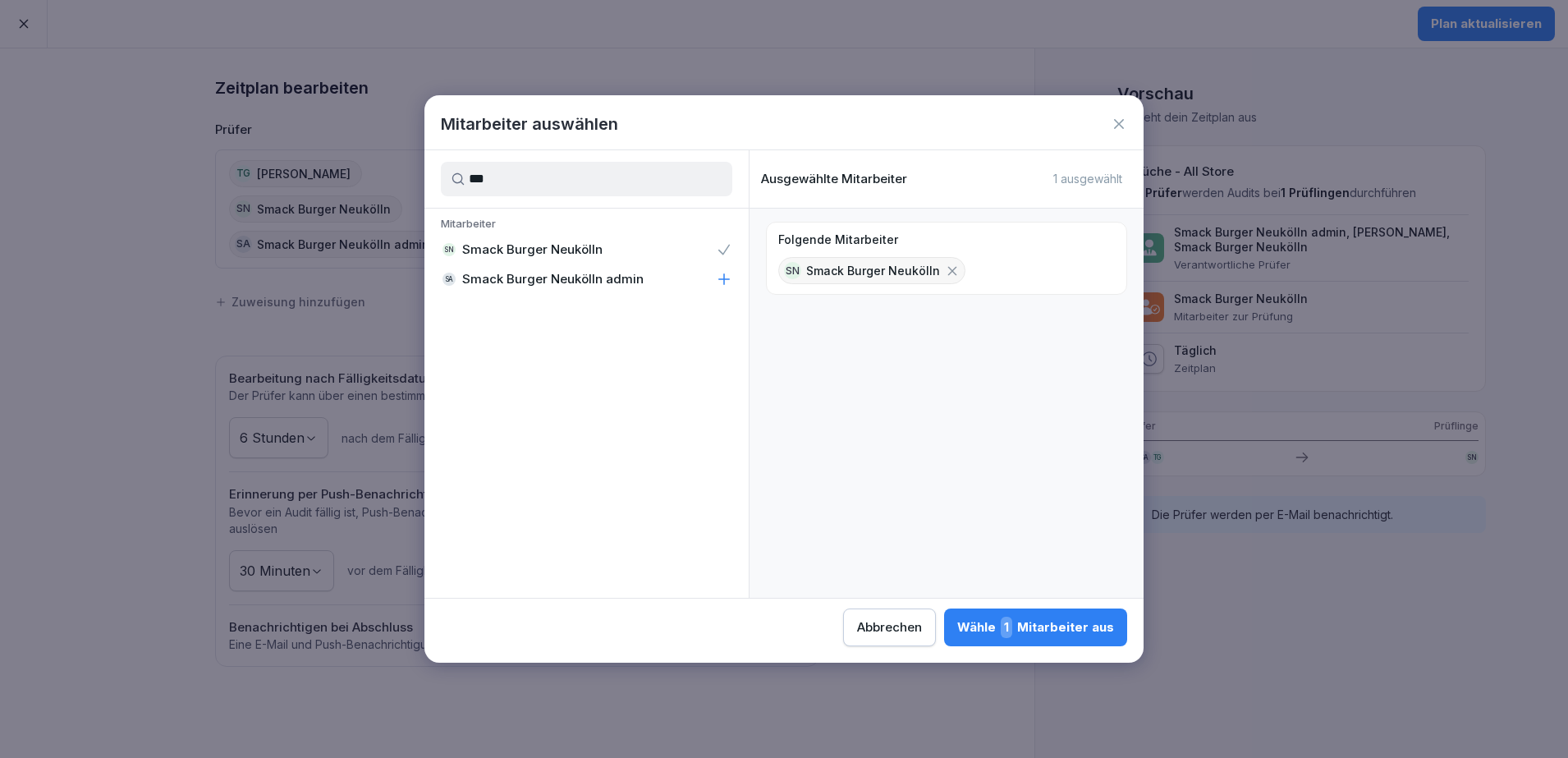
type input "***"
click at [723, 280] on icon at bounding box center [724, 280] width 16 height 16
click at [1075, 635] on div "Wähle 2 Mitarbeiter aus" at bounding box center [1034, 628] width 159 height 21
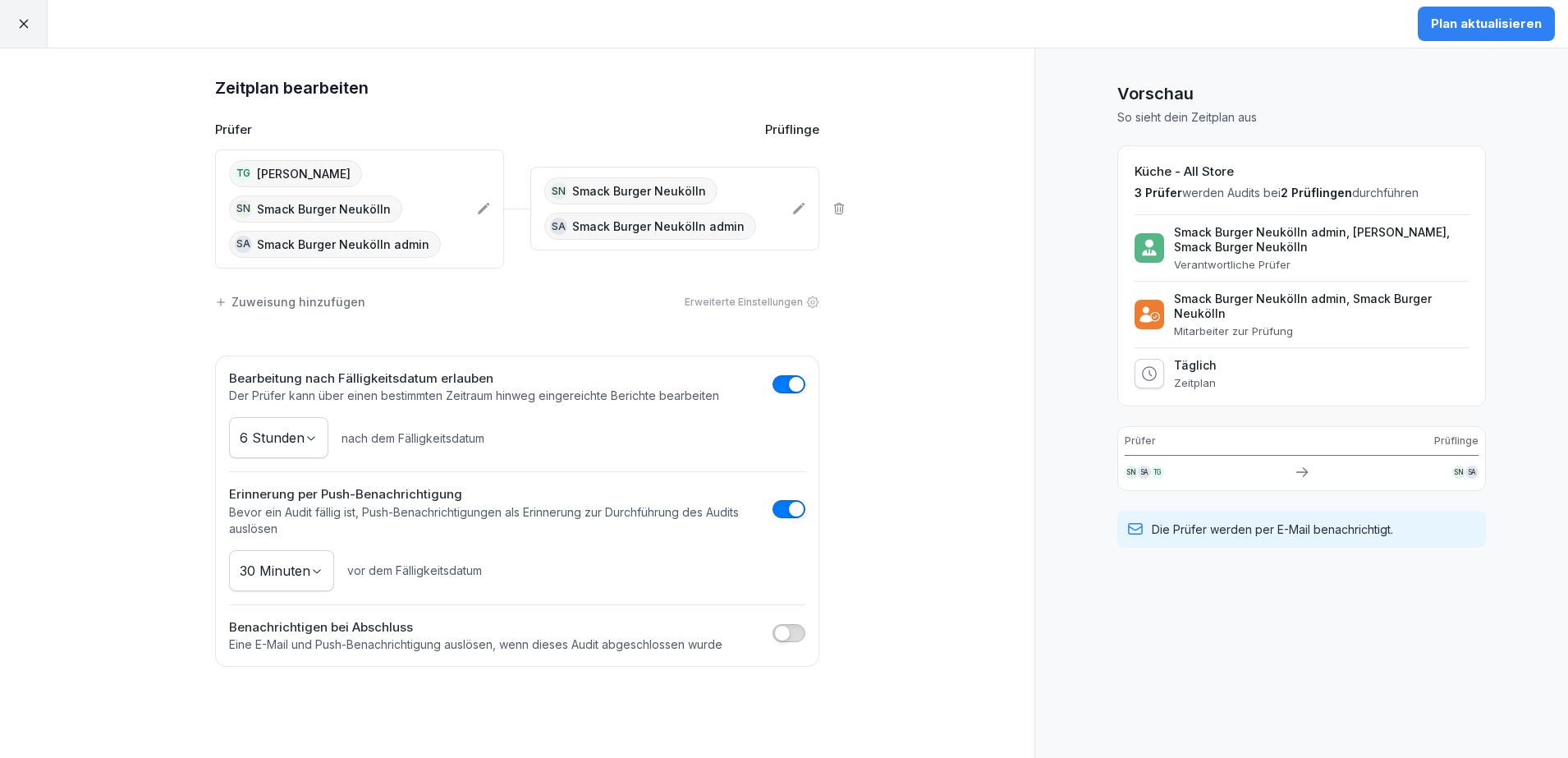
click at [1489, 36] on button "Plan aktualisieren" at bounding box center [1486, 24] width 137 height 35
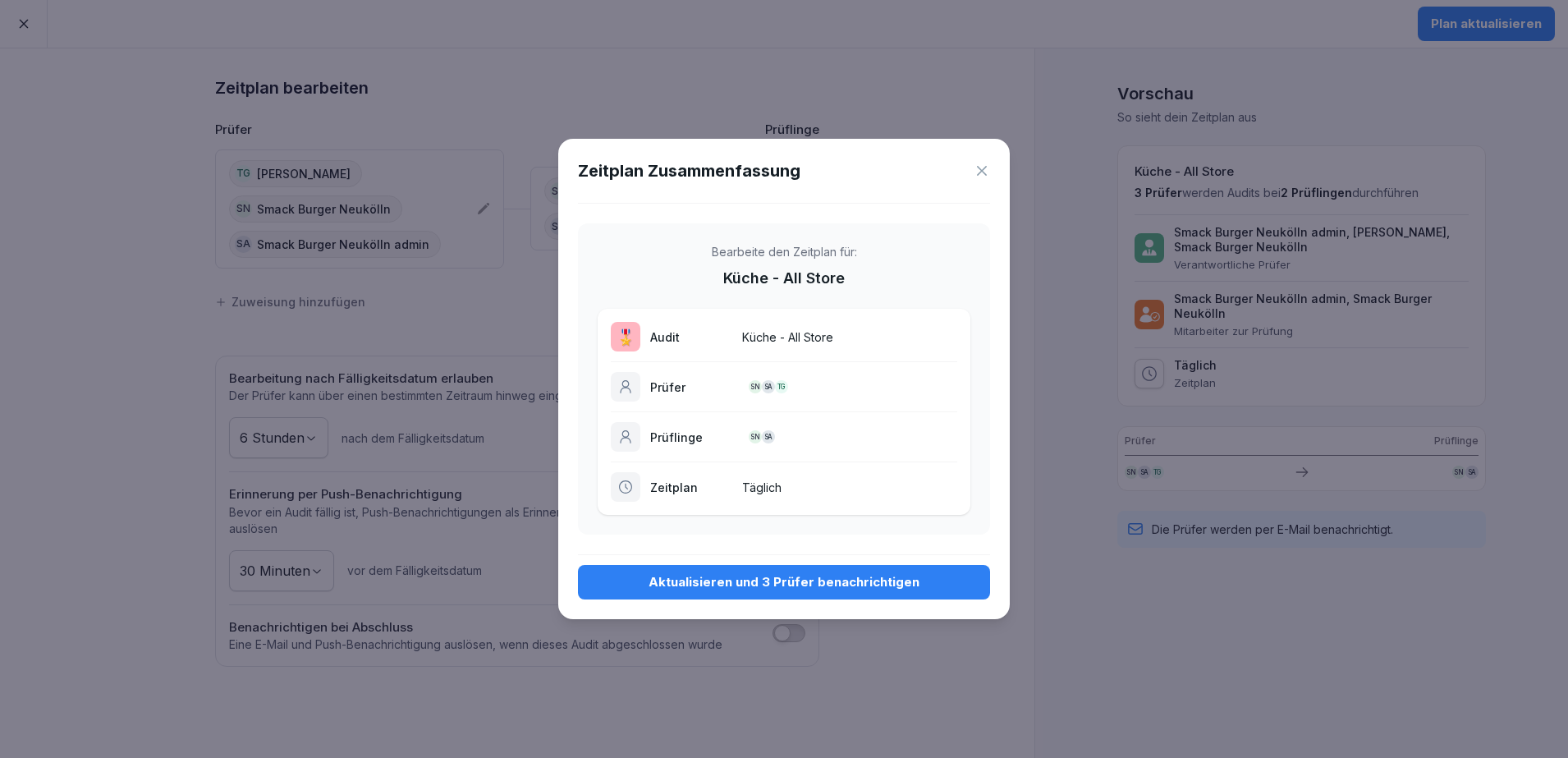
click at [882, 585] on div "Aktualisieren und 3 Prüfer benachrichtigen" at bounding box center [784, 582] width 386 height 18
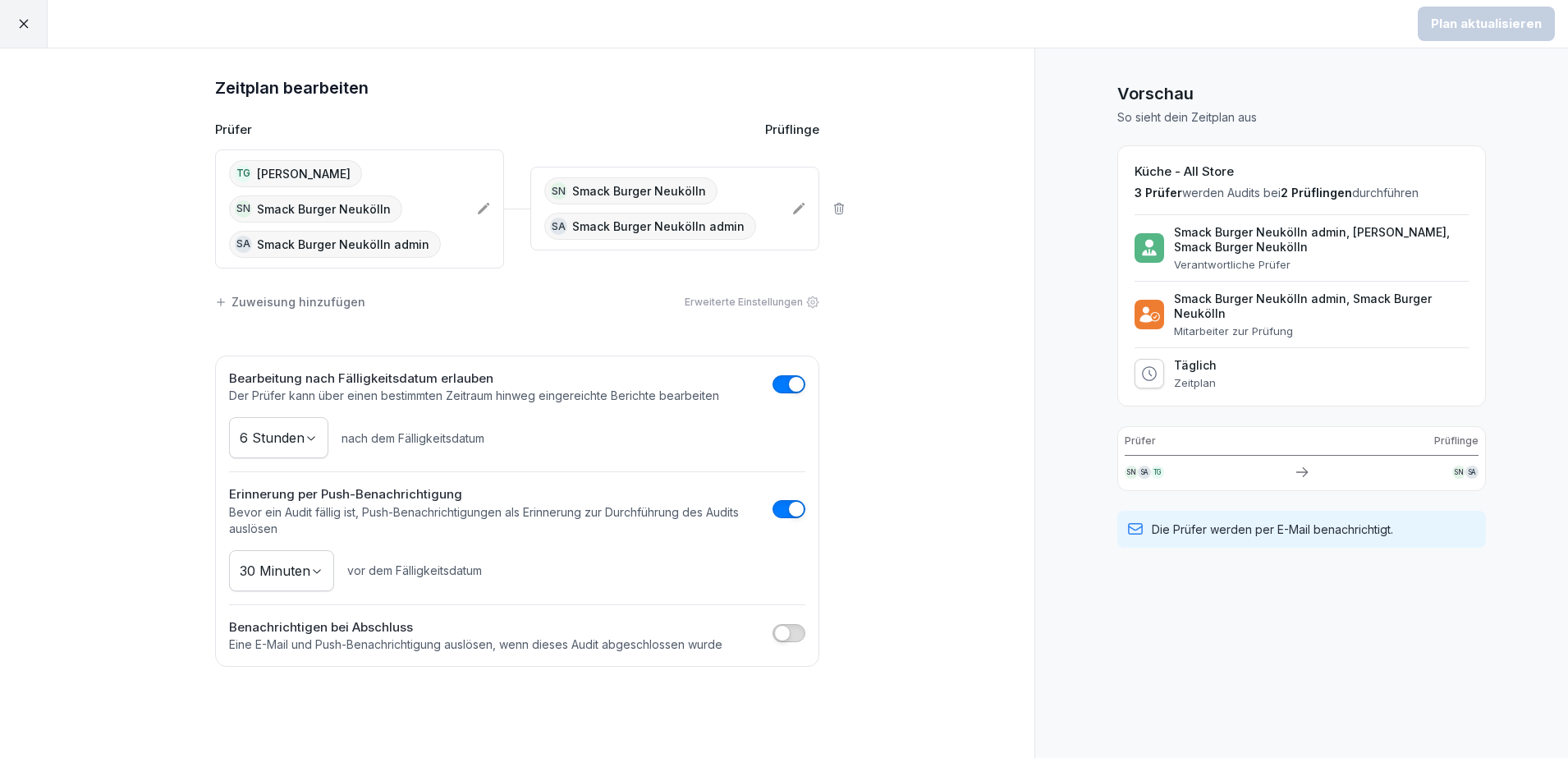
click at [15, 16] on div at bounding box center [24, 24] width 48 height 48
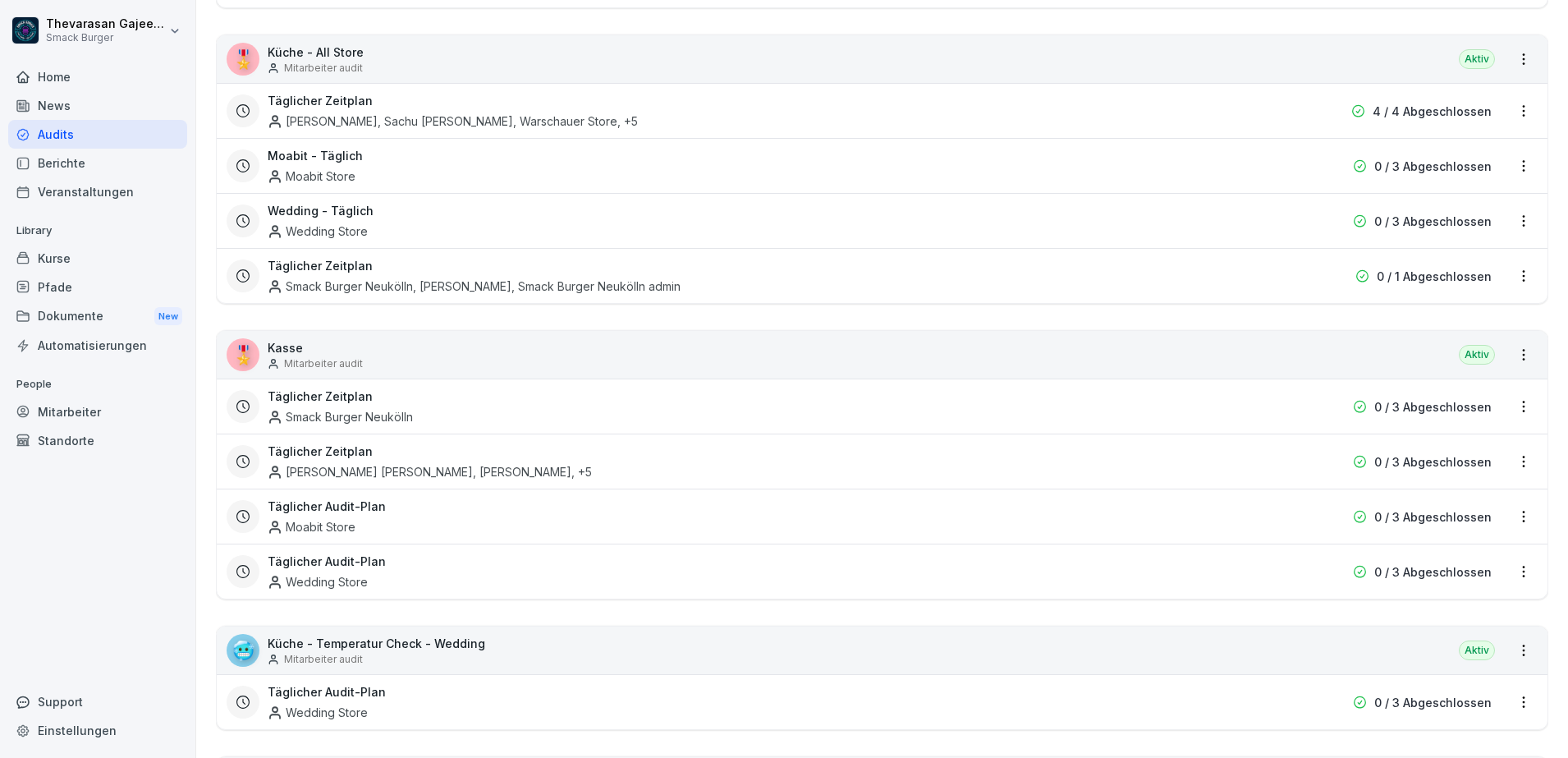
scroll to position [718, 0]
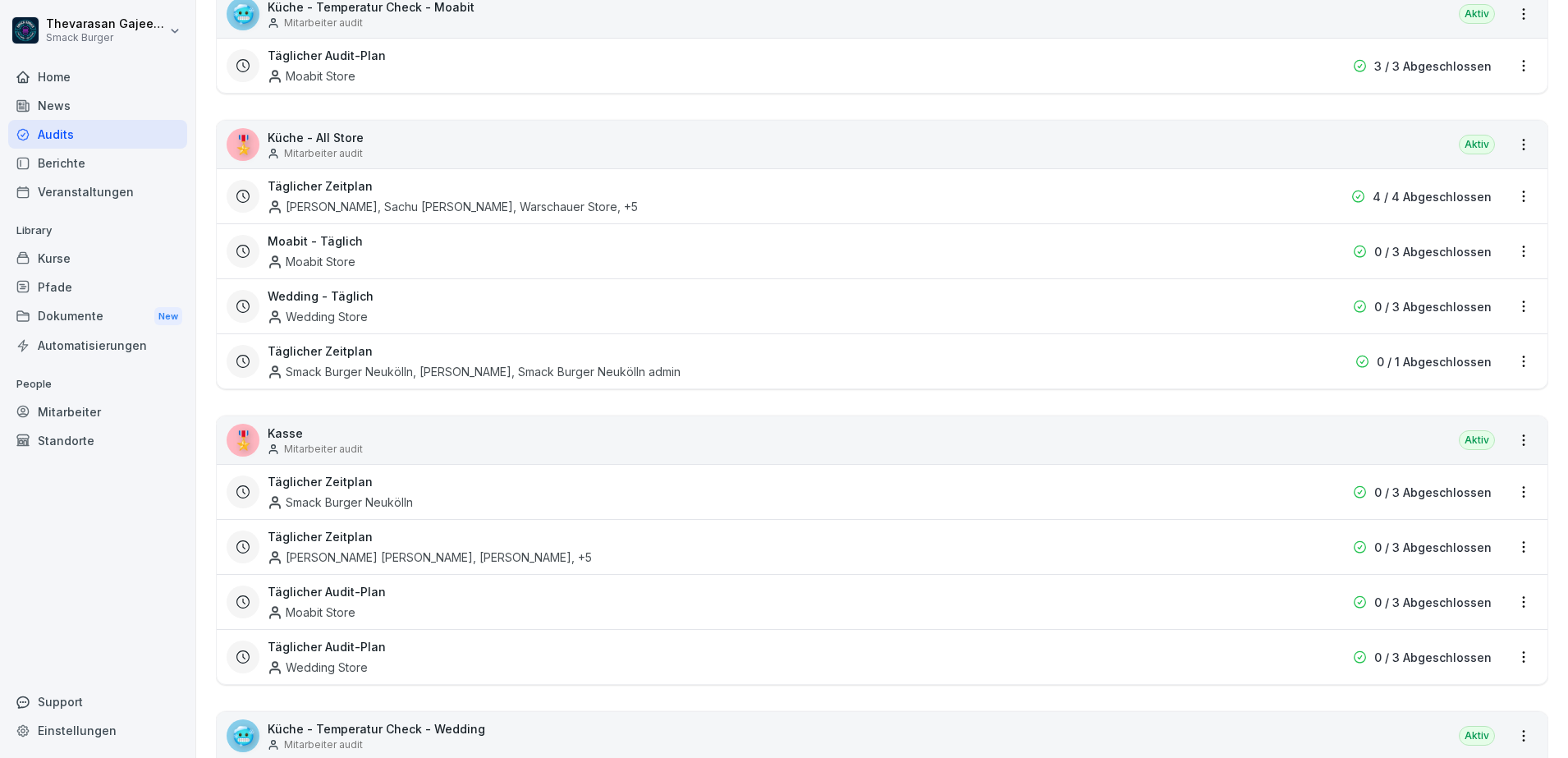
click at [867, 350] on div "Täglicher Zeitplan Smack Burger Neukölln, [PERSON_NAME], Smack Burger Neukölln …" at bounding box center [777, 361] width 1019 height 38
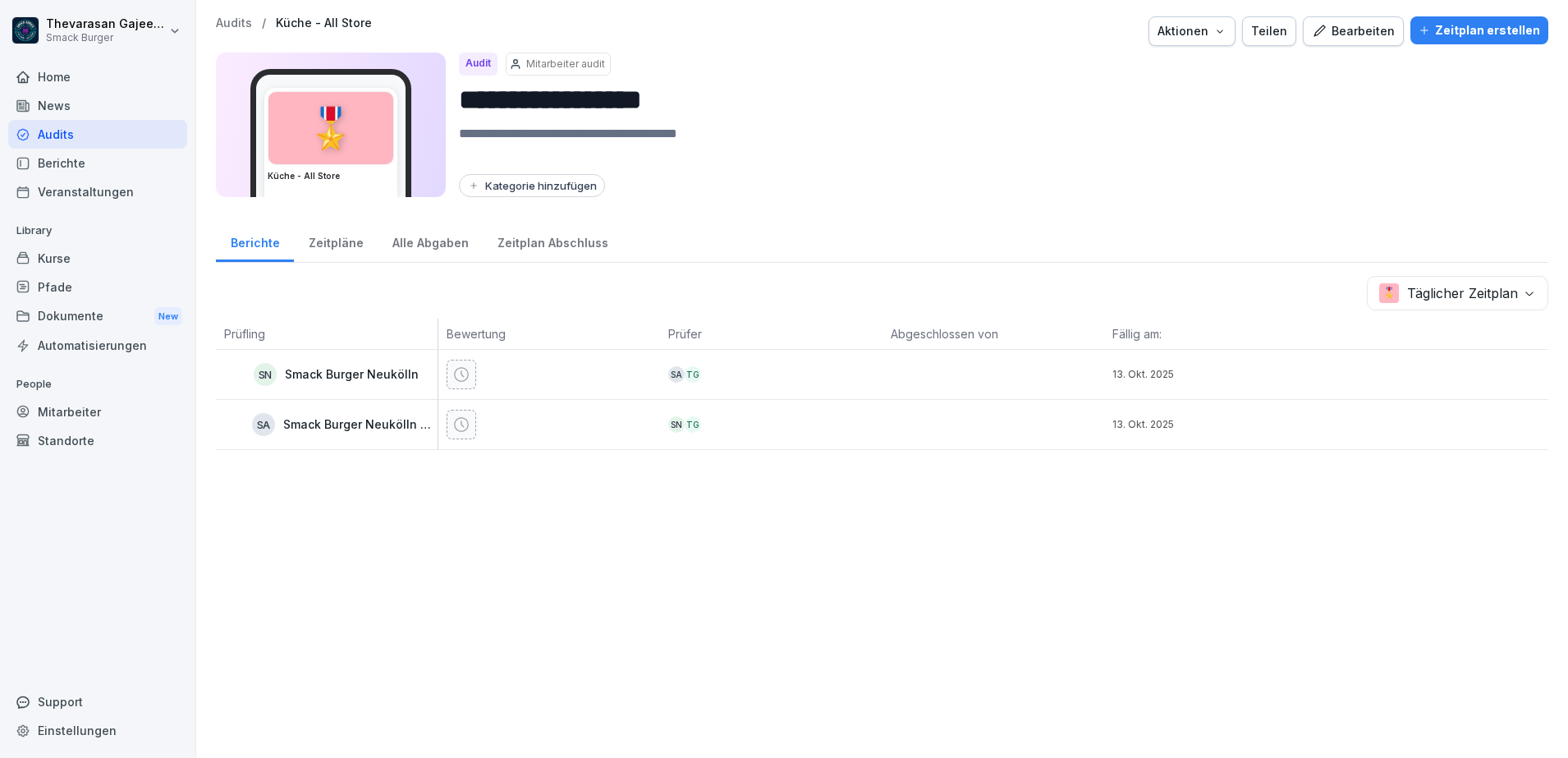
click at [97, 134] on div "Audits" at bounding box center [97, 134] width 179 height 29
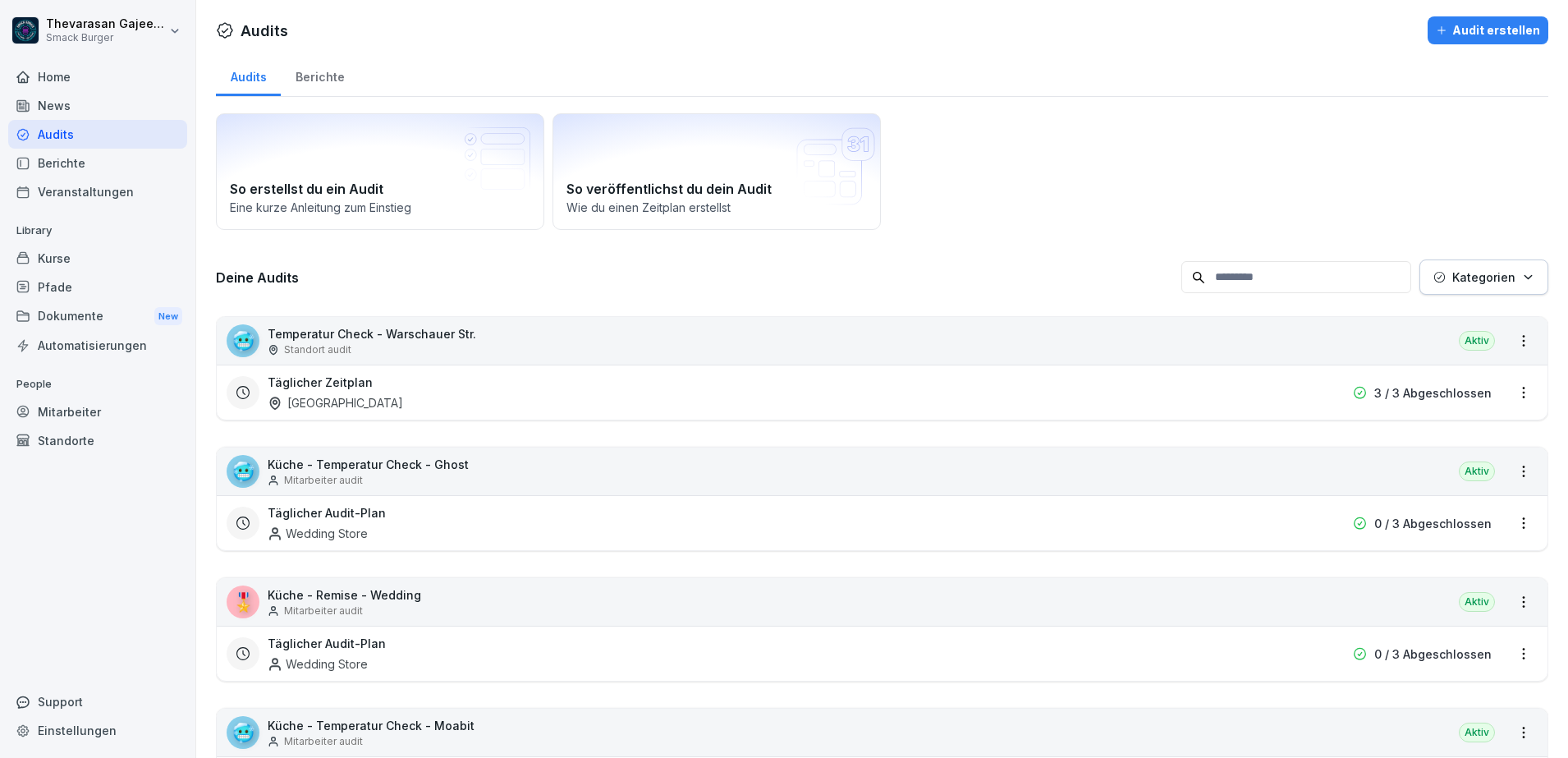
scroll to position [513, 0]
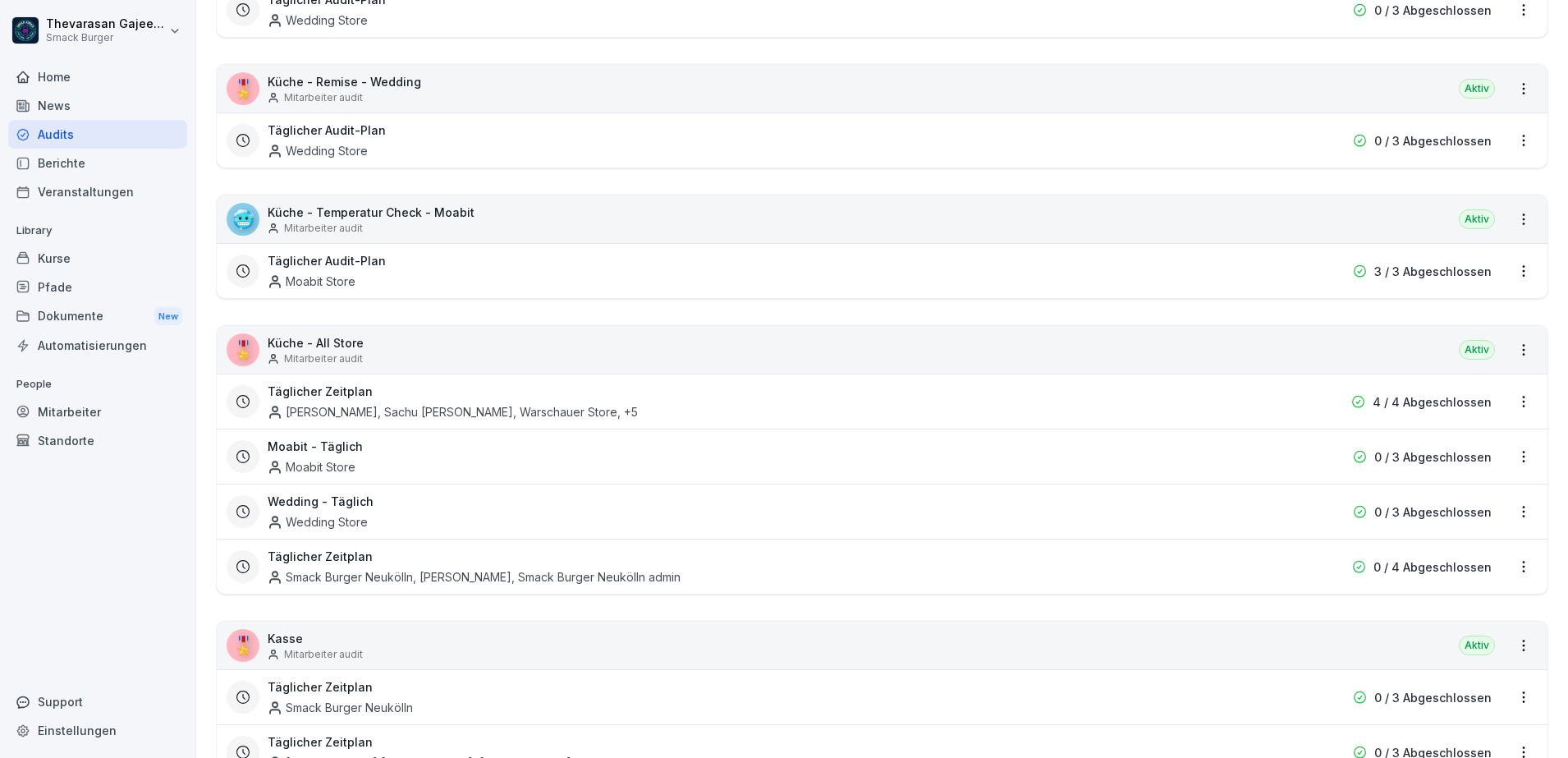
click at [1501, 567] on html "Thevarasan Gajeendran Smack Burger Home News Audits Berichte Veranstaltungen Li…" at bounding box center [784, 379] width 1568 height 758
click at [0, 0] on link "Zeitplan bearbeiten" at bounding box center [0, 0] width 0 height 0
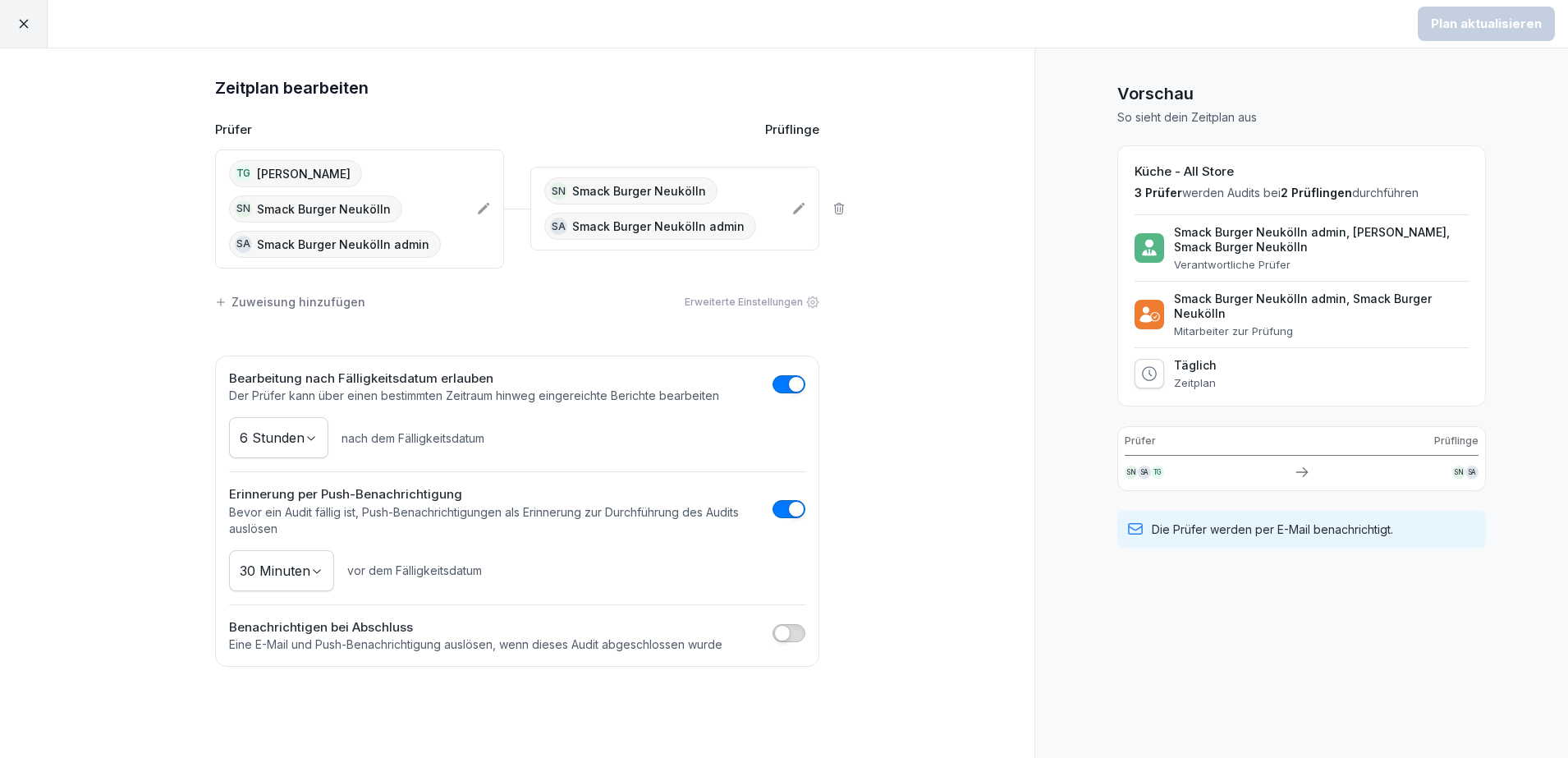
click at [744, 190] on div "SN Smack Burger Neukölln Sa Smack Burger Neukölln admin" at bounding box center [661, 209] width 235 height 63
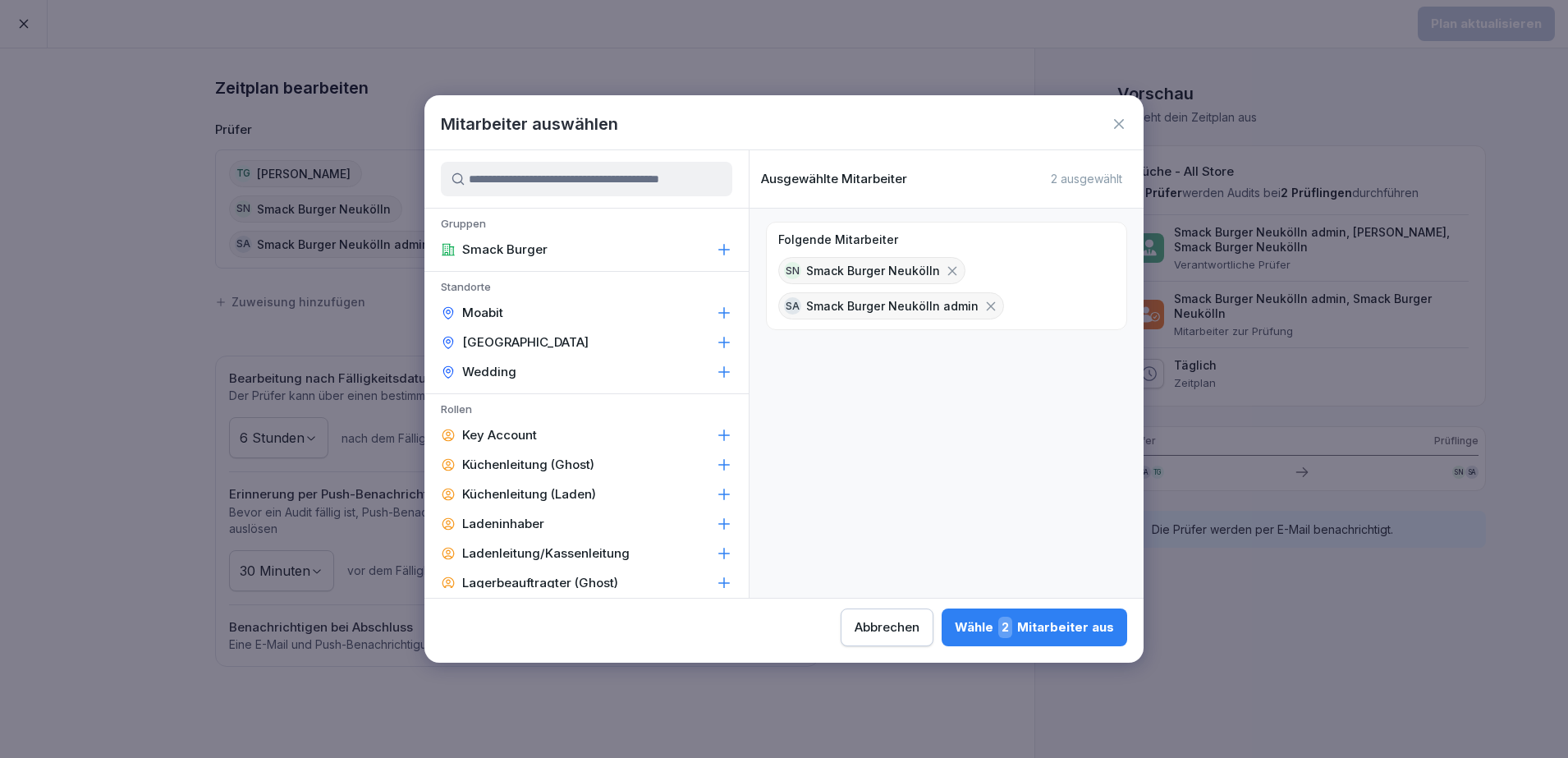
click at [954, 268] on icon at bounding box center [952, 271] width 15 height 15
click at [1057, 624] on div "Wähle 1 Mitarbeiter aus" at bounding box center [1035, 628] width 157 height 21
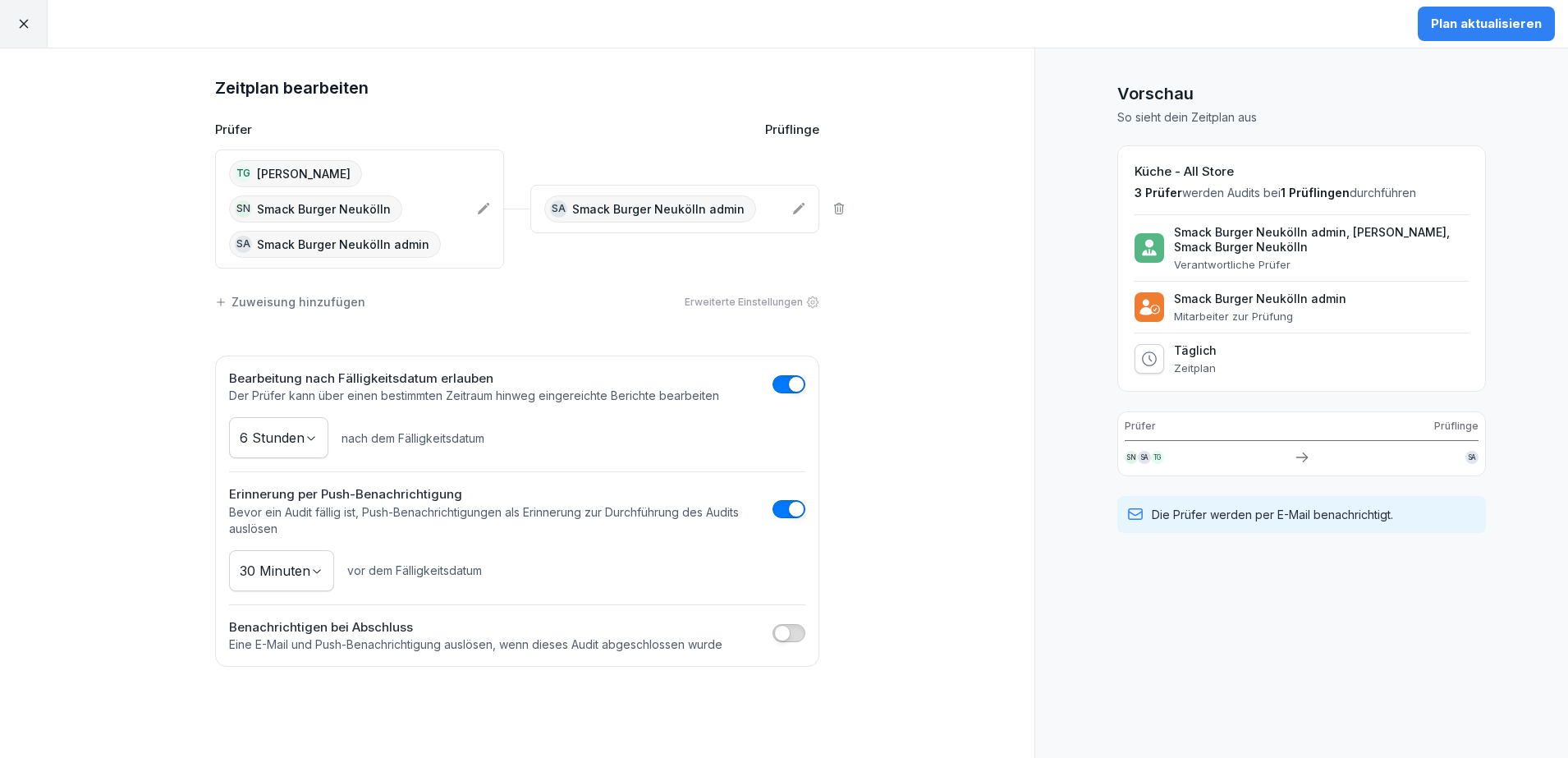
click at [406, 189] on div "TG Thevarasan Gajeendran SN Smack Burger Neukölln Sa Smack Burger Neukölln admin" at bounding box center [346, 209] width 235 height 97
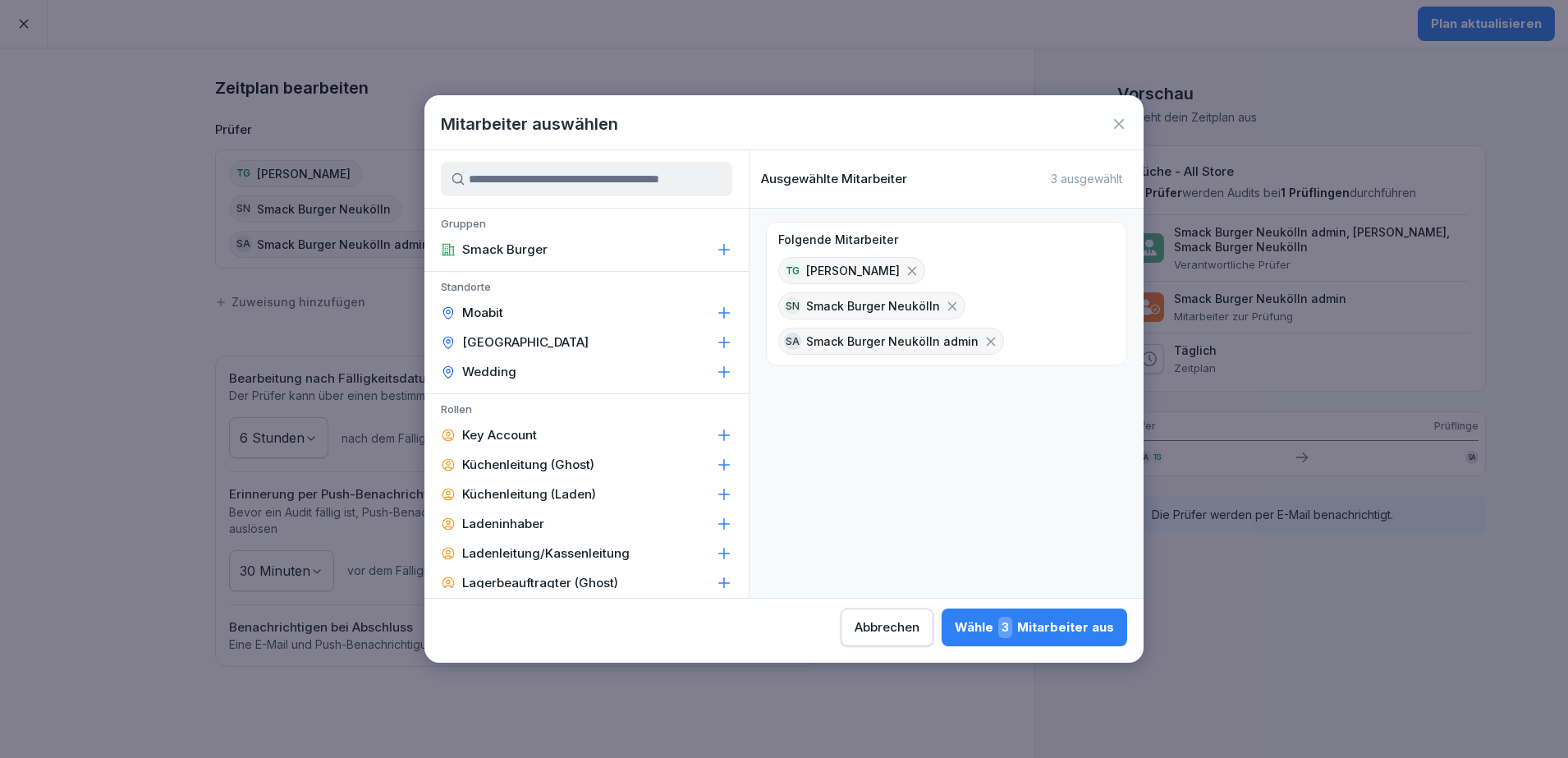
click at [948, 307] on icon at bounding box center [952, 305] width 9 height 9
click at [1059, 635] on div "Wähle 2 Mitarbeiter aus" at bounding box center [1034, 628] width 159 height 21
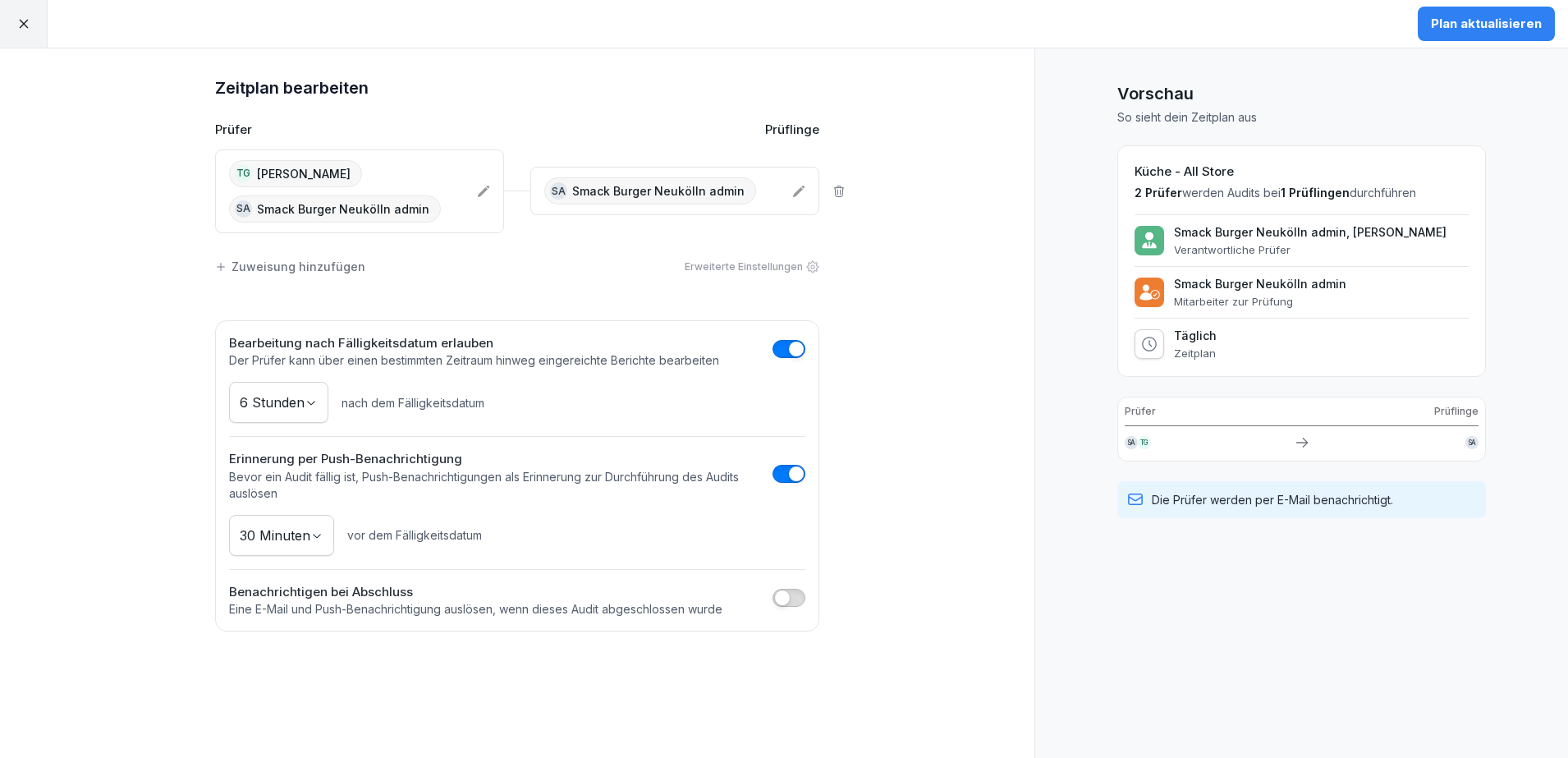
click at [1468, 23] on div "Plan aktualisieren" at bounding box center [1486, 24] width 110 height 18
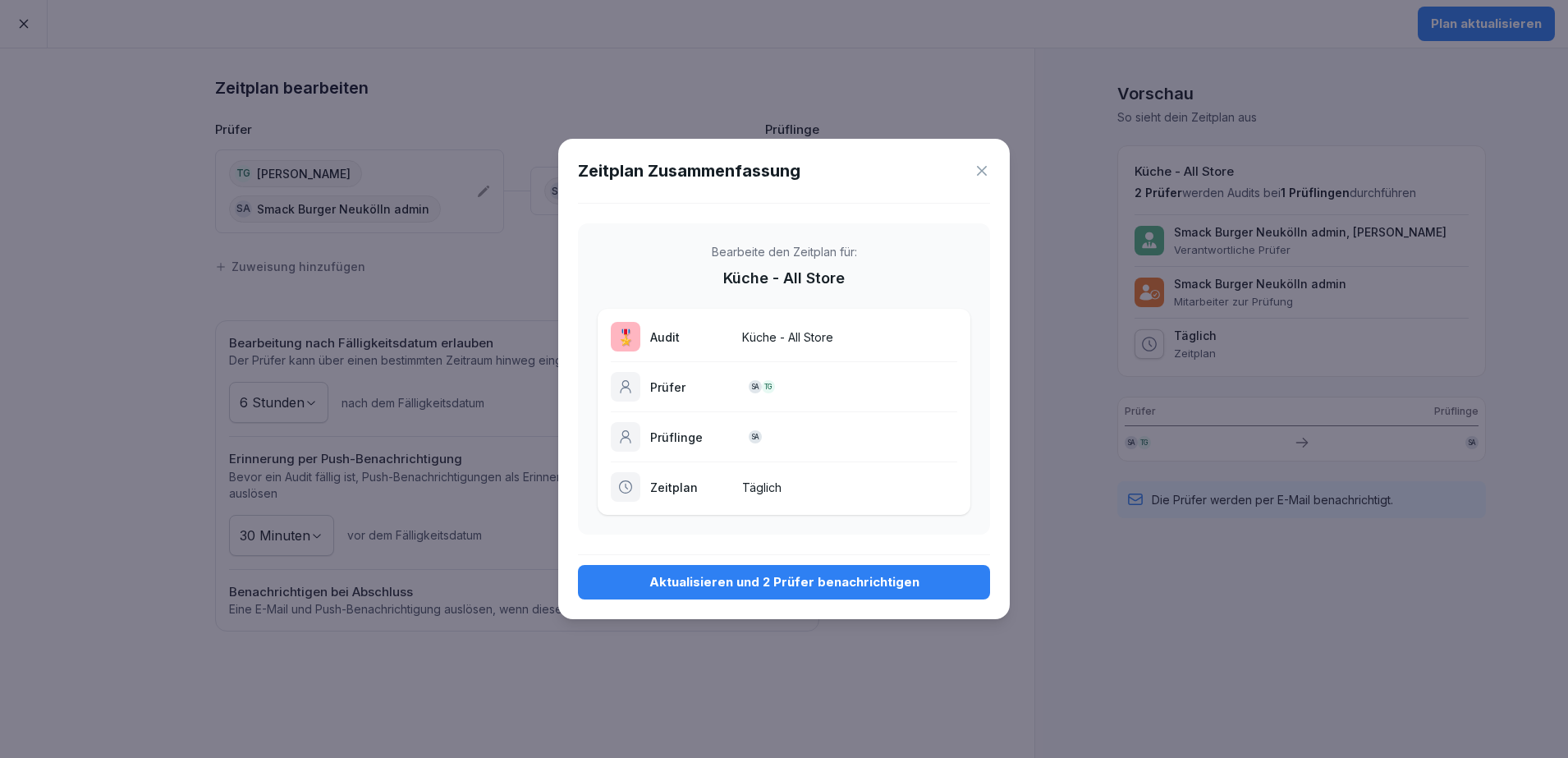
click at [898, 575] on div "Aktualisieren und 2 Prüfer benachrichtigen" at bounding box center [784, 582] width 386 height 18
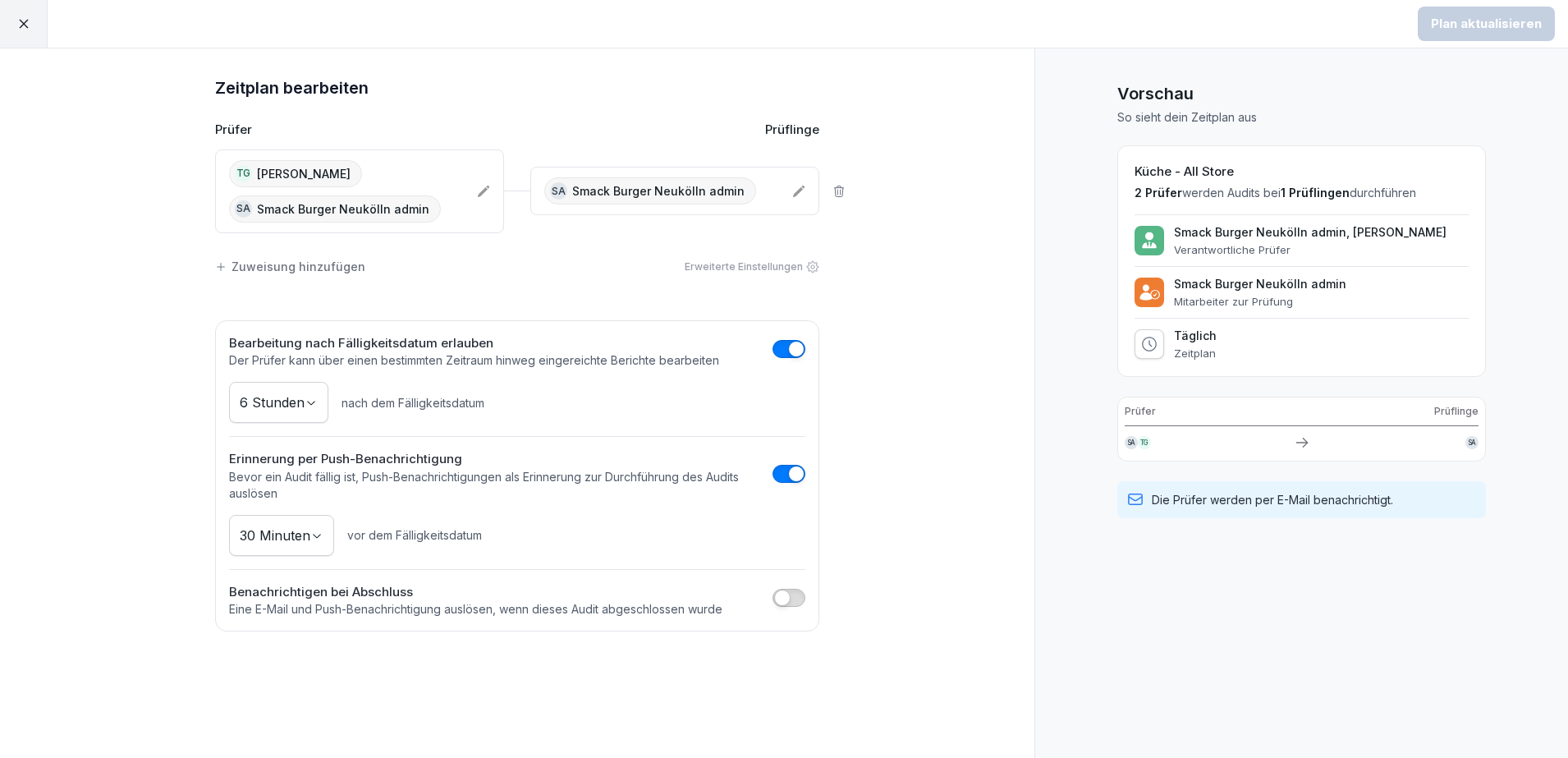
click at [458, 180] on div "TG [PERSON_NAME] Sa Smack Burger Neukölln admin" at bounding box center [346, 191] width 235 height 63
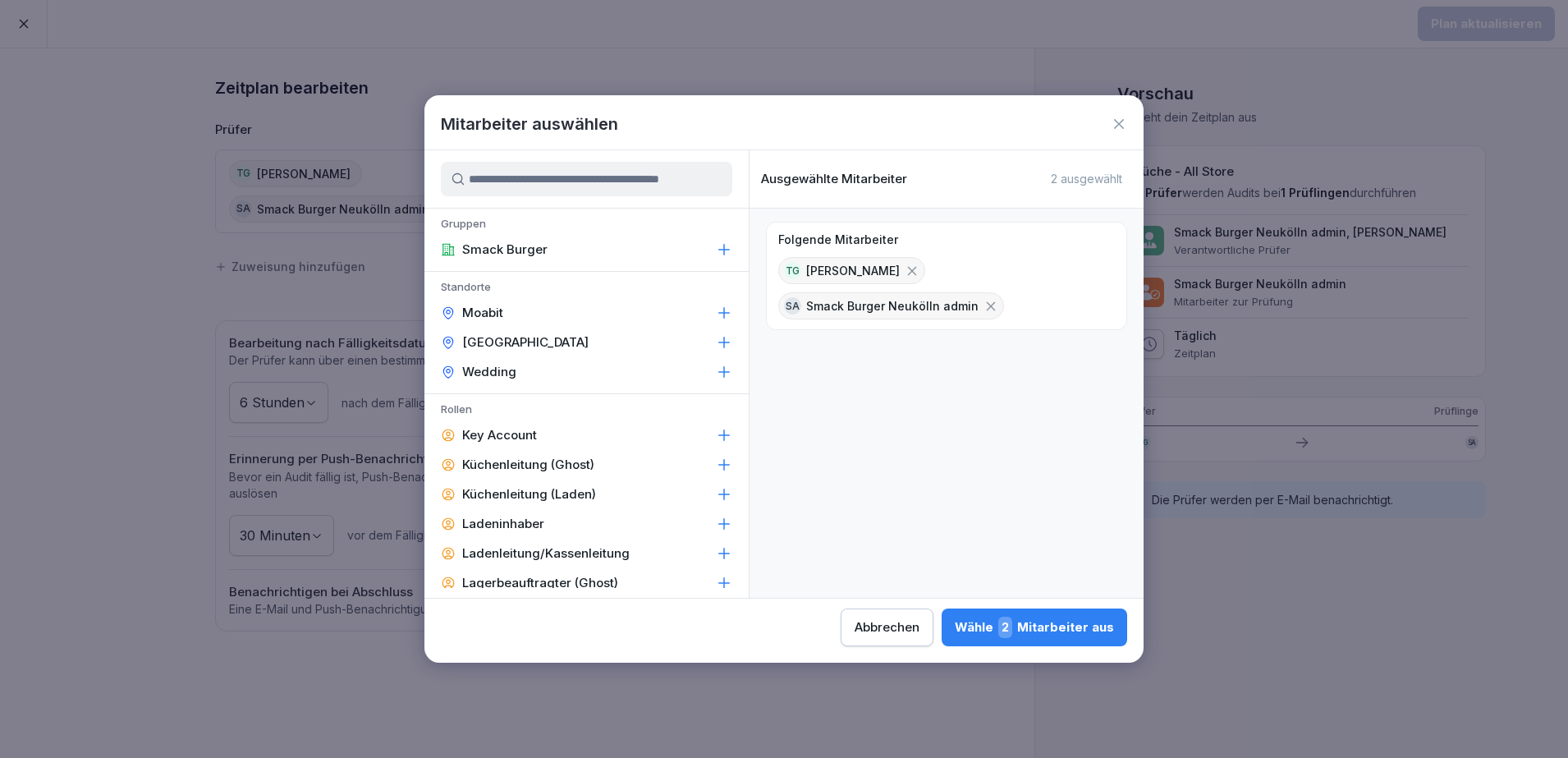
click at [497, 186] on input at bounding box center [586, 179] width 291 height 35
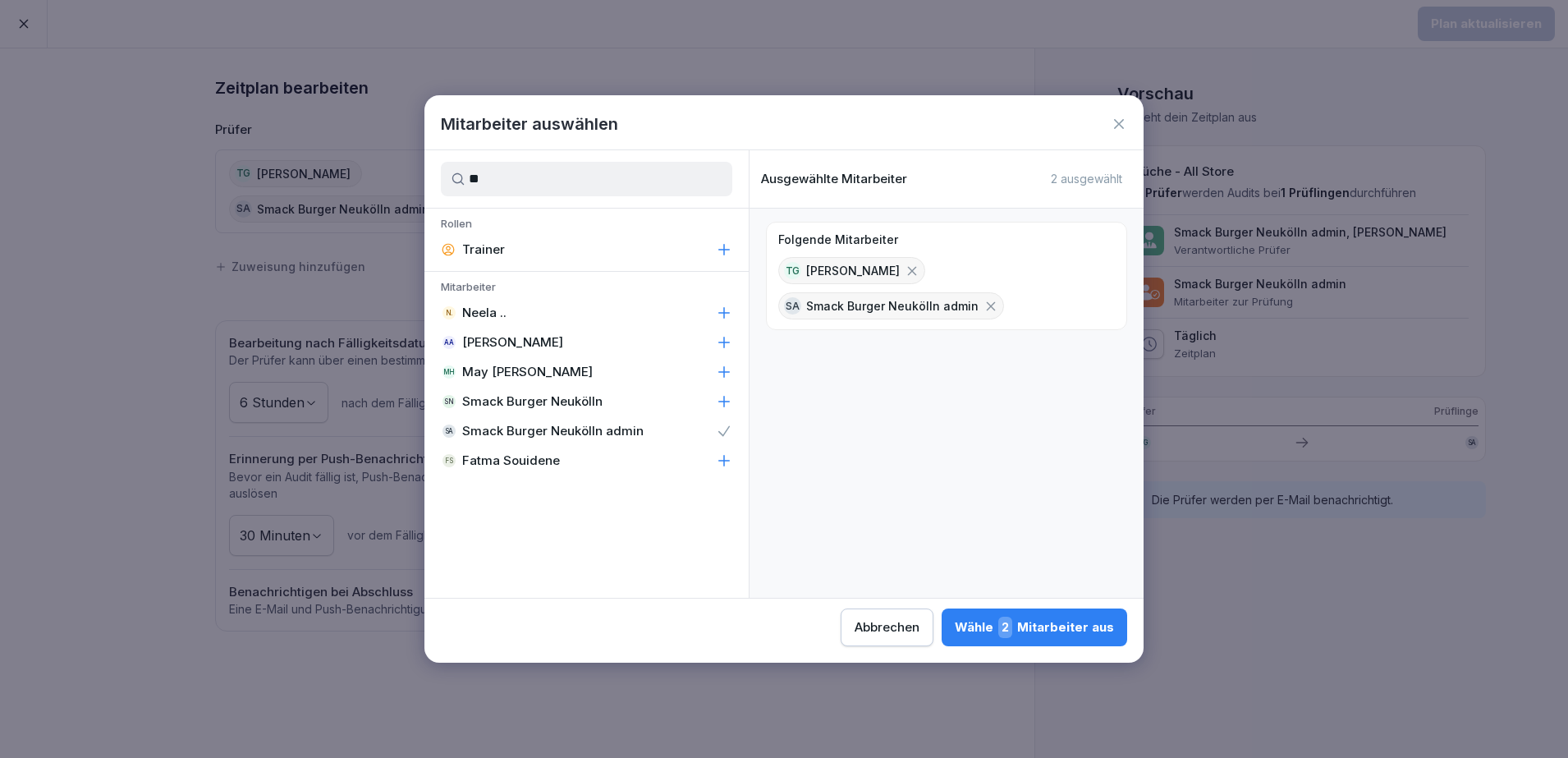
type input "**"
click at [723, 402] on icon at bounding box center [724, 402] width 11 height 11
click at [1012, 631] on span "3" at bounding box center [1005, 628] width 14 height 21
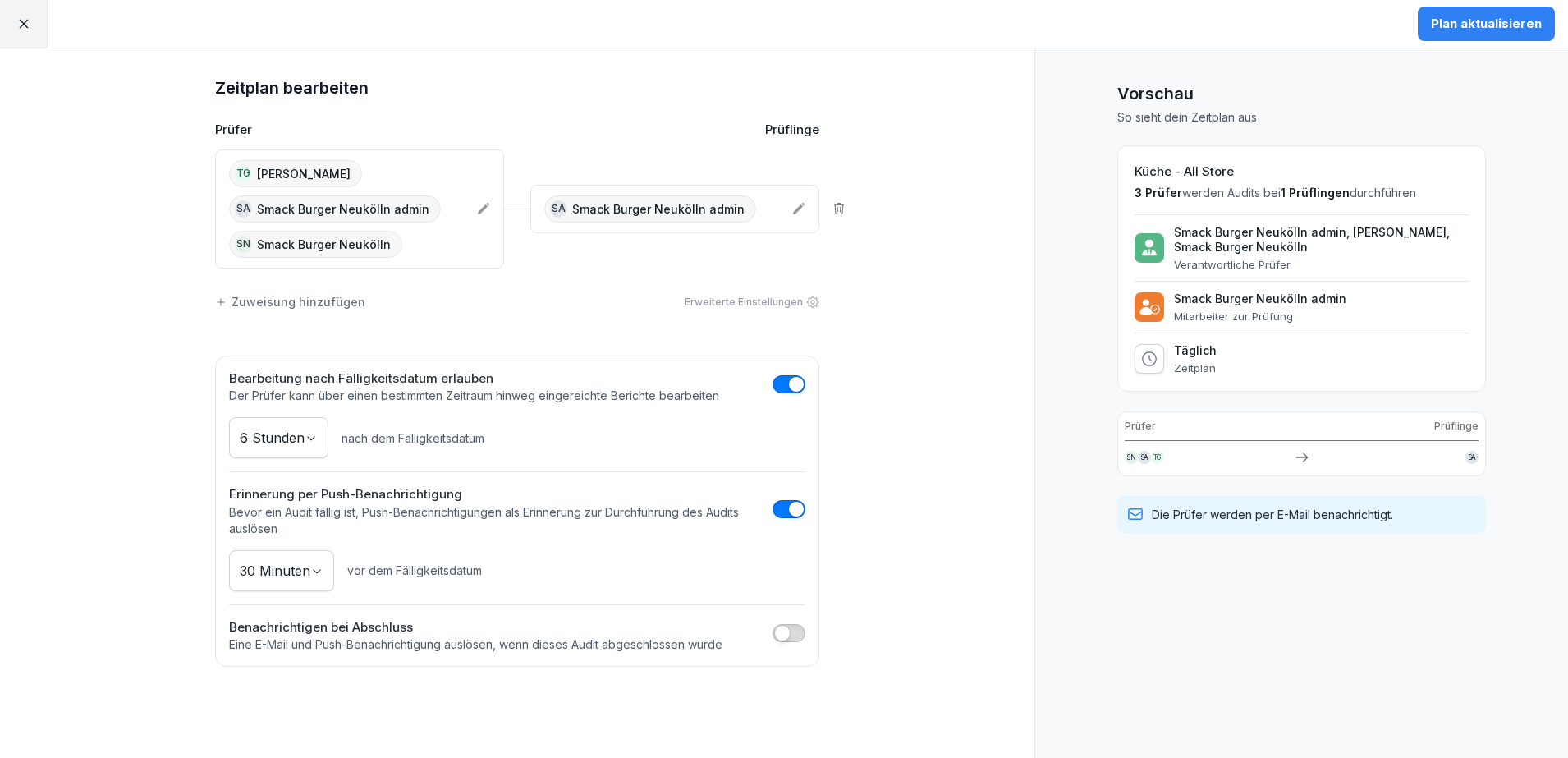
click at [755, 205] on div "Sa Smack Burger Neukölln admin" at bounding box center [661, 209] width 235 height 27
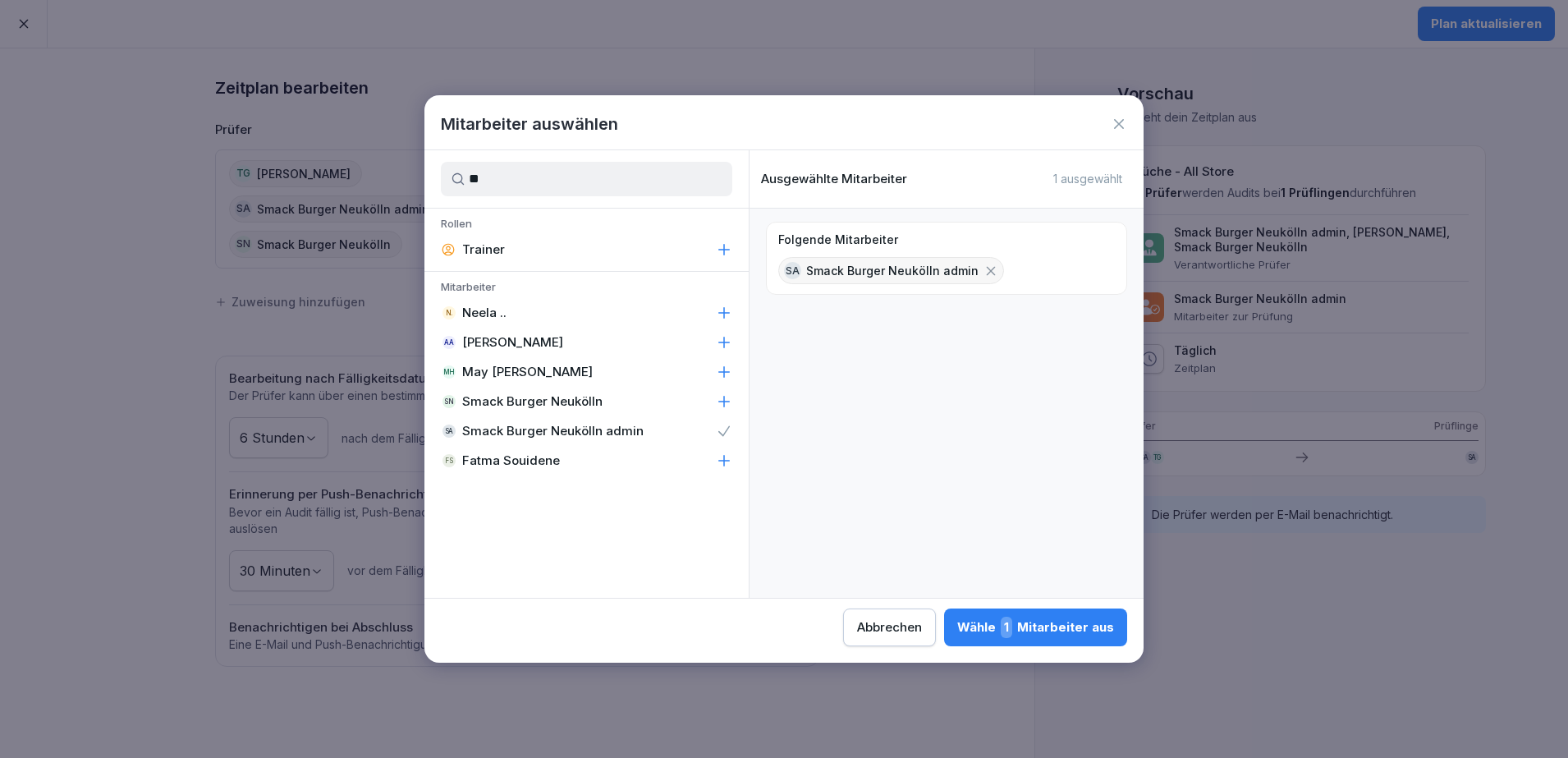
type input "**"
click at [723, 404] on icon at bounding box center [724, 402] width 16 height 16
click at [1038, 629] on div "Wähle 2 Mitarbeiter aus" at bounding box center [1034, 628] width 159 height 21
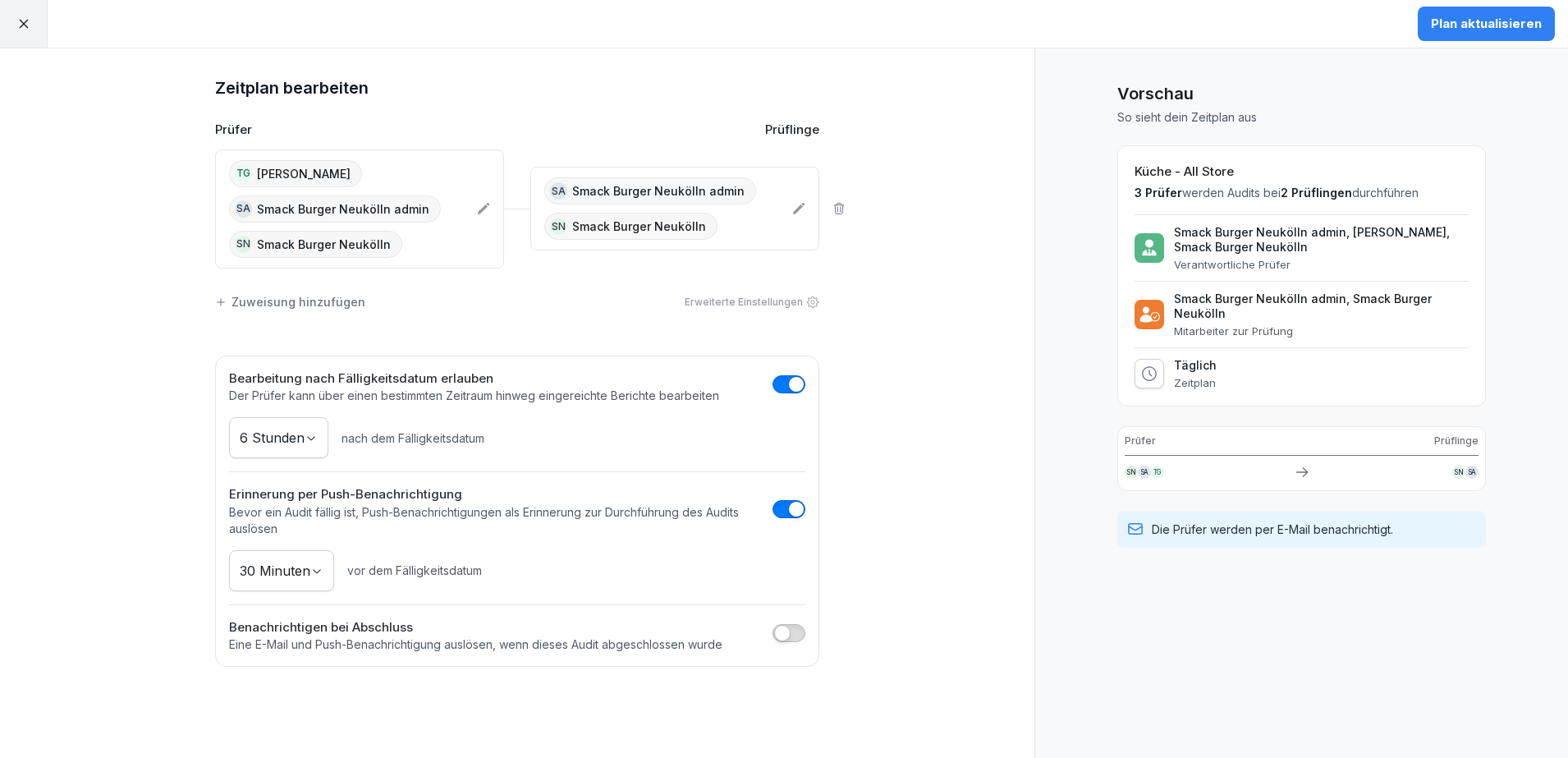
click at [1495, 33] on button "Plan aktualisieren" at bounding box center [1486, 24] width 137 height 35
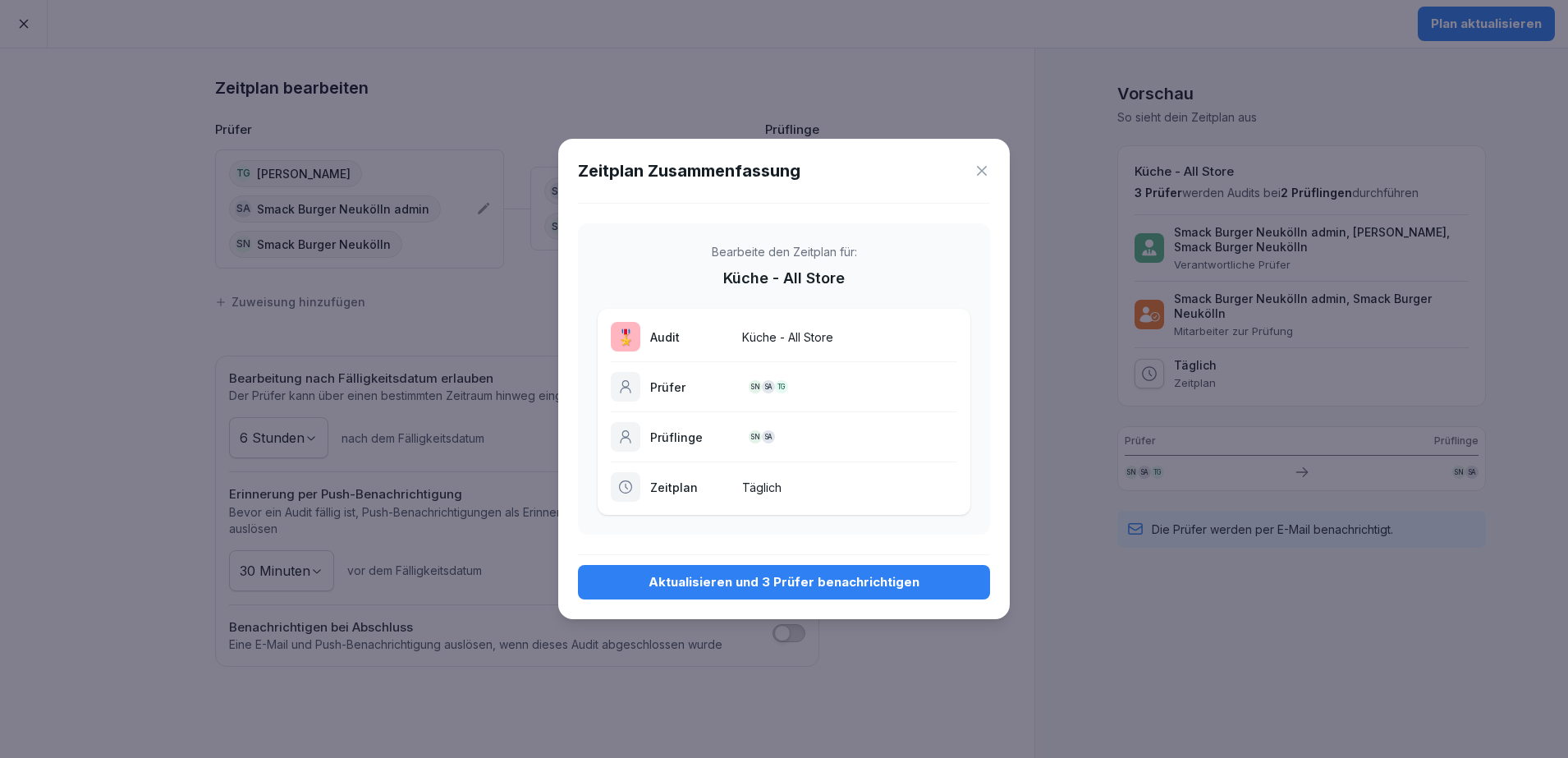
click at [816, 594] on button "Aktualisieren und 3 Prüfer benachrichtigen" at bounding box center [784, 582] width 412 height 35
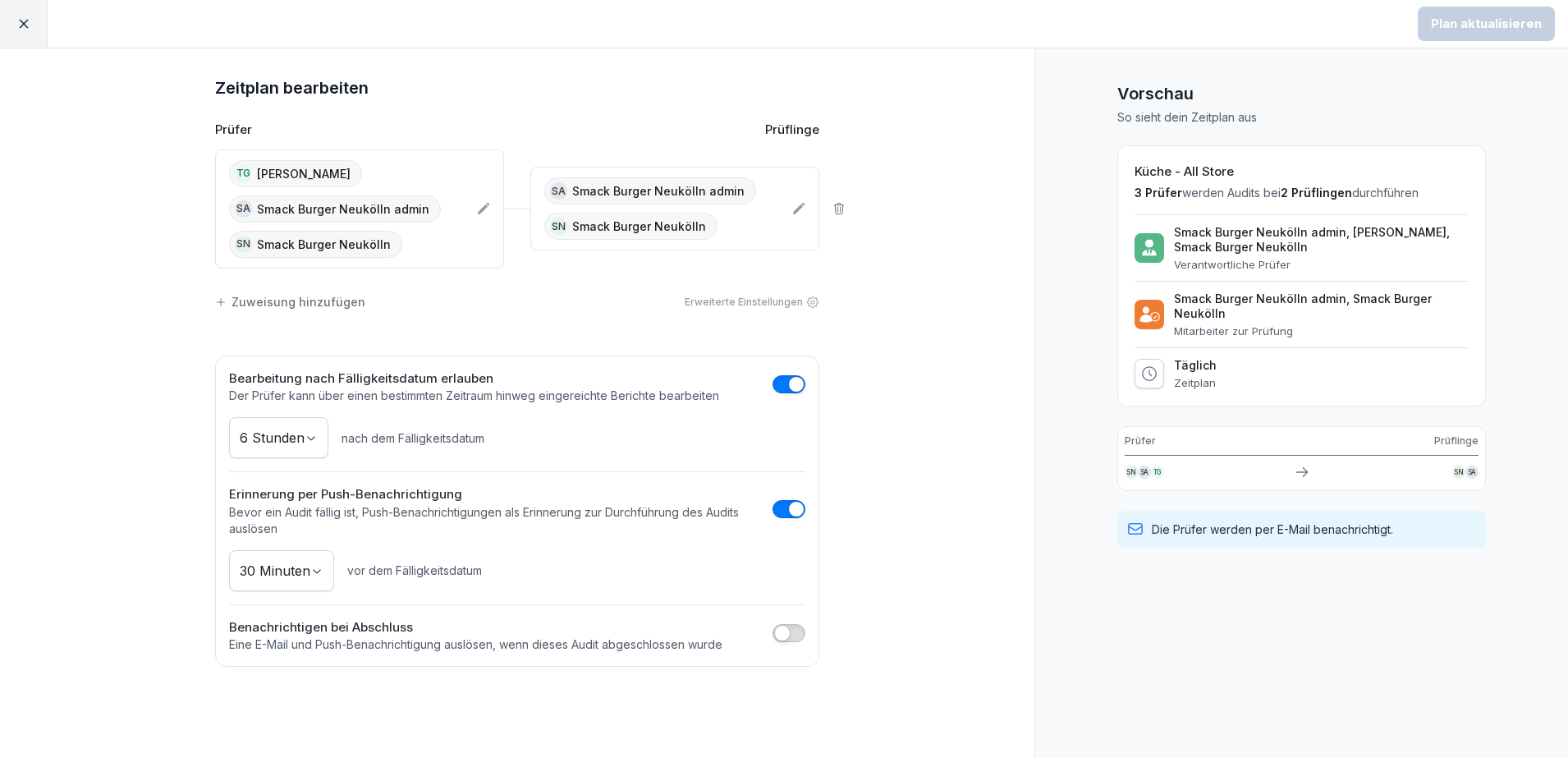
click at [27, 18] on icon at bounding box center [24, 24] width 15 height 15
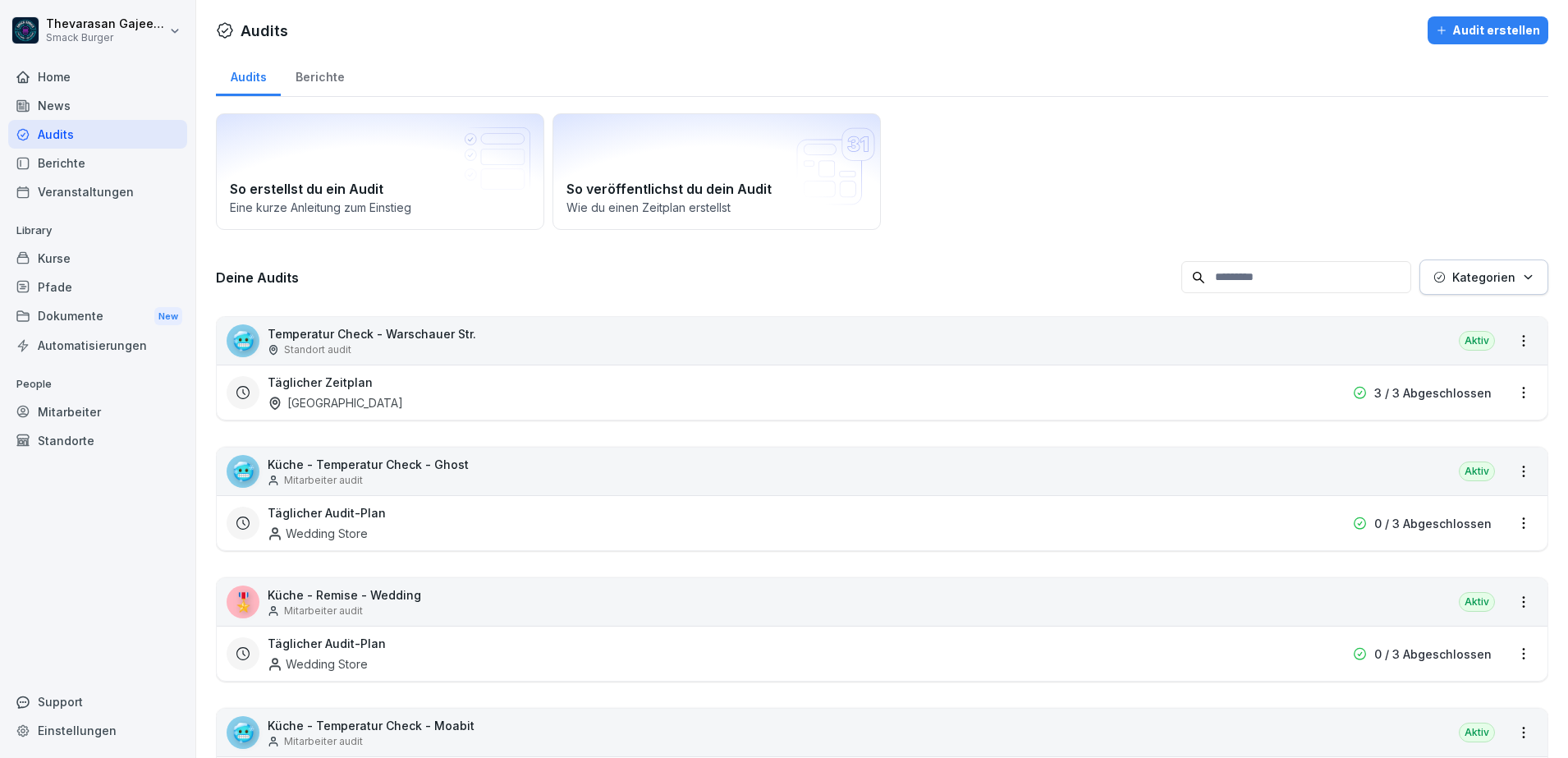
drag, startPoint x: 88, startPoint y: 414, endPoint x: 100, endPoint y: 415, distance: 12.0
click at [88, 414] on div "Mitarbeiter" at bounding box center [97, 412] width 179 height 29
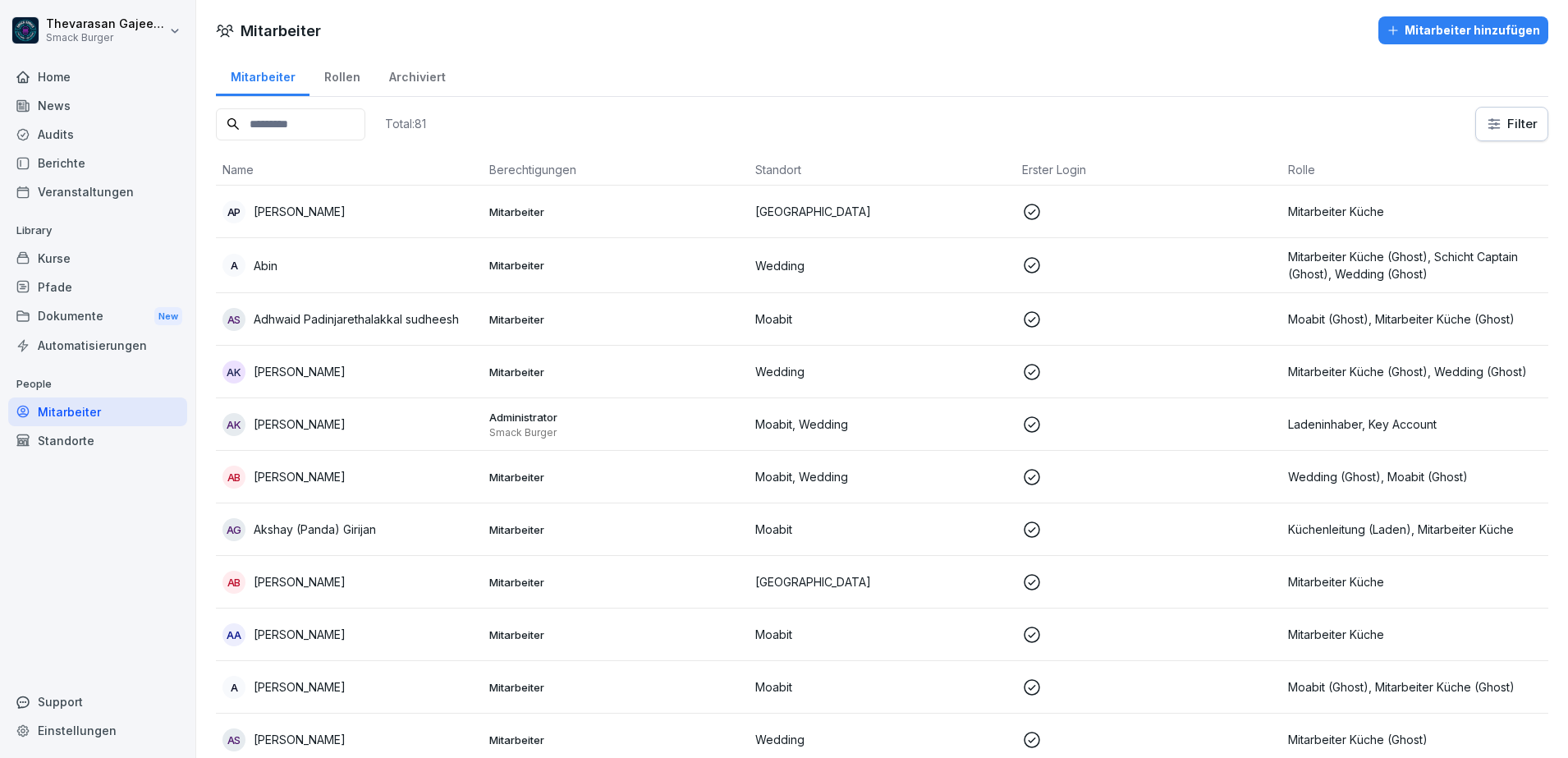
click at [365, 125] on input at bounding box center [290, 124] width 149 height 32
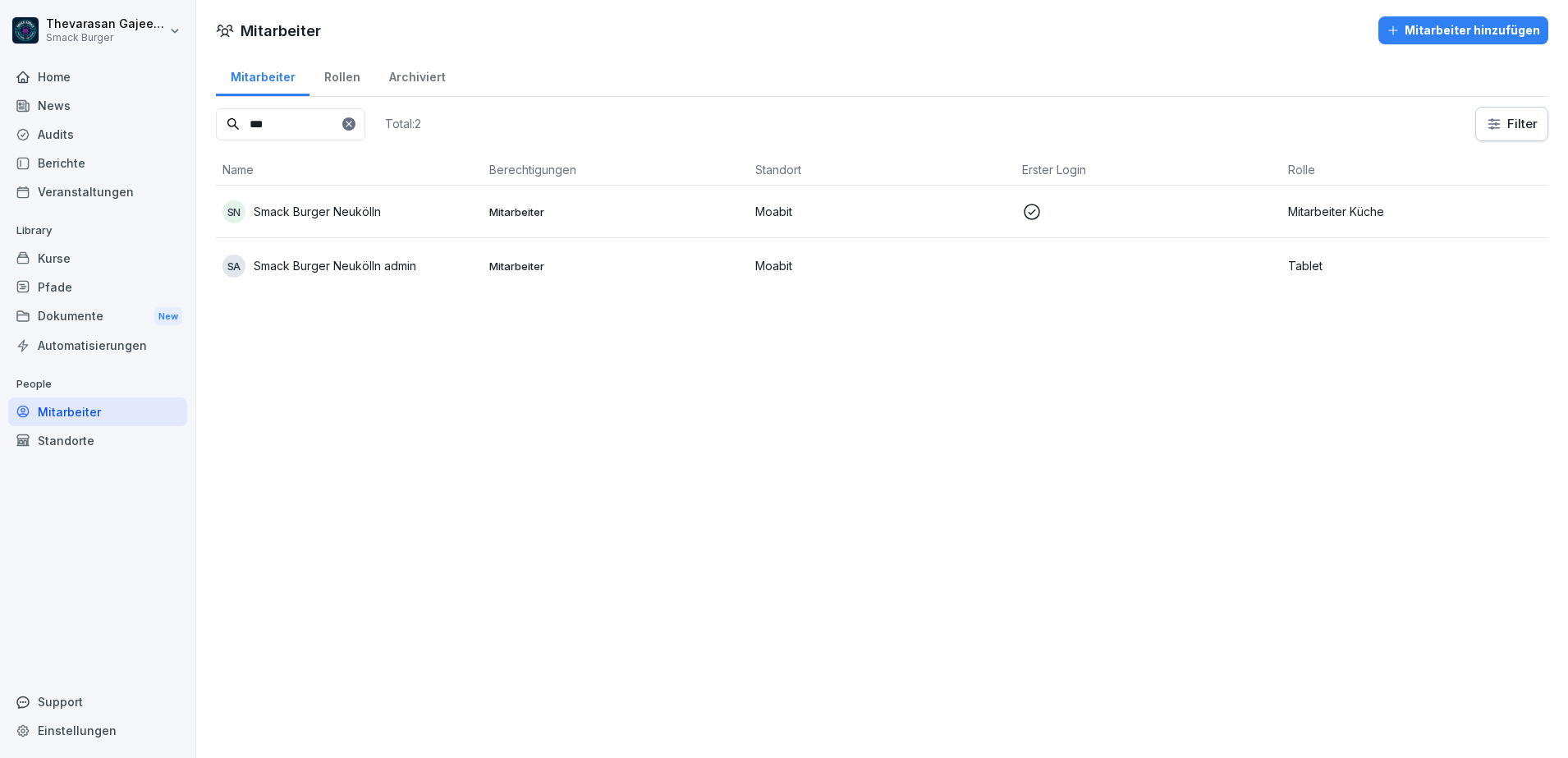
type input "***"
click at [444, 270] on div "Sa Smack Burger Neukölln admin" at bounding box center [350, 266] width 254 height 23
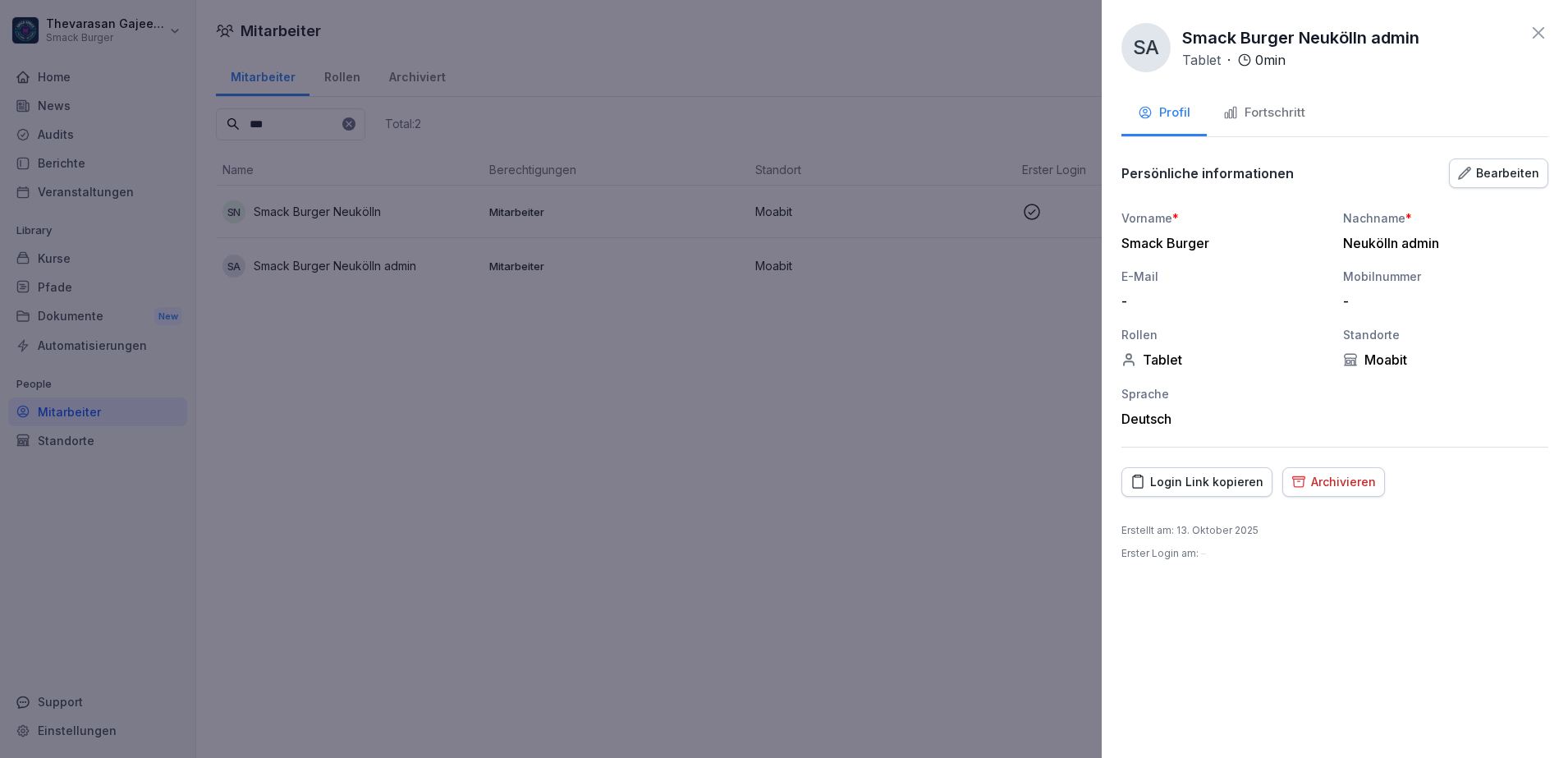
click at [1519, 167] on div "Bearbeiten" at bounding box center [1498, 173] width 82 height 18
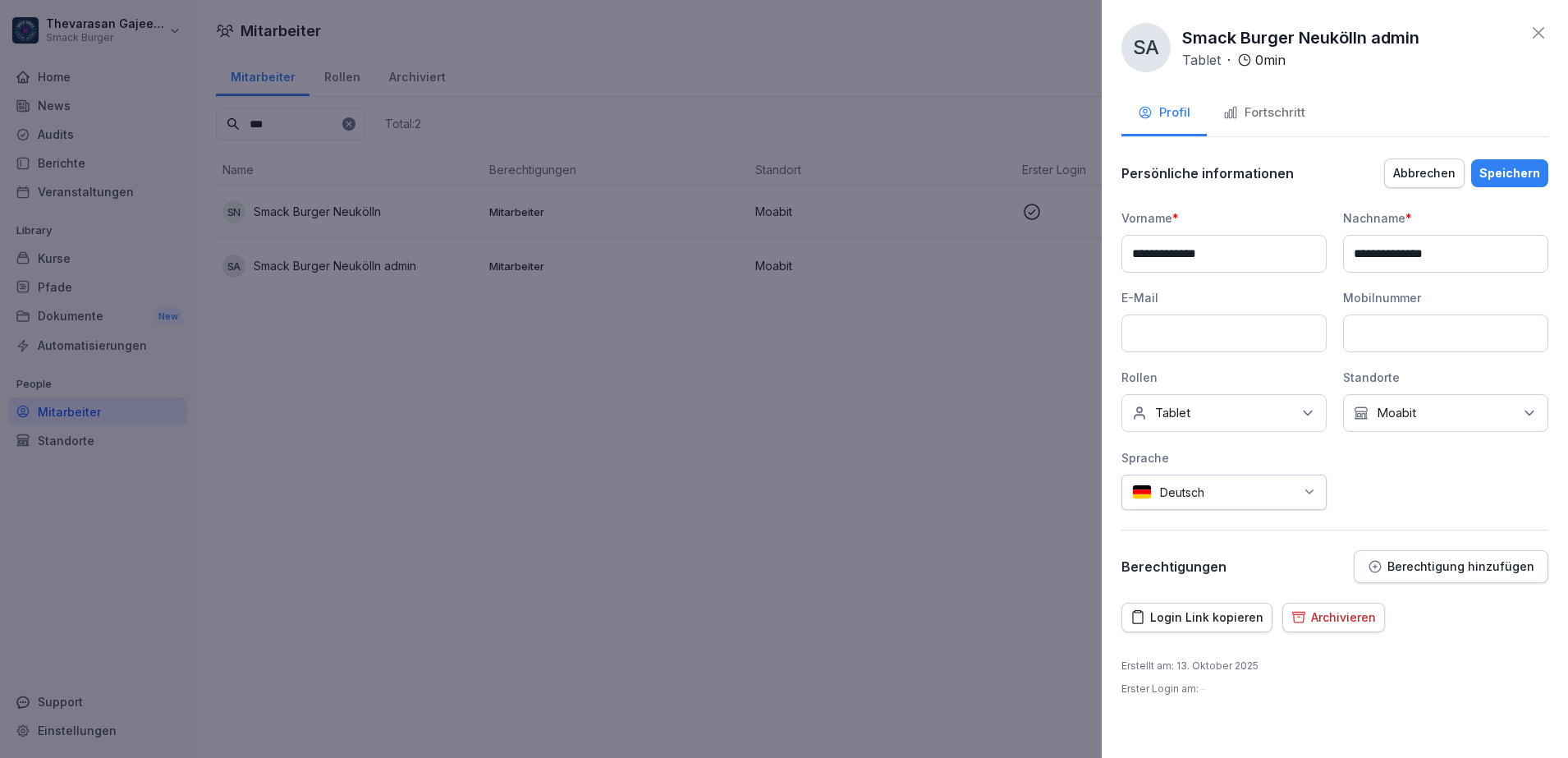
click at [1486, 262] on input "**********" at bounding box center [1445, 254] width 205 height 38
type input "********"
click at [1517, 178] on div "Speichern" at bounding box center [1509, 173] width 61 height 18
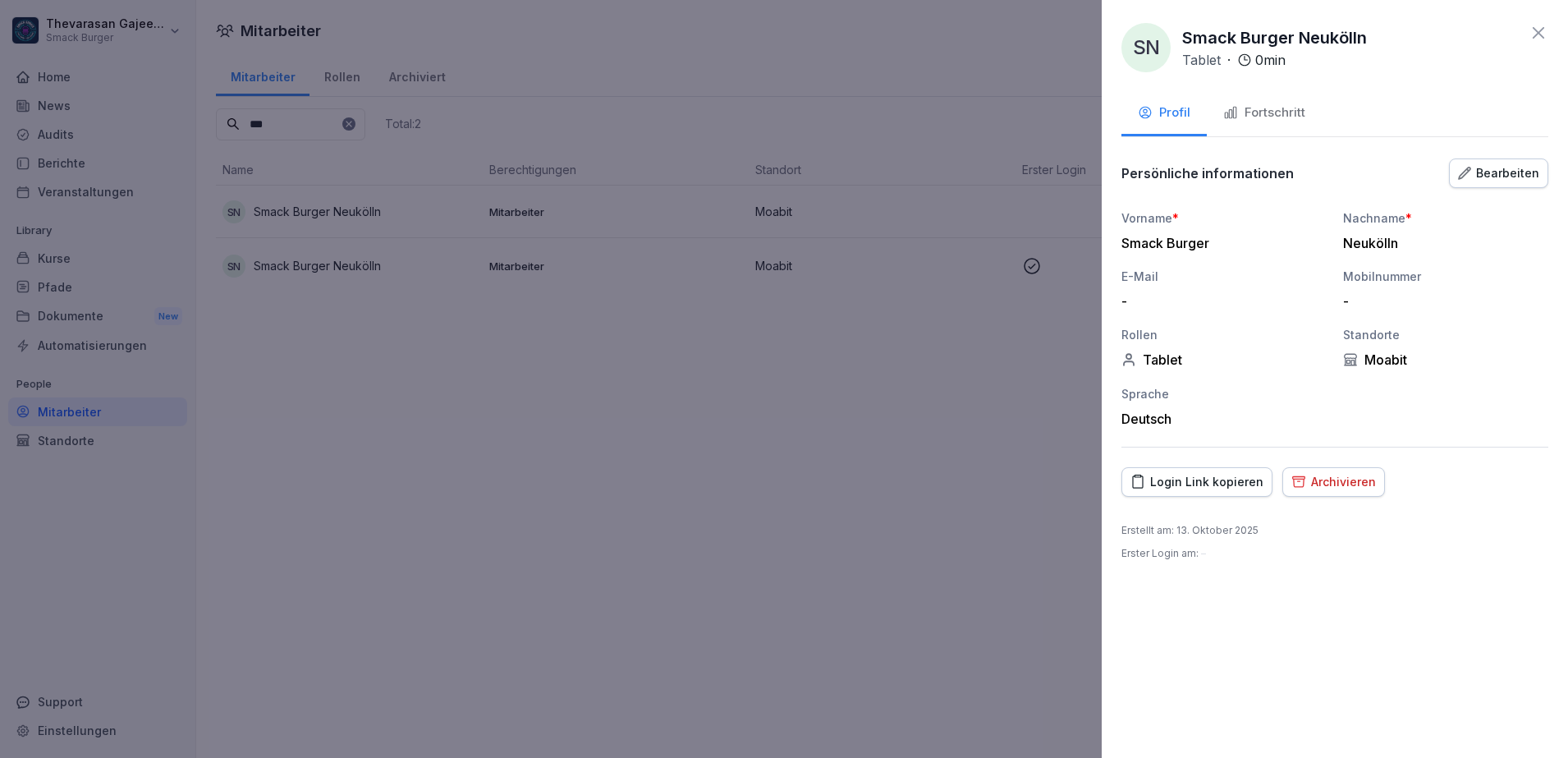
click at [1534, 21] on div "SN Smack Burger Neukölln Tablet · 0 min Profil Fortschritt Persönliche informat…" at bounding box center [1335, 379] width 467 height 758
click at [1536, 31] on icon at bounding box center [1538, 33] width 20 height 20
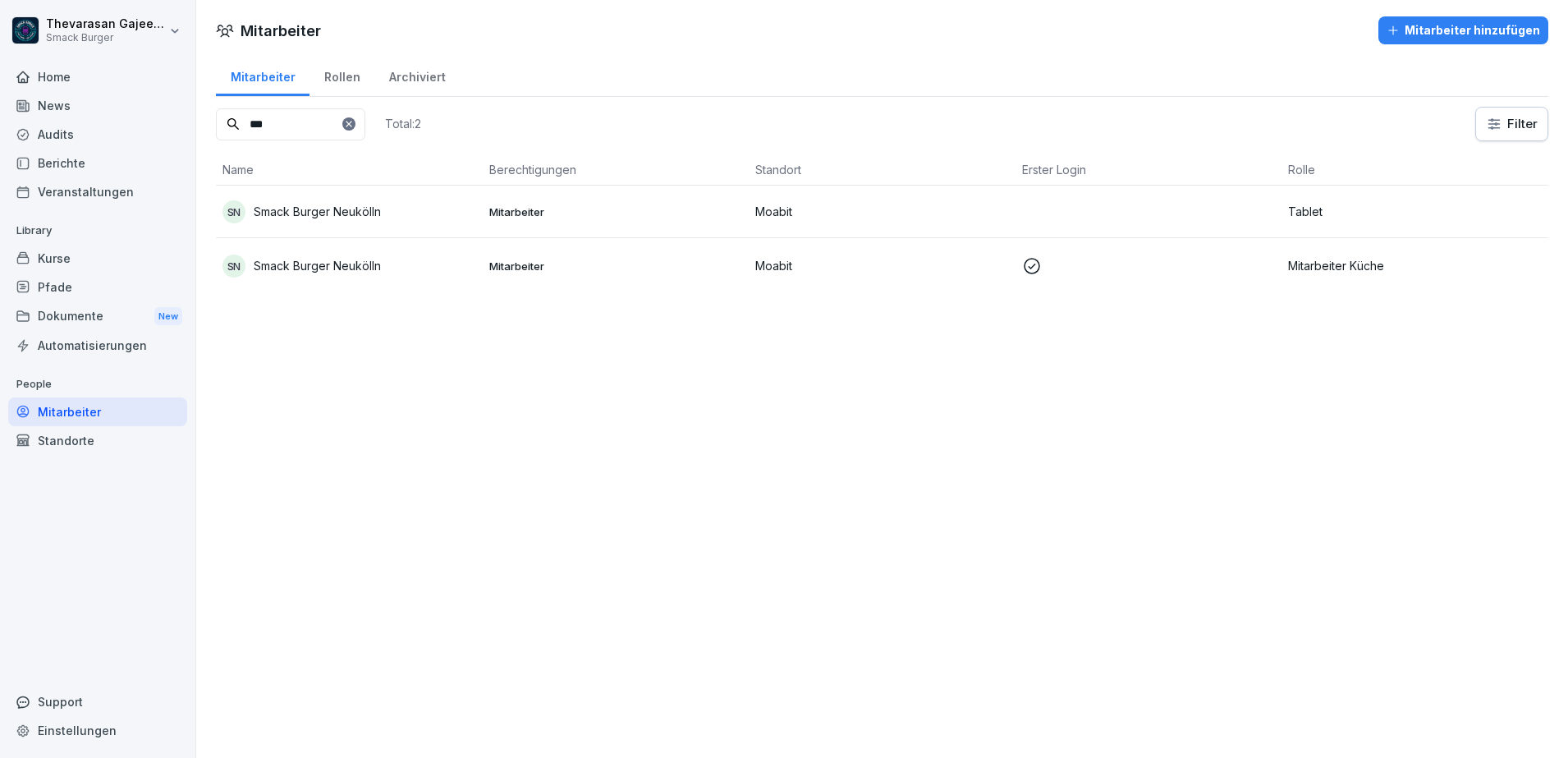
click at [302, 217] on p "Smack Burger Neukölln" at bounding box center [317, 211] width 127 height 17
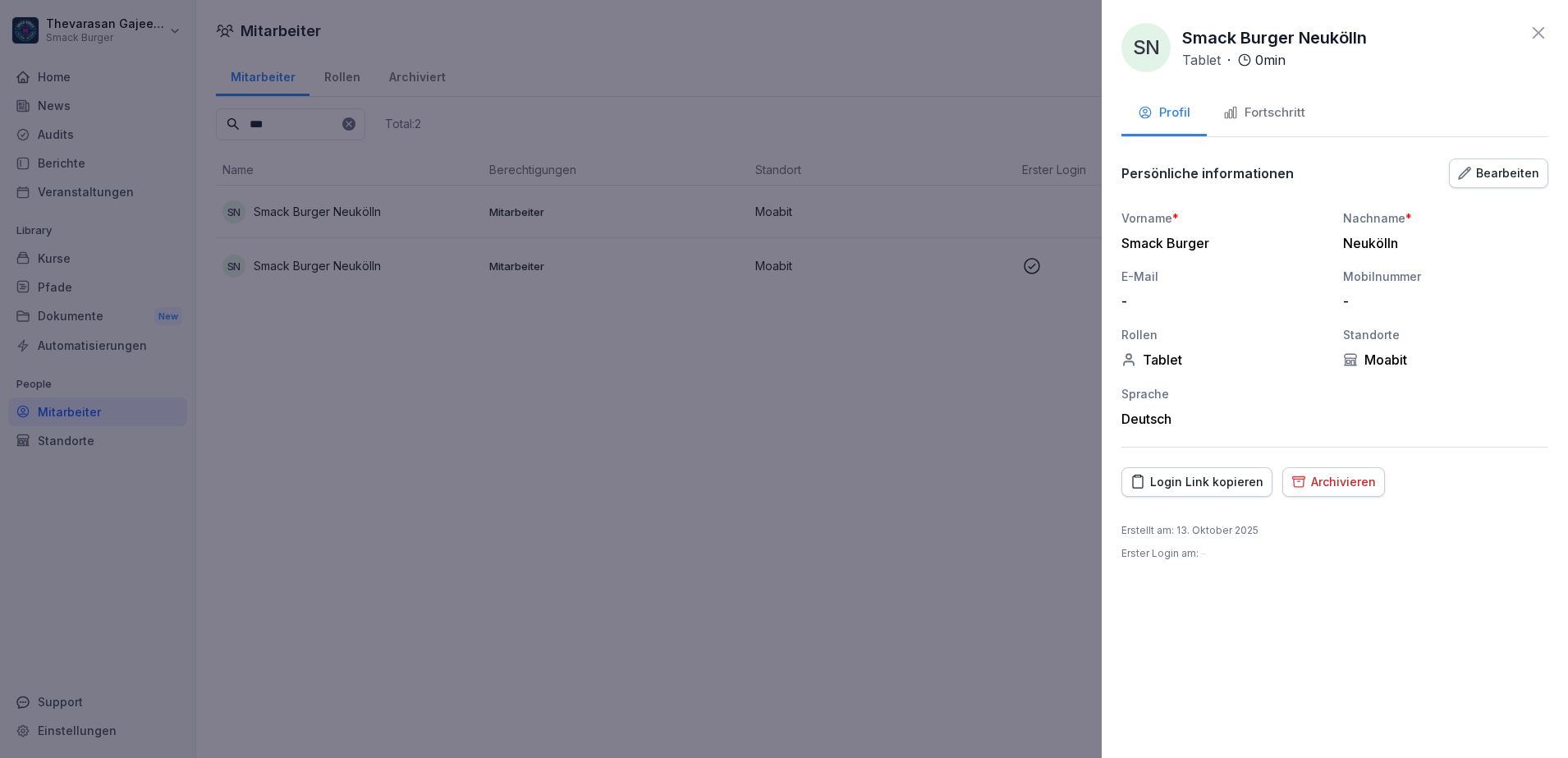
click at [1529, 165] on div "Bearbeiten" at bounding box center [1498, 173] width 82 height 18
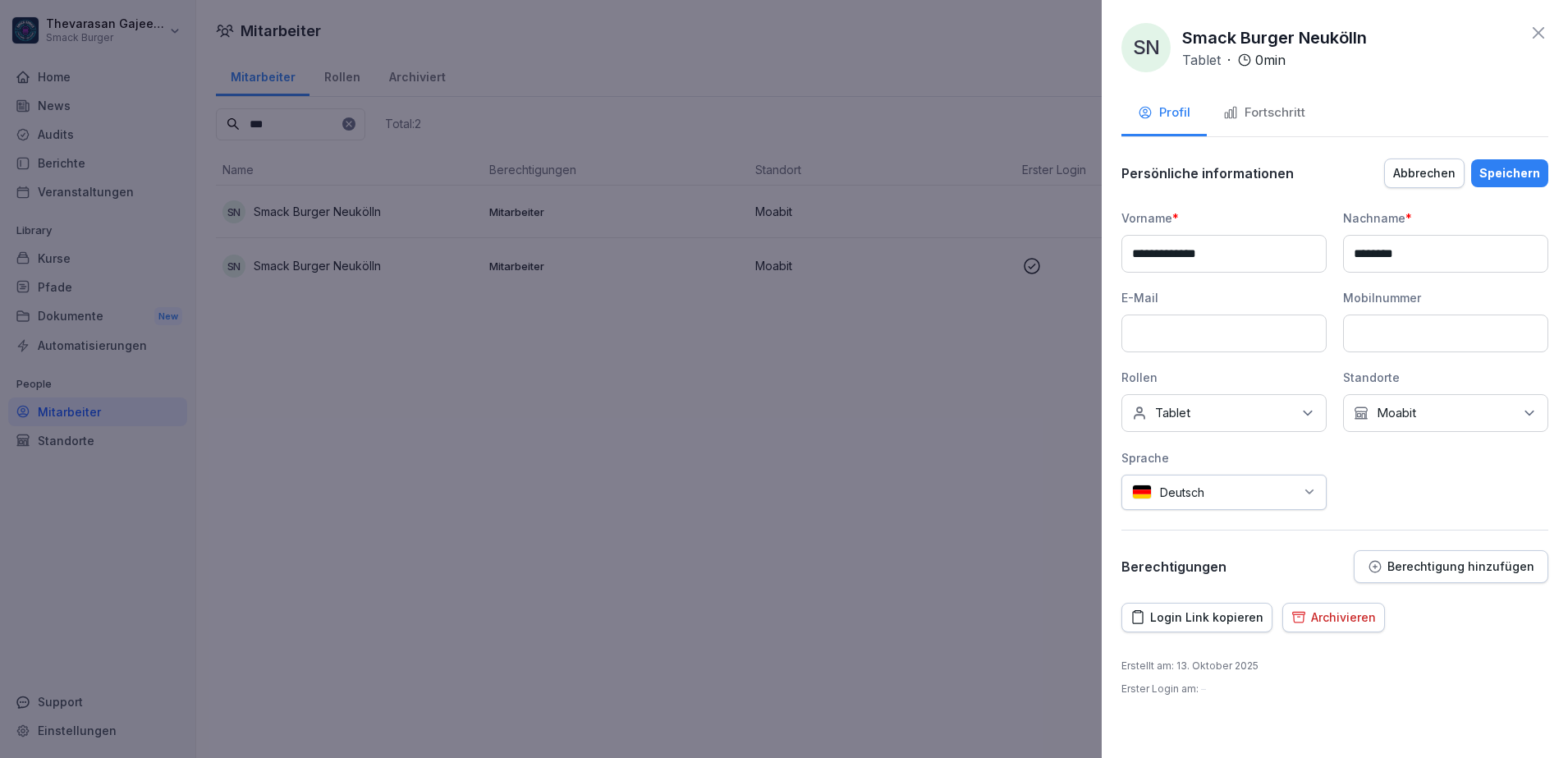
click at [1447, 255] on input "********" at bounding box center [1445, 254] width 205 height 38
type input "**********"
drag, startPoint x: 1529, startPoint y: 177, endPoint x: 1525, endPoint y: 185, distance: 8.9
click at [1529, 177] on div "Speichern" at bounding box center [1509, 173] width 61 height 18
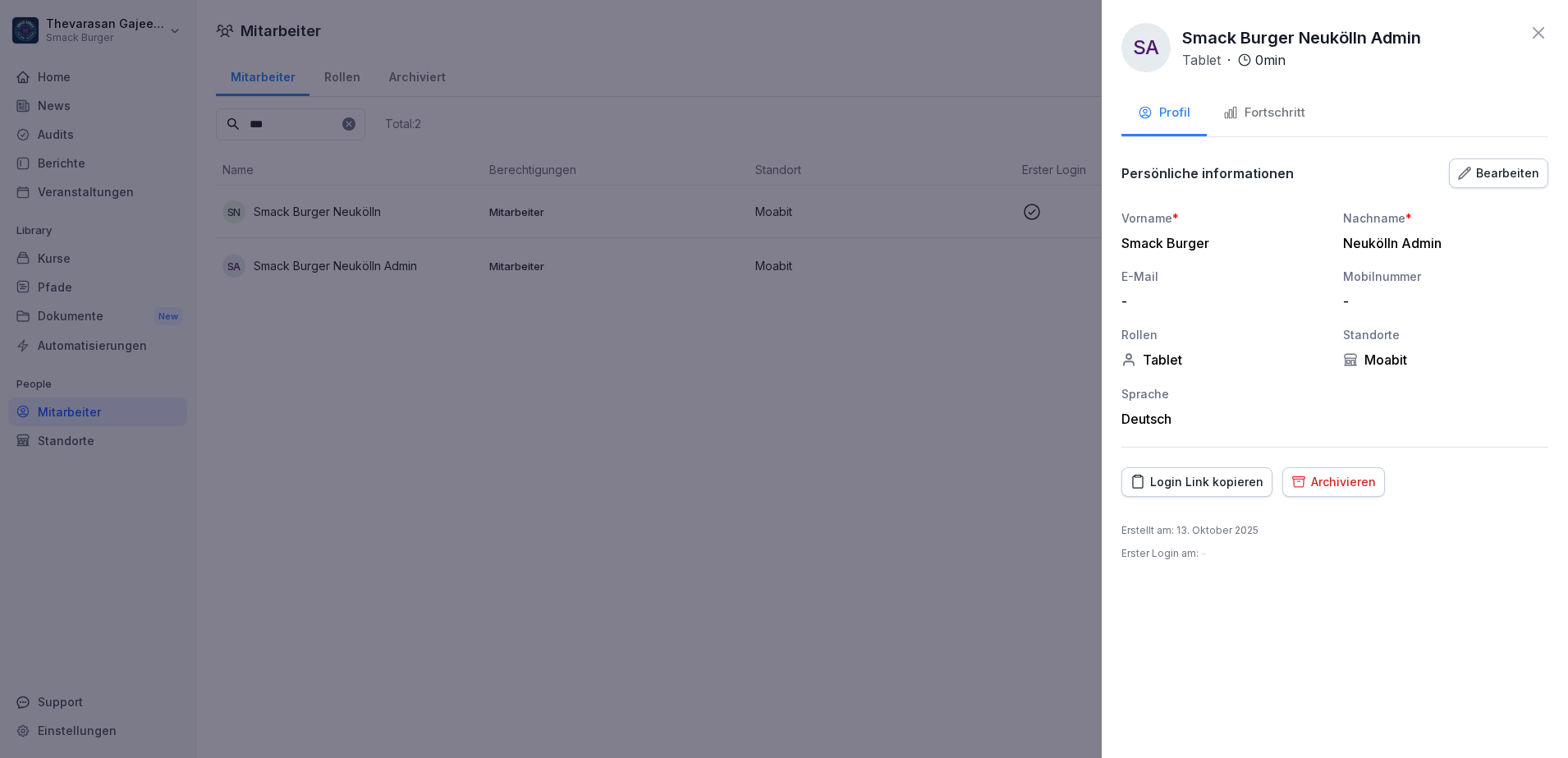
click at [797, 413] on div at bounding box center [784, 379] width 1568 height 758
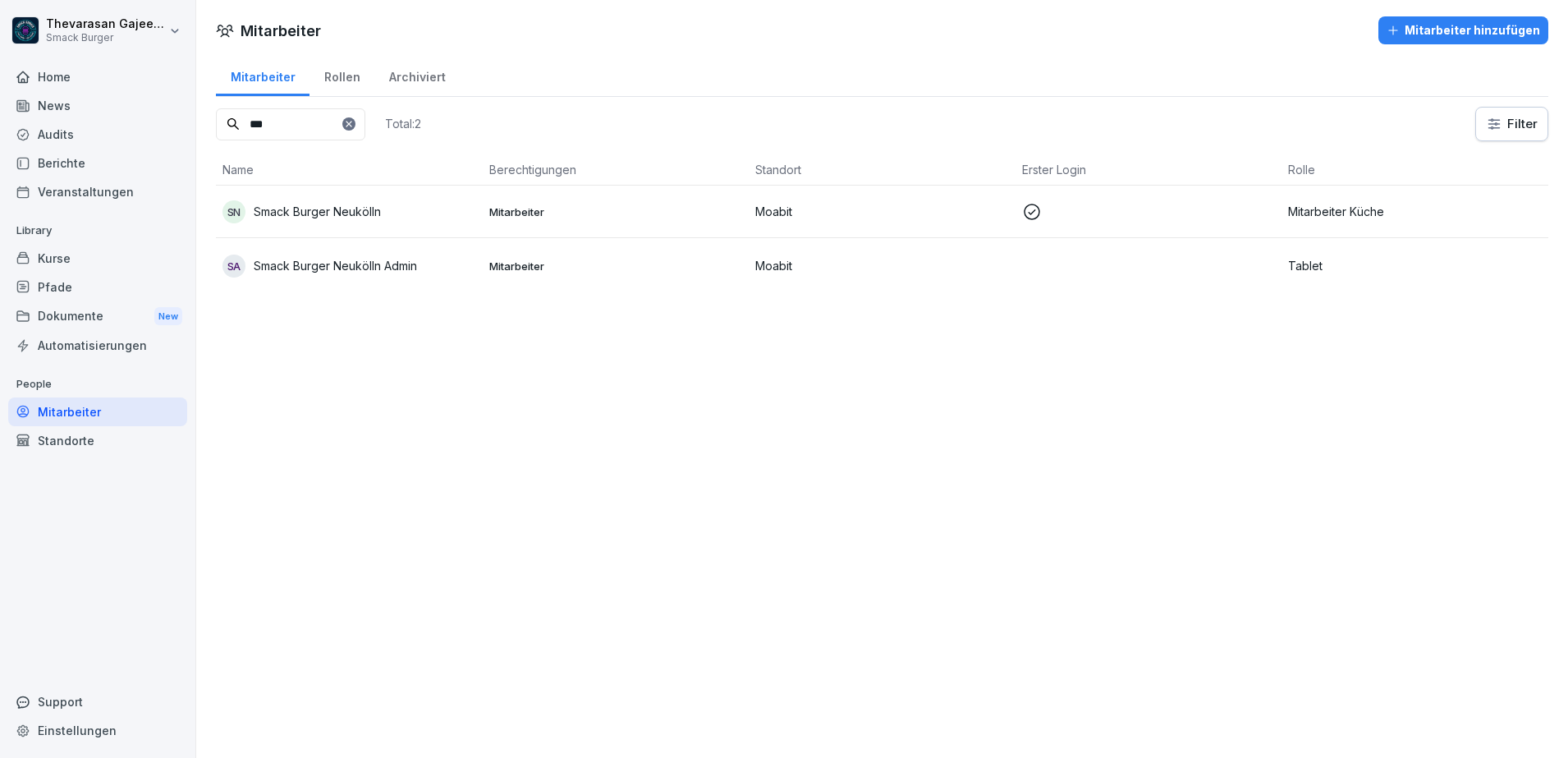
click at [392, 275] on div "SA Smack Burger Neukölln Admin" at bounding box center [350, 266] width 254 height 23
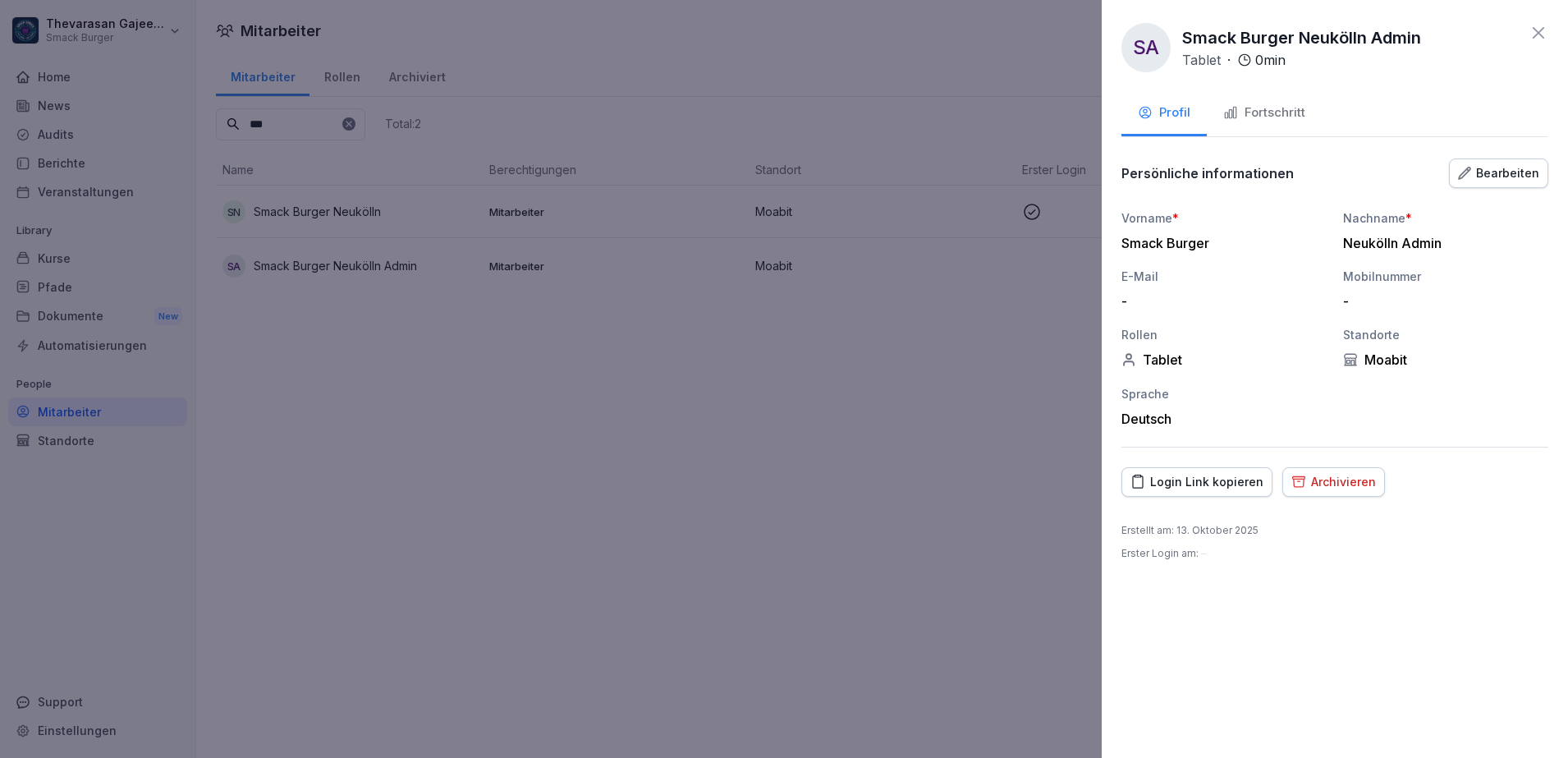
click at [1501, 176] on div "Bearbeiten" at bounding box center [1498, 173] width 82 height 18
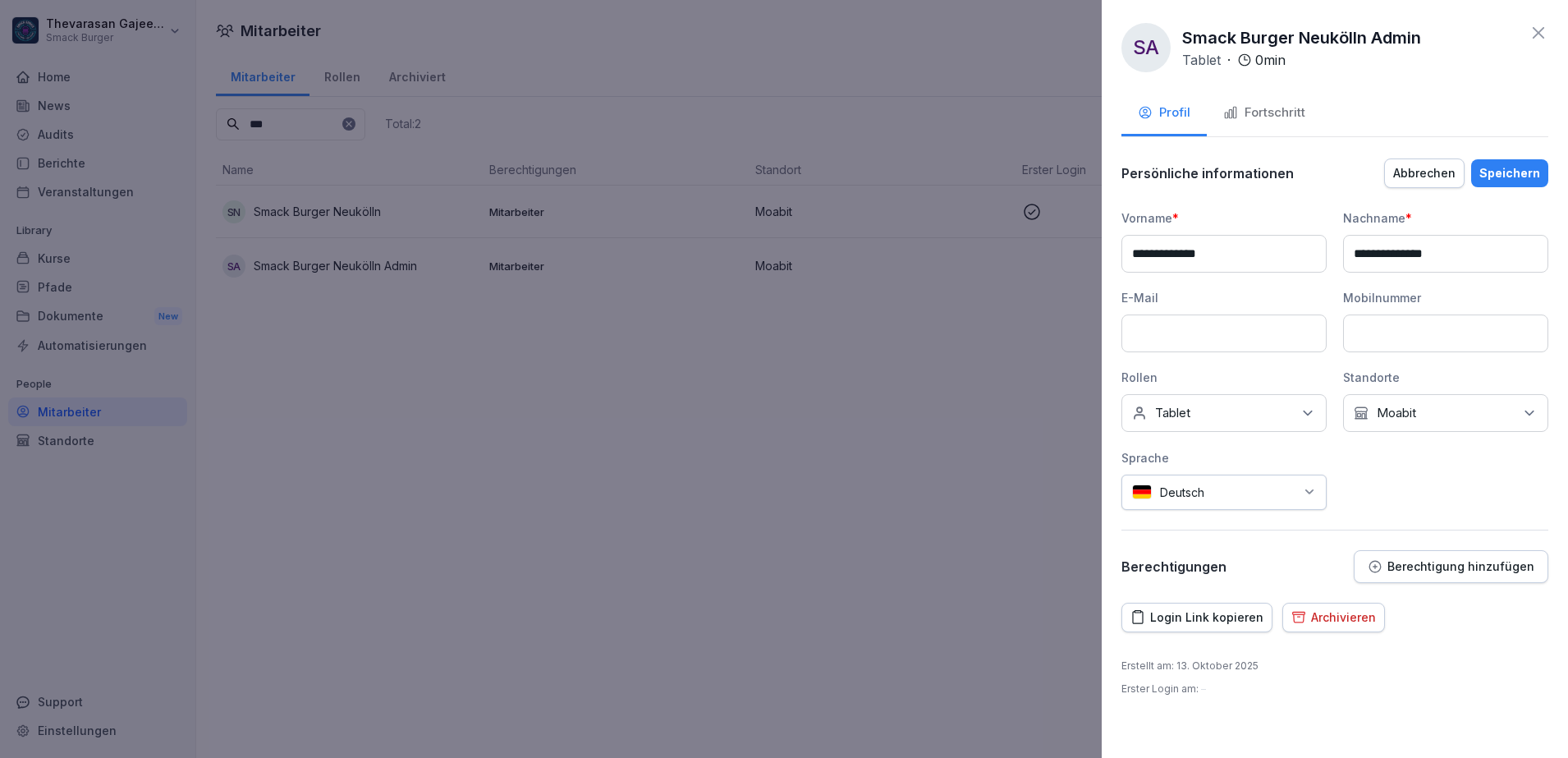
click at [1419, 258] on input "**********" at bounding box center [1445, 254] width 205 height 38
type input "********"
click at [1512, 174] on div "Speichern" at bounding box center [1509, 173] width 61 height 18
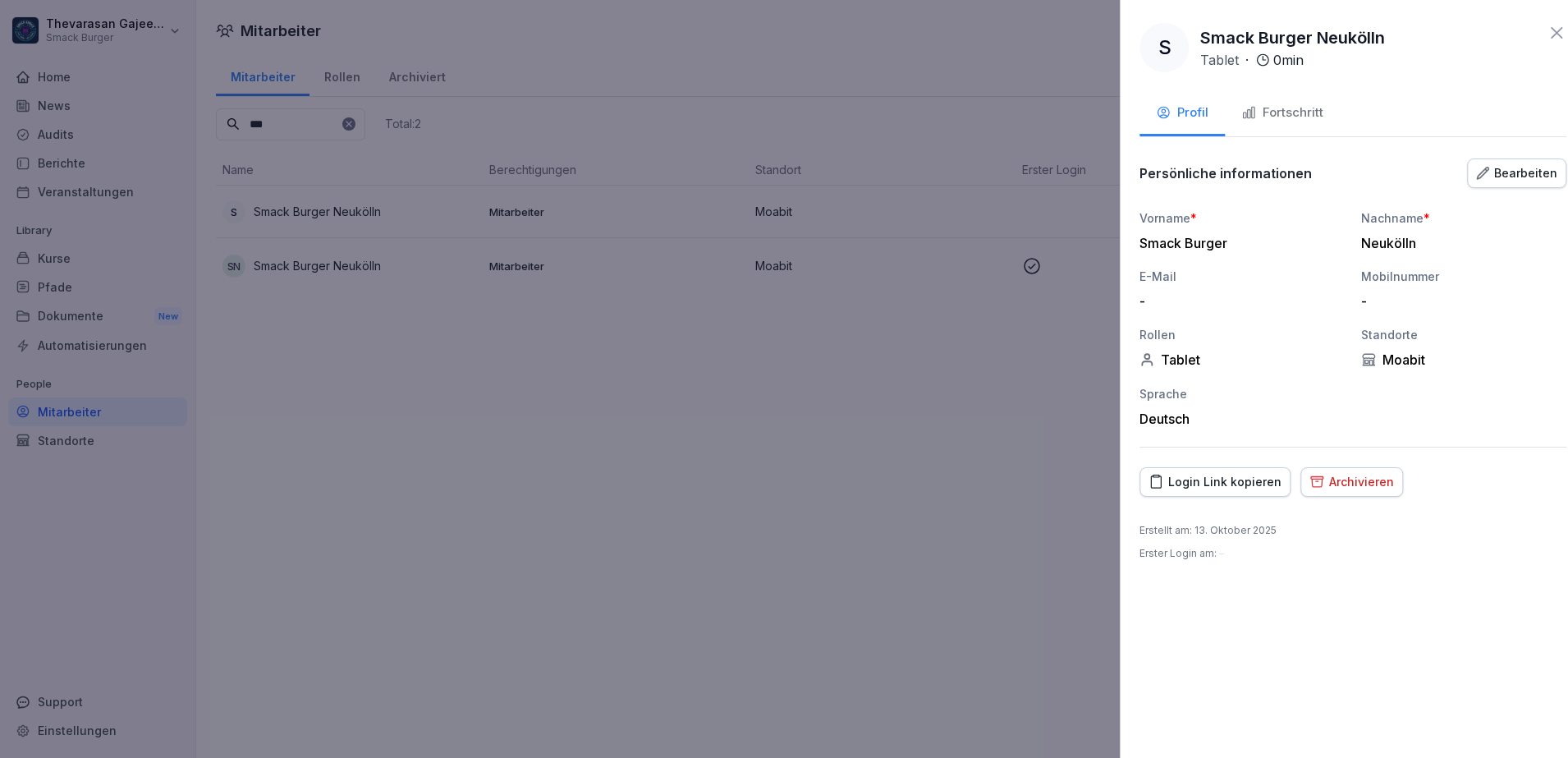
click at [730, 412] on div at bounding box center [784, 379] width 1568 height 758
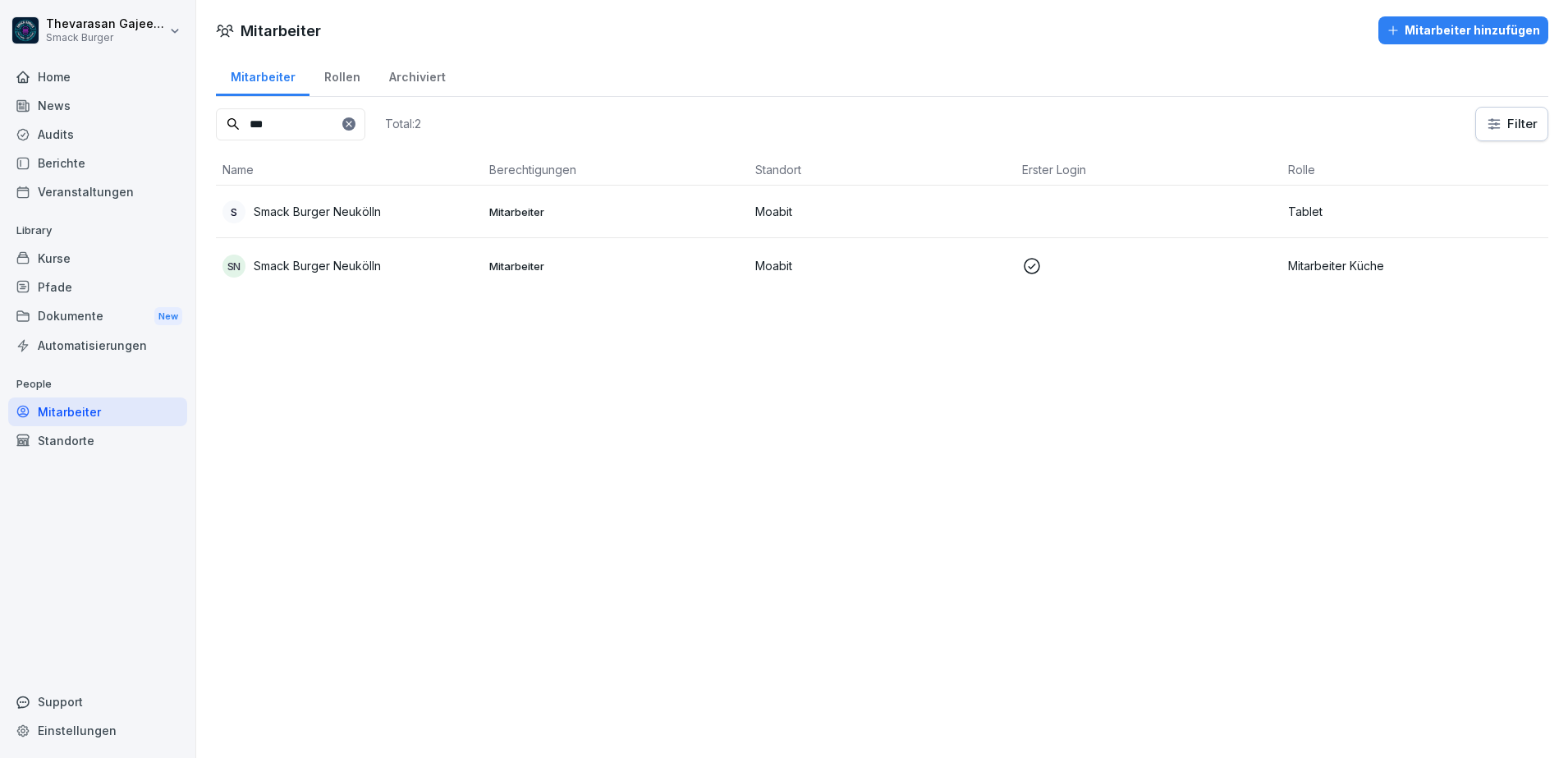
click at [397, 210] on div "S Smack Burger Neukölln" at bounding box center [350, 212] width 254 height 23
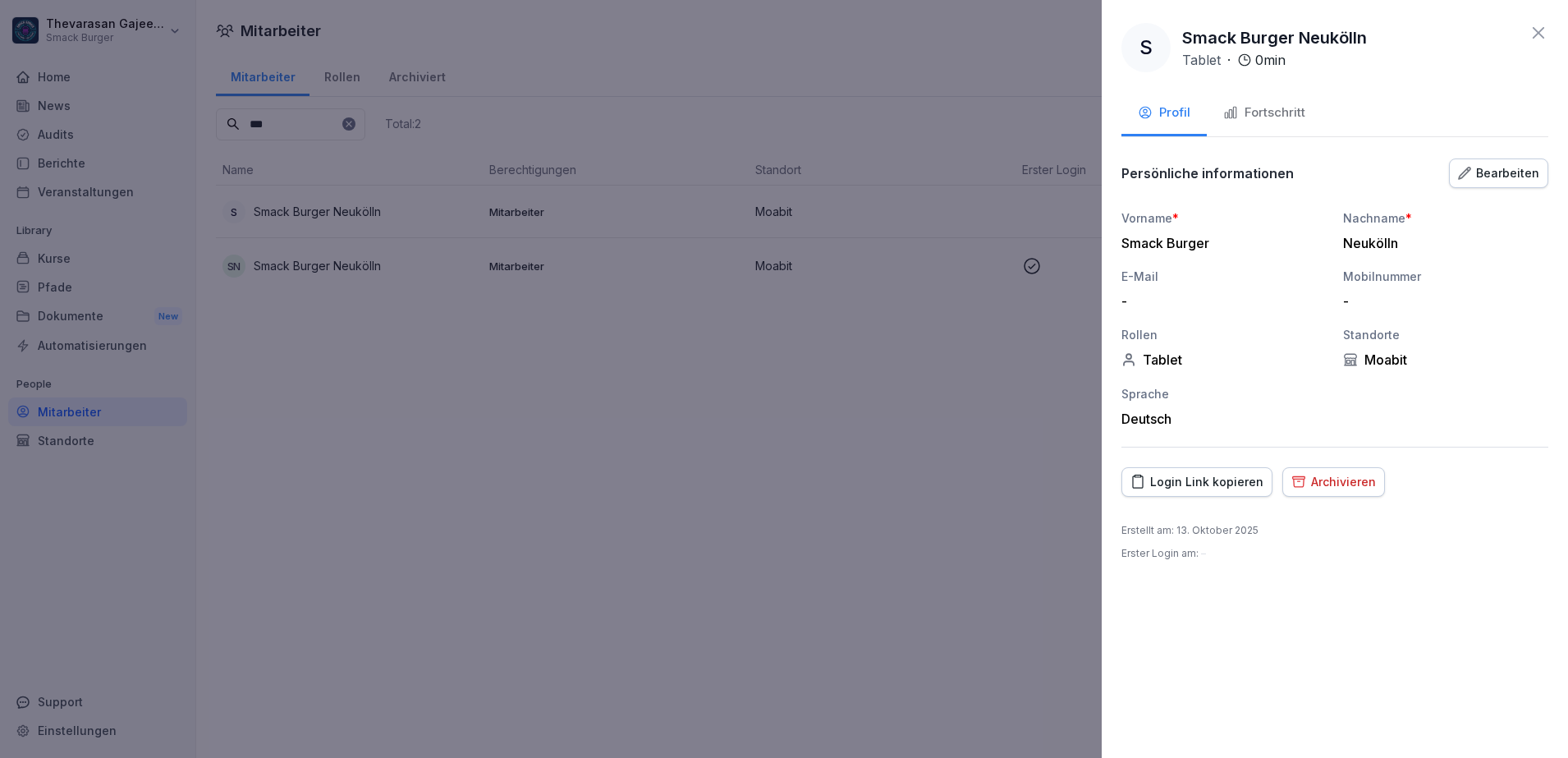
click at [1527, 166] on div "Bearbeiten" at bounding box center [1498, 173] width 82 height 18
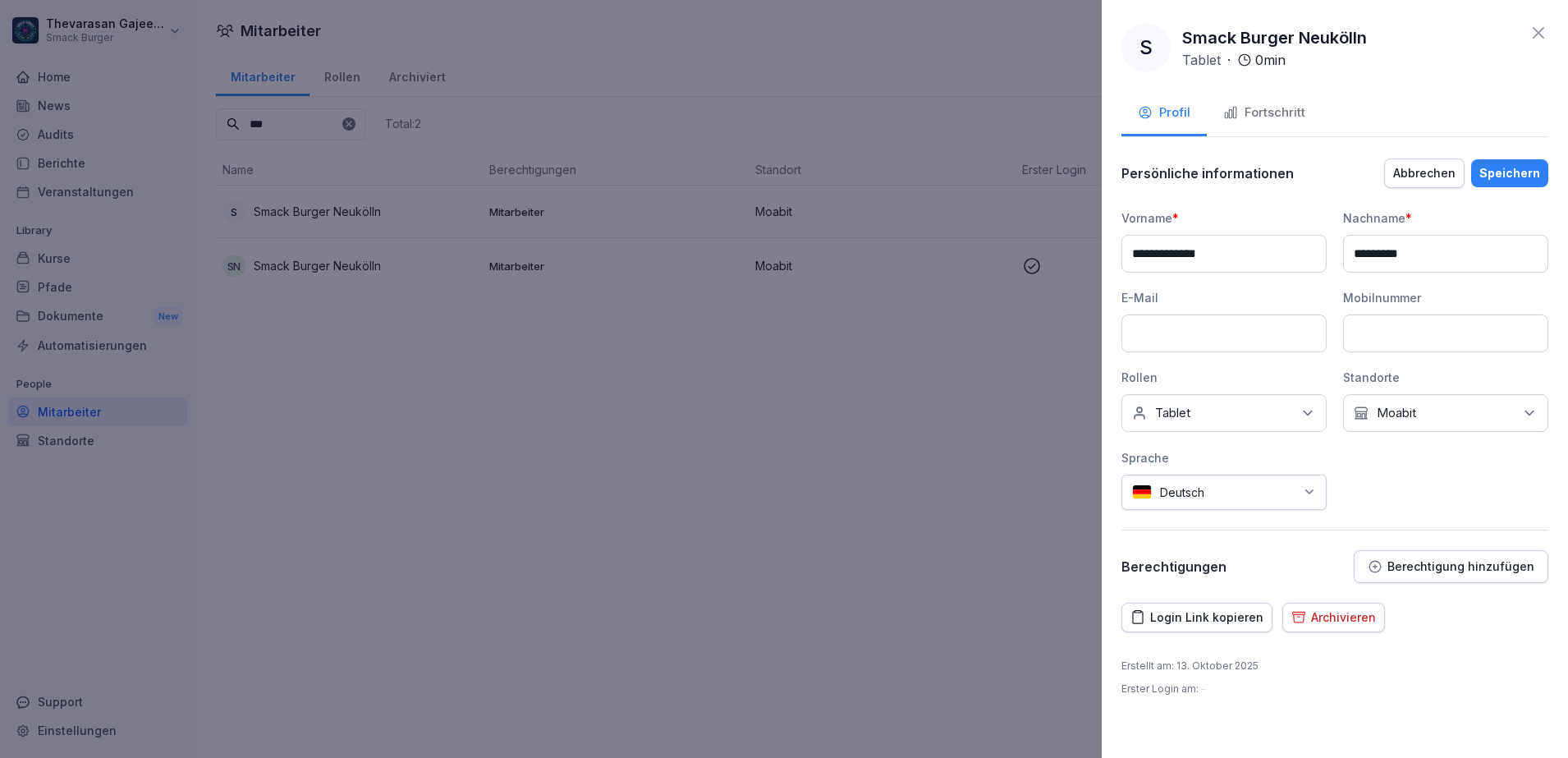
click at [1435, 257] on input "********" at bounding box center [1445, 254] width 205 height 38
paste input "******"
type input "**********"
click at [815, 365] on div at bounding box center [784, 379] width 1568 height 758
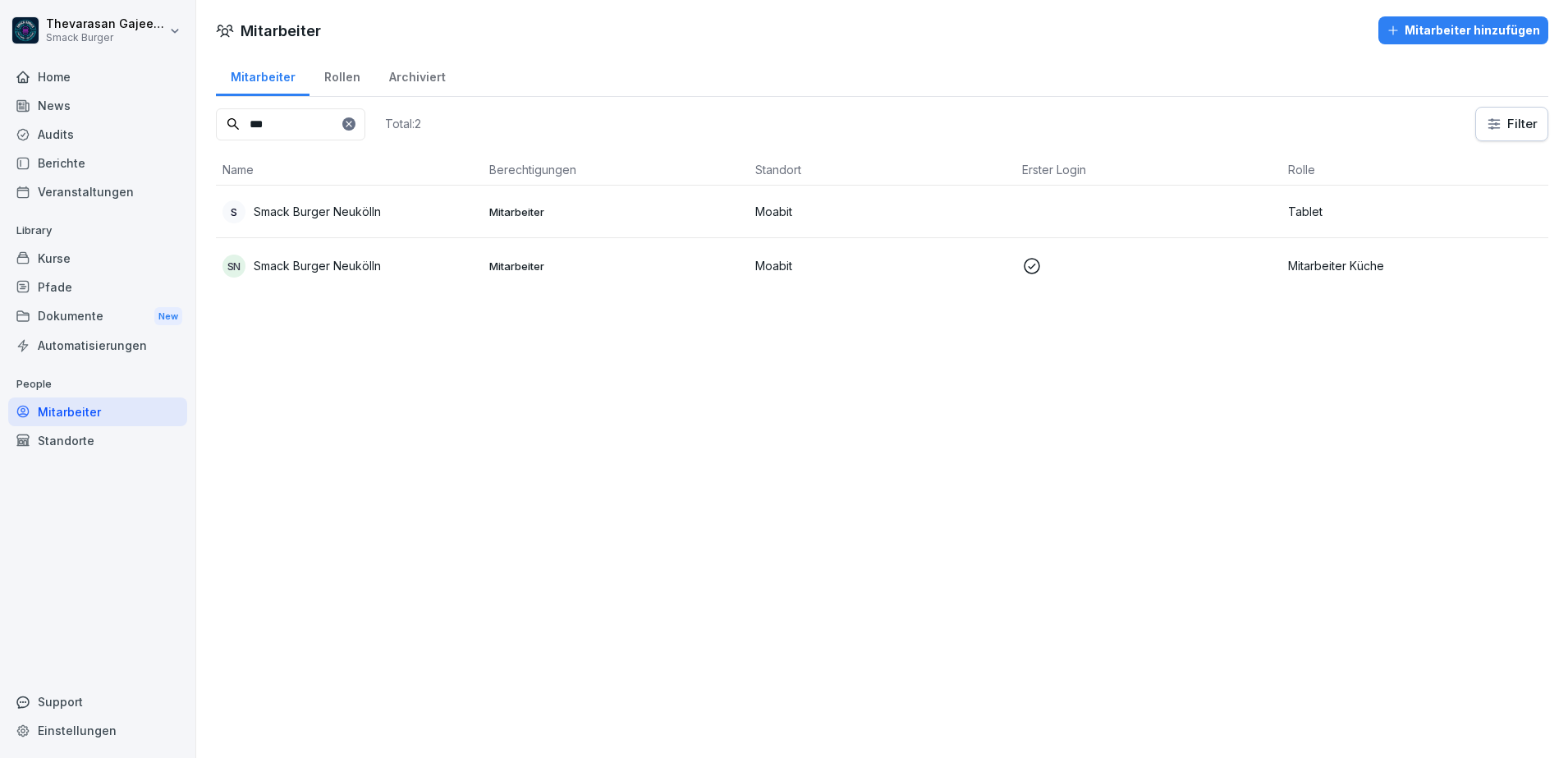
click at [380, 272] on p "Smack Burger Neukölln" at bounding box center [317, 266] width 127 height 17
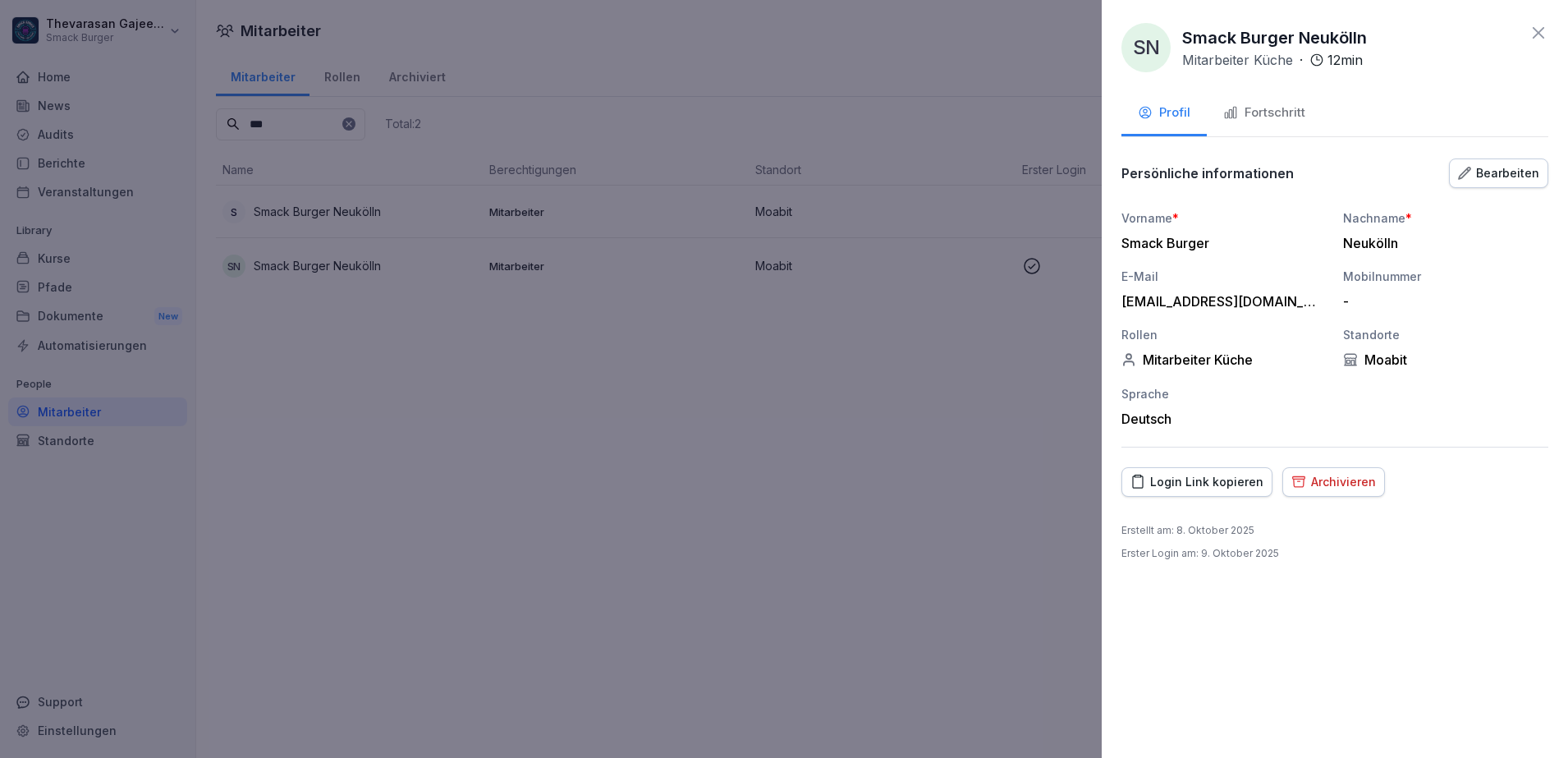
click at [1495, 166] on div "Bearbeiten" at bounding box center [1498, 173] width 82 height 18
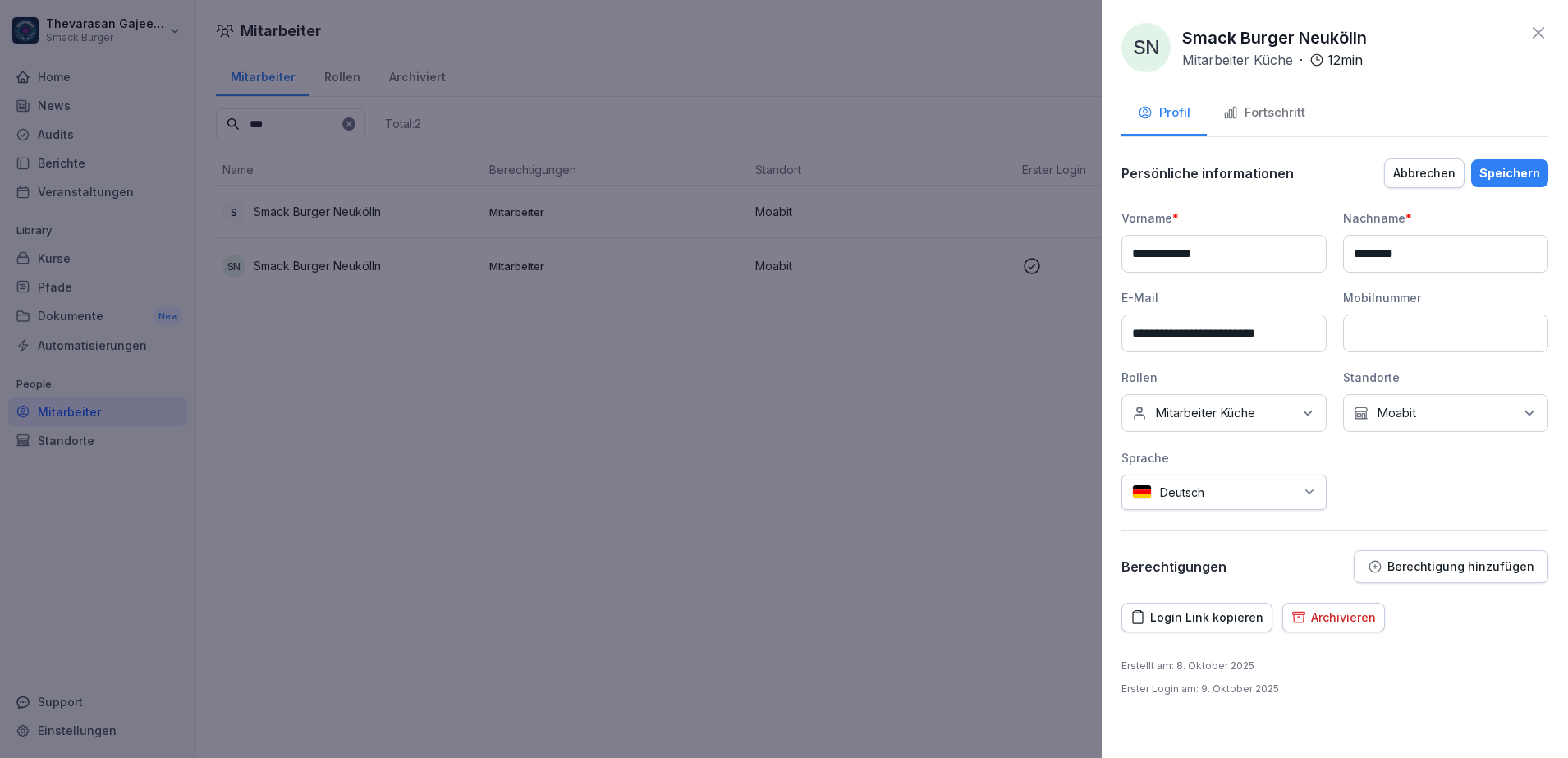
click at [1434, 262] on input "********" at bounding box center [1445, 254] width 205 height 38
paste input "******"
type input "**********"
click at [1511, 152] on div "**********" at bounding box center [1335, 379] width 467 height 758
click at [1508, 176] on div "Speichern" at bounding box center [1509, 173] width 61 height 18
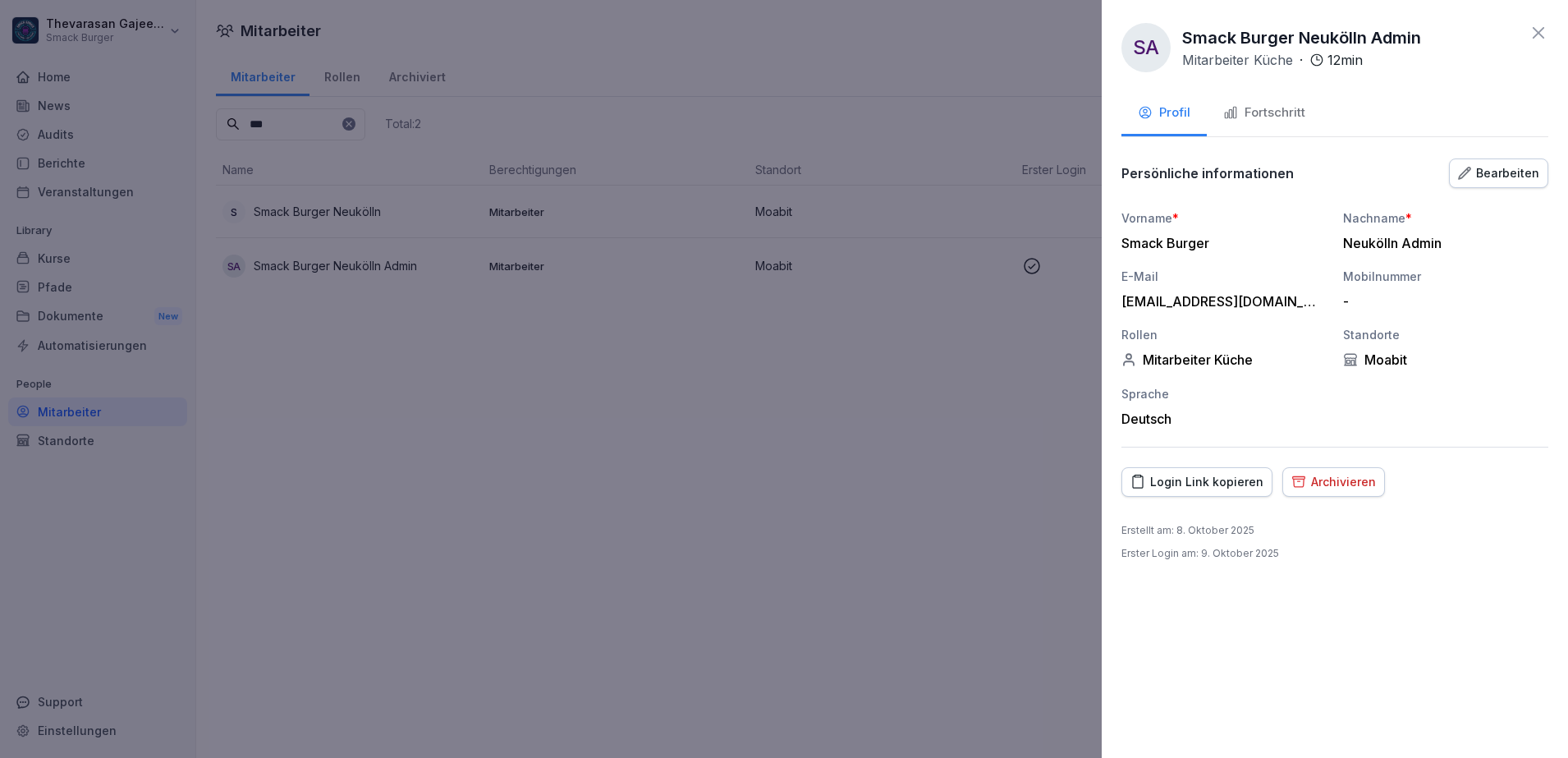
click at [764, 477] on div at bounding box center [784, 379] width 1568 height 758
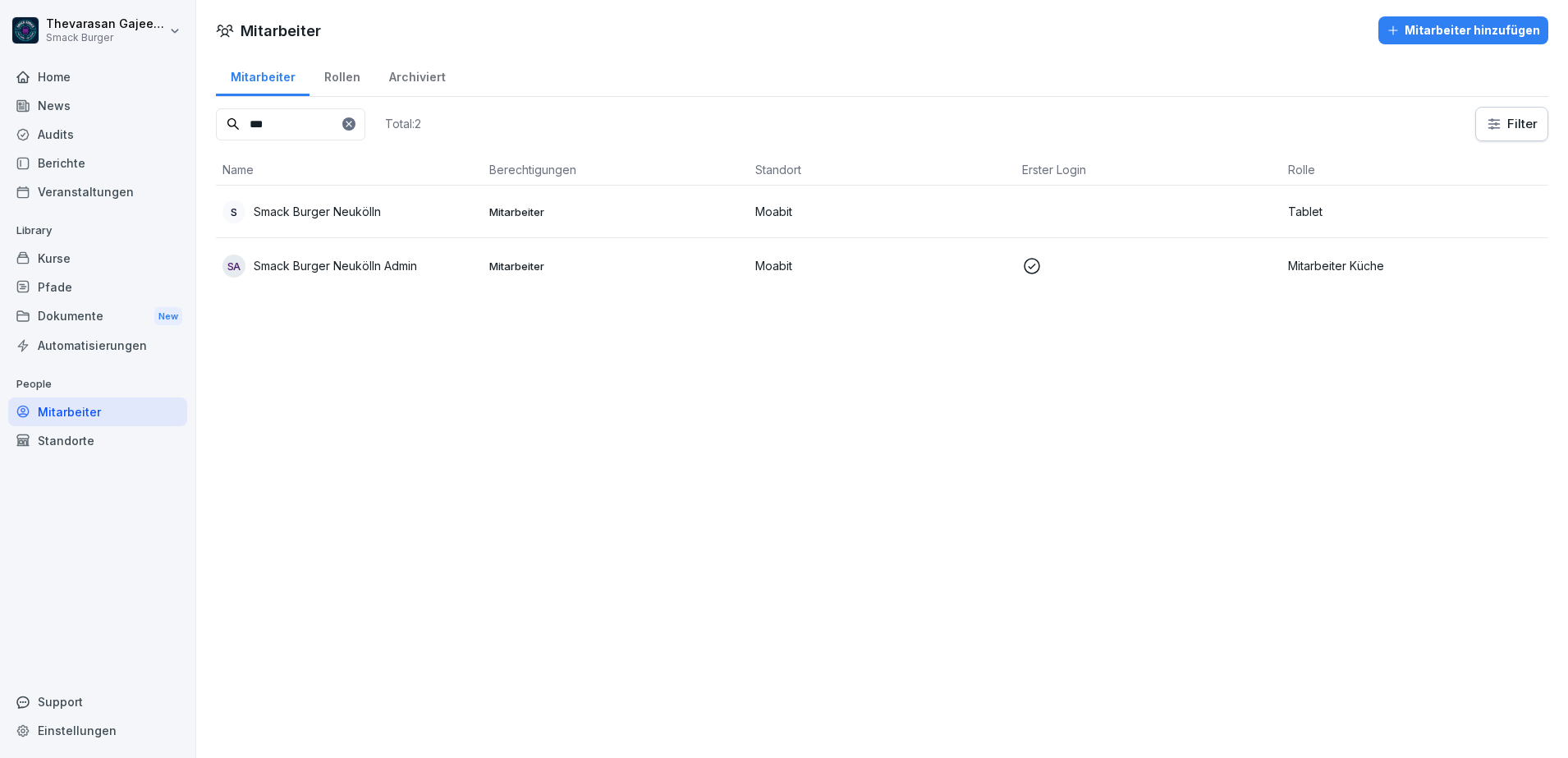
click at [650, 439] on div "Mitarbeiter Mitarbeiter hinzufügen Mitarbeiter Rollen Archiviert *** Total: 2 F…" at bounding box center [882, 379] width 1372 height 758
click at [594, 372] on div "Mitarbeiter Mitarbeiter hinzufügen Mitarbeiter Rollen Archiviert *** Total: 2 F…" at bounding box center [882, 379] width 1372 height 758
click at [1109, 447] on div "Mitarbeiter Mitarbeiter hinzufügen Mitarbeiter Rollen Archiviert *** Total: 2 F…" at bounding box center [882, 379] width 1372 height 758
click at [72, 135] on div "Audits" at bounding box center [97, 134] width 179 height 29
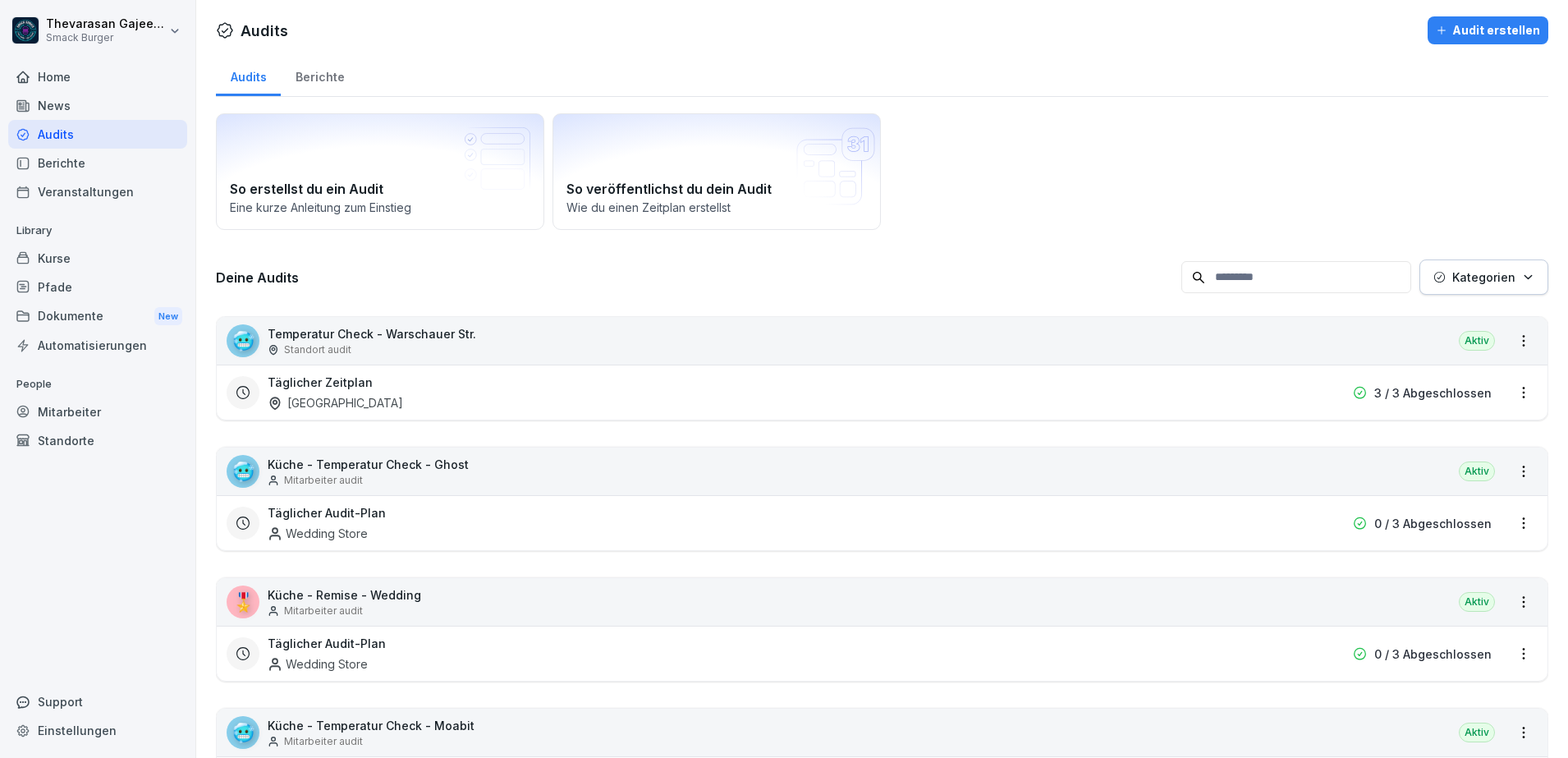
click at [437, 340] on p "Temperatur Check - Warschauer Str." at bounding box center [372, 333] width 209 height 17
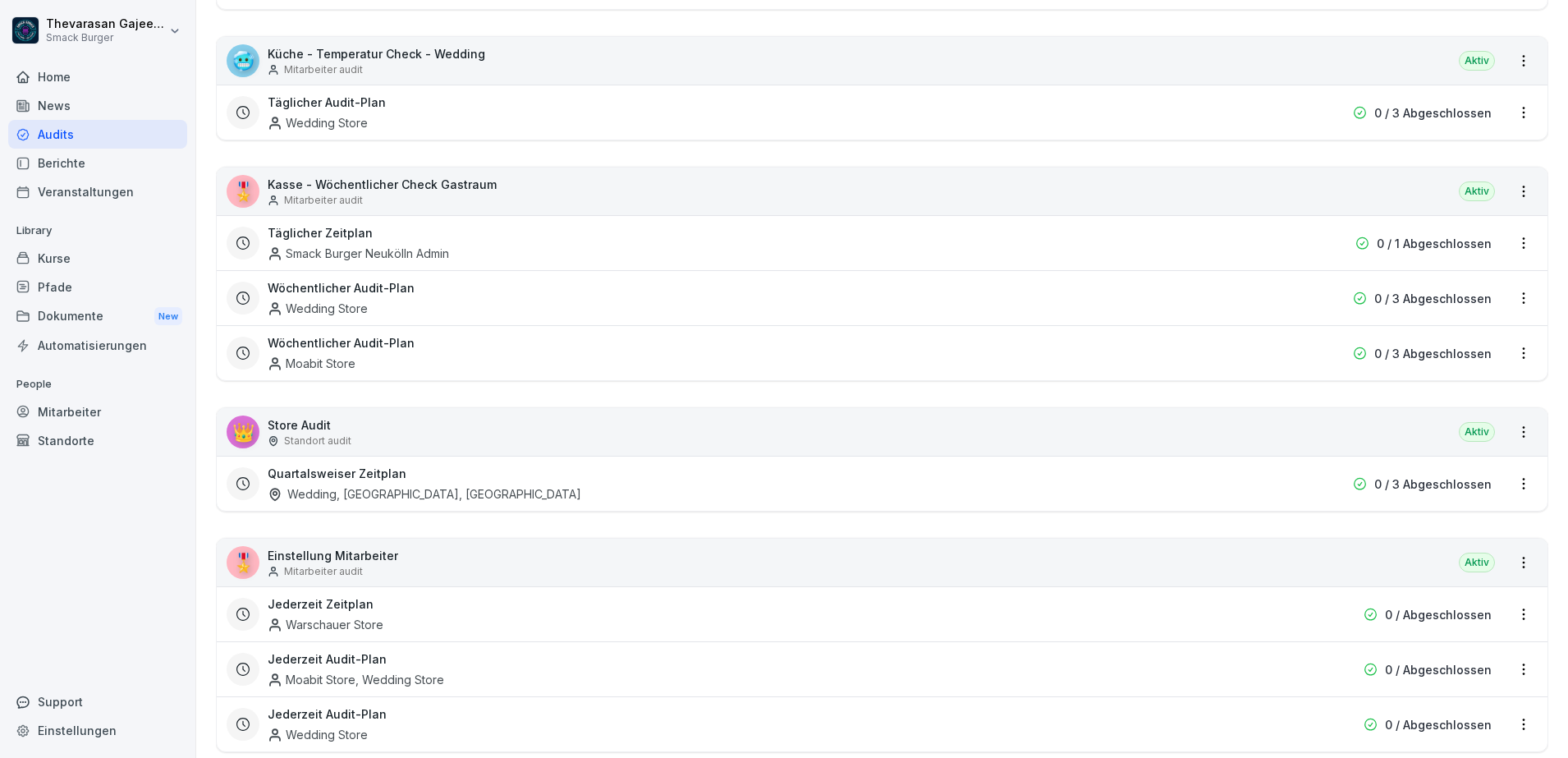
scroll to position [1438, 0]
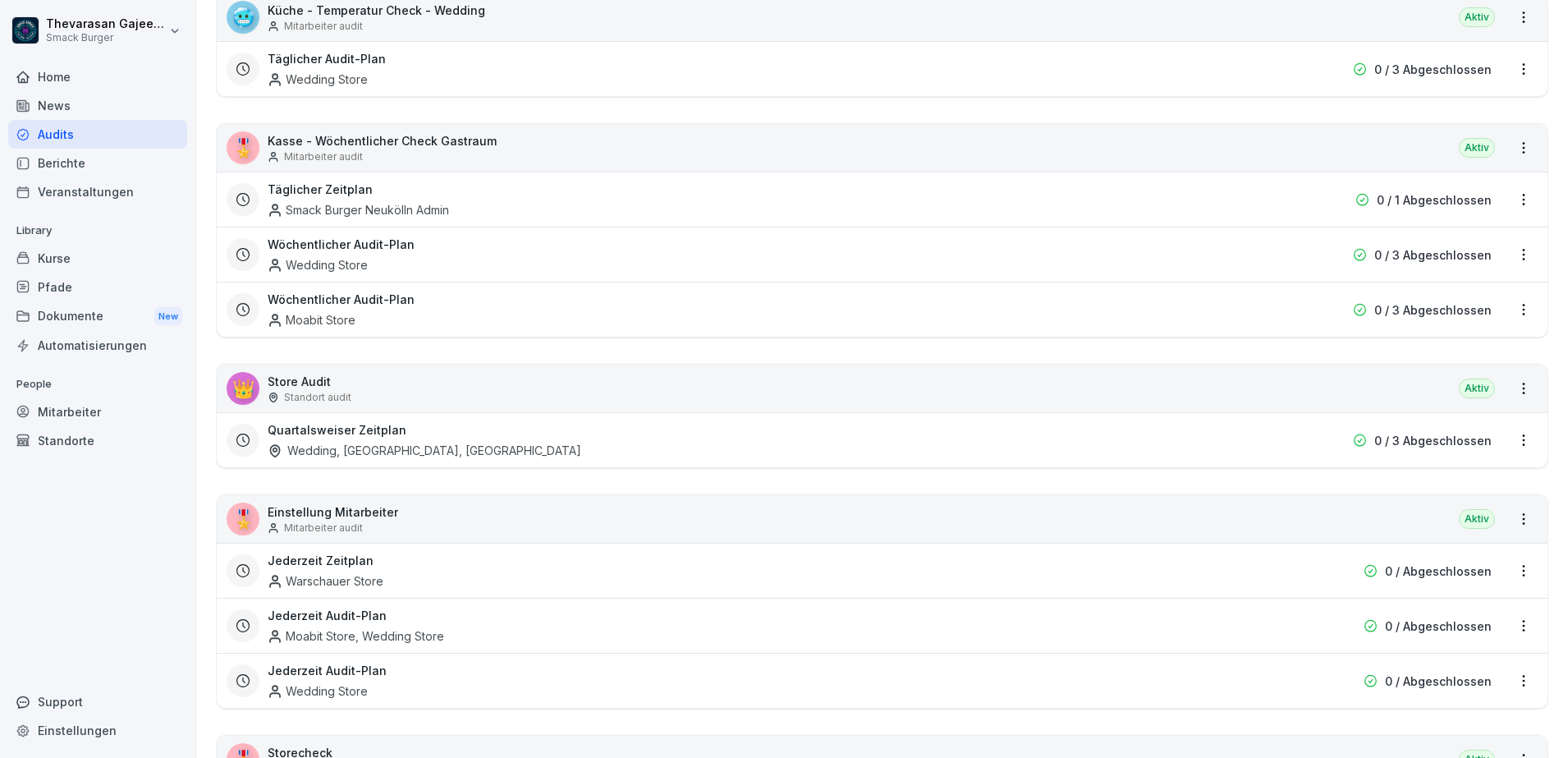
click at [955, 434] on div "Quartalsweiser Zeitplan Wedding, [GEOGRAPHIC_DATA], [GEOGRAPHIC_DATA]" at bounding box center [777, 440] width 1019 height 38
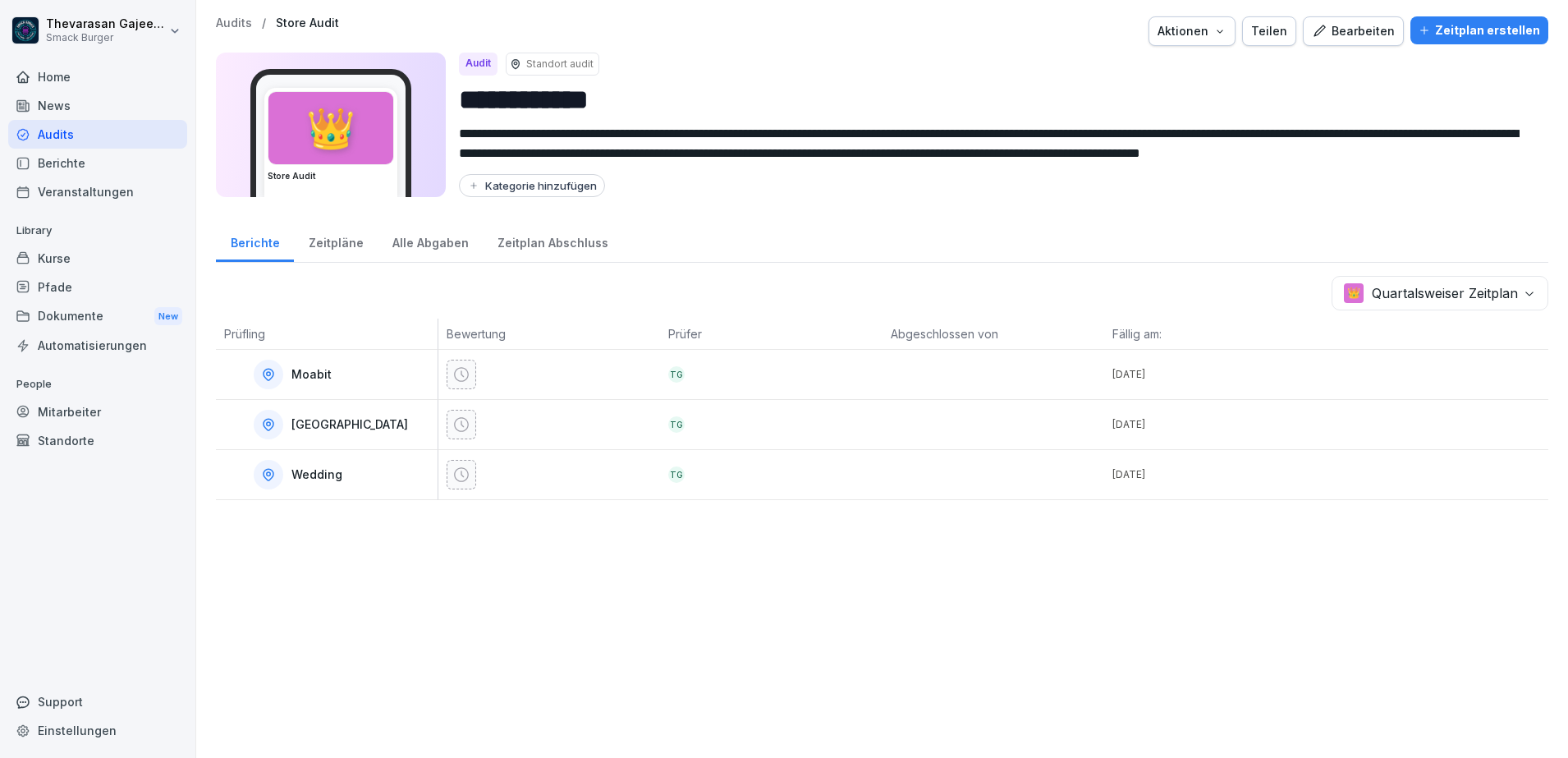
click at [1364, 40] on button "Bearbeiten" at bounding box center [1353, 31] width 101 height 30
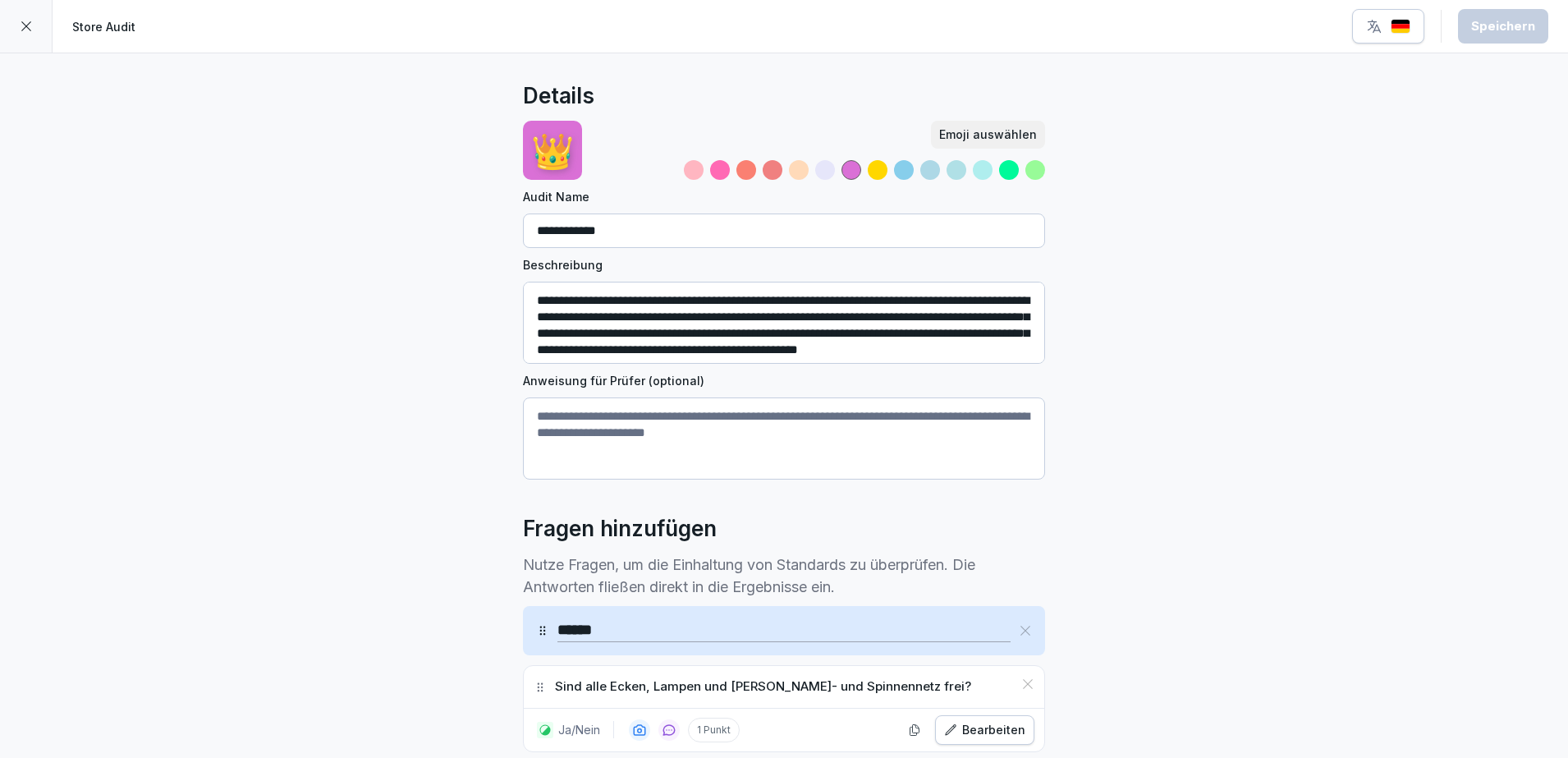
click at [751, 238] on input "**********" at bounding box center [783, 231] width 522 height 35
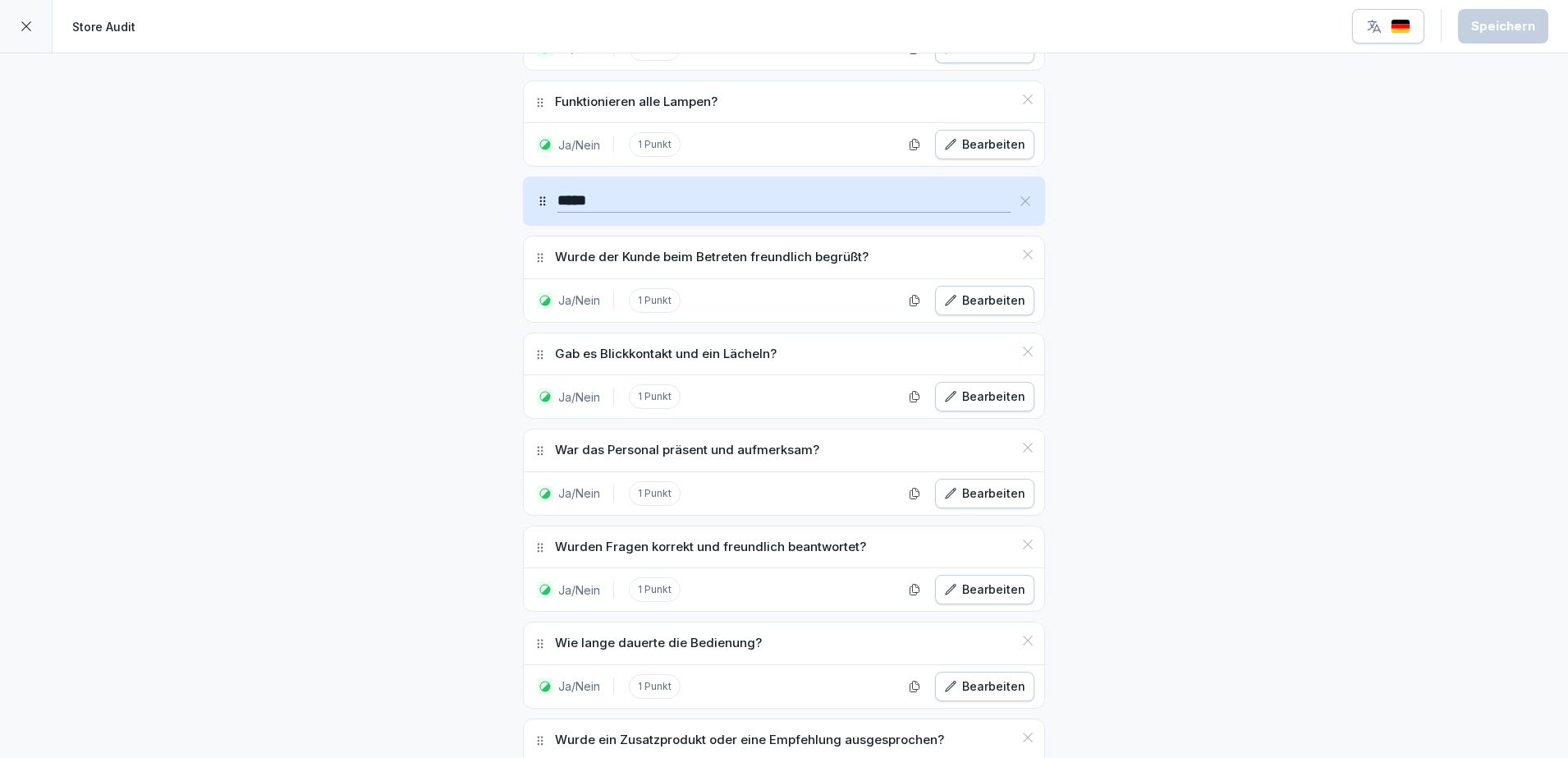
scroll to position [6471, 0]
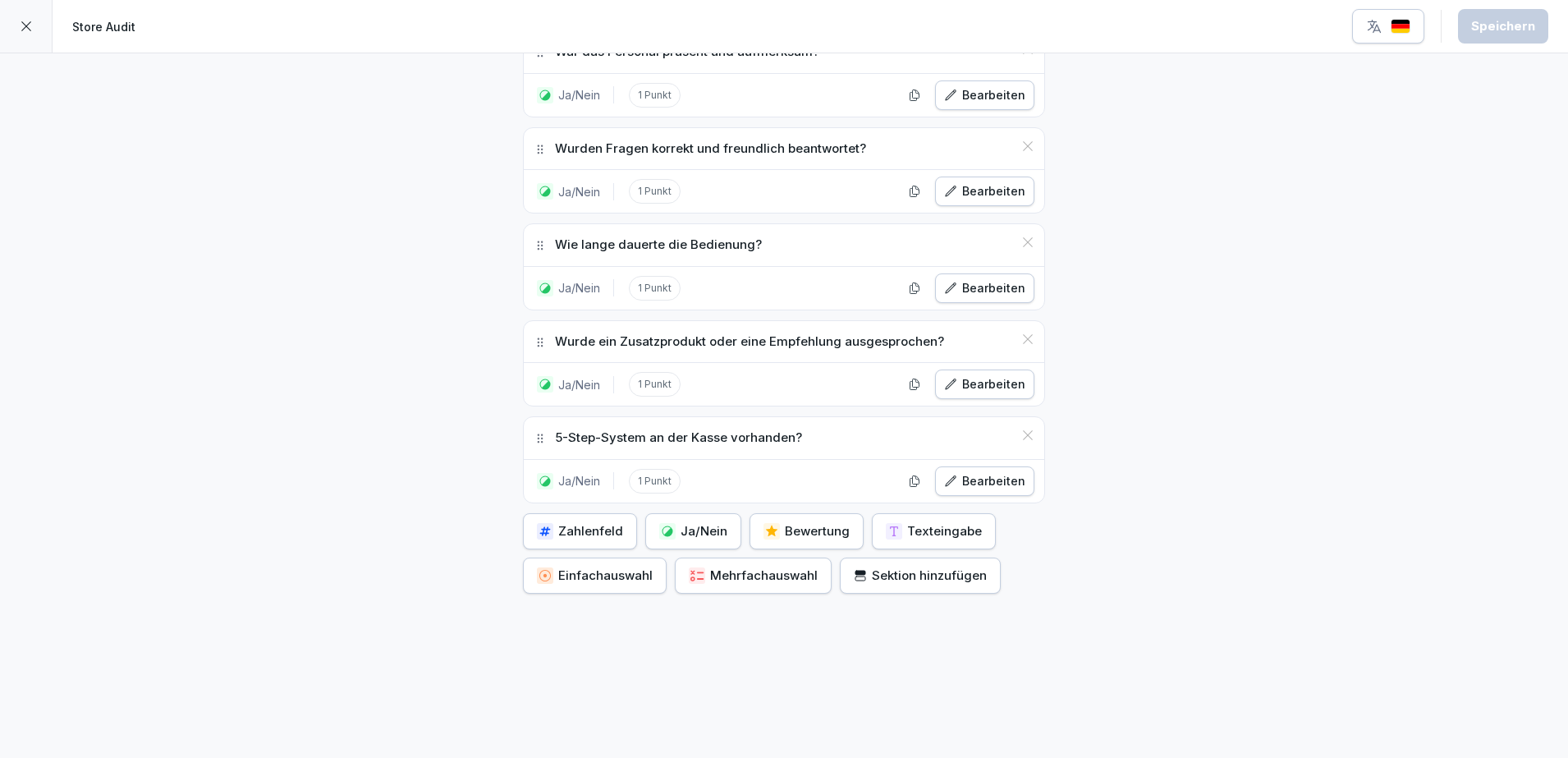
click at [577, 567] on div "Einfachauswahl" at bounding box center [594, 576] width 115 height 18
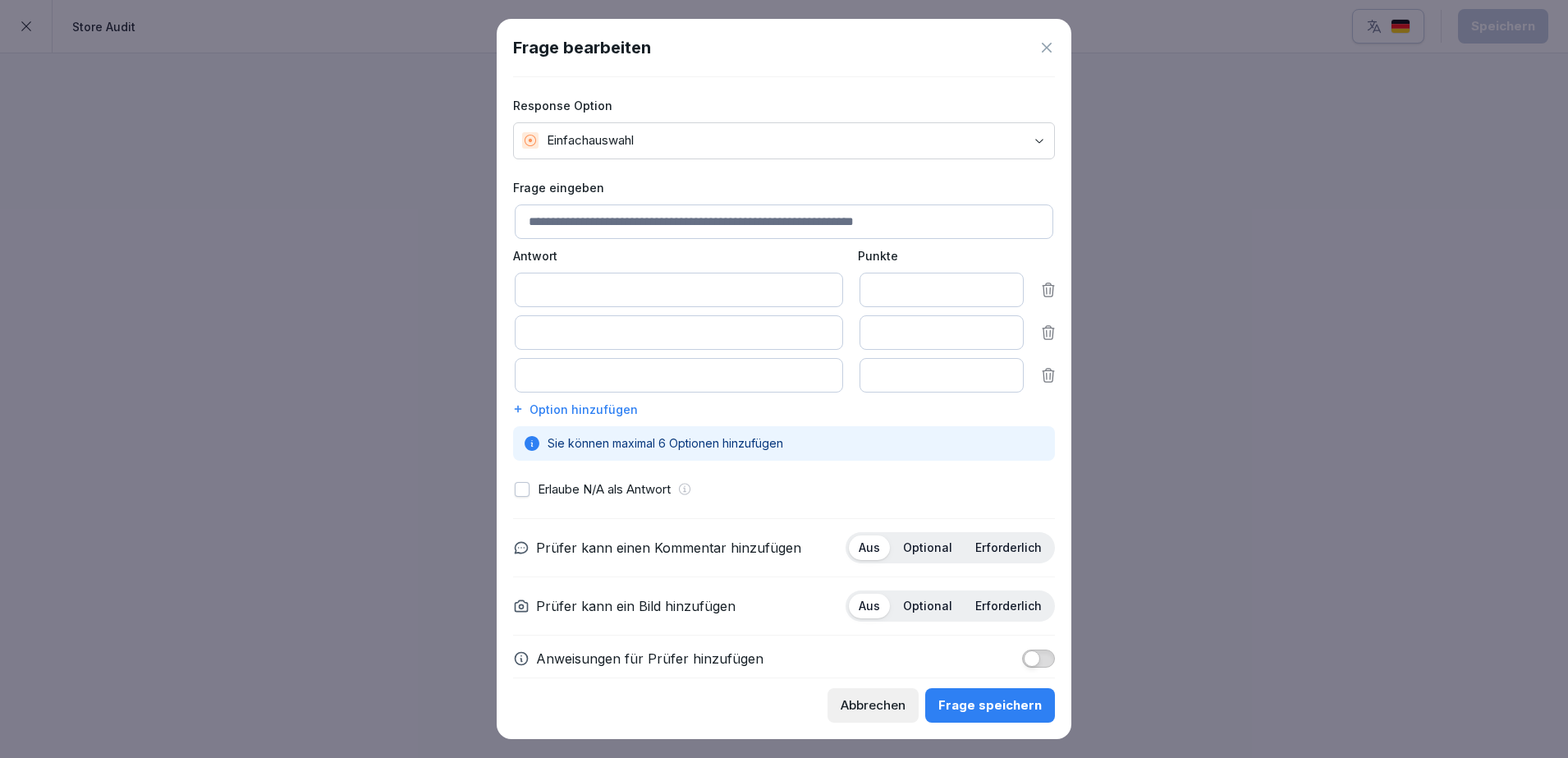
click at [1040, 294] on icon at bounding box center [1049, 290] width 16 height 16
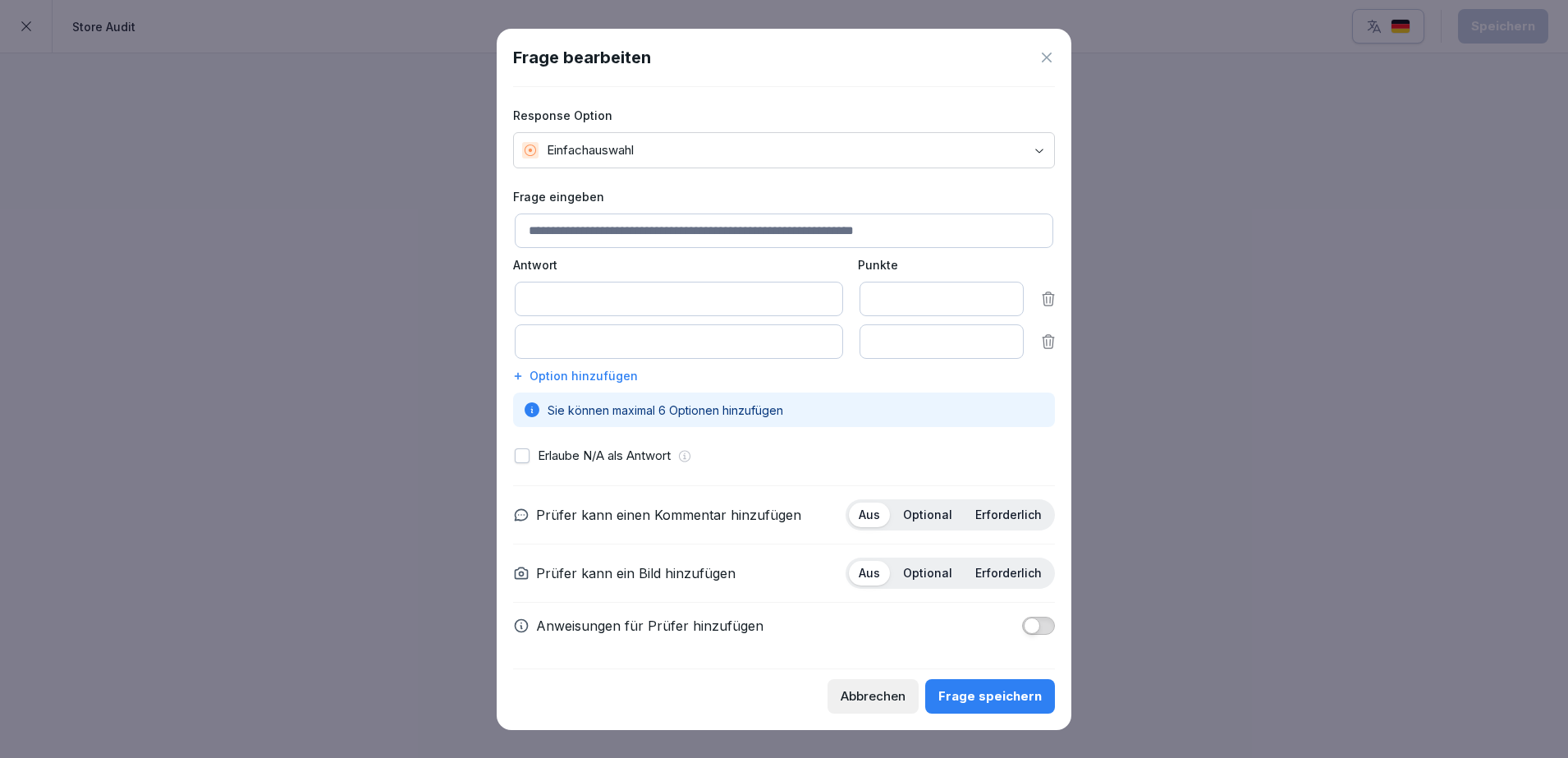
click at [1051, 58] on icon at bounding box center [1047, 58] width 16 height 16
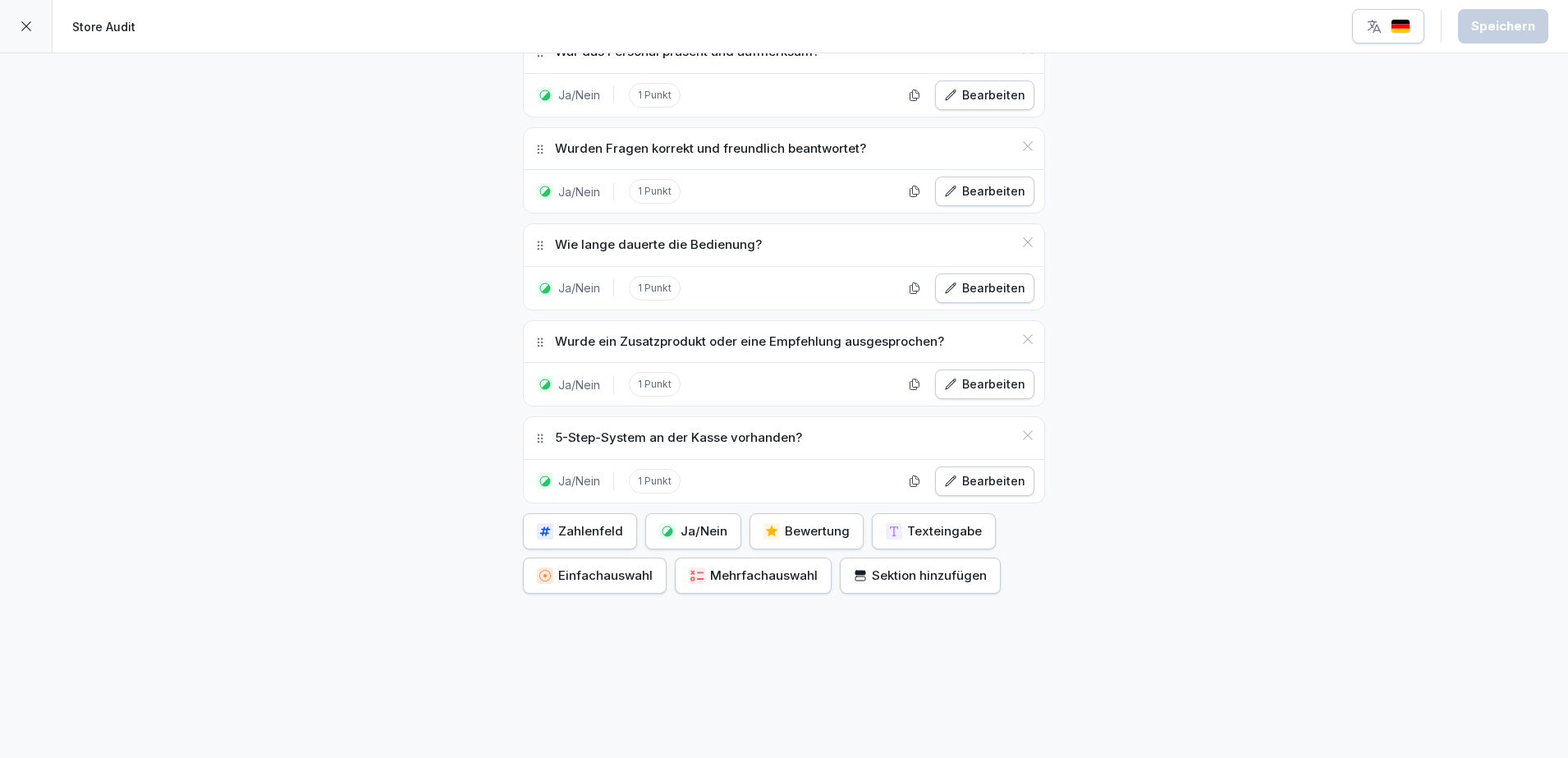
click at [776, 574] on button "Mehrfachauswahl" at bounding box center [753, 576] width 157 height 36
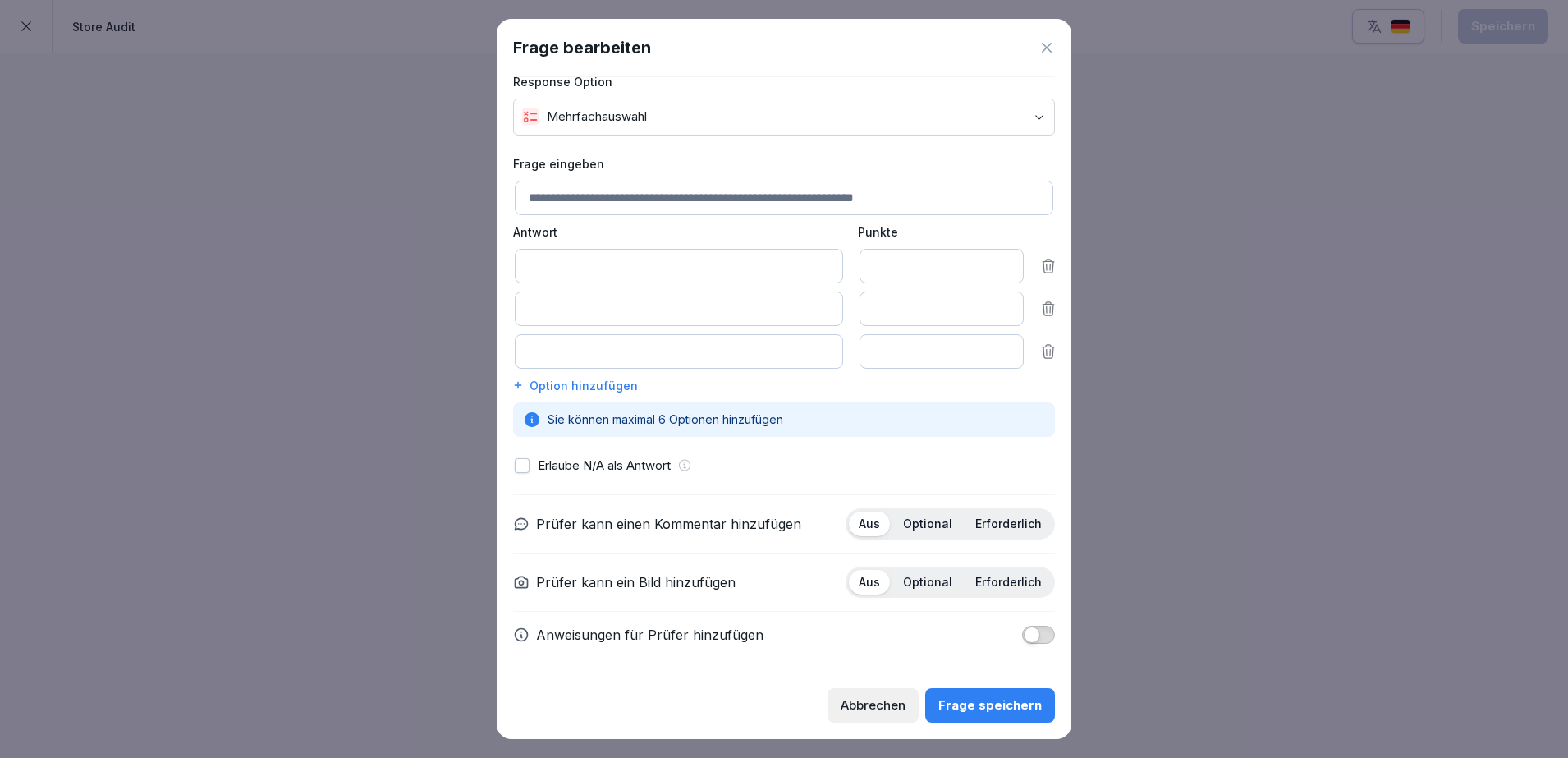
scroll to position [40, 0]
click at [905, 701] on div "Abbrechen" at bounding box center [873, 705] width 65 height 18
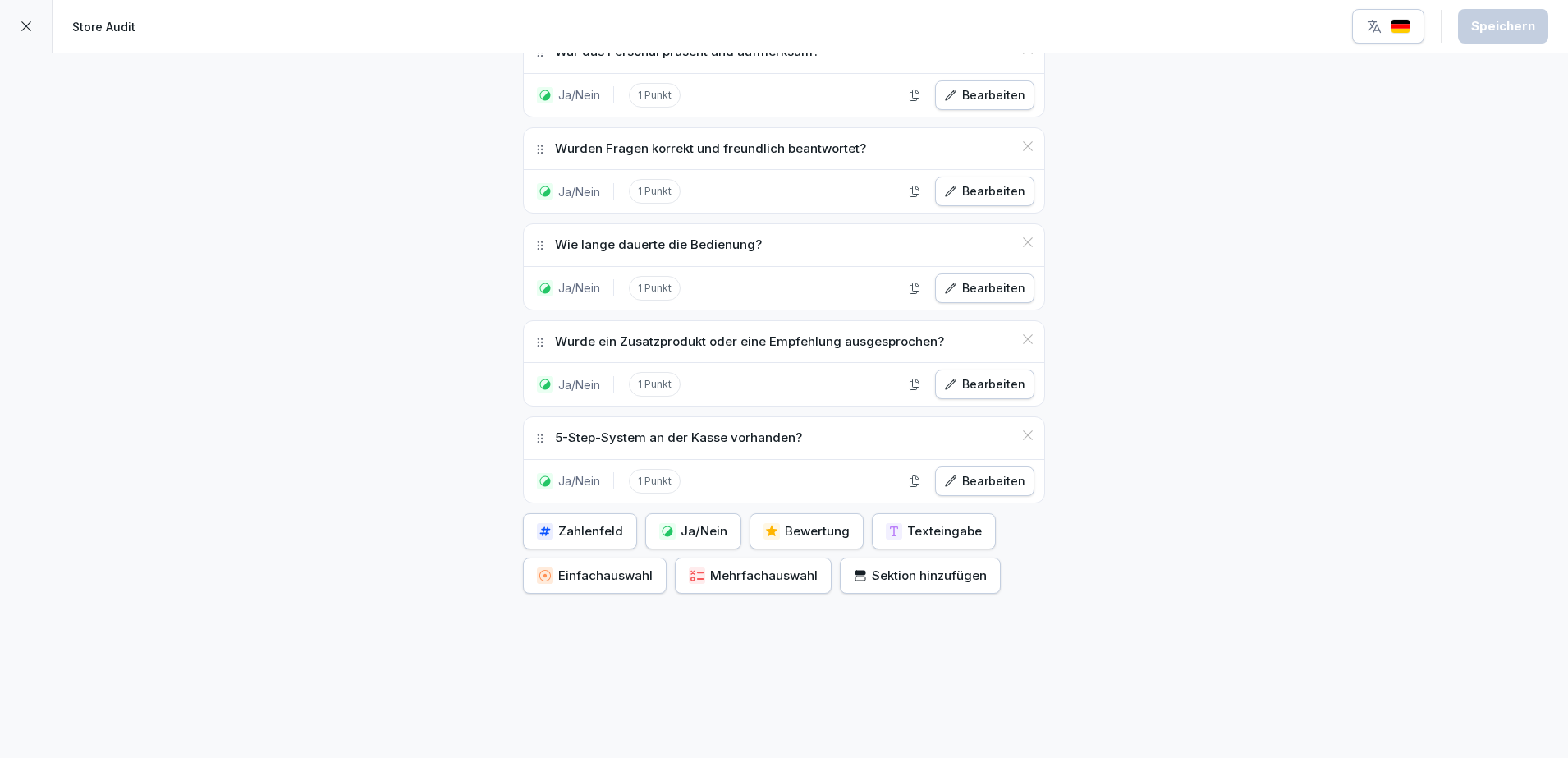
click at [920, 574] on button "Sektion hinzufügen" at bounding box center [920, 576] width 161 height 36
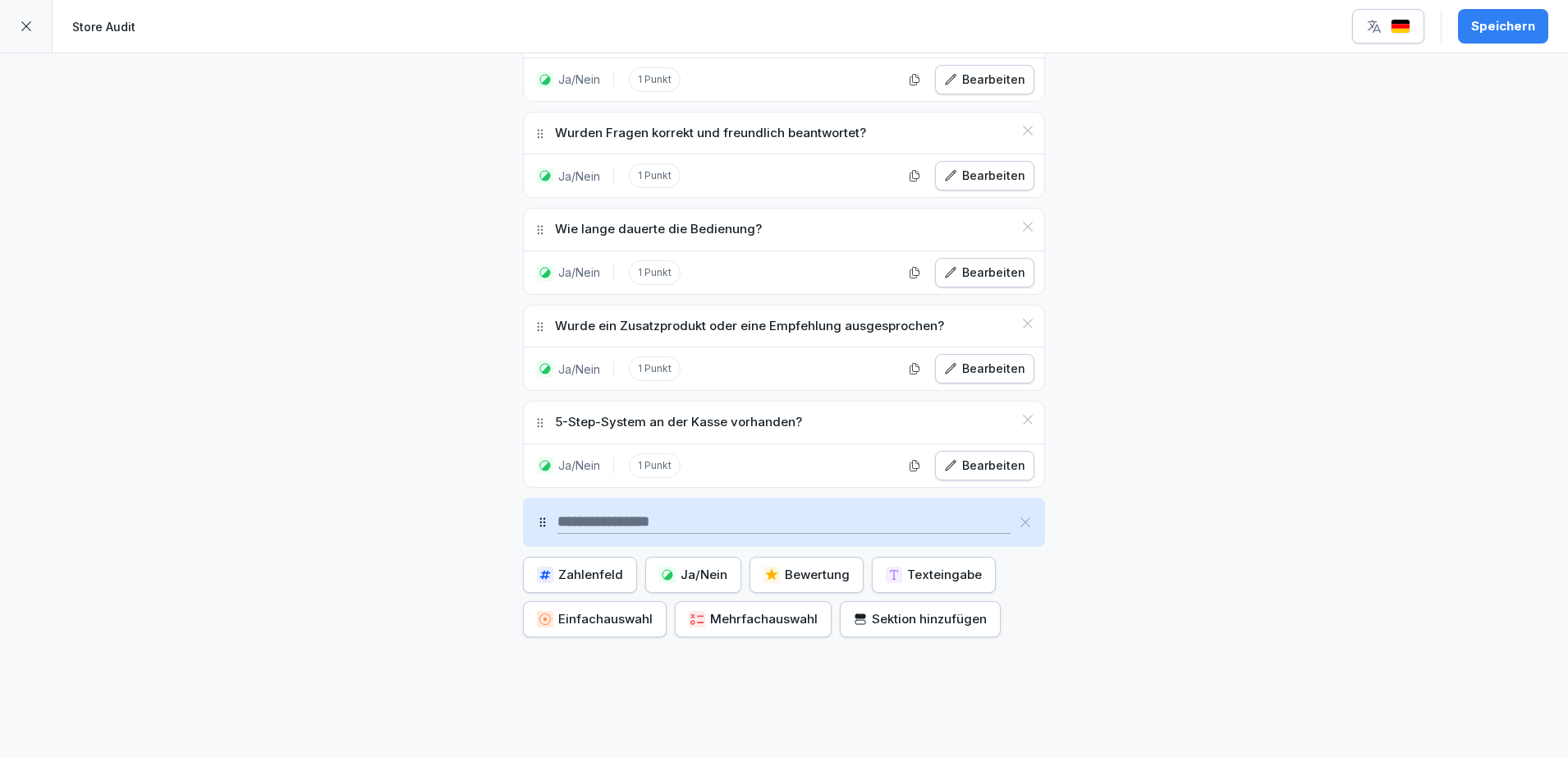
click at [1019, 525] on icon at bounding box center [1026, 522] width 13 height 13
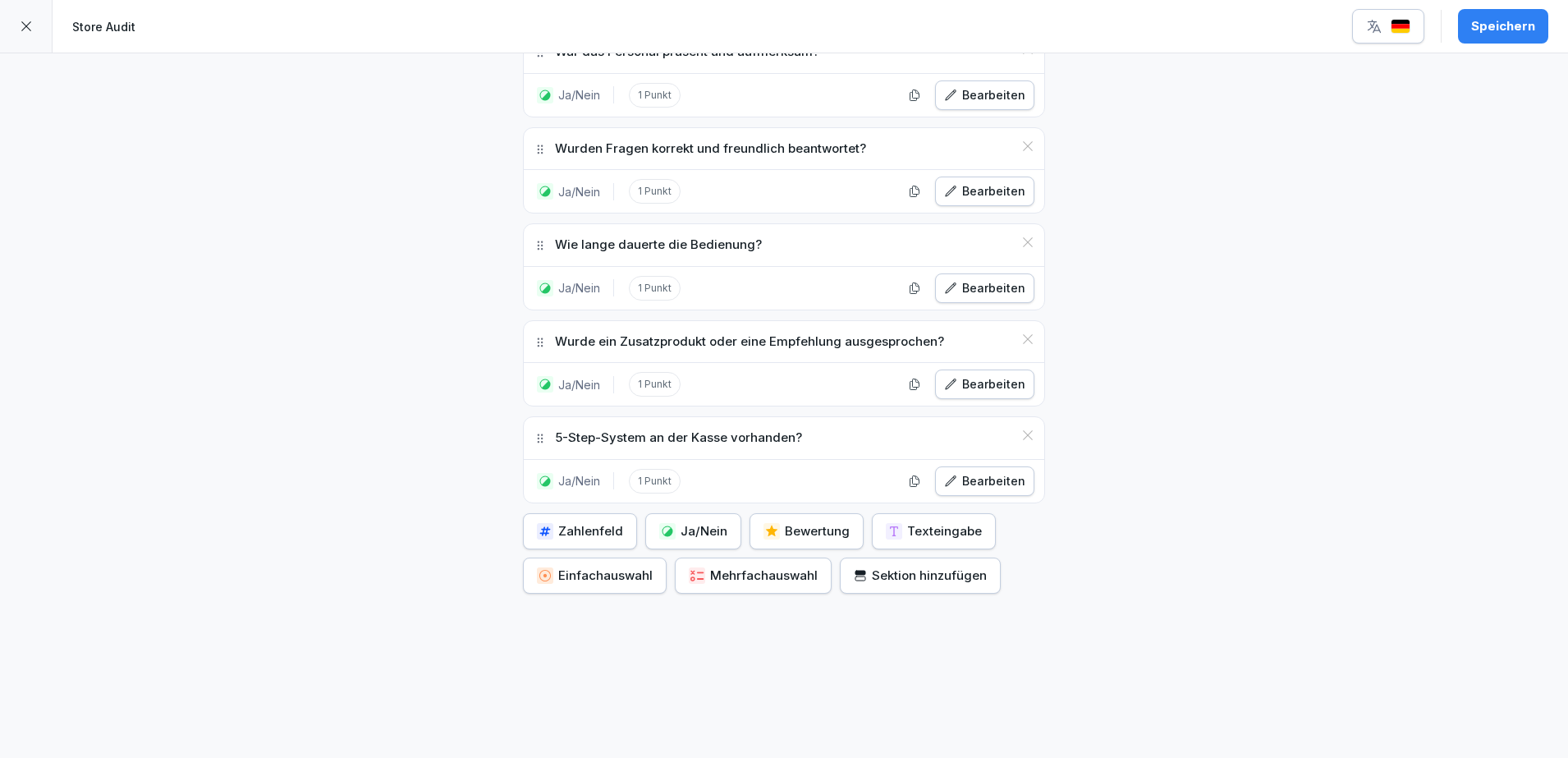
click at [926, 525] on button "Texteingabe" at bounding box center [933, 531] width 124 height 36
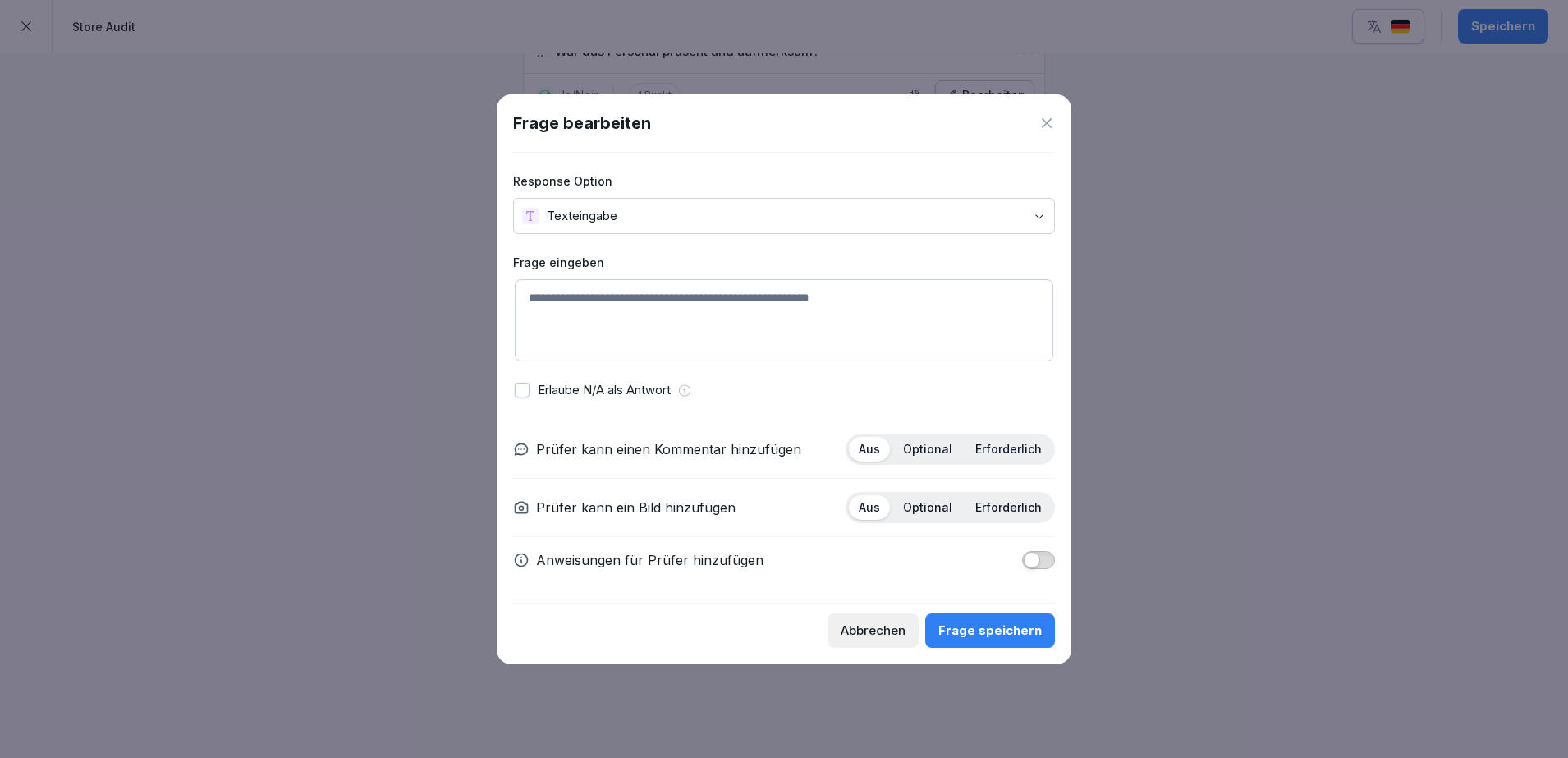
click at [1289, 628] on div at bounding box center [784, 379] width 1568 height 758
click at [866, 633] on div "Abbrechen" at bounding box center [873, 631] width 65 height 18
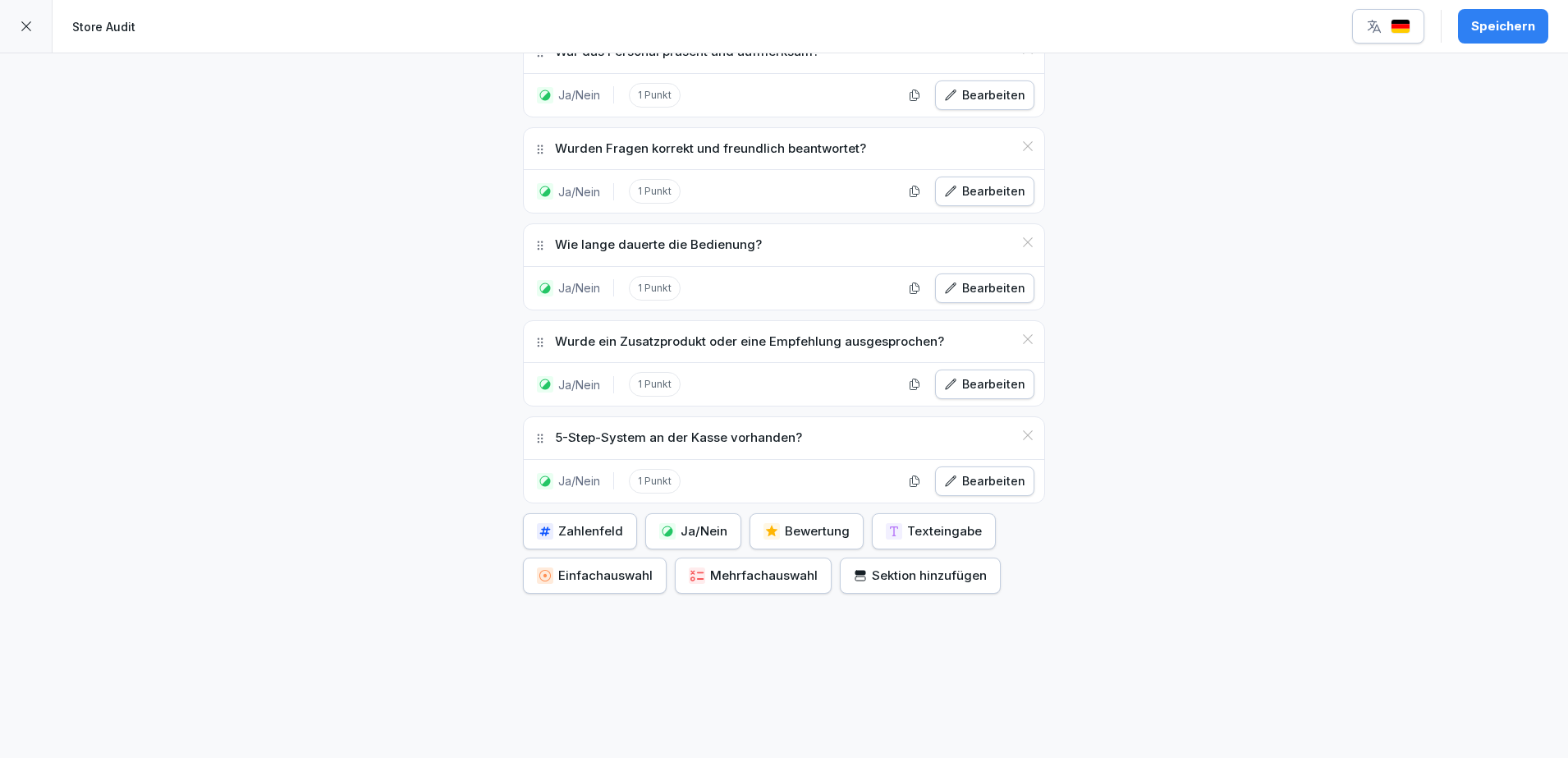
click at [708, 522] on div "Ja/Nein" at bounding box center [693, 531] width 68 height 18
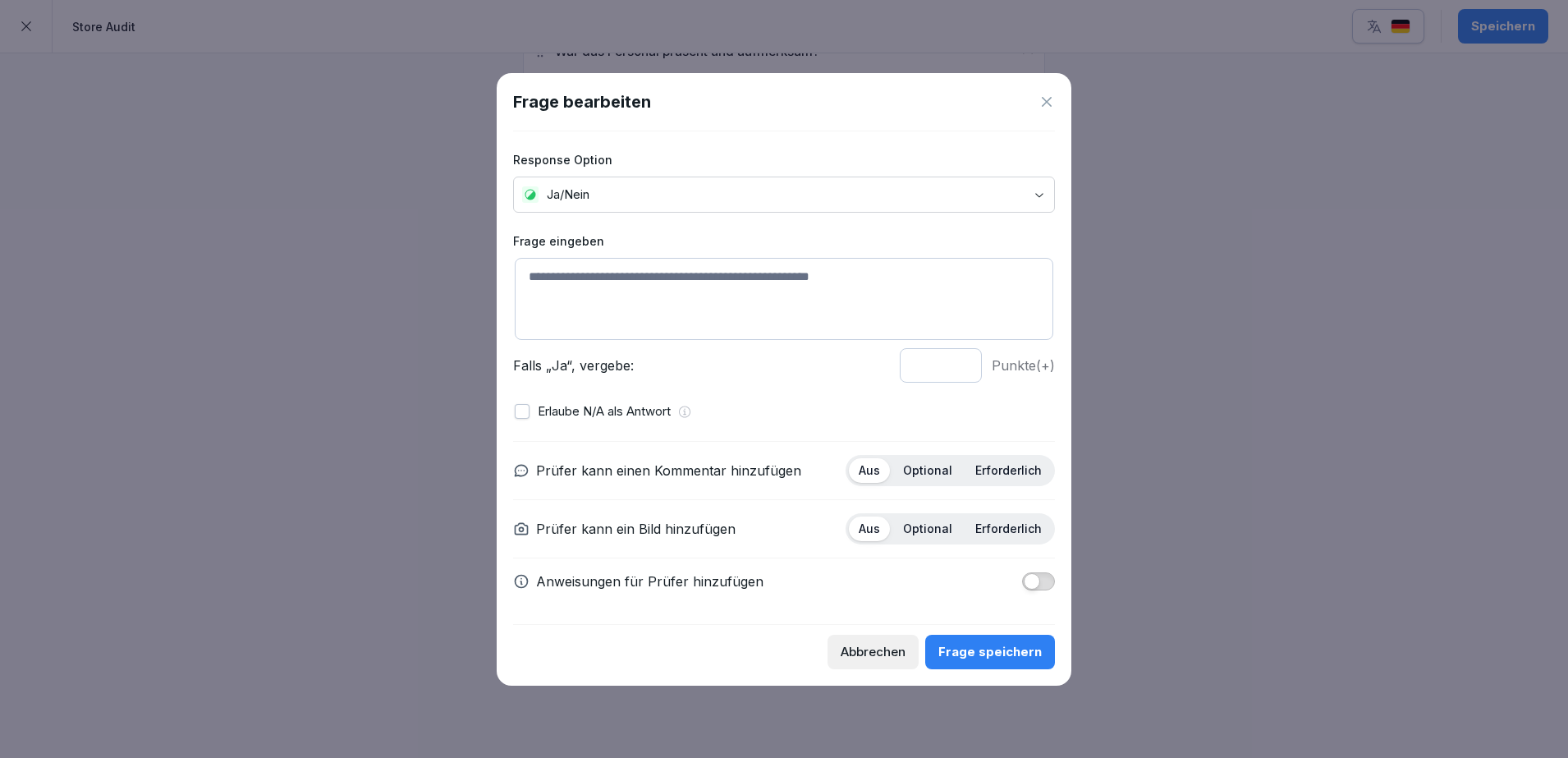
click at [895, 657] on div "Abbrechen" at bounding box center [873, 652] width 65 height 18
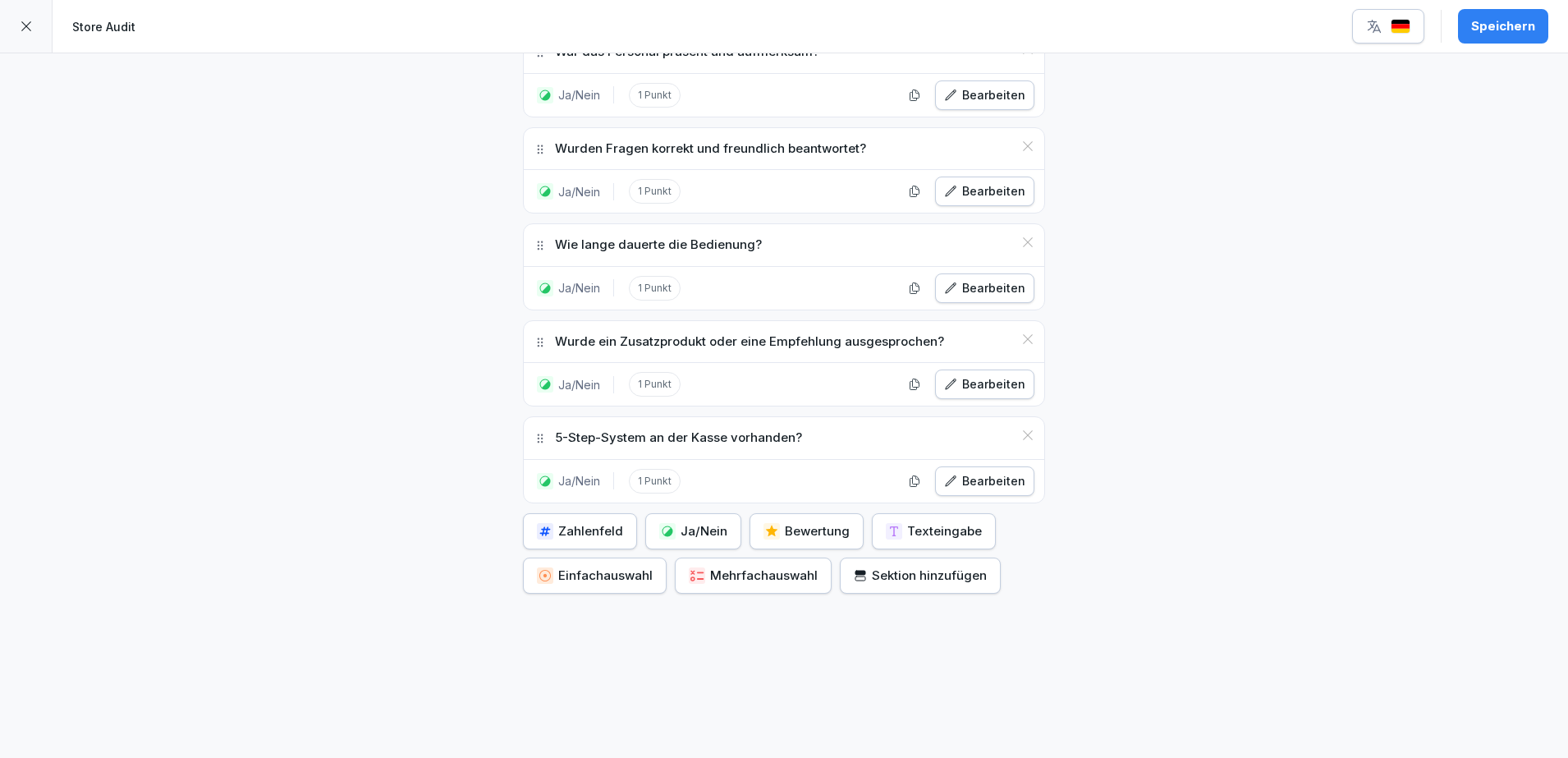
click at [601, 567] on div "Einfachauswahl" at bounding box center [594, 576] width 115 height 18
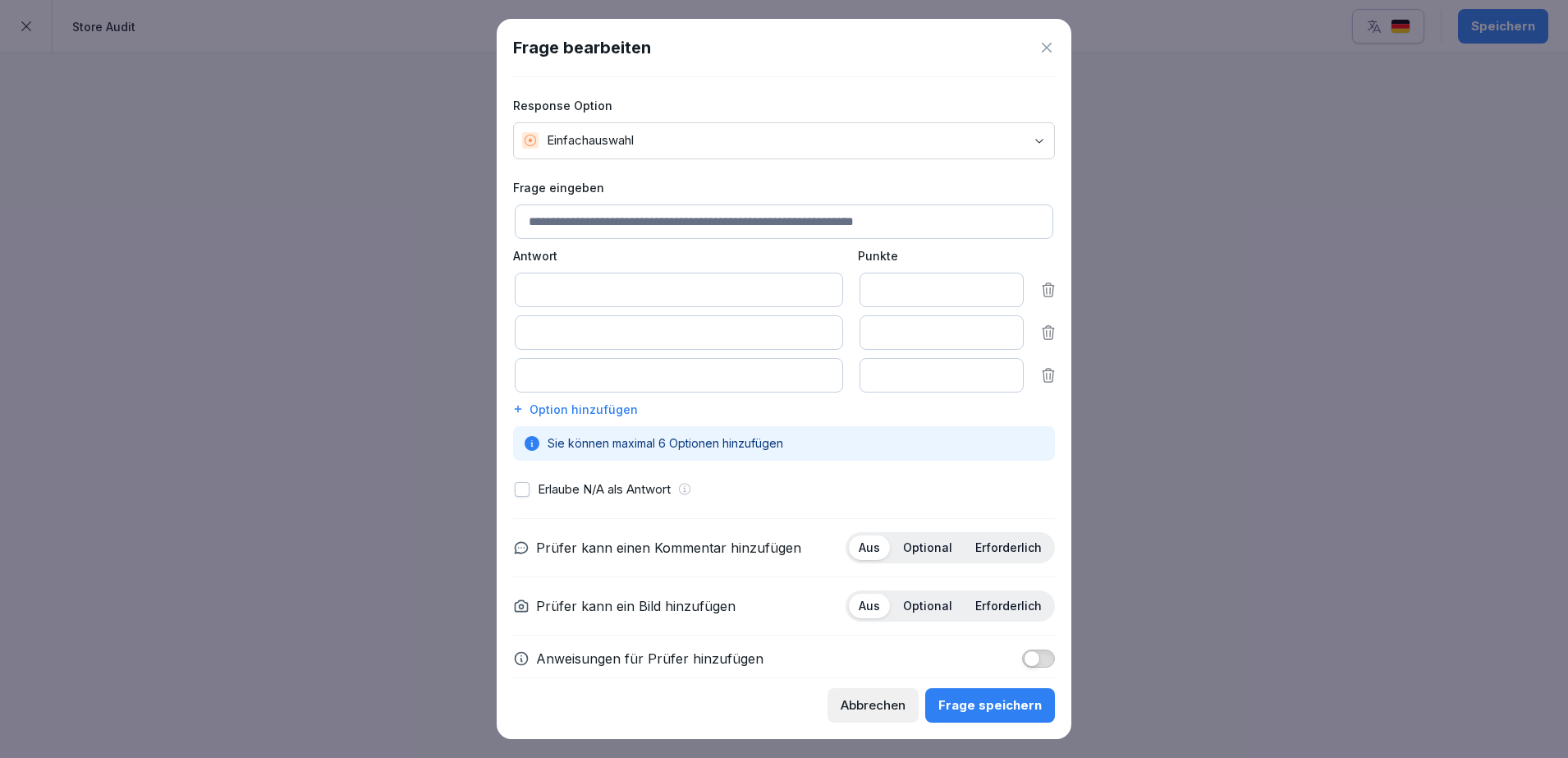
click at [664, 144] on body "**********" at bounding box center [784, 379] width 1568 height 758
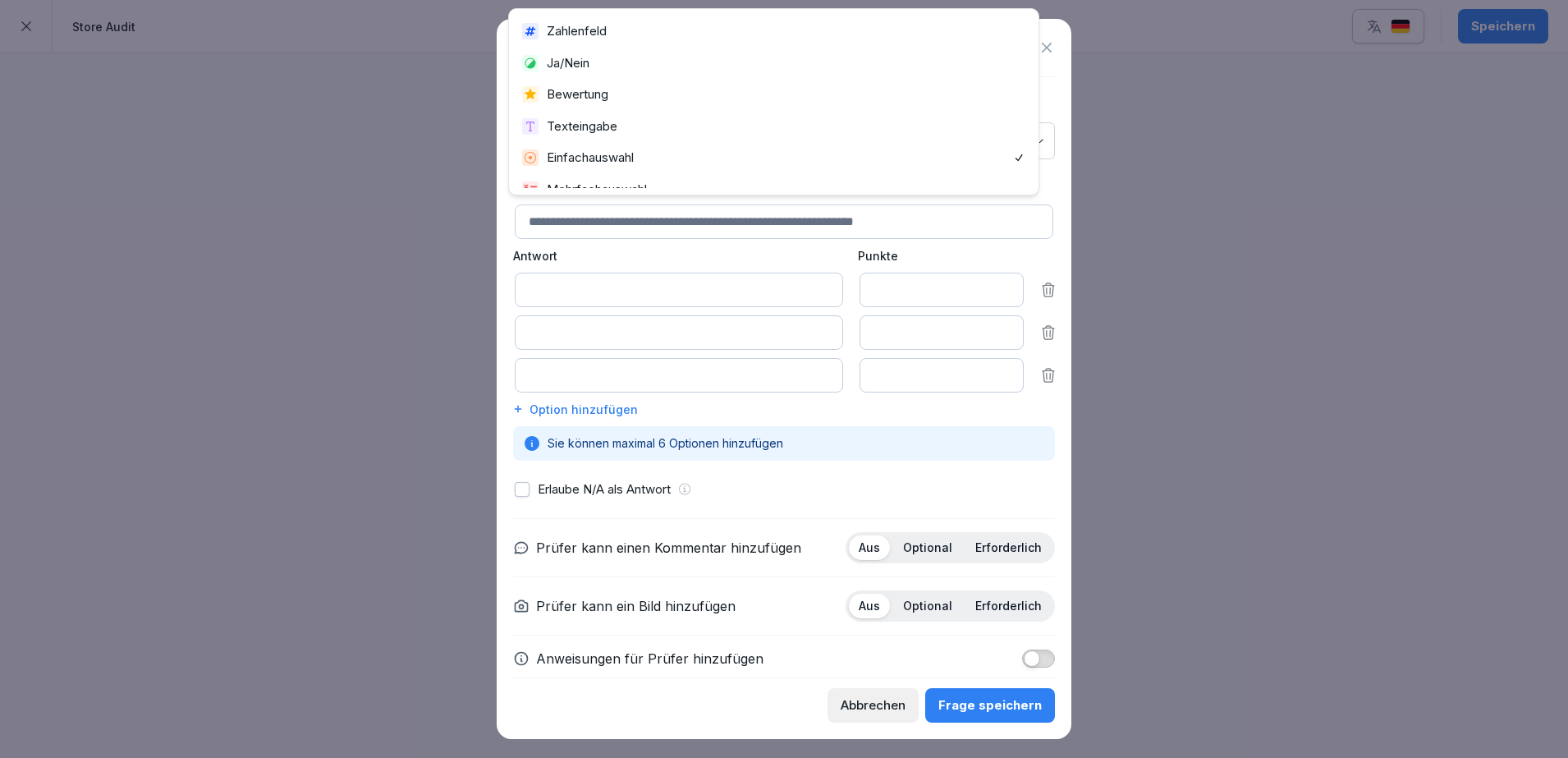
scroll to position [17, 0]
click at [1217, 266] on div at bounding box center [784, 379] width 1568 height 758
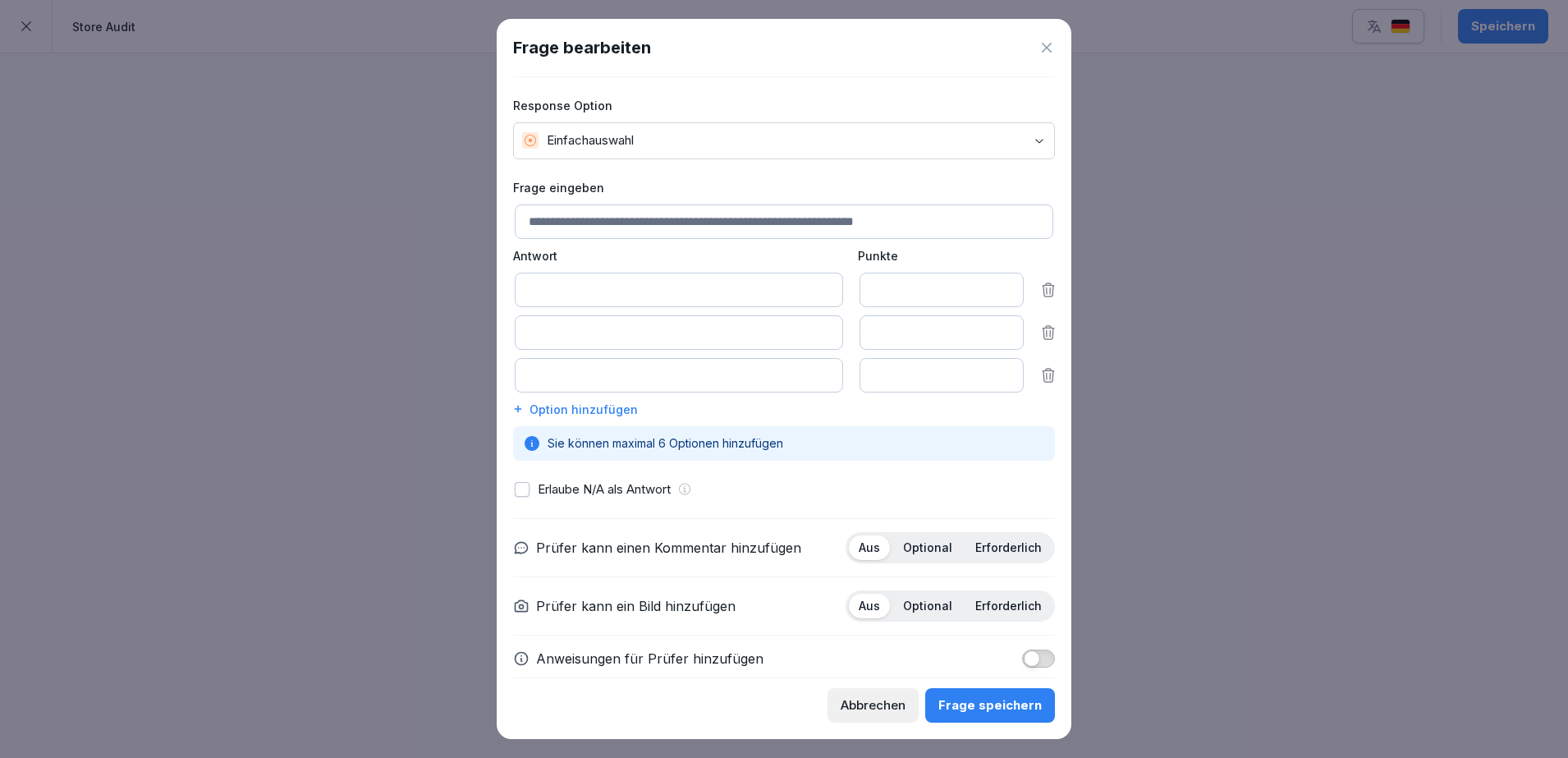
drag, startPoint x: 1216, startPoint y: 266, endPoint x: 1207, endPoint y: 266, distance: 9.0
click at [1208, 266] on div at bounding box center [784, 379] width 1568 height 758
drag, startPoint x: 1446, startPoint y: 531, endPoint x: 1411, endPoint y: 528, distance: 35.1
click at [1448, 532] on div at bounding box center [784, 379] width 1568 height 758
click at [899, 702] on div "Abbrechen" at bounding box center [873, 705] width 65 height 18
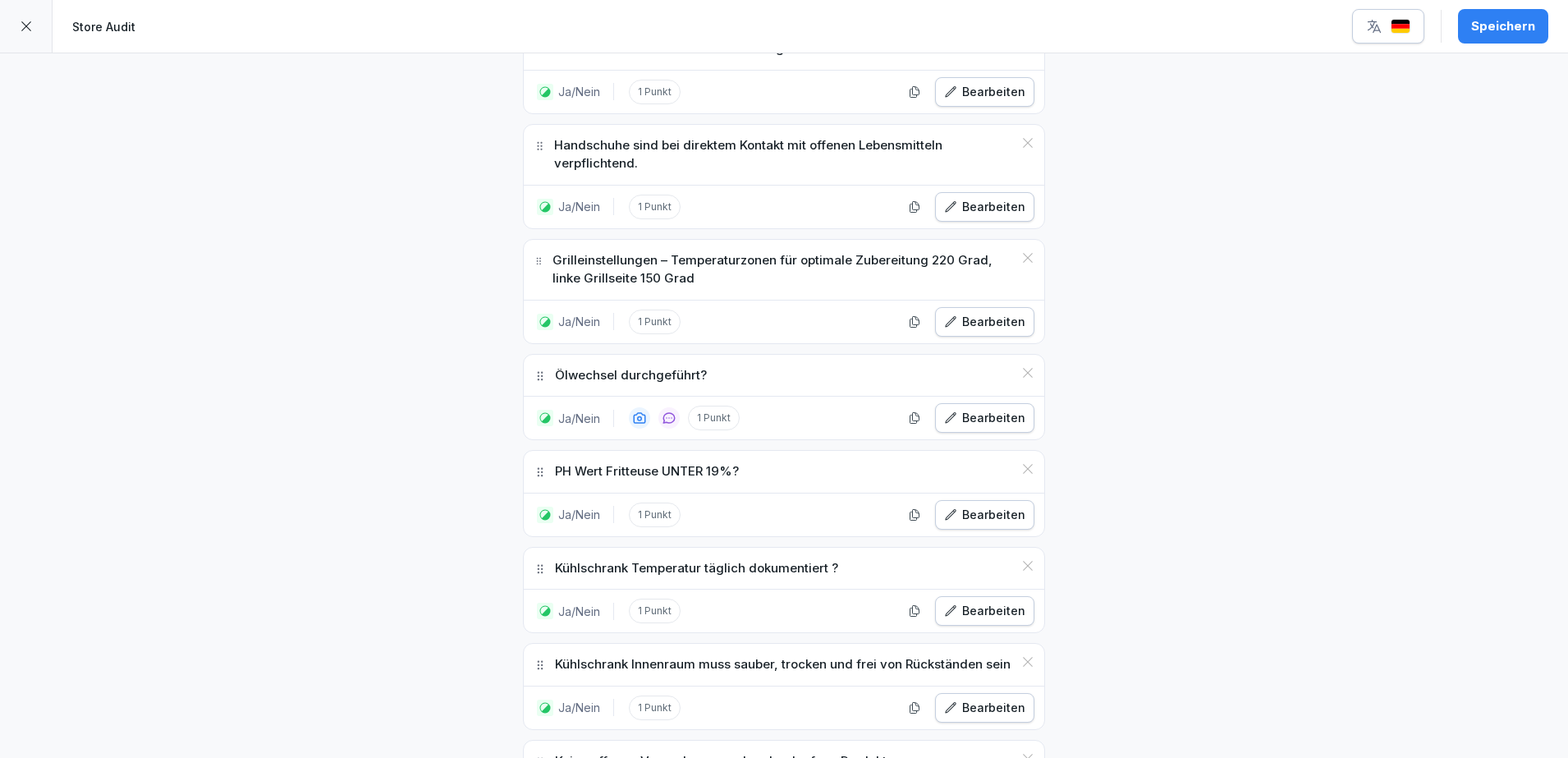
scroll to position [4315, 0]
